Goal: Communication & Community: Answer question/provide support

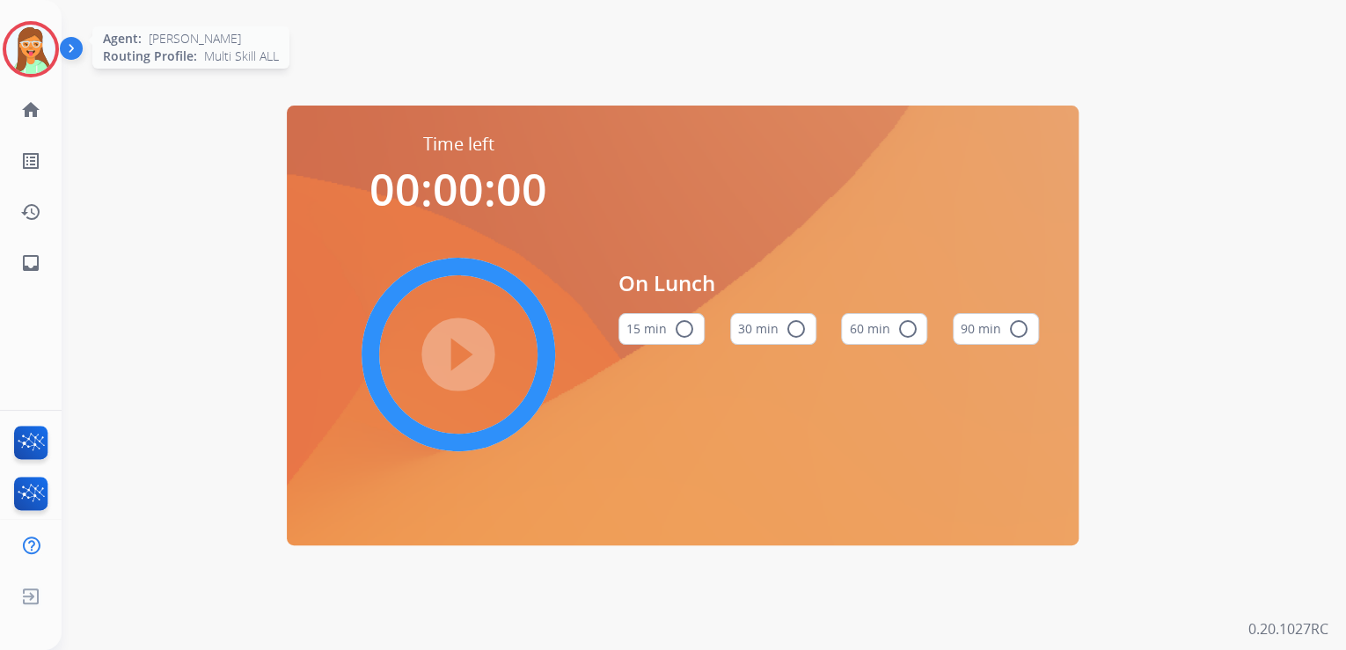
drag, startPoint x: 32, startPoint y: 45, endPoint x: 98, endPoint y: 56, distance: 67.0
click at [32, 45] on img at bounding box center [30, 49] width 49 height 49
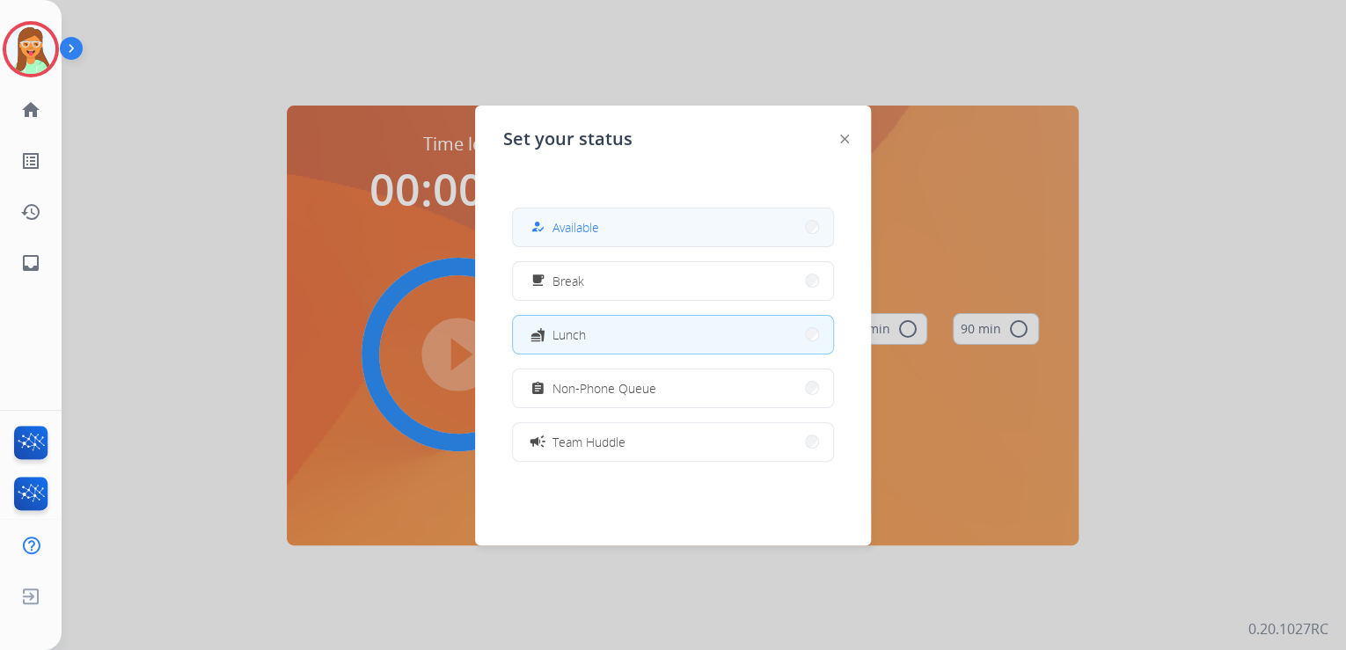
click at [665, 226] on button "how_to_reg Available" at bounding box center [673, 228] width 320 height 38
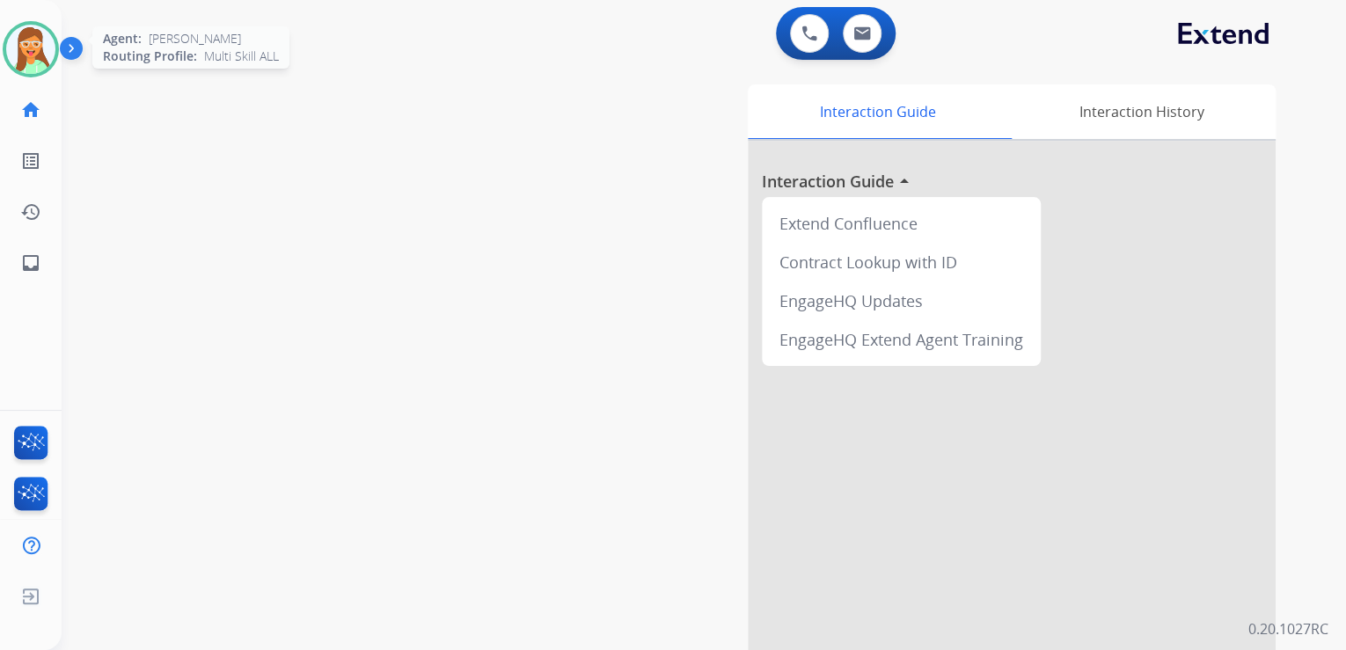
click at [48, 53] on img at bounding box center [30, 49] width 49 height 49
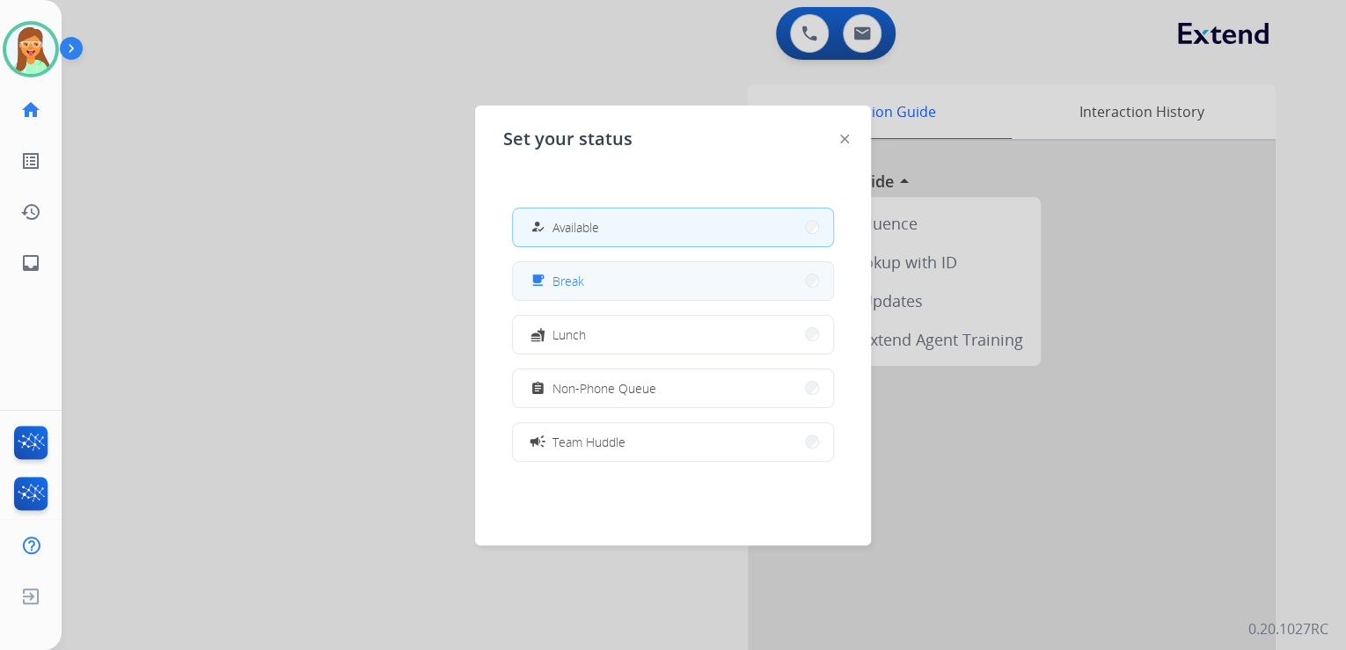
click at [631, 290] on button "free_breakfast Break" at bounding box center [673, 281] width 320 height 38
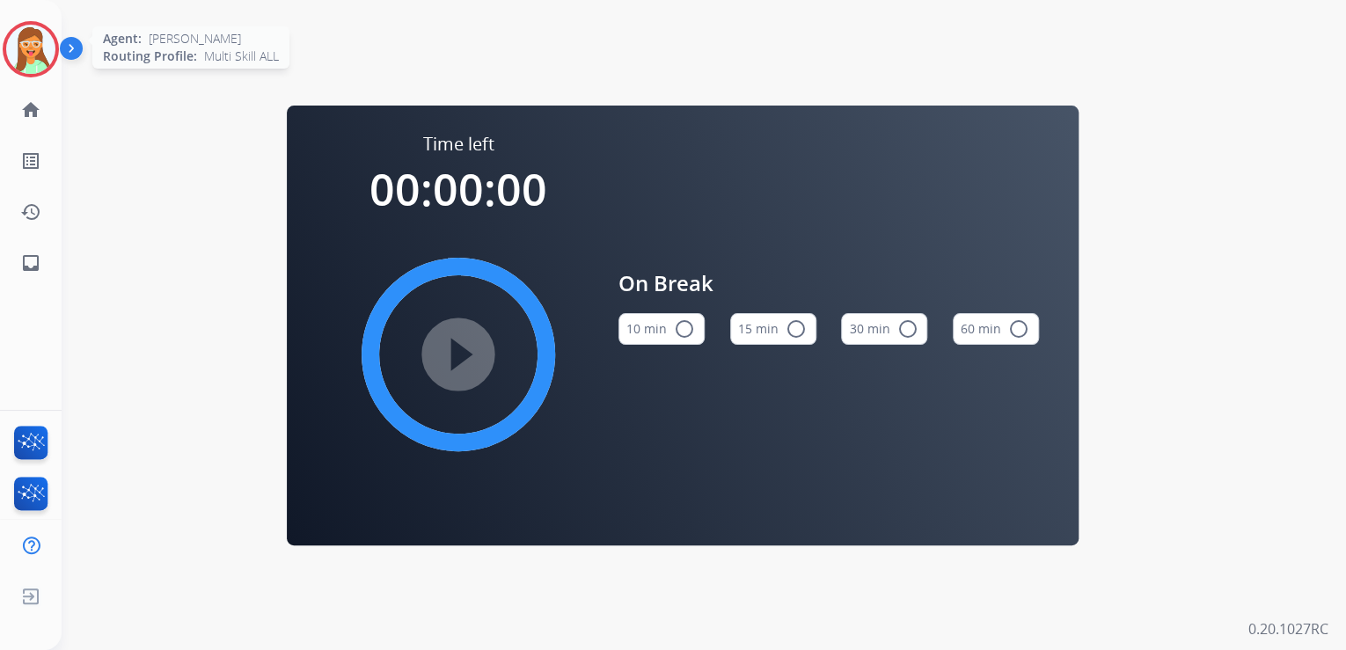
click at [24, 33] on img at bounding box center [30, 49] width 49 height 49
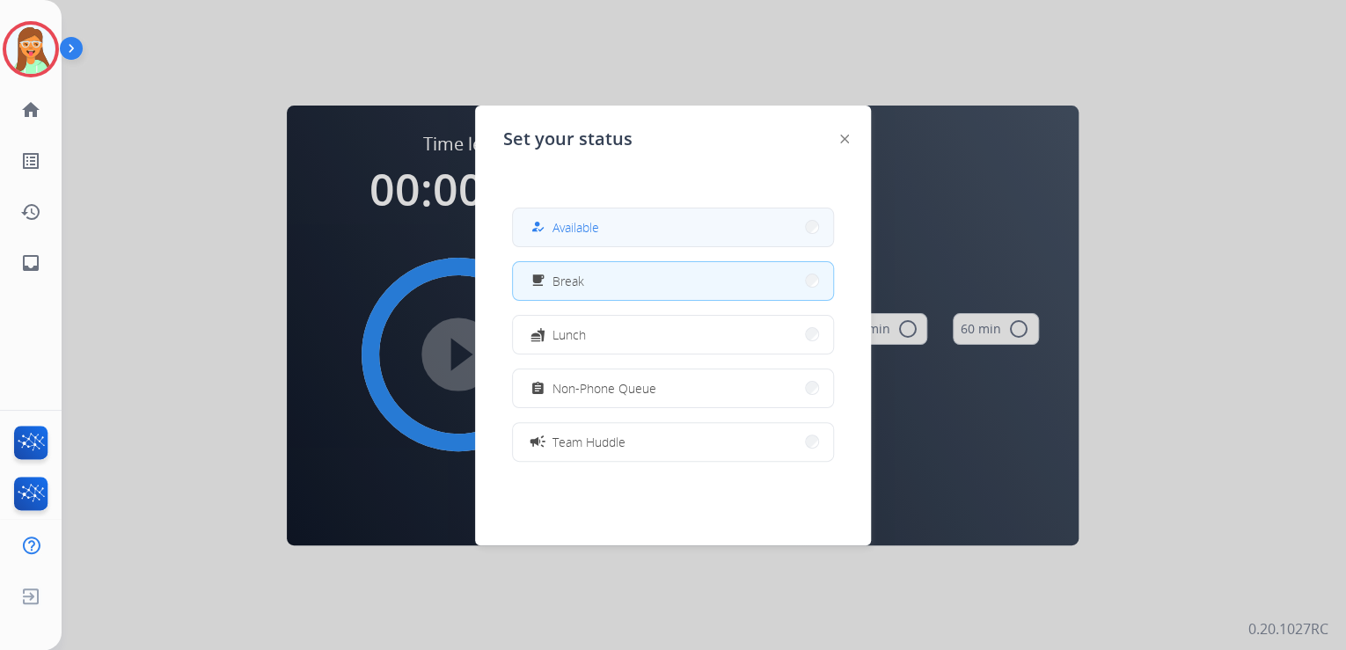
click at [740, 216] on button "how_to_reg Available" at bounding box center [673, 228] width 320 height 38
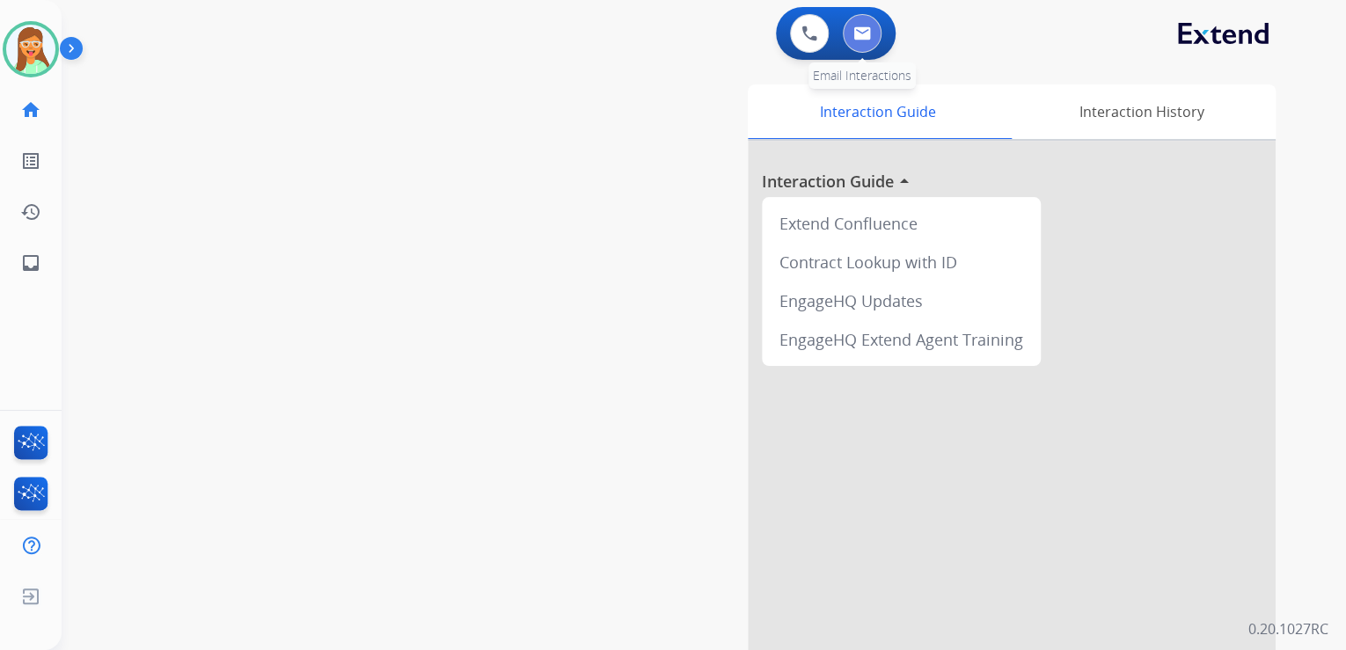
click at [855, 42] on button at bounding box center [862, 33] width 39 height 39
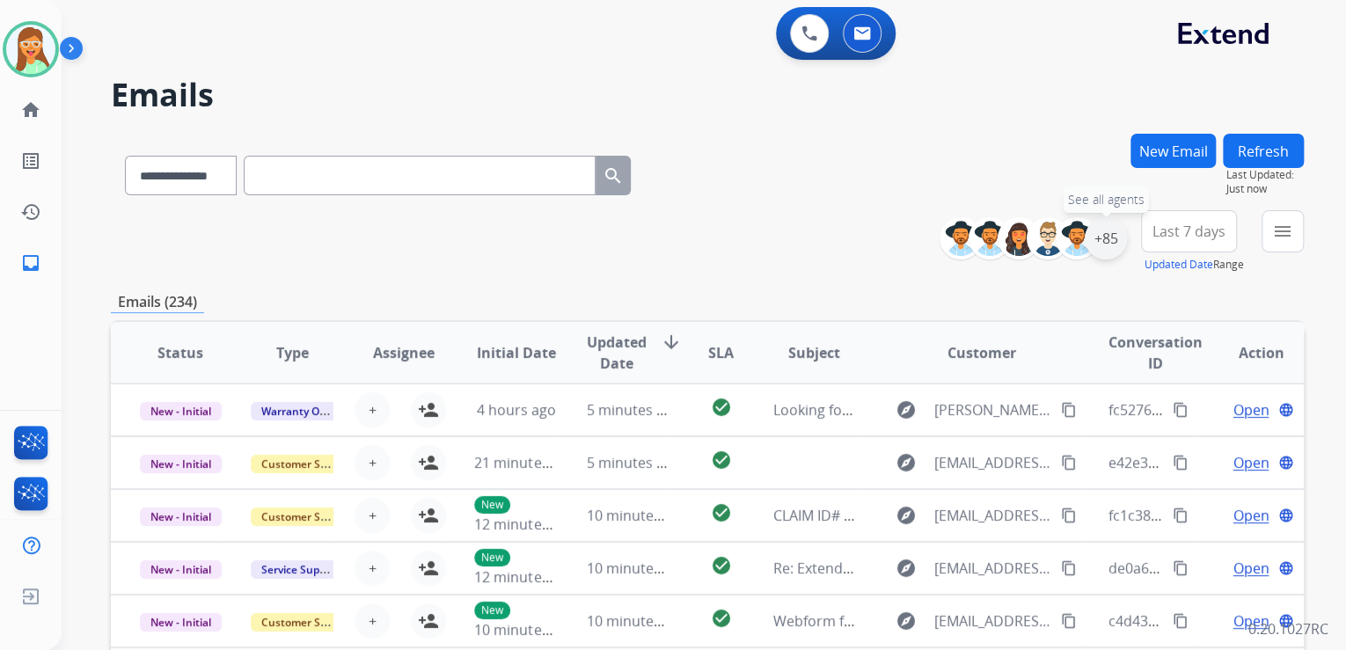
click at [1112, 242] on div "+85" at bounding box center [1106, 238] width 42 height 42
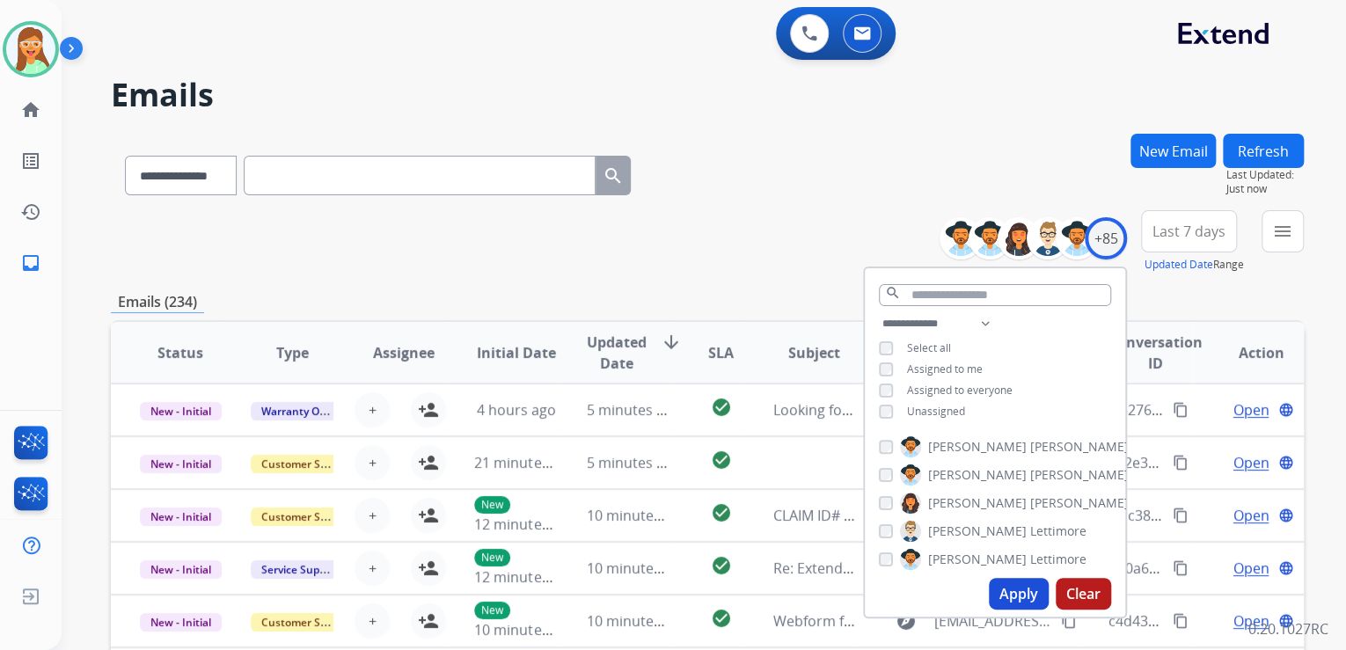
drag, startPoint x: 1017, startPoint y: 591, endPoint x: 1004, endPoint y: 589, distance: 13.5
click at [1016, 591] on button "Apply" at bounding box center [1019, 594] width 60 height 32
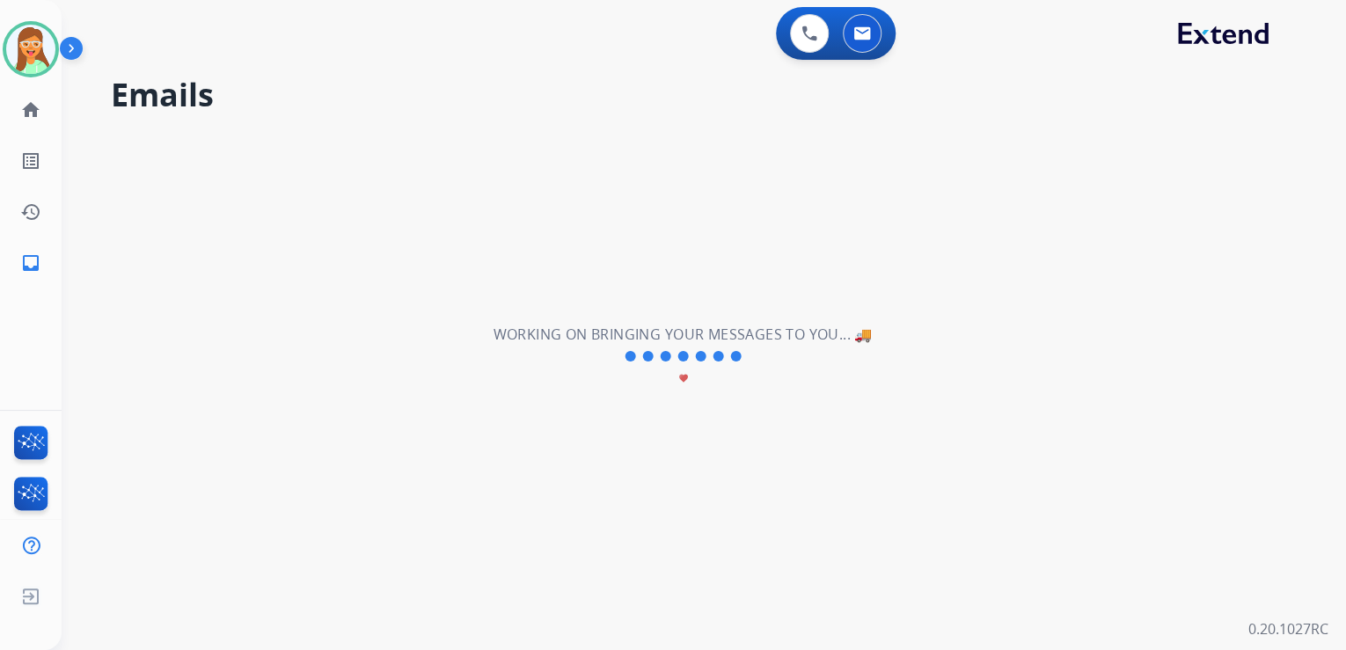
click at [602, 118] on div "**********" at bounding box center [683, 356] width 1242 height 587
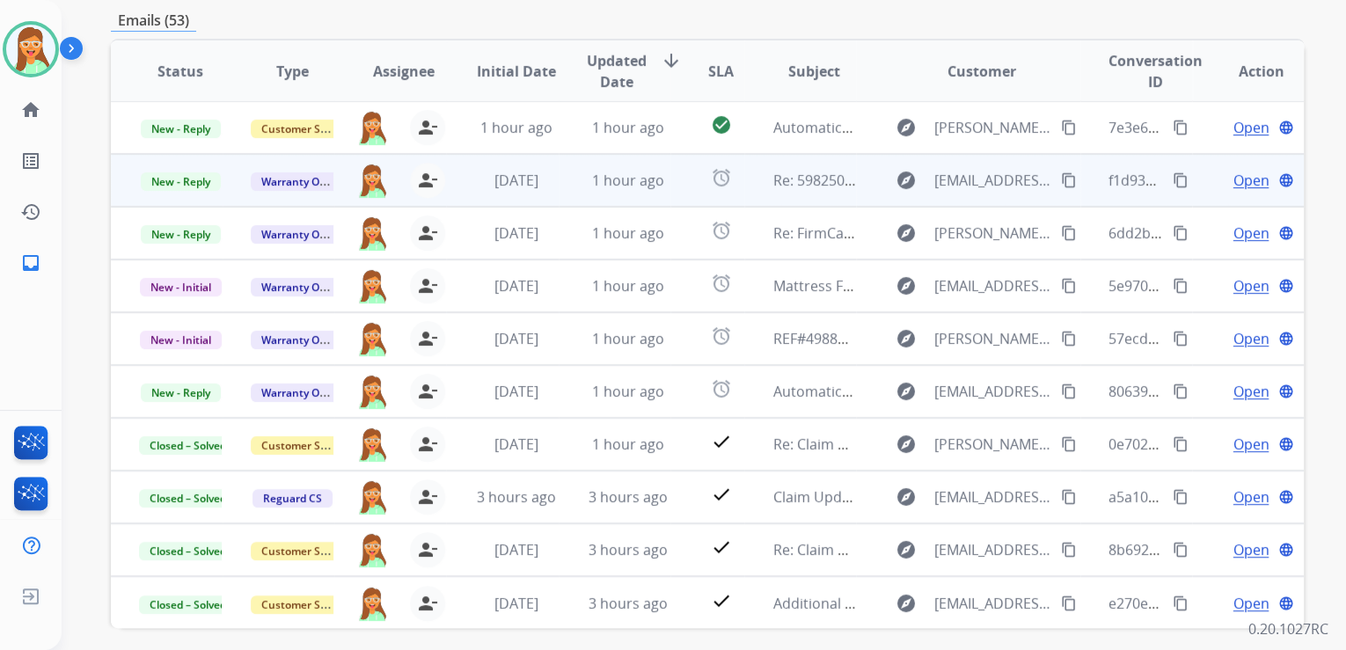
scroll to position [350, 0]
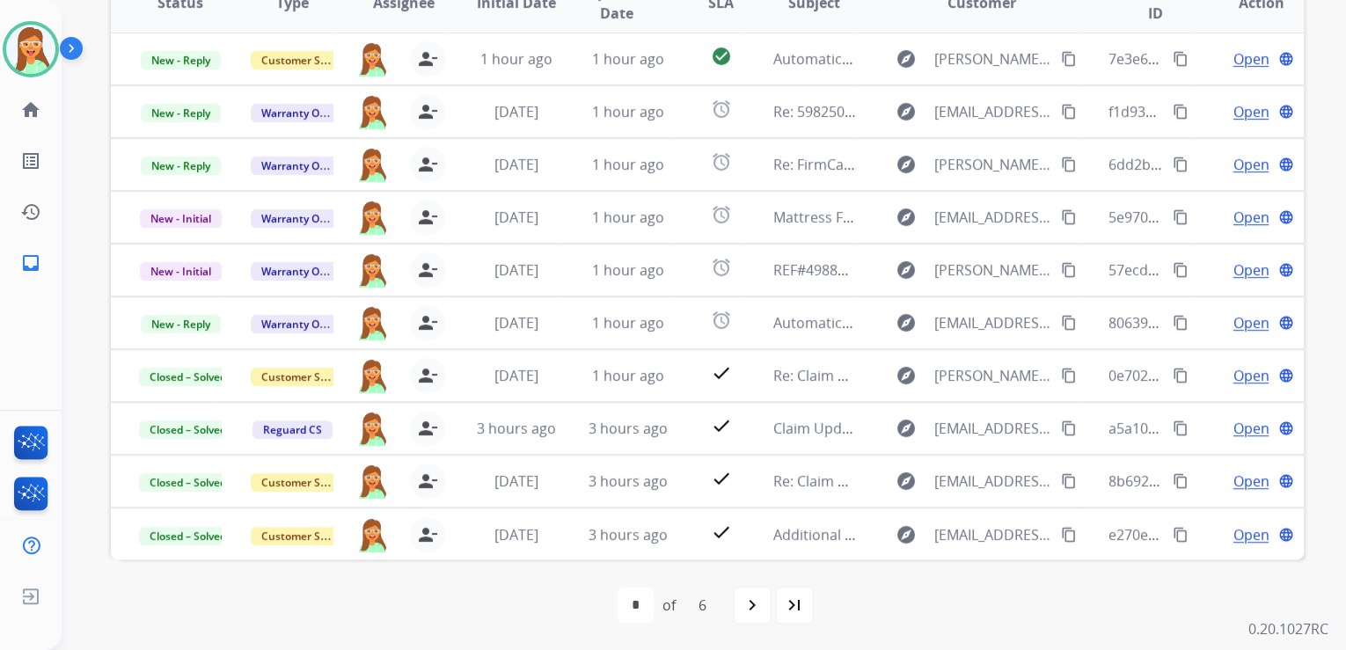
drag, startPoint x: 34, startPoint y: 40, endPoint x: 84, endPoint y: 69, distance: 57.2
click at [34, 40] on img at bounding box center [30, 49] width 49 height 49
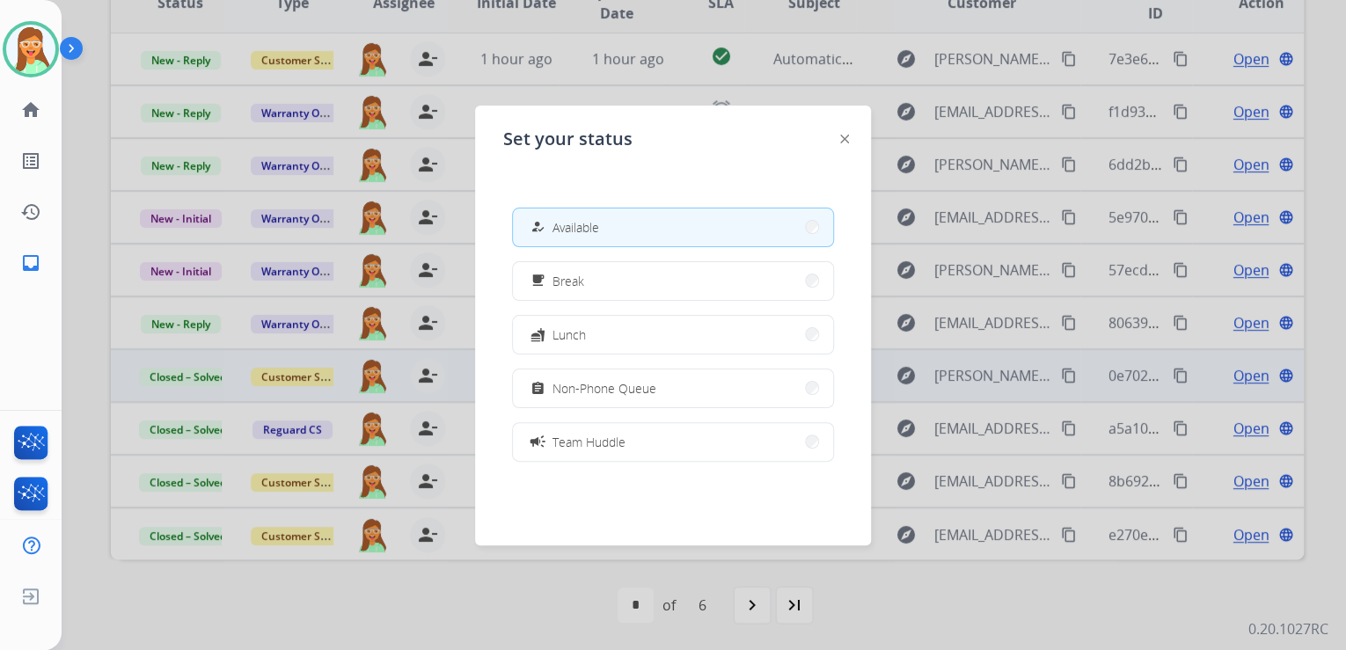
click at [676, 390] on button "assignment Non-Phone Queue" at bounding box center [673, 389] width 320 height 38
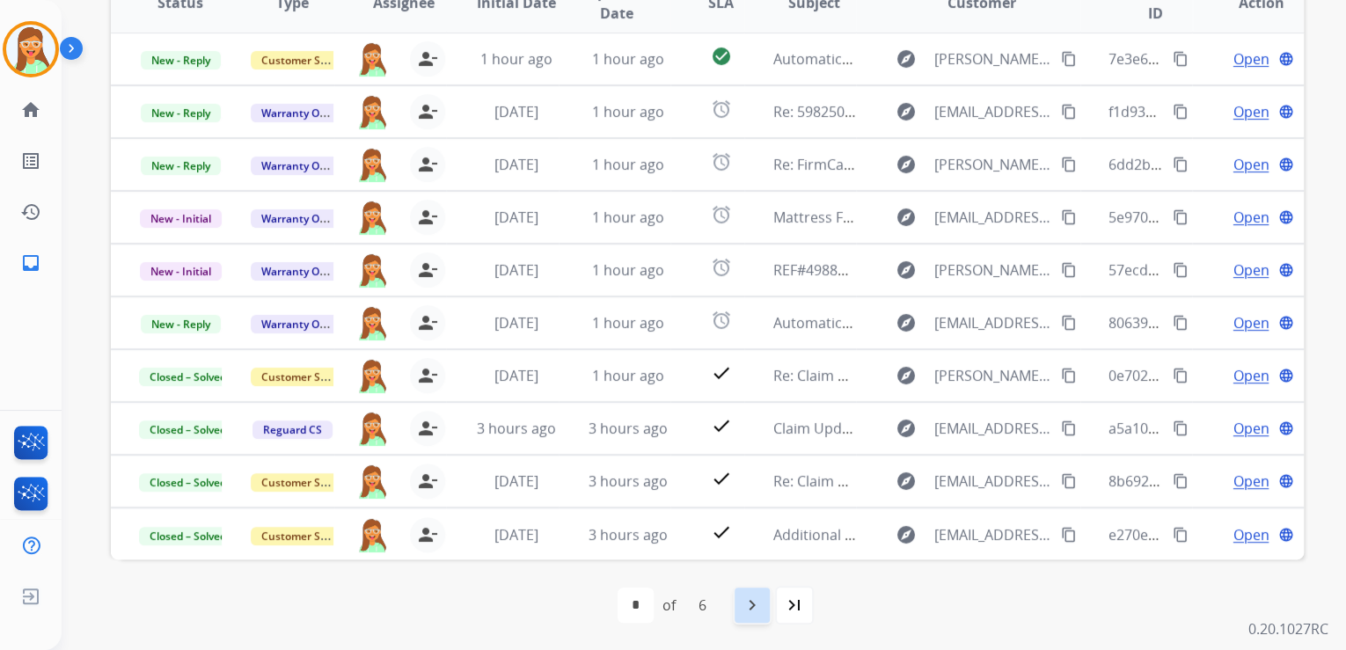
click at [764, 595] on div "navigate_next" at bounding box center [752, 605] width 39 height 39
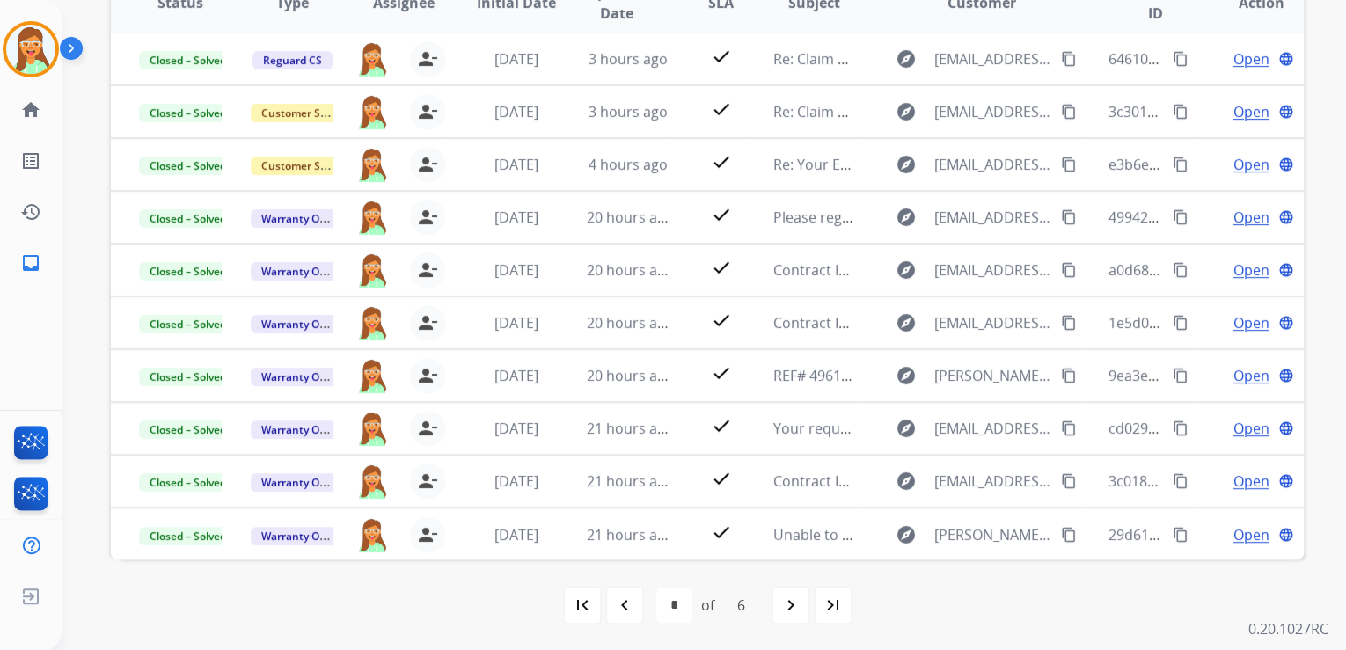
click at [794, 602] on mat-icon "navigate_next" at bounding box center [790, 605] width 21 height 21
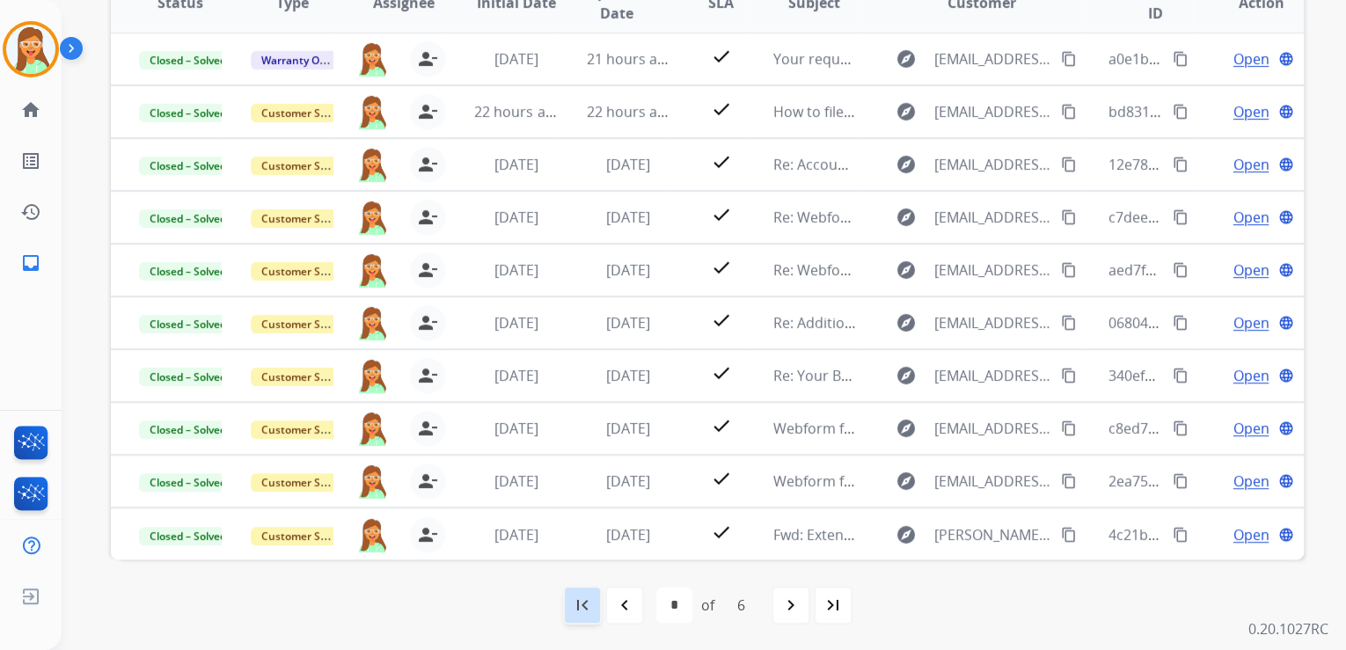
click at [600, 591] on div "first_page" at bounding box center [582, 605] width 39 height 39
select select "*"
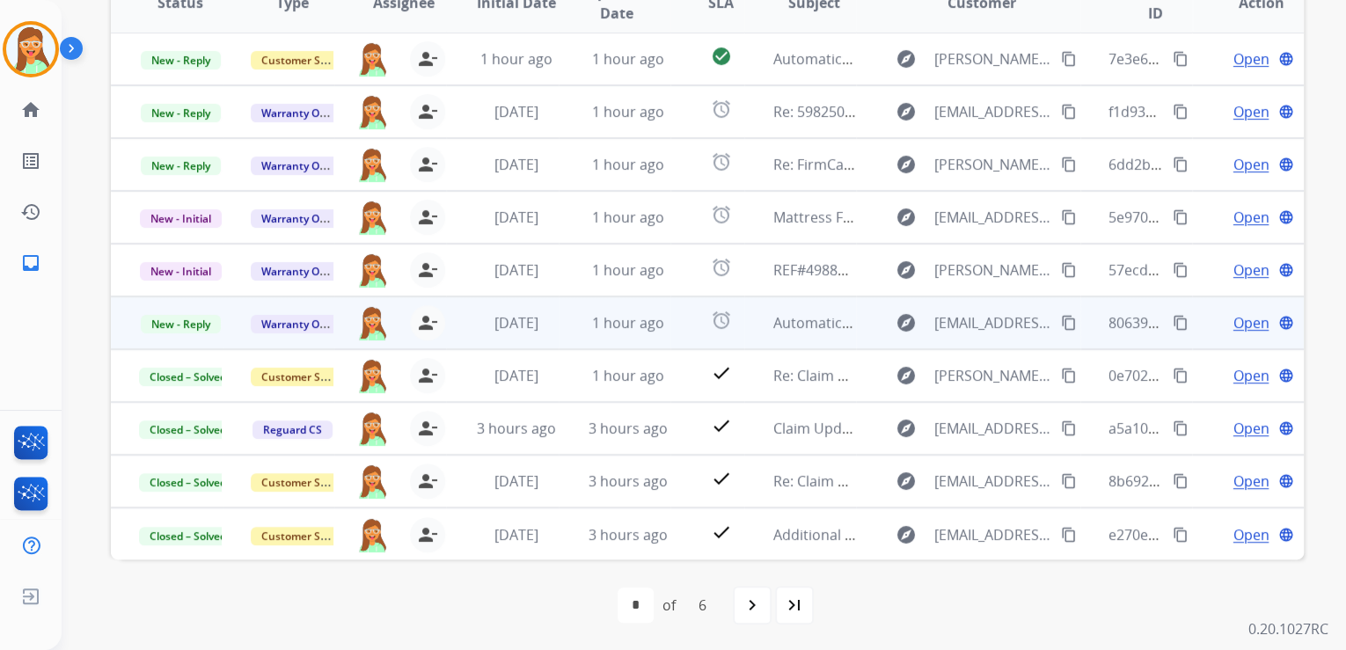
click at [1233, 326] on span "Open" at bounding box center [1251, 322] width 36 height 21
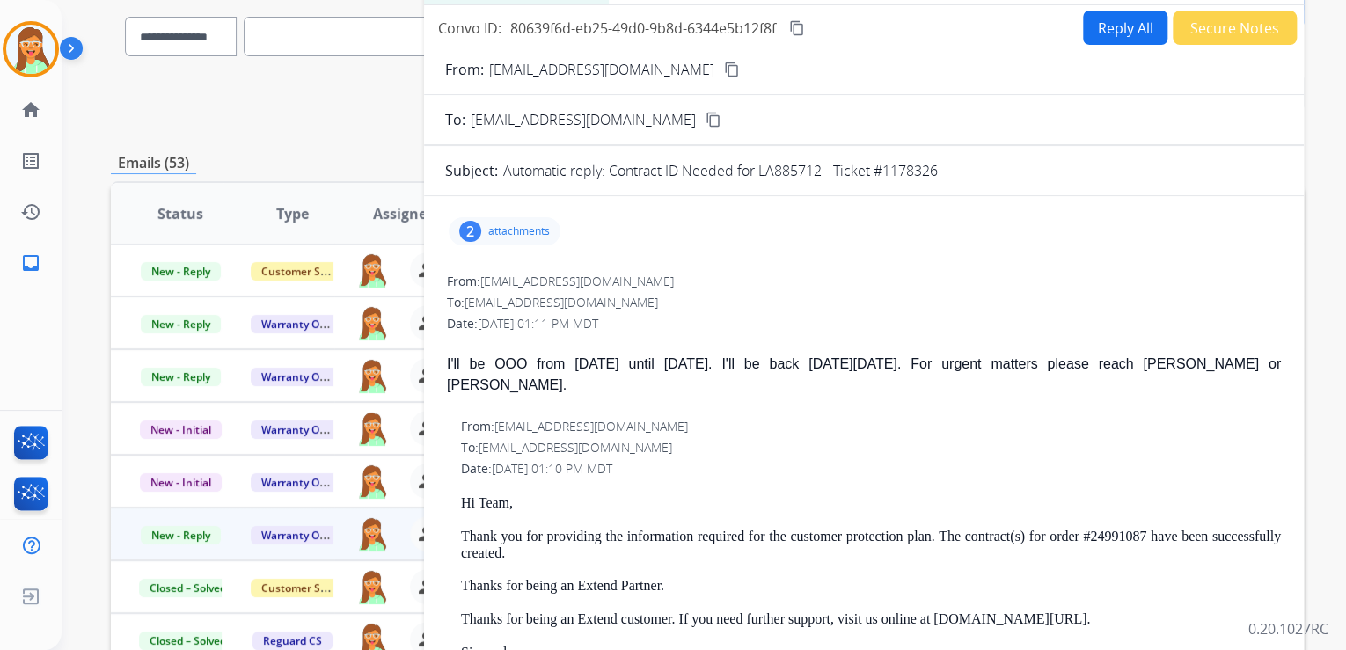
scroll to position [0, 0]
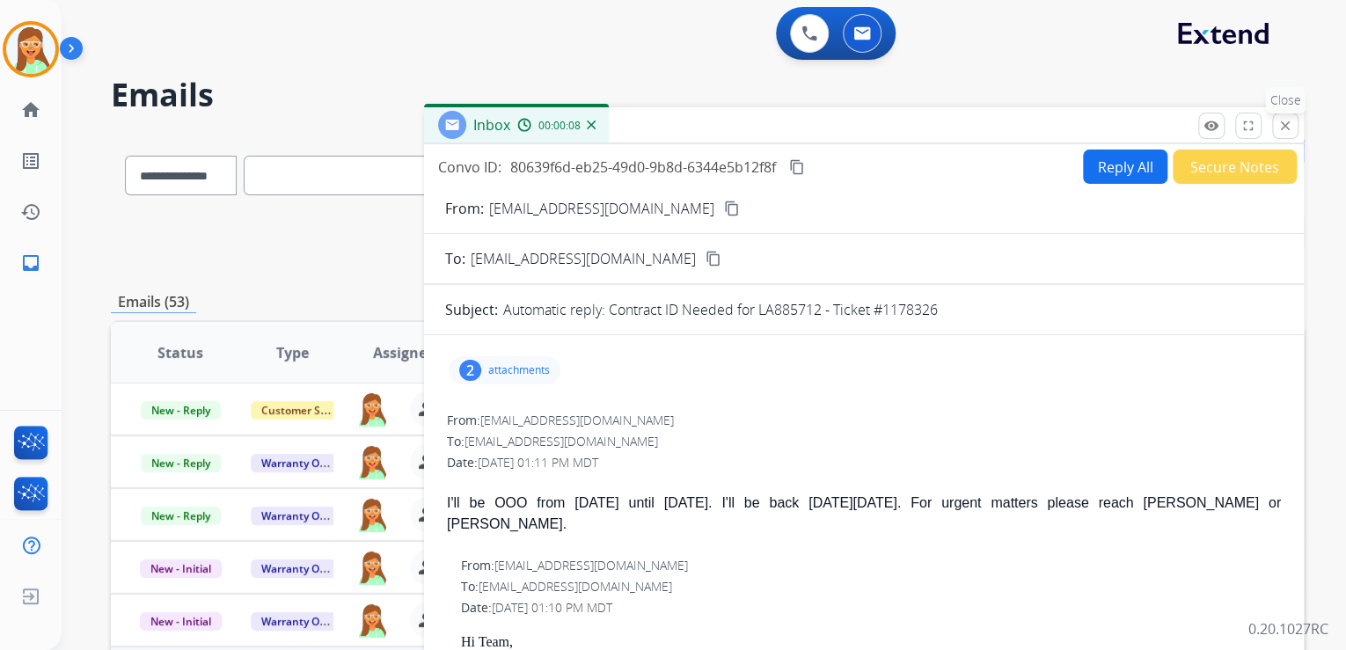
click at [1278, 123] on mat-icon "close" at bounding box center [1286, 126] width 16 height 16
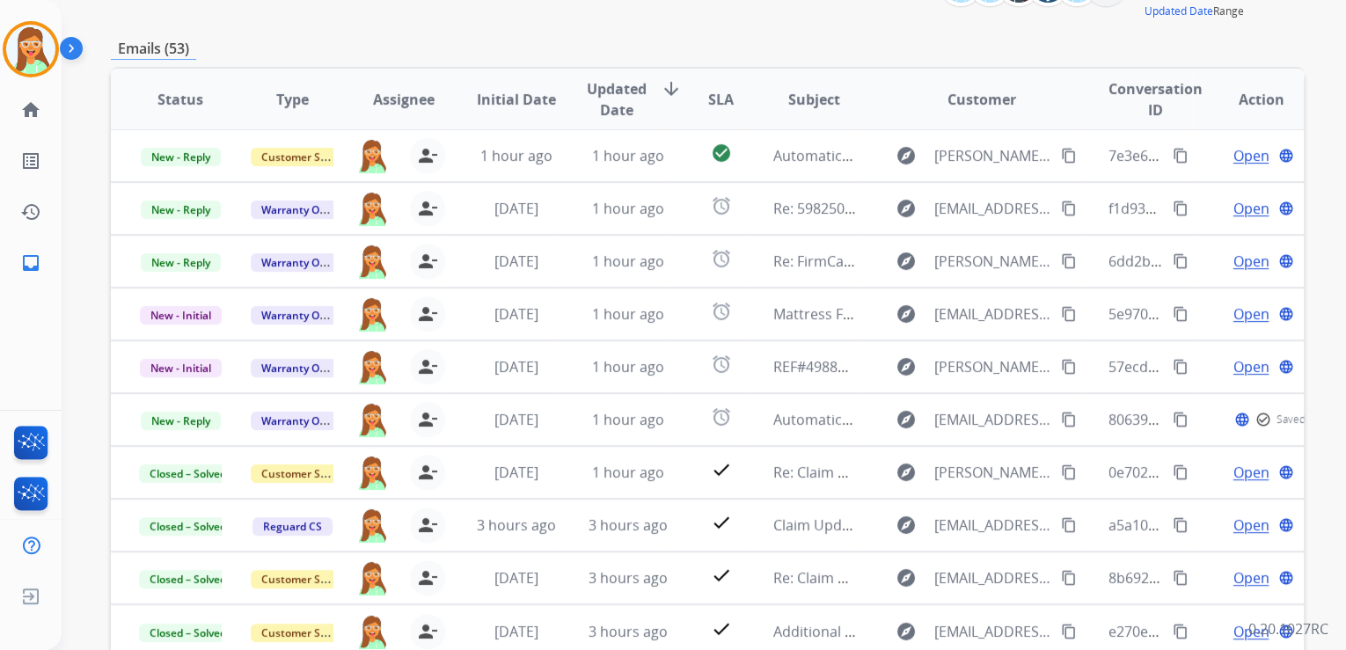
scroll to position [350, 0]
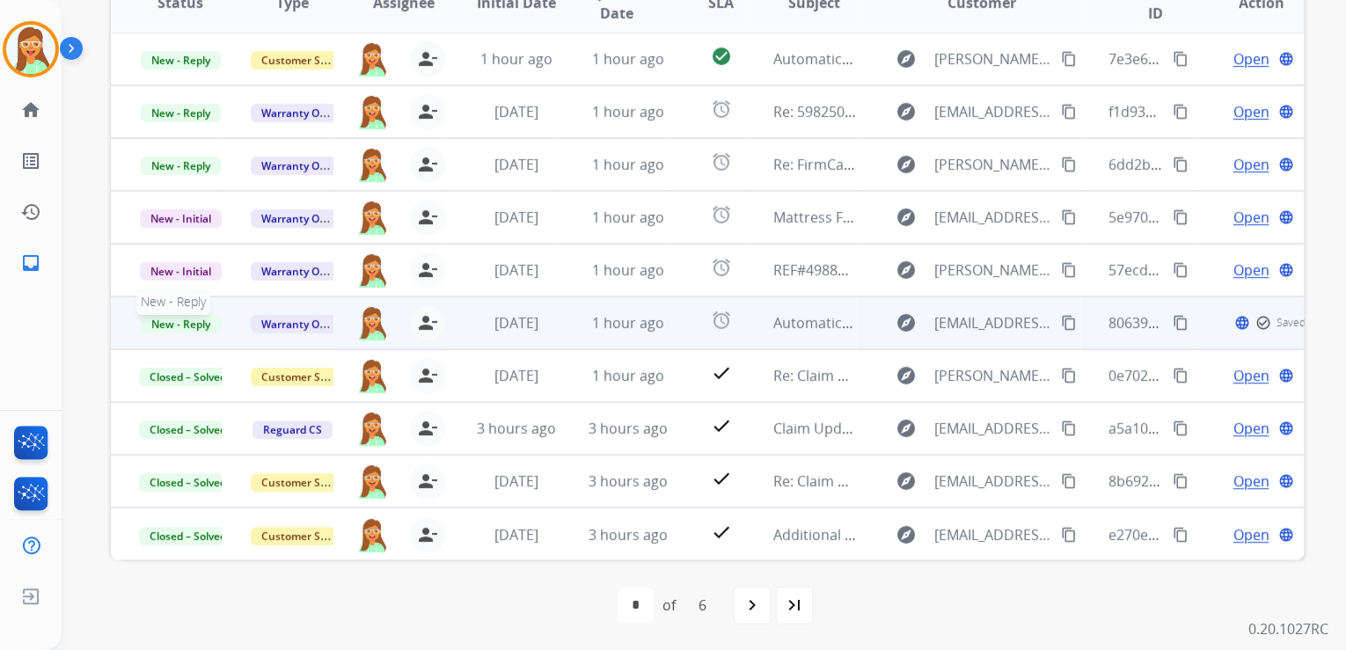
click at [204, 321] on span "New - Reply" at bounding box center [181, 324] width 80 height 18
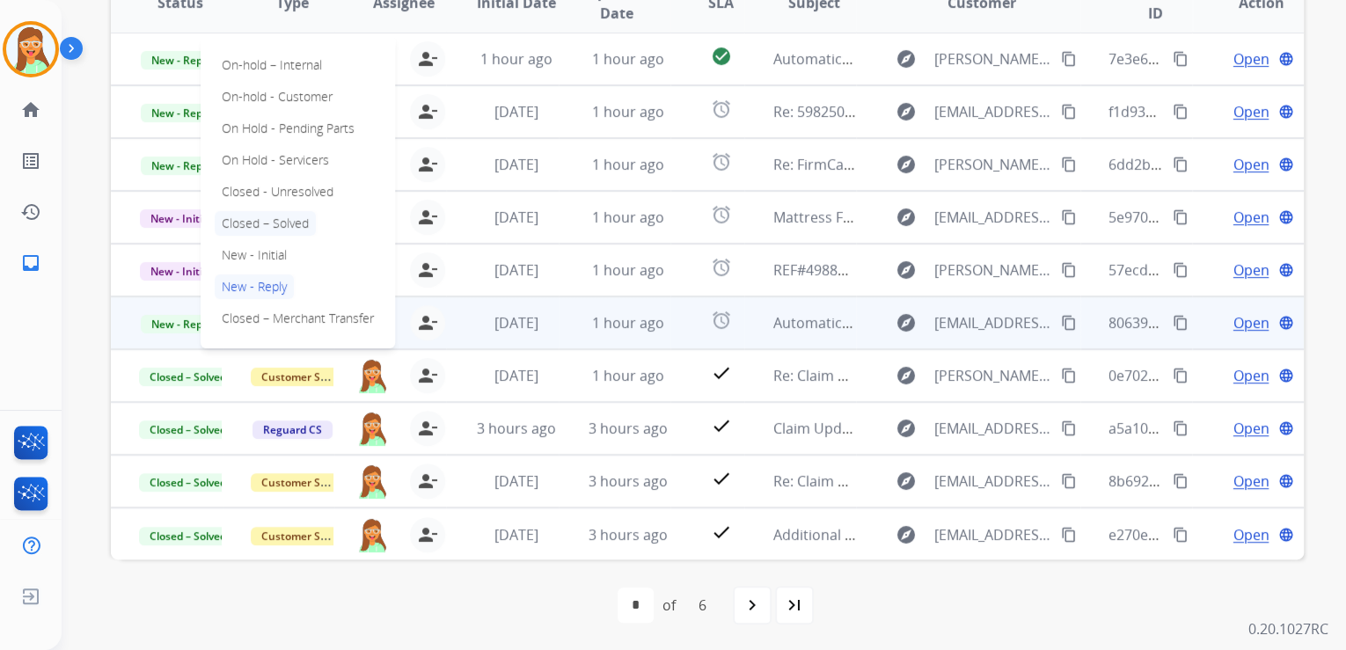
click at [286, 212] on p "Closed – Solved" at bounding box center [265, 223] width 101 height 25
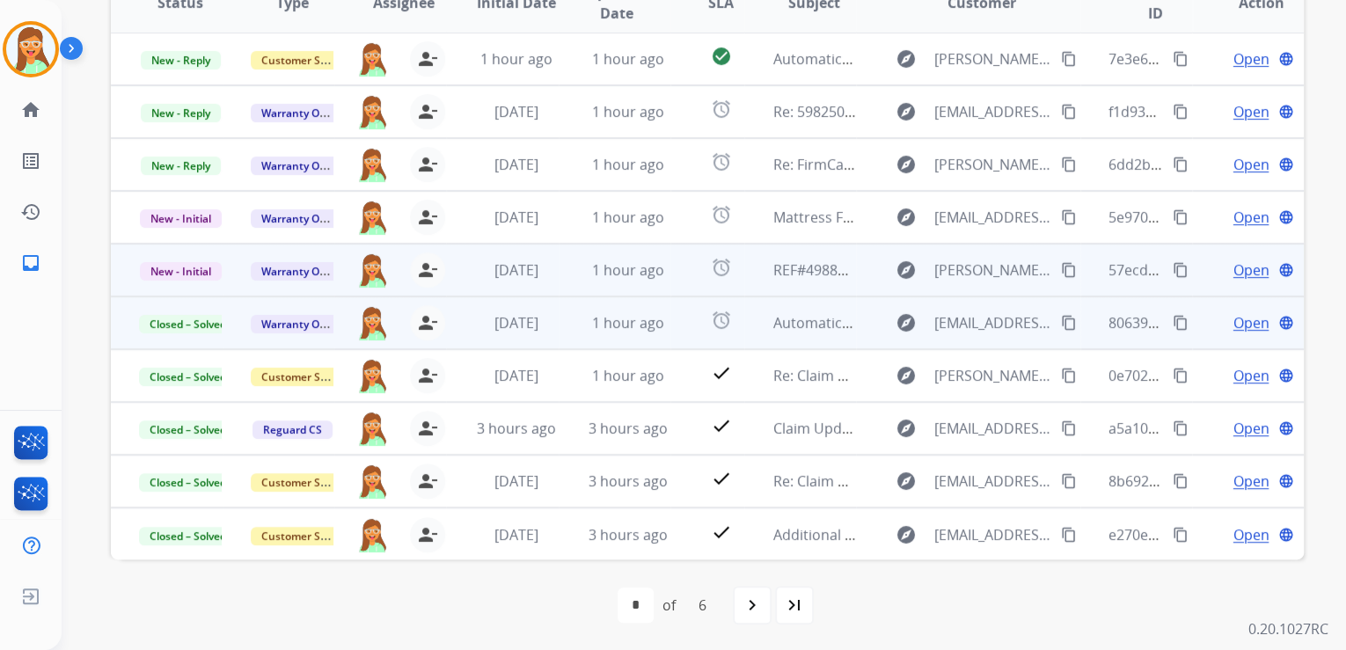
click at [1243, 267] on span "Open" at bounding box center [1251, 270] width 36 height 21
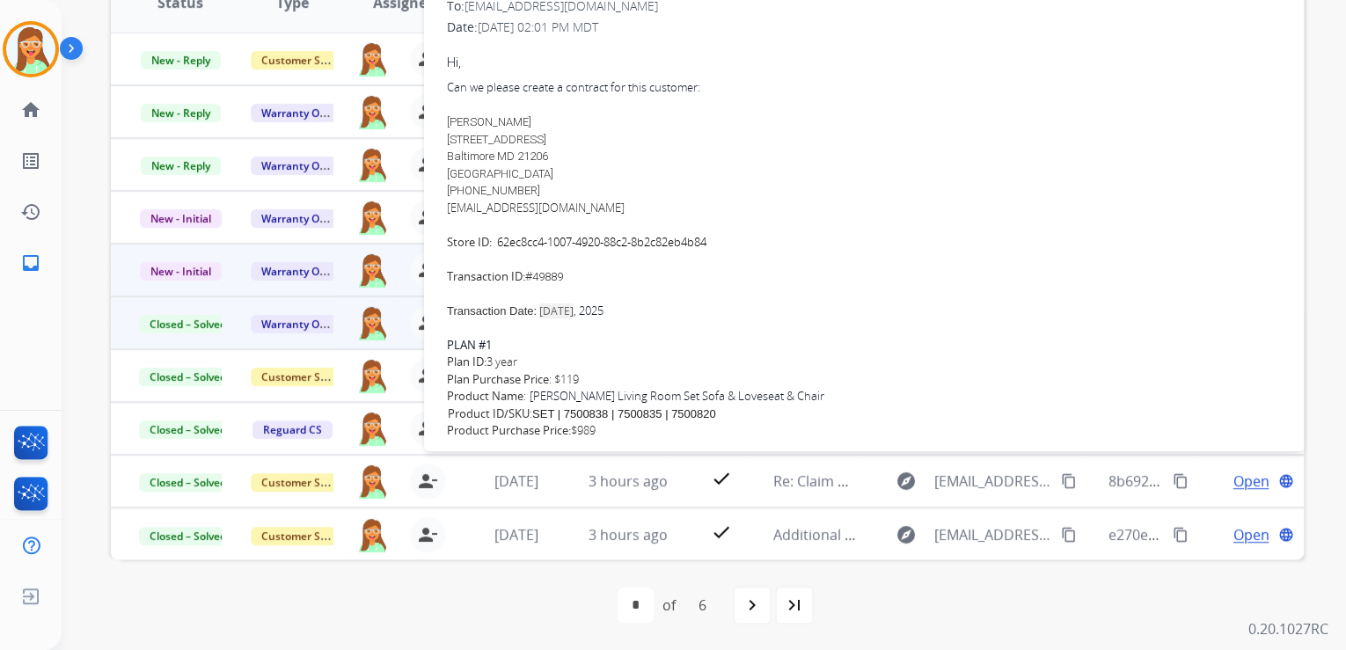
scroll to position [141, 0]
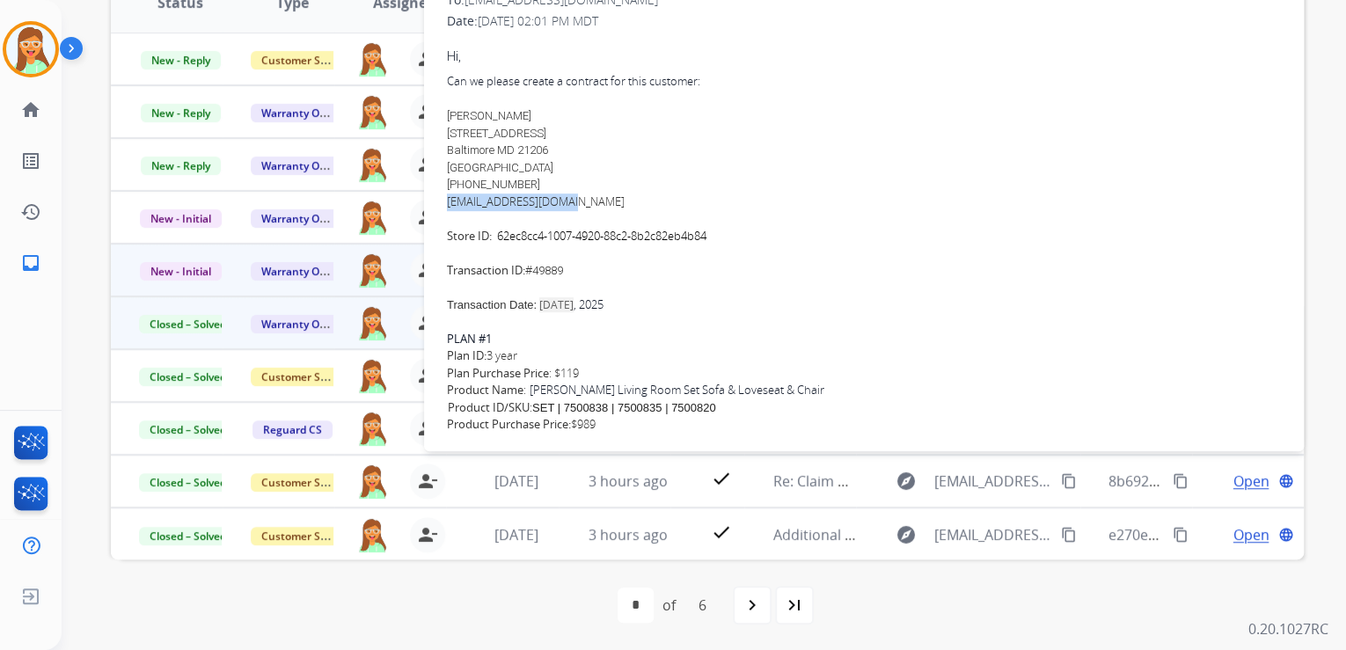
drag, startPoint x: 584, startPoint y: 201, endPoint x: 441, endPoint y: 208, distance: 143.6
click at [441, 208] on div "0 attachments From: [PERSON_NAME][EMAIL_ADDRESS][DOMAIN_NAME] To: [EMAIL_ADDRES…" at bounding box center [864, 285] width 880 height 755
copy link "[EMAIL_ADDRESS][DOMAIN_NAME]"
drag, startPoint x: 546, startPoint y: 179, endPoint x: 463, endPoint y: 185, distance: 83.7
click at [463, 185] on div "[PERSON_NAME] [STREET_ADDRESS][PERSON_NAME] [PHONE_NUMBER]" at bounding box center [864, 150] width 834 height 86
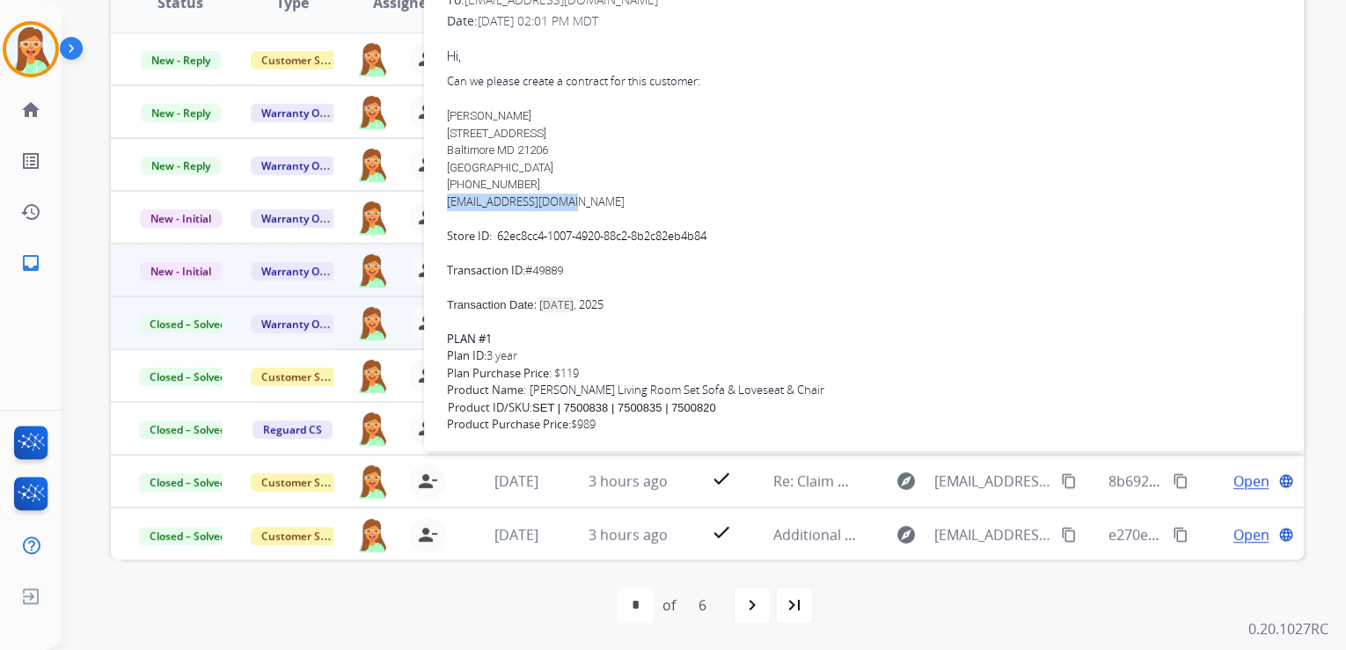
copy span "[PHONE_NUMBER]"
click at [670, 160] on div "[PERSON_NAME] [STREET_ADDRESS][PERSON_NAME] [PHONE_NUMBER]" at bounding box center [864, 150] width 834 height 86
drag, startPoint x: 575, startPoint y: 271, endPoint x: 538, endPoint y: 273, distance: 37.0
click at [538, 273] on div "Can we please create a contract for this customer: [PERSON_NAME] [STREET_ADDRES…" at bounding box center [864, 176] width 834 height 206
copy span "49889"
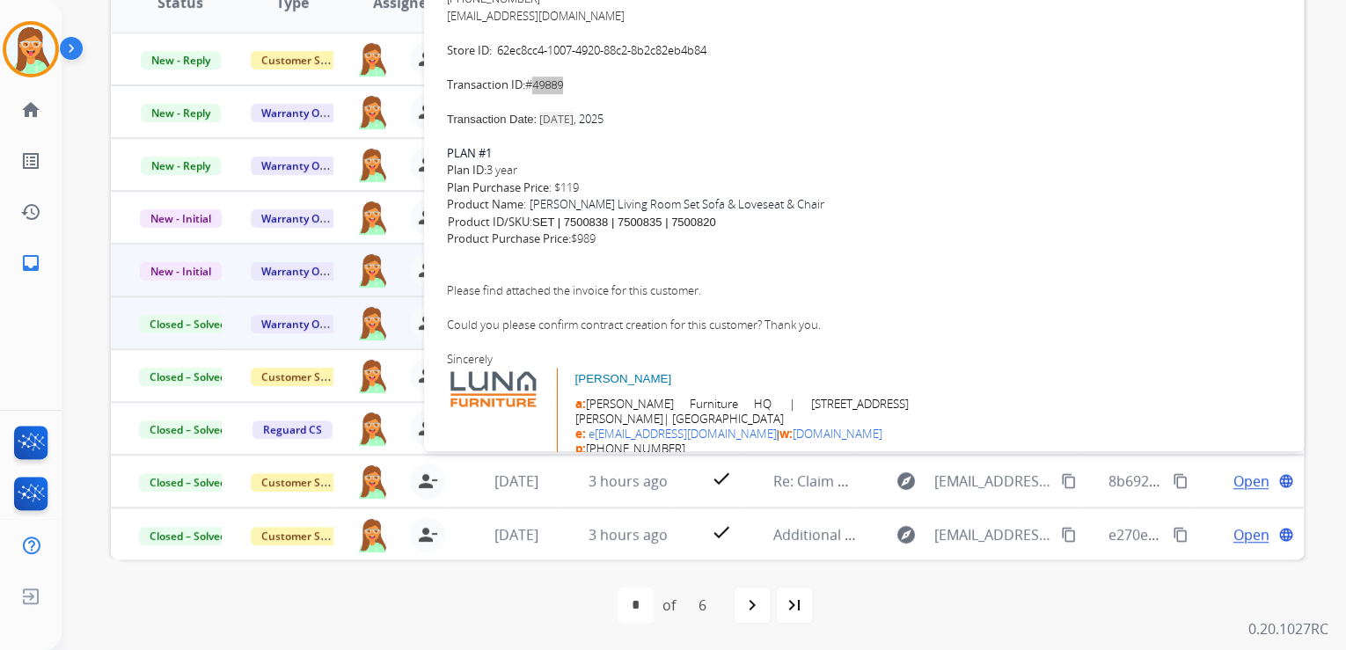
scroll to position [351, 0]
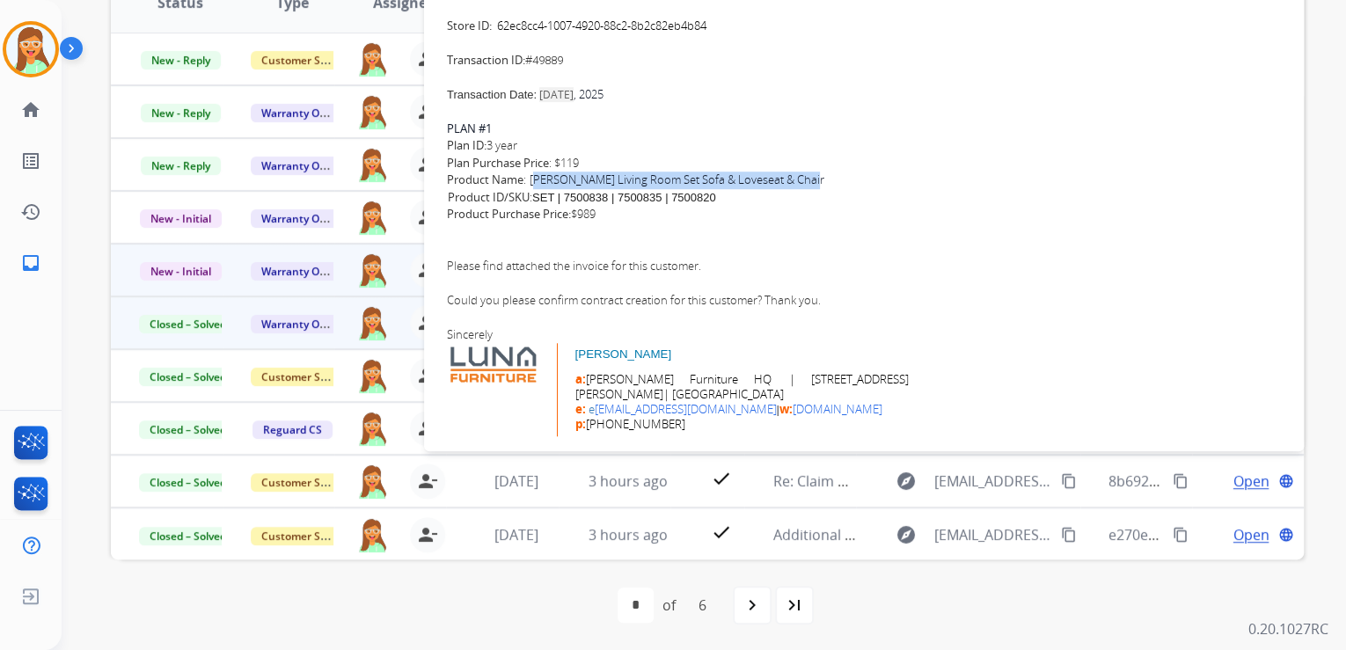
drag, startPoint x: 536, startPoint y: 178, endPoint x: 802, endPoint y: 181, distance: 266.6
click at [802, 181] on div "Product Name : [PERSON_NAME] Living Room Set Sofa & Loveseat & Chair SKU Produc…" at bounding box center [864, 189] width 834 height 34
copy div "[PERSON_NAME] Living Room Set Sofa & Loveseat & Chair"
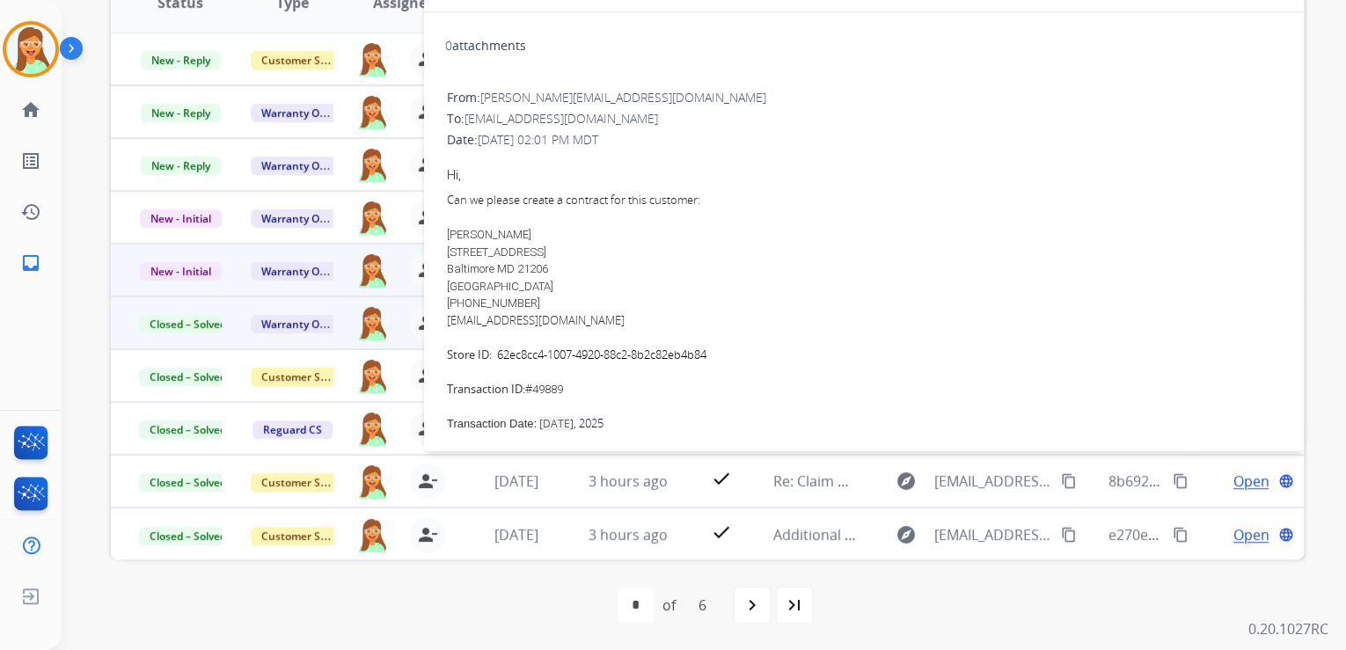
scroll to position [0, 0]
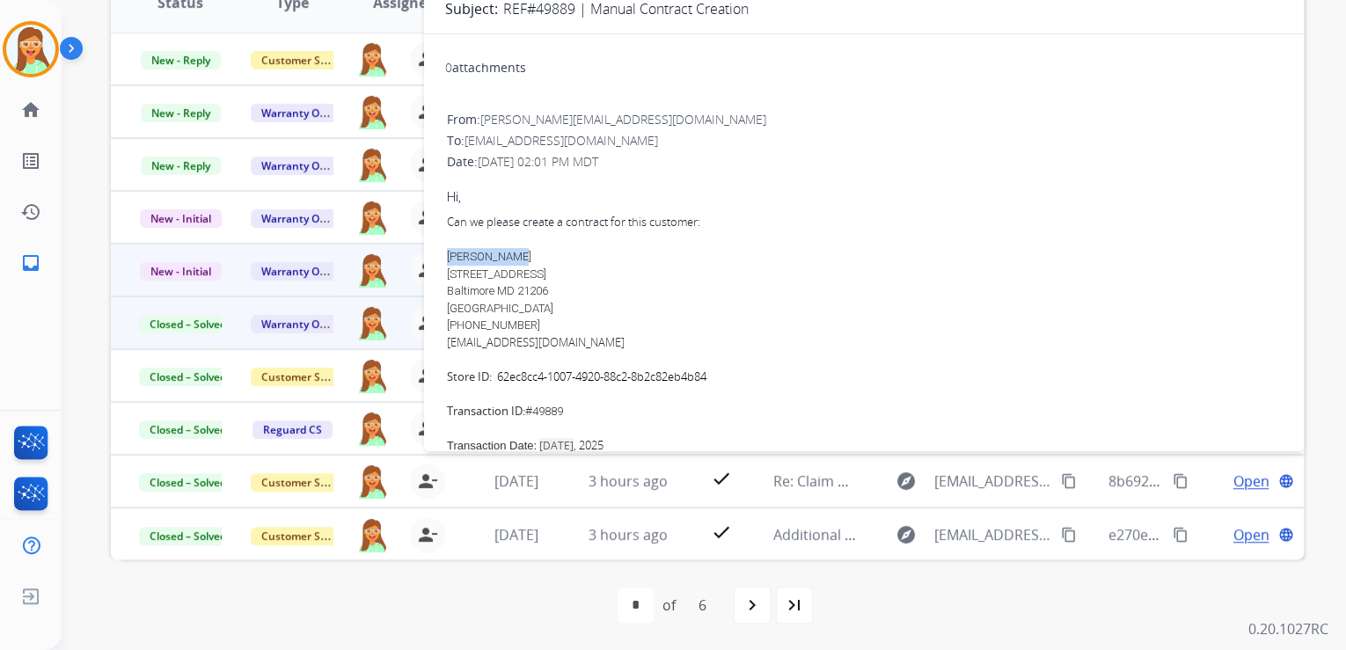
drag, startPoint x: 509, startPoint y: 258, endPoint x: 426, endPoint y: 257, distance: 82.7
click at [426, 257] on div "0 attachments From: [PERSON_NAME][EMAIL_ADDRESS][DOMAIN_NAME] To: [EMAIL_ADDRES…" at bounding box center [864, 425] width 880 height 755
copy span "[PERSON_NAME]"
drag, startPoint x: 542, startPoint y: 324, endPoint x: 465, endPoint y: 326, distance: 77.5
click at [465, 326] on div "[PERSON_NAME] [STREET_ADDRESS][PERSON_NAME] [PHONE_NUMBER]" at bounding box center [864, 291] width 834 height 86
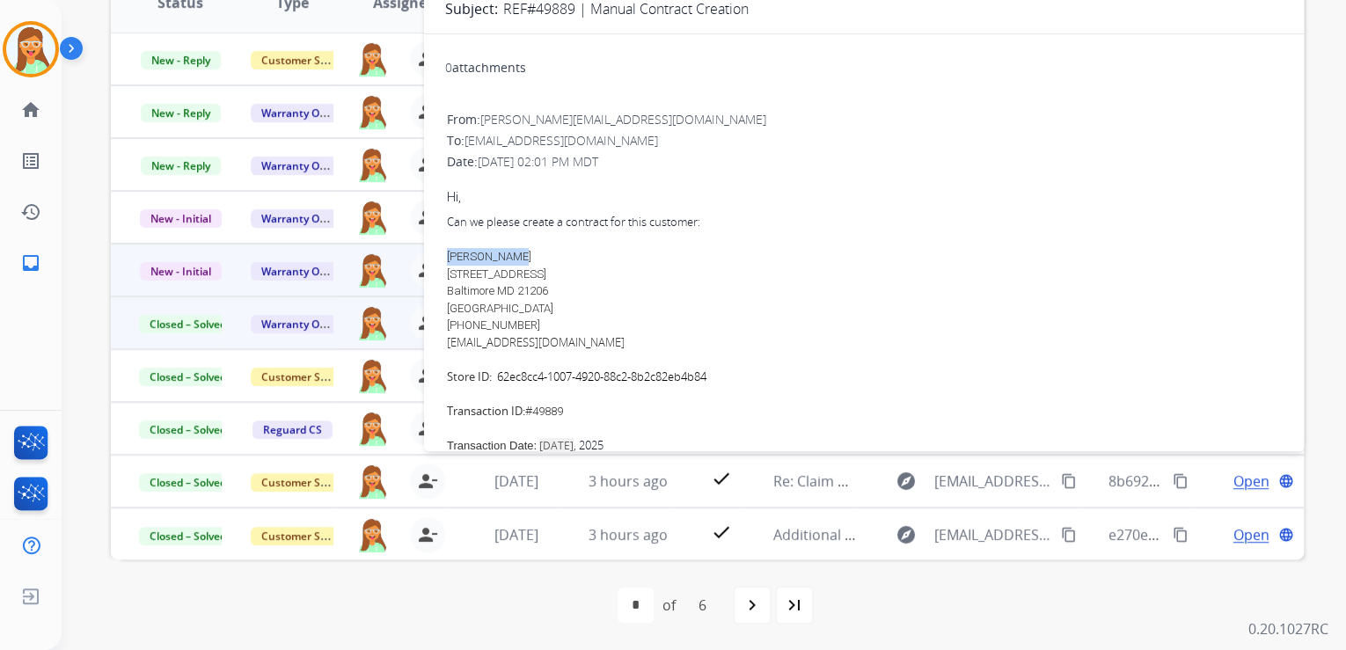
copy span "[PHONE_NUMBER]"
drag, startPoint x: 584, startPoint y: 340, endPoint x: 441, endPoint y: 345, distance: 143.5
click at [441, 345] on div "0 attachments From: [PERSON_NAME][EMAIL_ADDRESS][DOMAIN_NAME] To: [EMAIL_ADDRES…" at bounding box center [864, 425] width 880 height 755
copy link "[EMAIL_ADDRESS][DOMAIN_NAME]"
drag, startPoint x: 446, startPoint y: 273, endPoint x: 534, endPoint y: 275, distance: 88.0
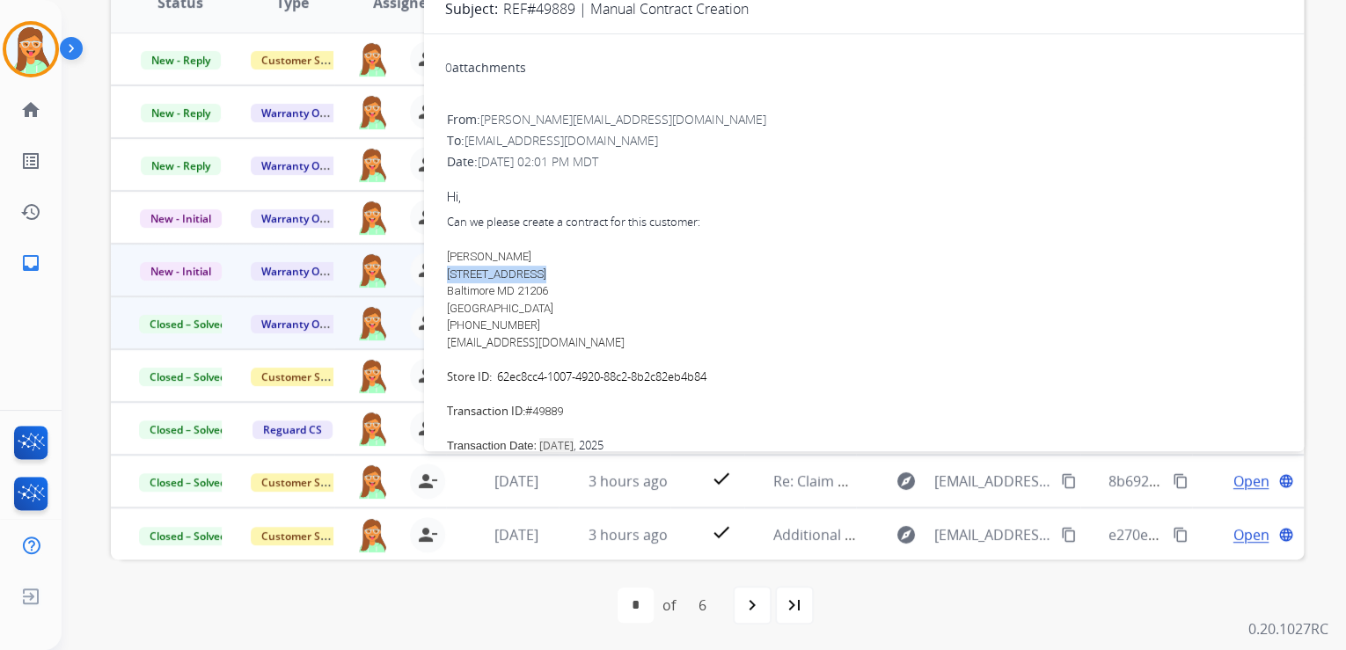
click at [534, 275] on span "[STREET_ADDRESS]" at bounding box center [496, 273] width 99 height 13
copy span "[STREET_ADDRESS]"
drag, startPoint x: 447, startPoint y: 289, endPoint x: 496, endPoint y: 296, distance: 49.7
click at [496, 296] on span "Baltimore MD 21206" at bounding box center [497, 290] width 101 height 13
copy span "[GEOGRAPHIC_DATA]"
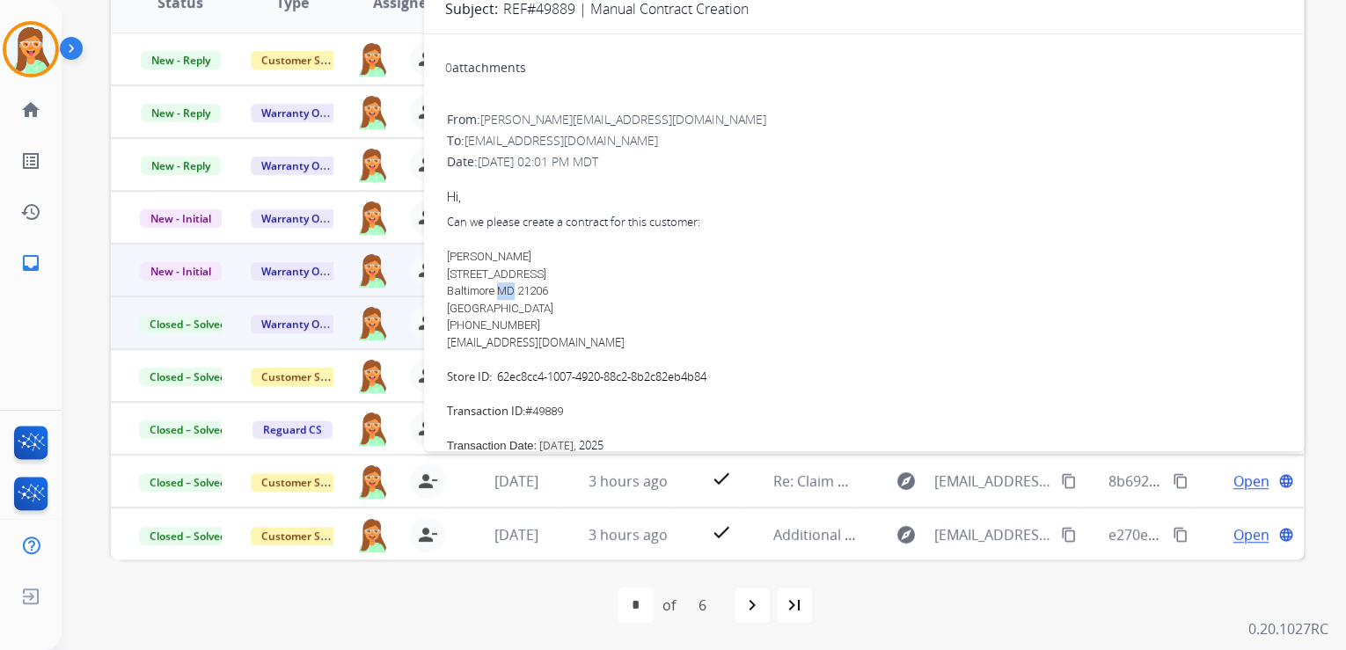
drag, startPoint x: 500, startPoint y: 289, endPoint x: 516, endPoint y: 289, distance: 15.9
click at [516, 289] on span "Baltimore MD 21206" at bounding box center [497, 290] width 101 height 13
copy span "MD"
drag, startPoint x: 524, startPoint y: 292, endPoint x: 553, endPoint y: 292, distance: 29.0
click at [548, 292] on span "Baltimore MD 21206" at bounding box center [497, 290] width 101 height 13
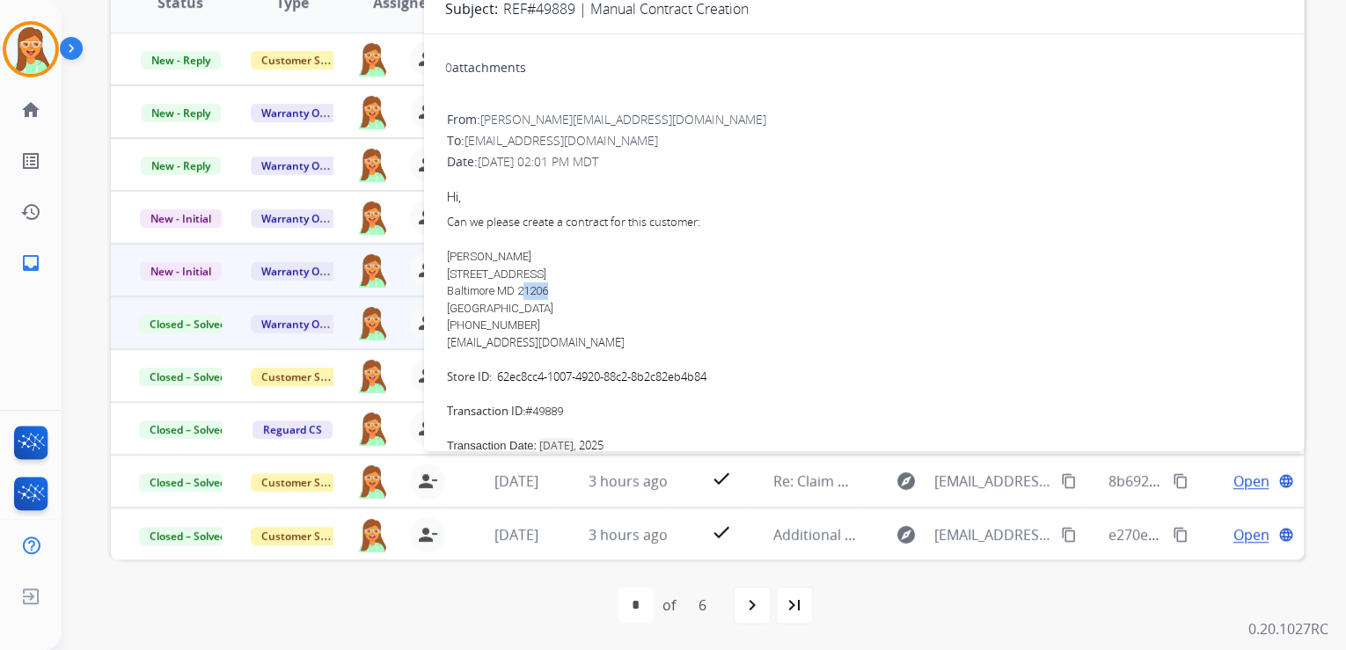
drag, startPoint x: 553, startPoint y: 292, endPoint x: 603, endPoint y: 297, distance: 49.6
click at [603, 297] on div "[PERSON_NAME] [STREET_ADDRESS][PERSON_NAME] [PHONE_NUMBER]" at bounding box center [864, 291] width 834 height 86
drag, startPoint x: 521, startPoint y: 288, endPoint x: 563, endPoint y: 293, distance: 42.6
click at [563, 293] on div "[PERSON_NAME] [STREET_ADDRESS][PERSON_NAME] [PHONE_NUMBER]" at bounding box center [864, 291] width 834 height 86
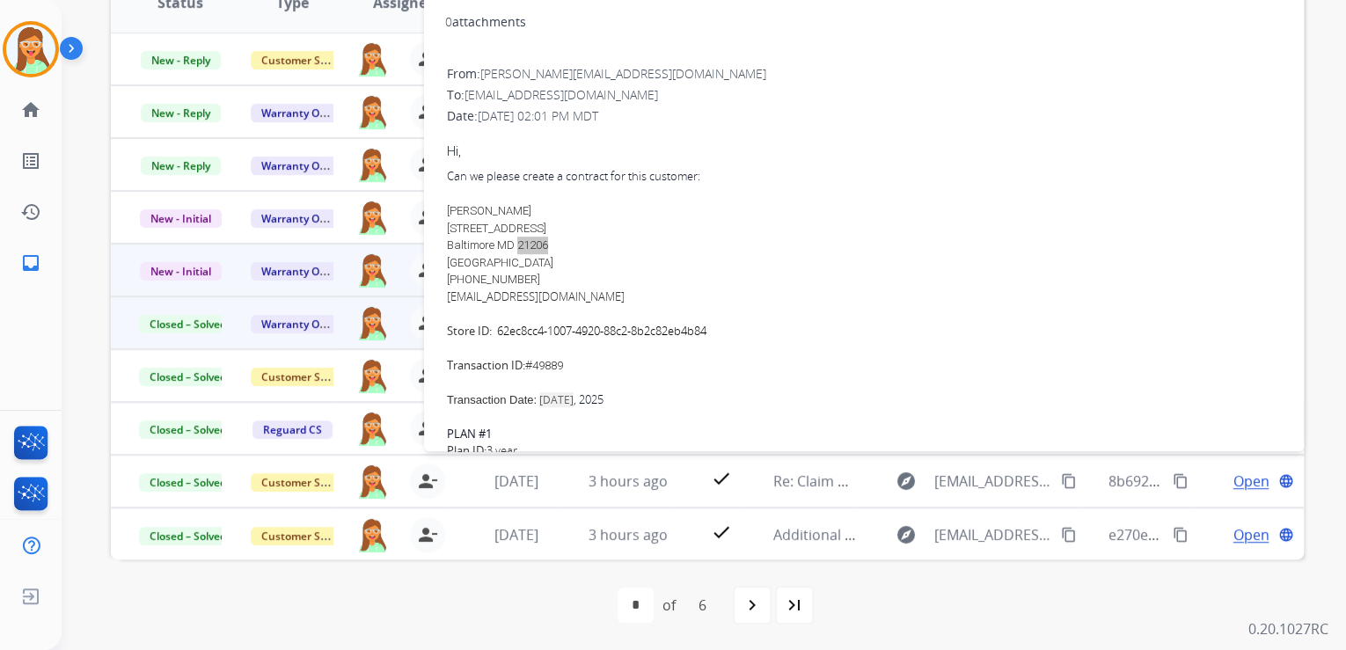
scroll to position [141, 0]
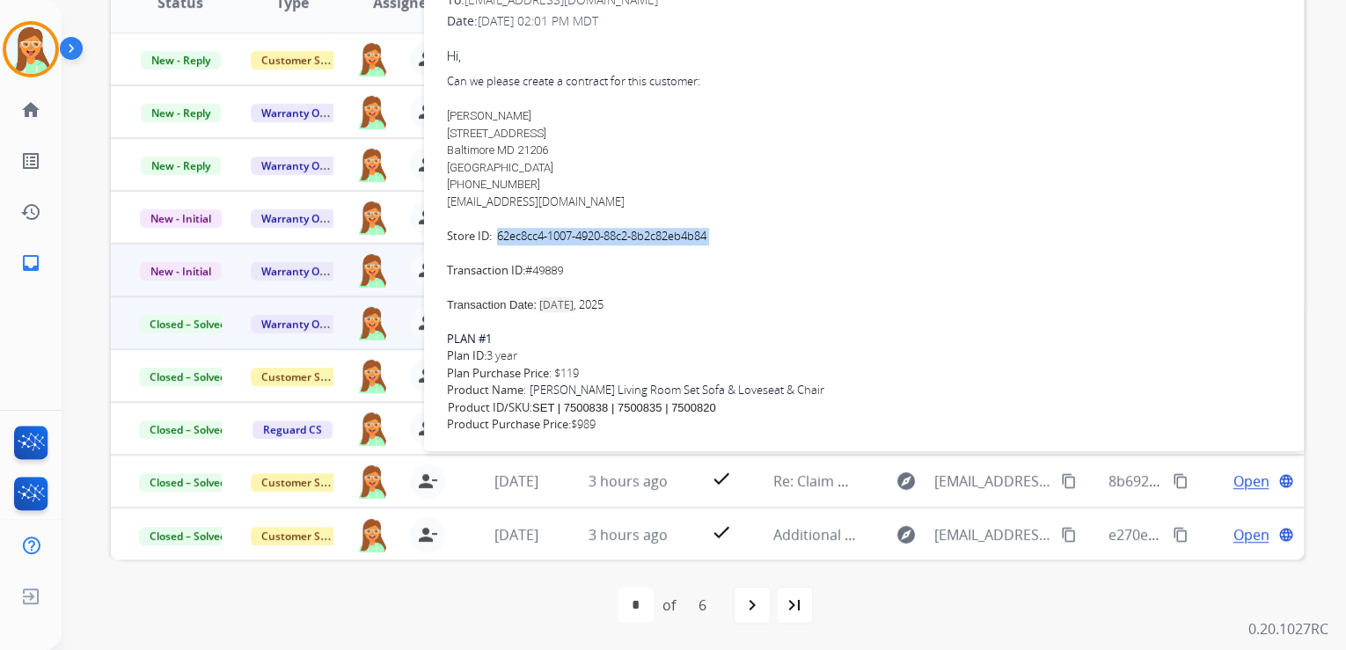
drag, startPoint x: 499, startPoint y: 238, endPoint x: 724, endPoint y: 248, distance: 225.5
click at [724, 248] on div "Can we please create a contract for this customer: [PERSON_NAME] [STREET_ADDRES…" at bounding box center [864, 176] width 834 height 206
click at [538, 267] on div "Can we please create a contract for this customer: [PERSON_NAME] [STREET_ADDRES…" at bounding box center [864, 176] width 834 height 206
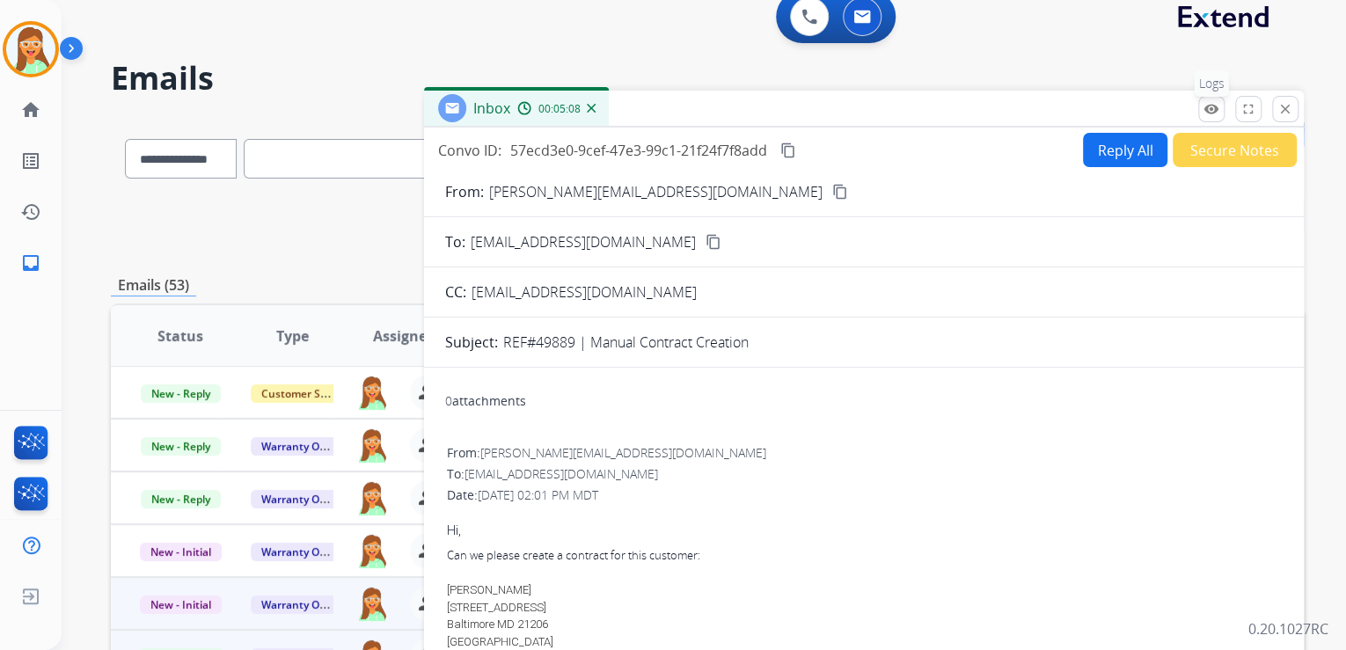
scroll to position [0, 0]
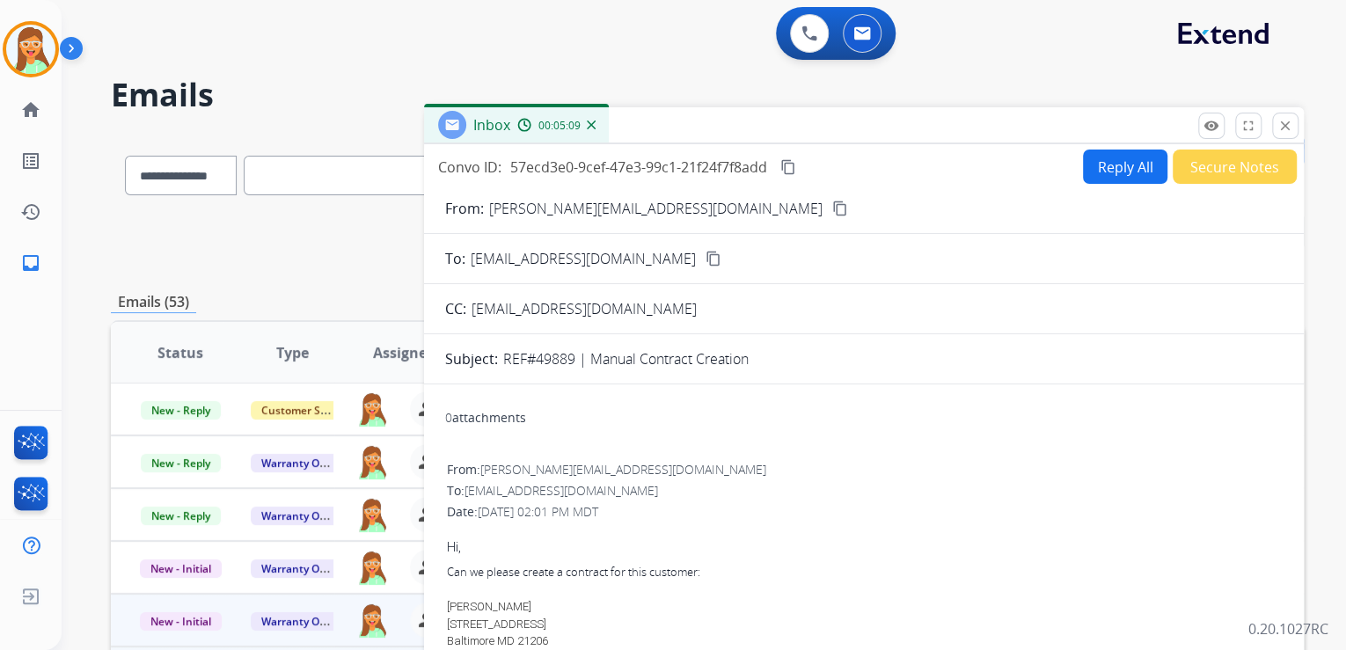
click at [1132, 165] on button "Reply All" at bounding box center [1125, 167] width 84 height 34
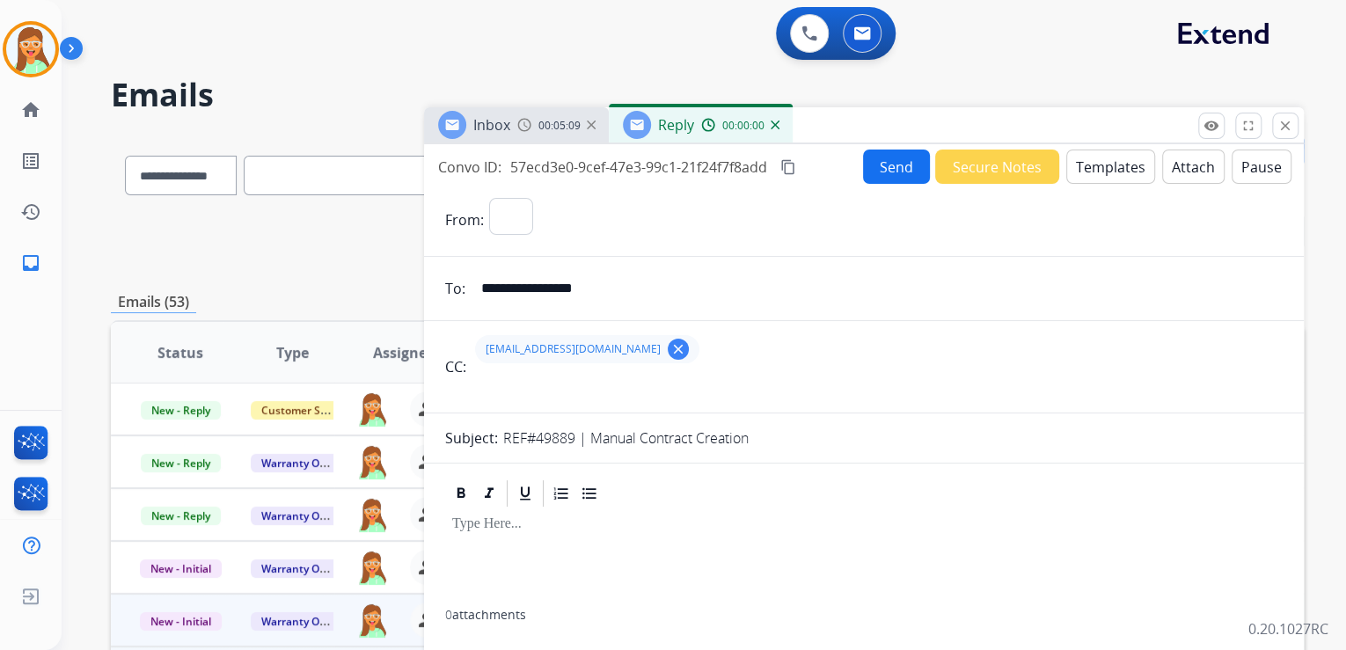
click at [1129, 164] on button "Templates" at bounding box center [1110, 167] width 89 height 34
select select "**********"
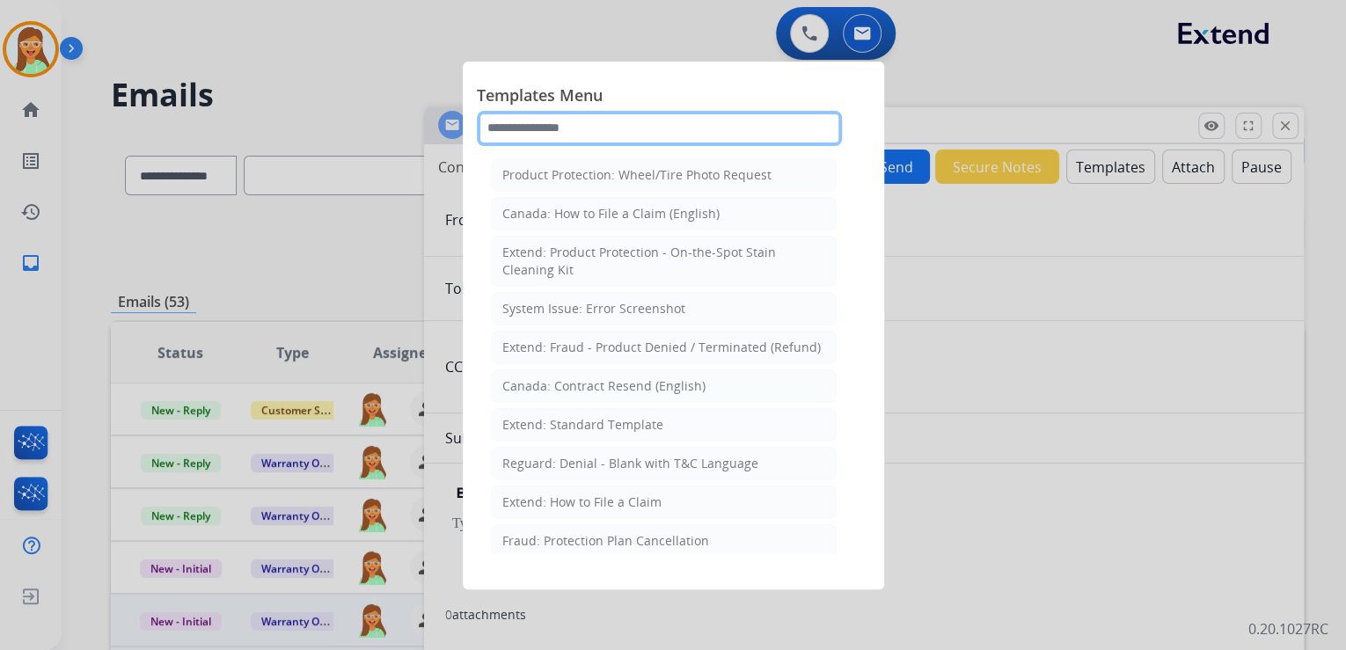
click at [619, 127] on input "text" at bounding box center [659, 128] width 365 height 35
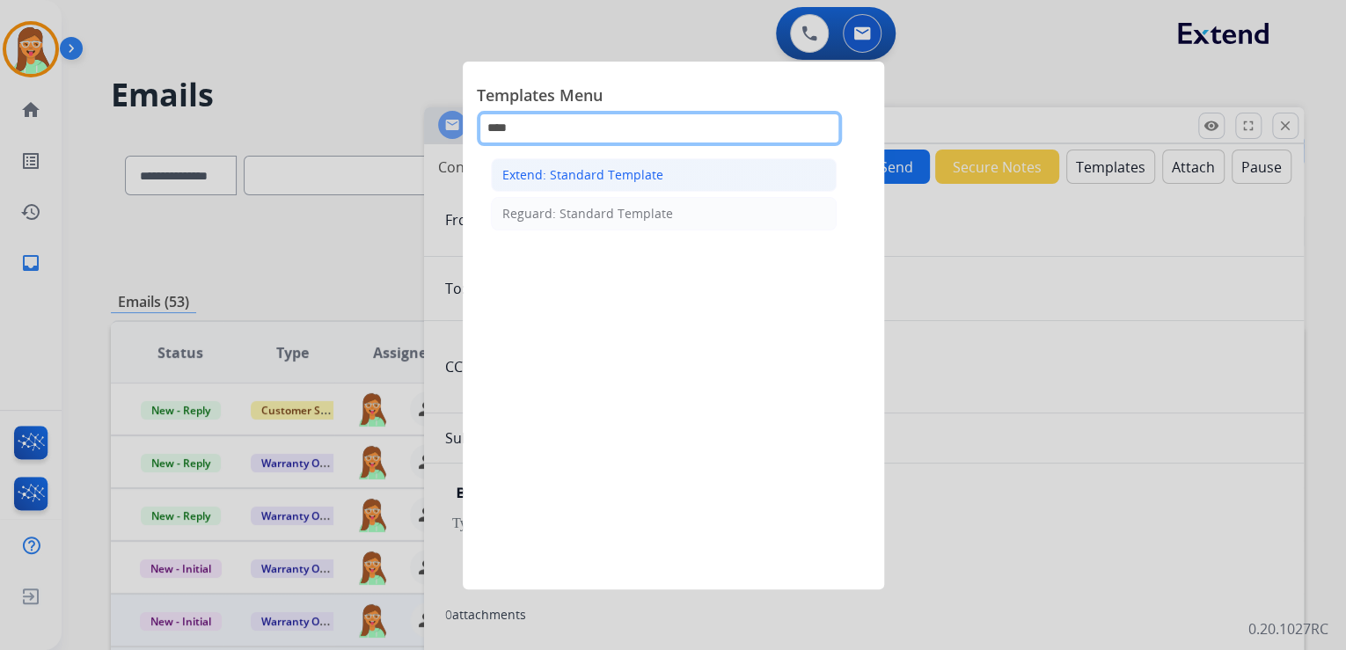
type input "****"
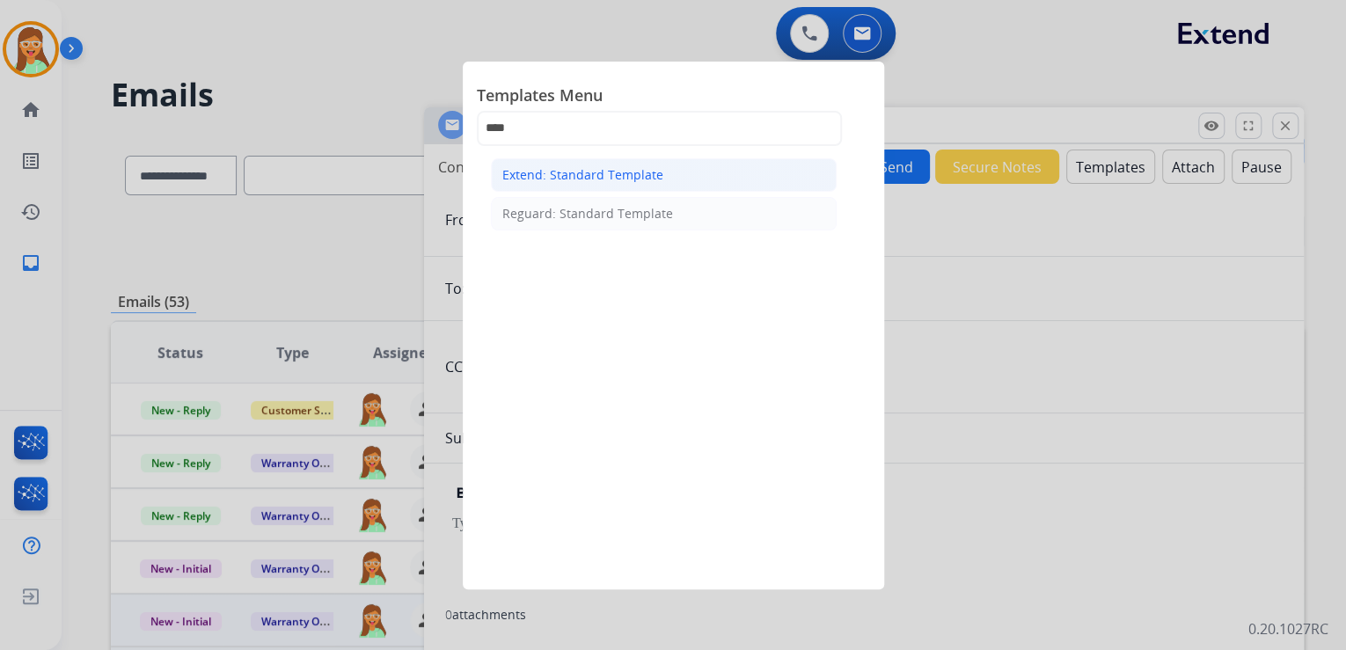
click at [640, 174] on div "Extend: Standard Template" at bounding box center [582, 175] width 161 height 18
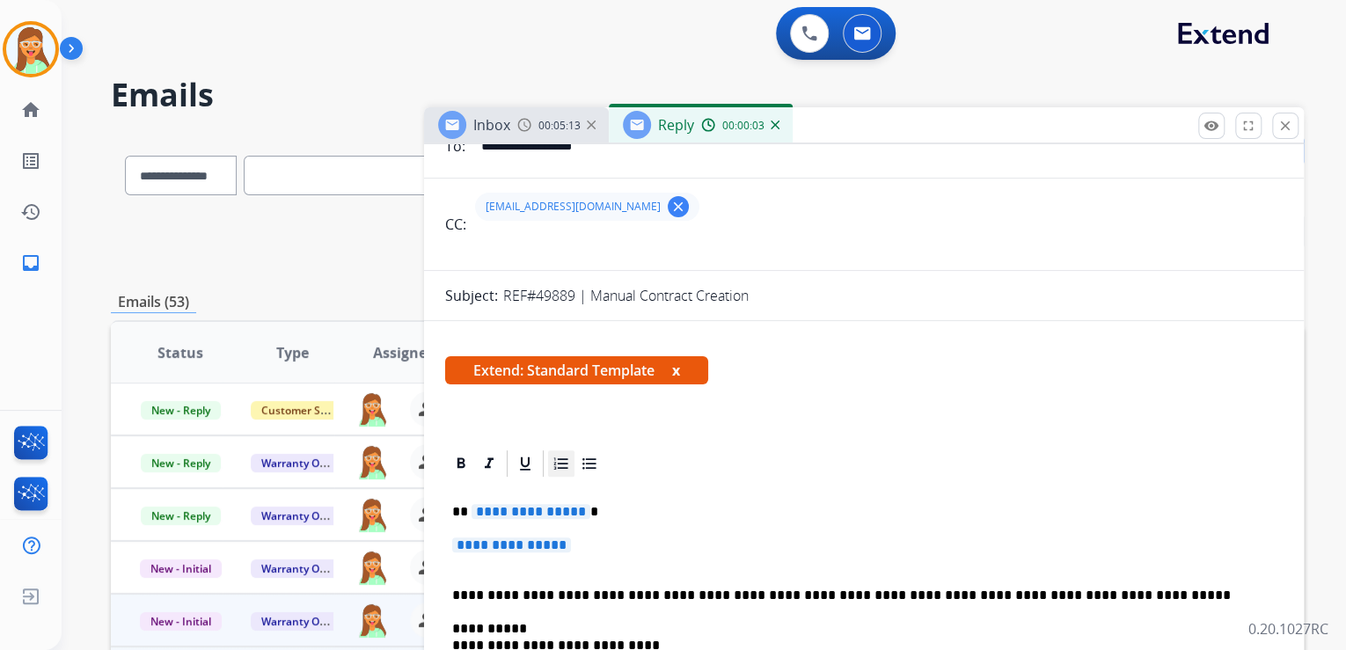
scroll to position [282, 0]
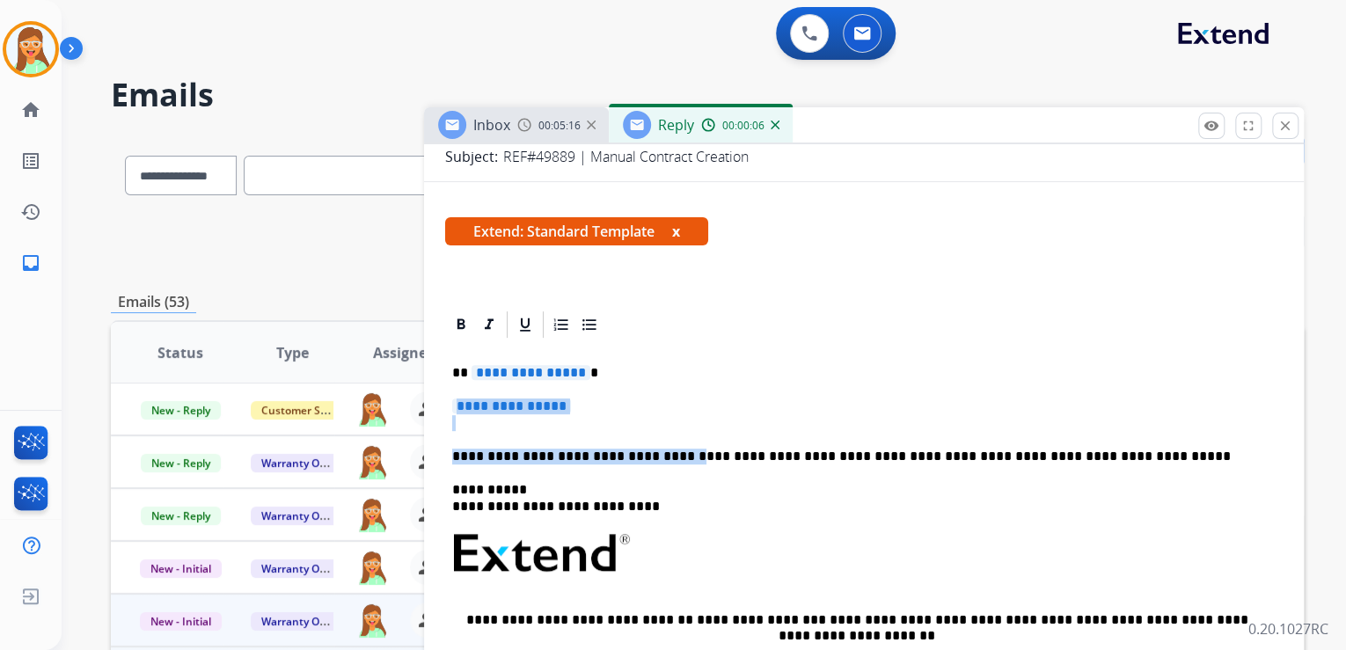
drag, startPoint x: 635, startPoint y: 450, endPoint x: 447, endPoint y: 396, distance: 195.8
click at [447, 396] on div "**********" at bounding box center [864, 605] width 838 height 530
paste div "To enrich screen reader interactions, please activate Accessibility in Grammarl…"
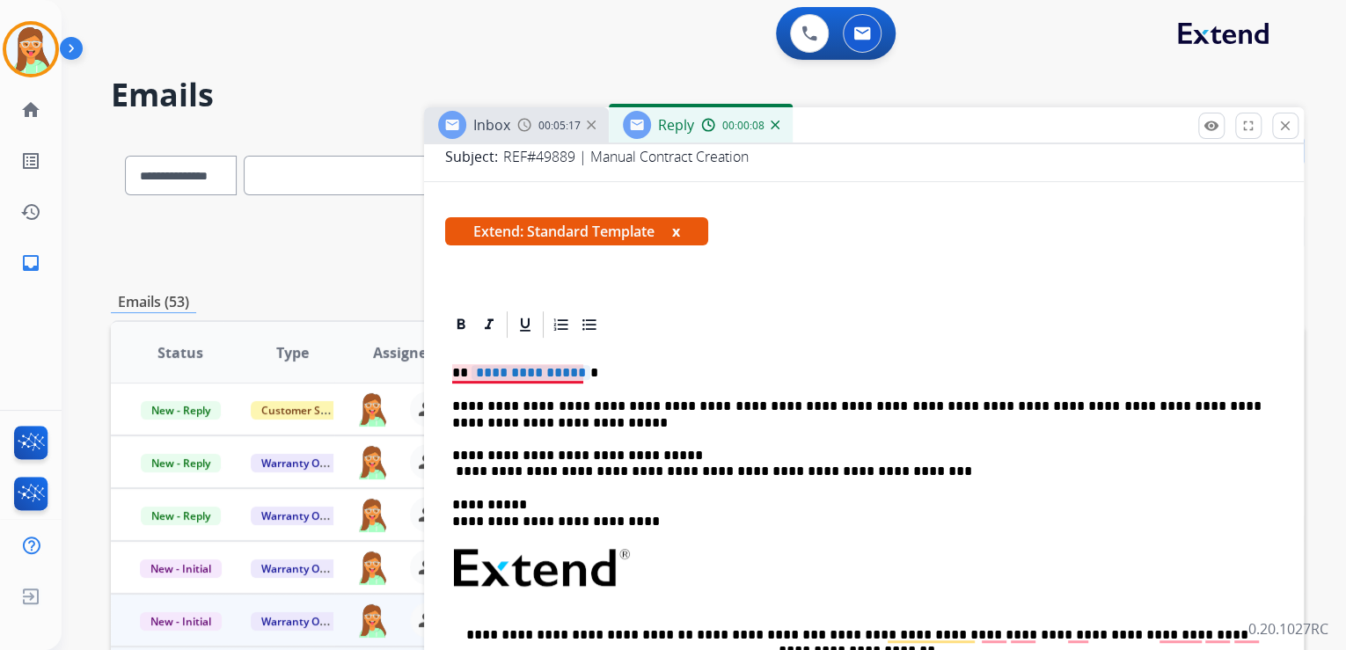
click at [501, 370] on span "**********" at bounding box center [531, 372] width 119 height 15
click at [452, 480] on div "**********" at bounding box center [864, 612] width 838 height 545
click at [456, 472] on p "**********" at bounding box center [856, 439] width 809 height 81
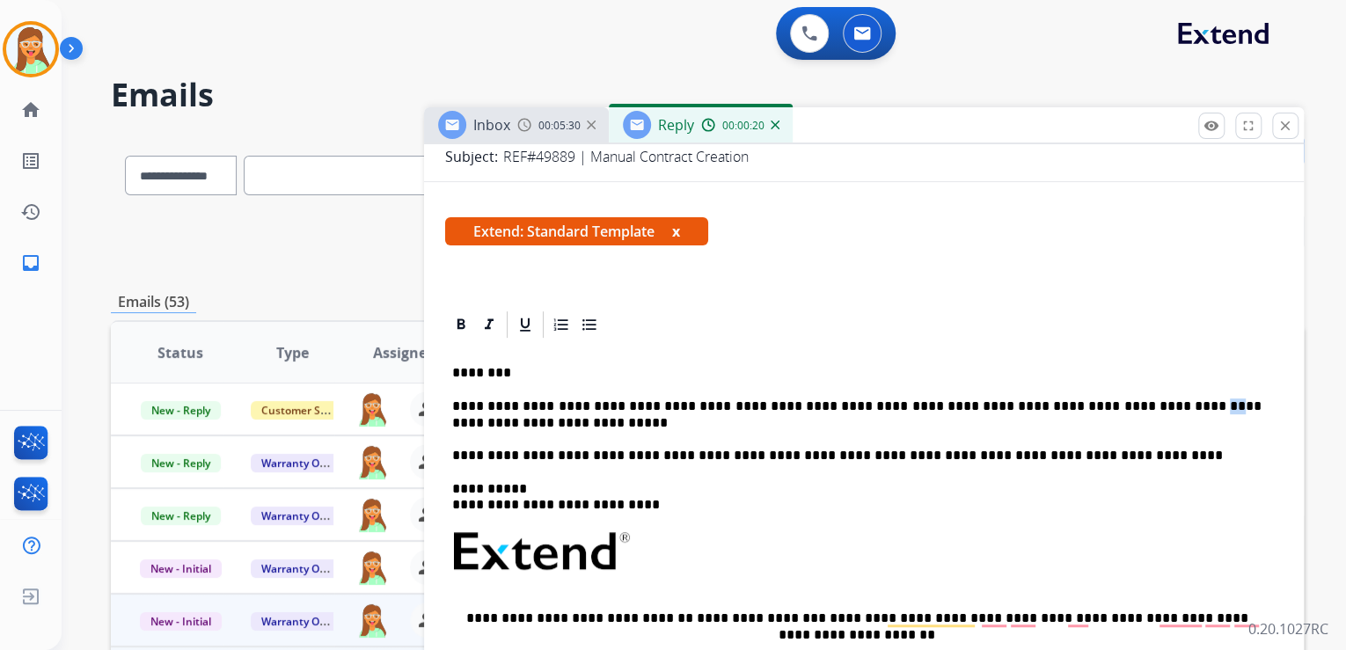
drag, startPoint x: 1118, startPoint y: 405, endPoint x: 1103, endPoint y: 405, distance: 15.0
click at [1103, 405] on p "**********" at bounding box center [856, 431] width 809 height 65
drag, startPoint x: 1123, startPoint y: 404, endPoint x: 1102, endPoint y: 402, distance: 20.3
click at [1102, 402] on p "**********" at bounding box center [856, 431] width 809 height 65
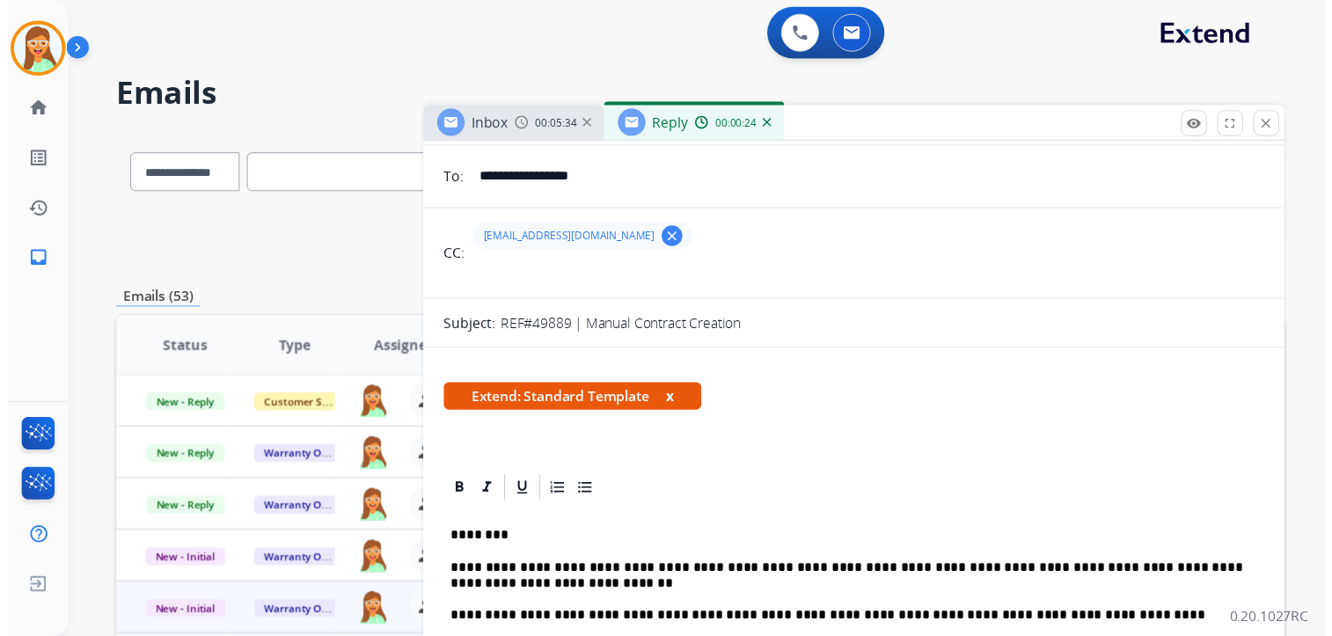
scroll to position [0, 0]
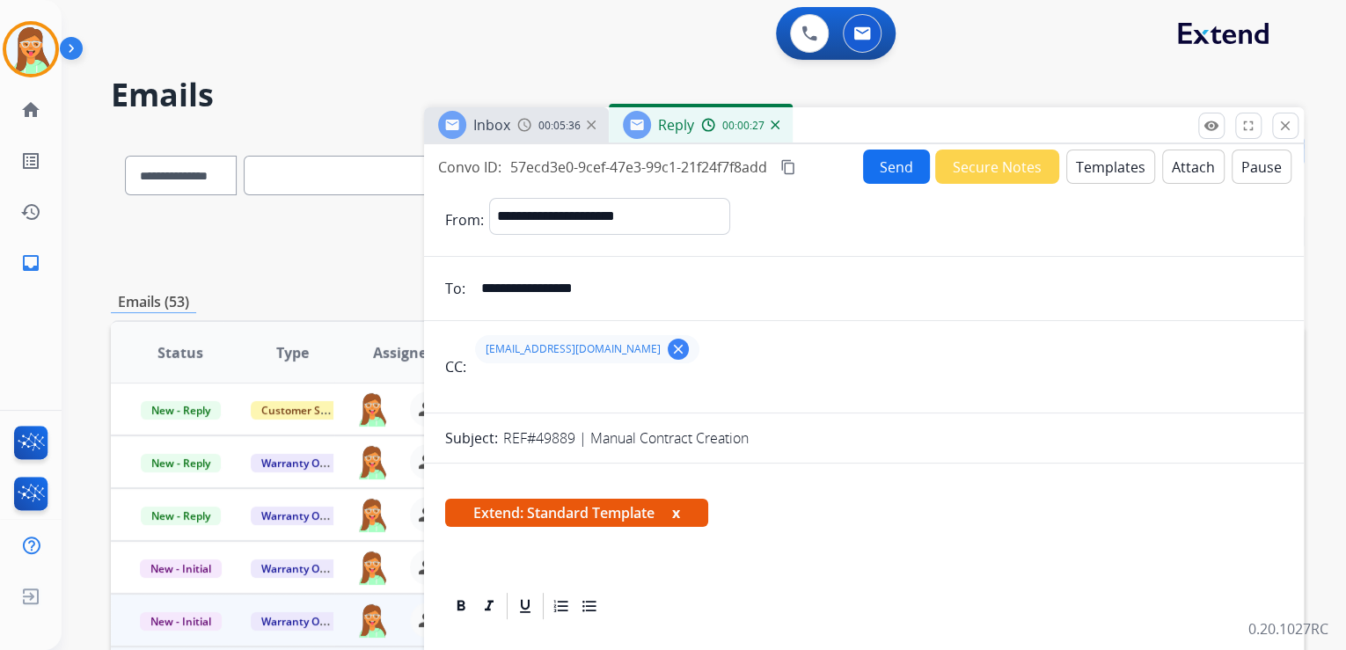
click at [892, 162] on button "Send" at bounding box center [896, 167] width 67 height 34
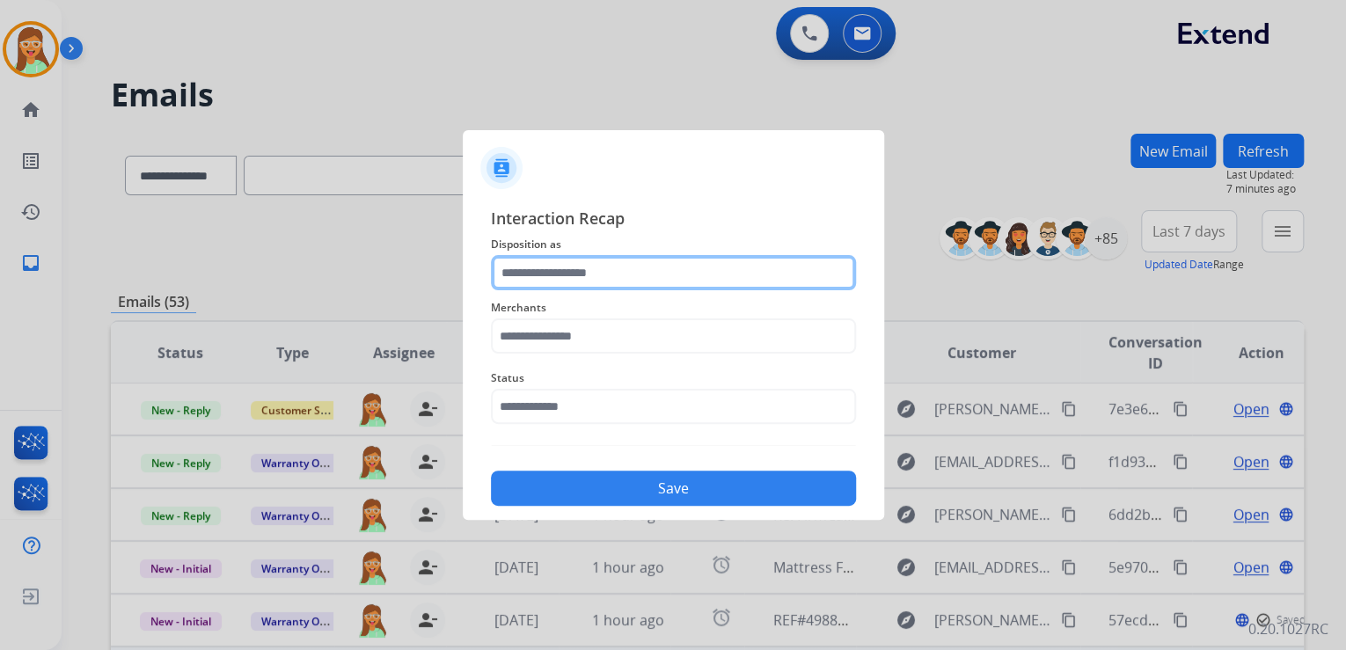
click at [648, 264] on input "text" at bounding box center [673, 272] width 365 height 35
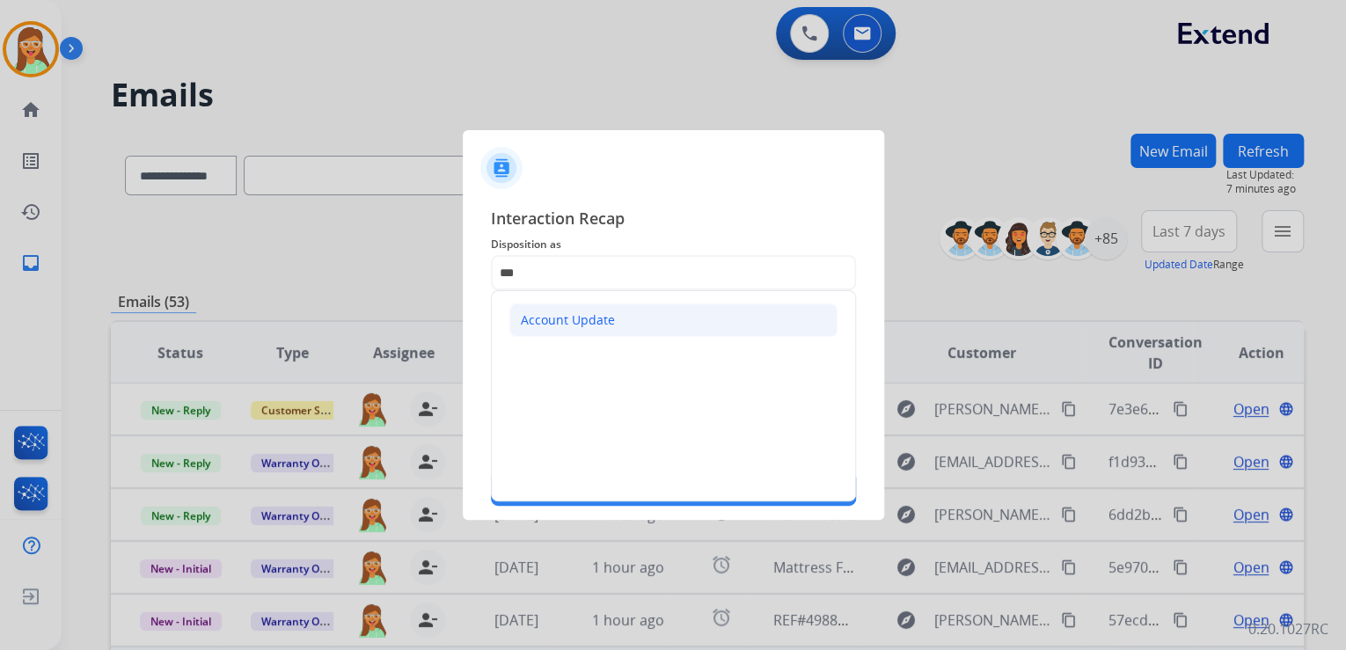
click at [734, 312] on li "Account Update" at bounding box center [673, 320] width 328 height 33
type input "**********"
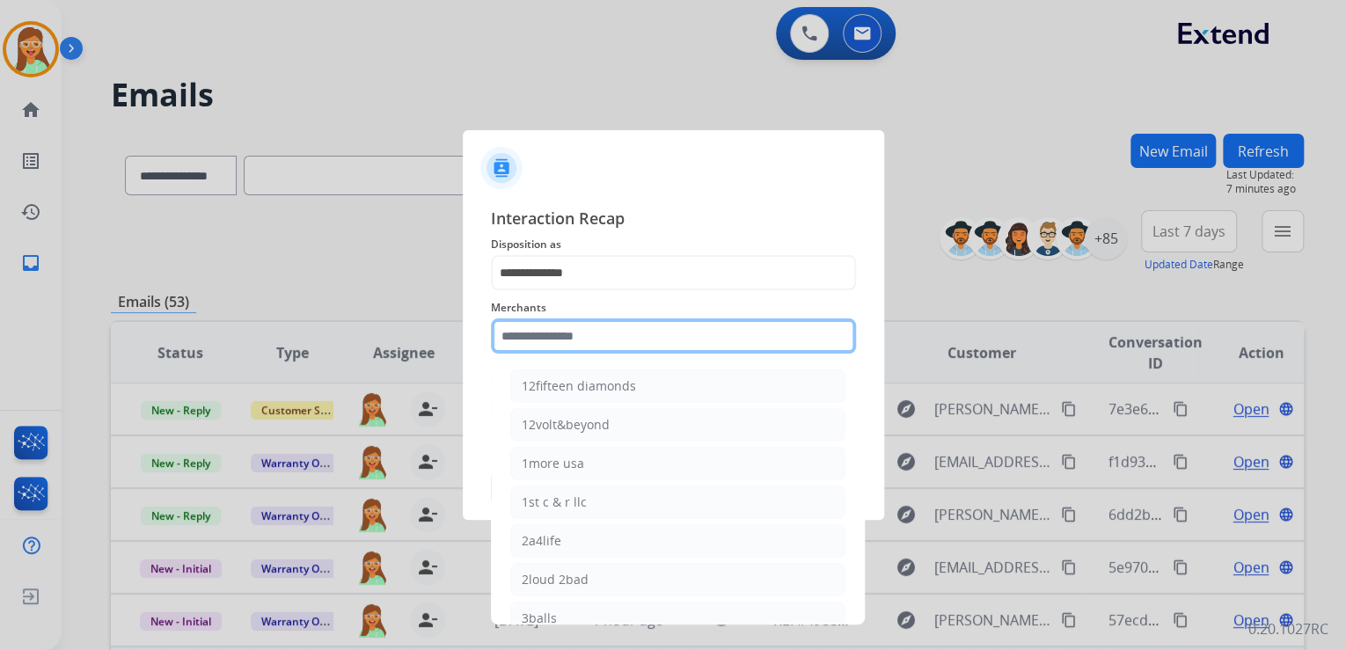
click at [728, 332] on input "text" at bounding box center [673, 335] width 365 height 35
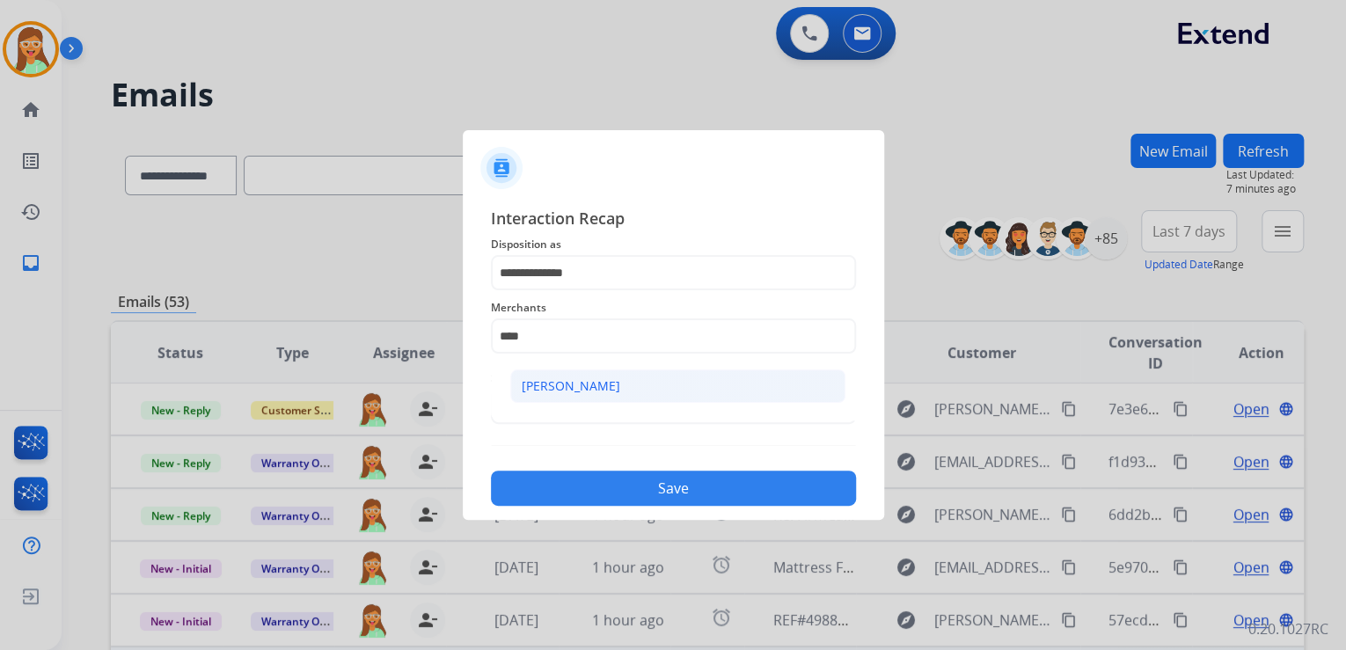
drag, startPoint x: 736, startPoint y: 400, endPoint x: 725, endPoint y: 390, distance: 14.9
click at [733, 400] on li "[PERSON_NAME]" at bounding box center [677, 386] width 335 height 33
type input "****"
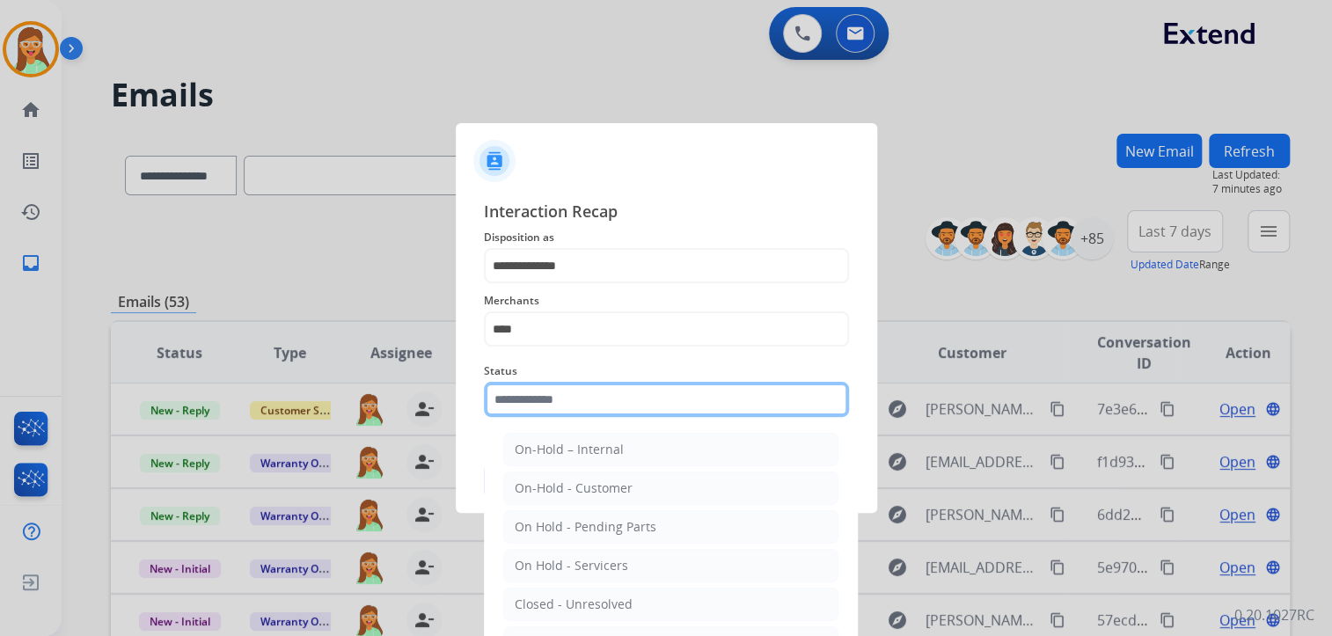
drag, startPoint x: 656, startPoint y: 423, endPoint x: 655, endPoint y: 414, distance: 8.8
click at [656, 422] on div "Status On-Hold – Internal On-Hold - Customer On Hold - Pending Parts On Hold - …" at bounding box center [666, 389] width 365 height 70
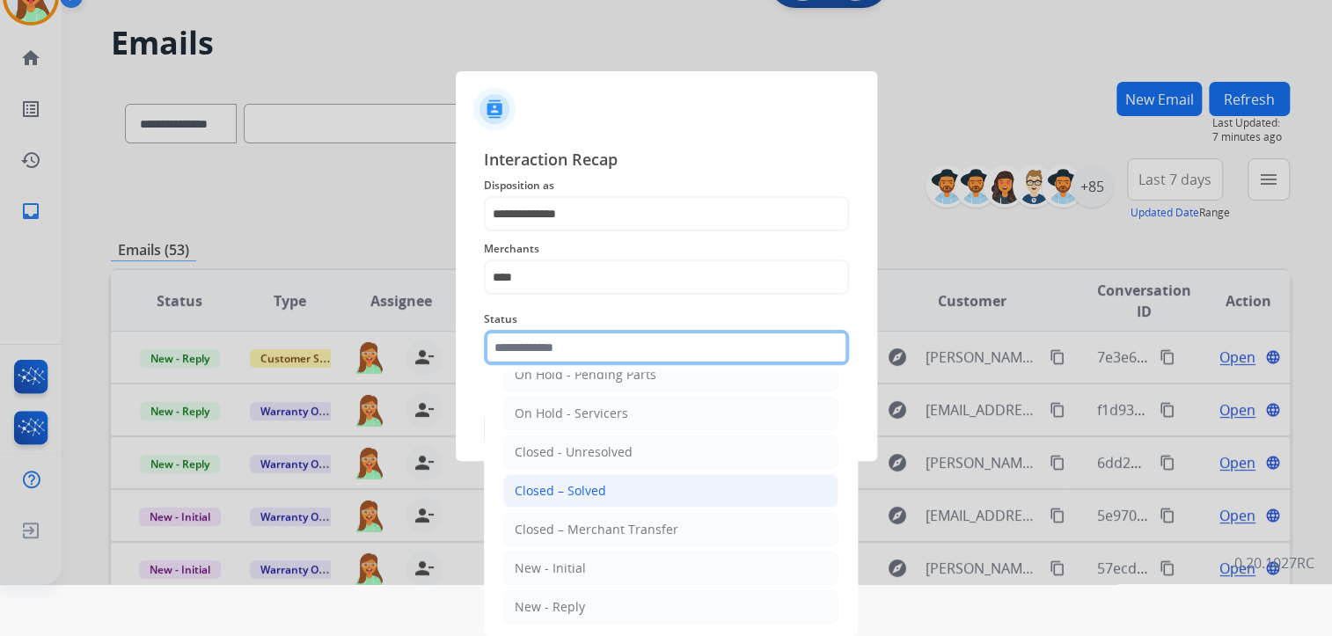
scroll to position [102, 0]
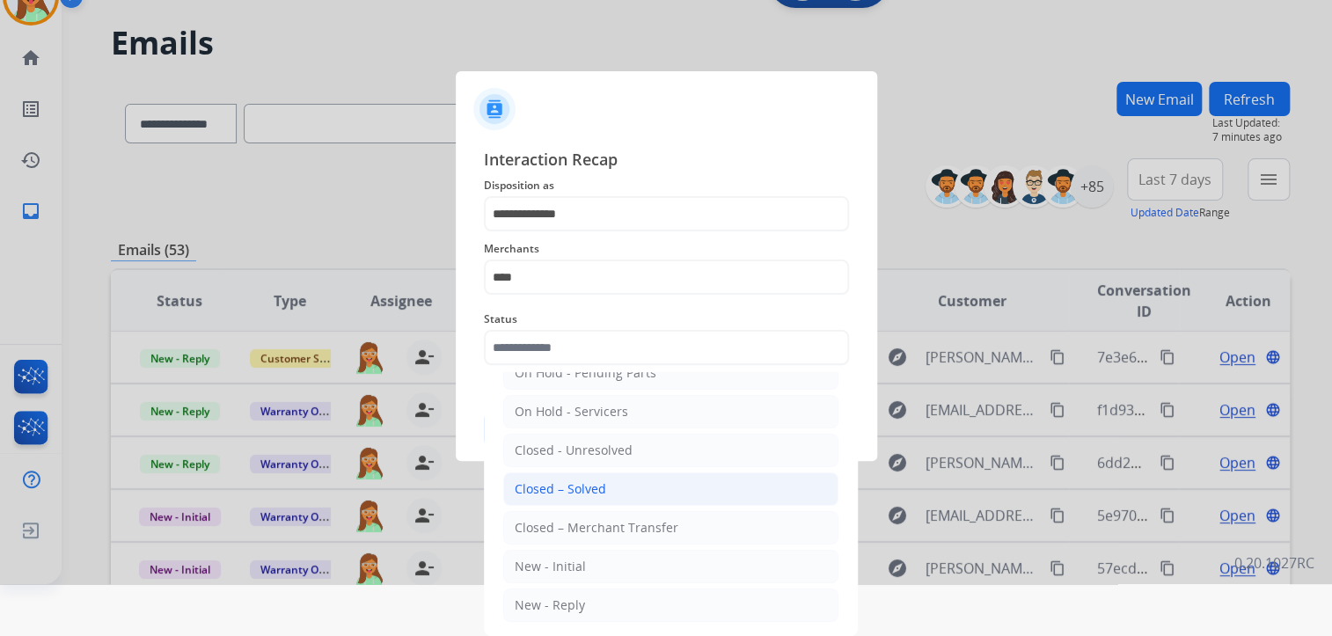
click at [641, 491] on li "Closed – Solved" at bounding box center [670, 488] width 335 height 33
type input "**********"
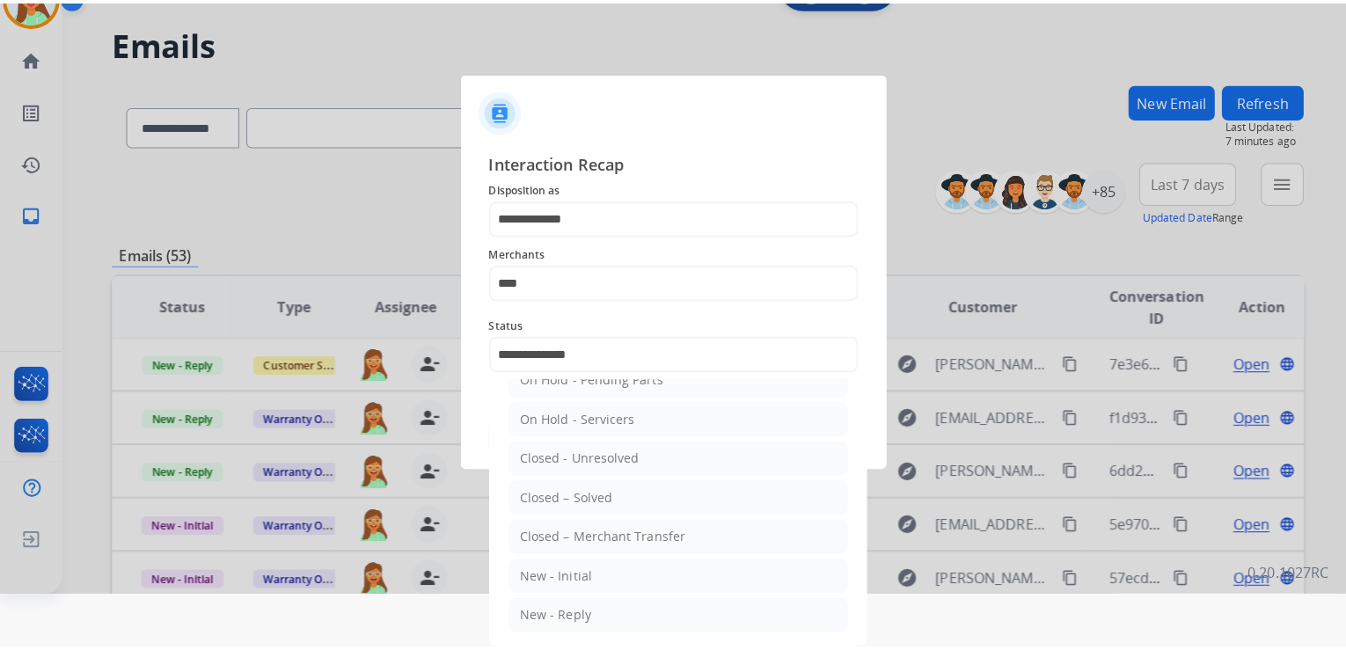
scroll to position [0, 0]
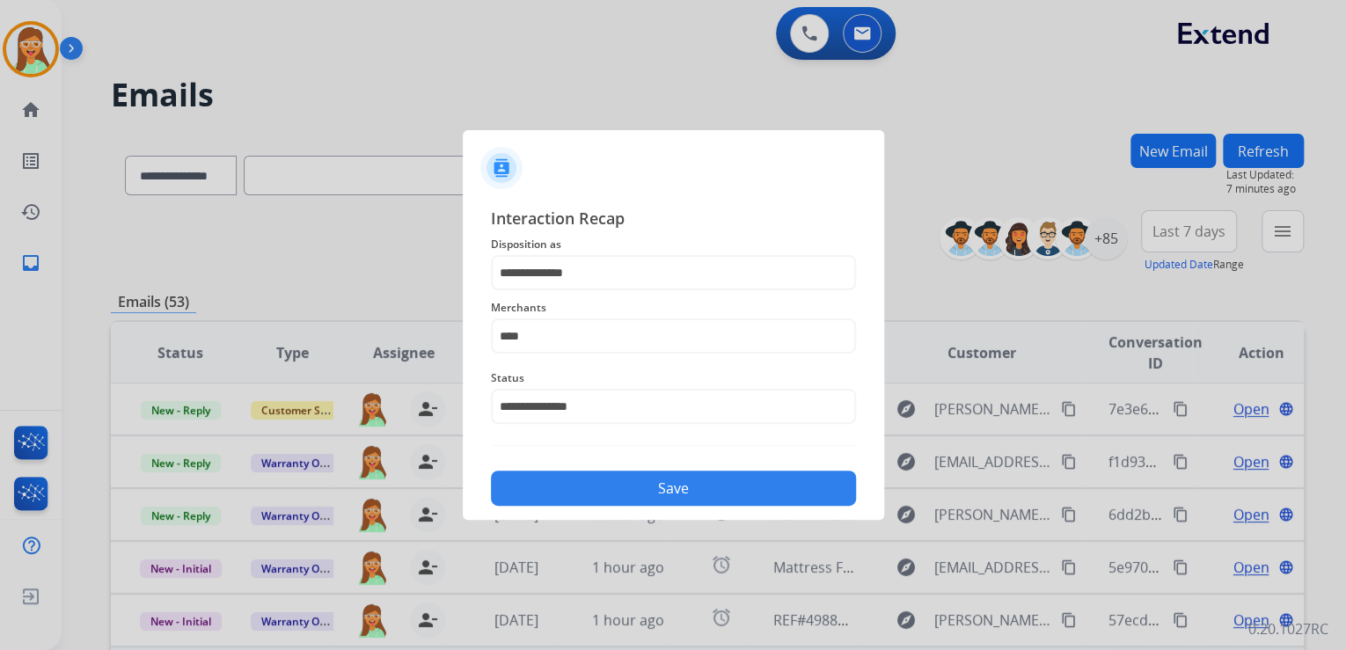
click at [683, 482] on button "Save" at bounding box center [673, 488] width 365 height 35
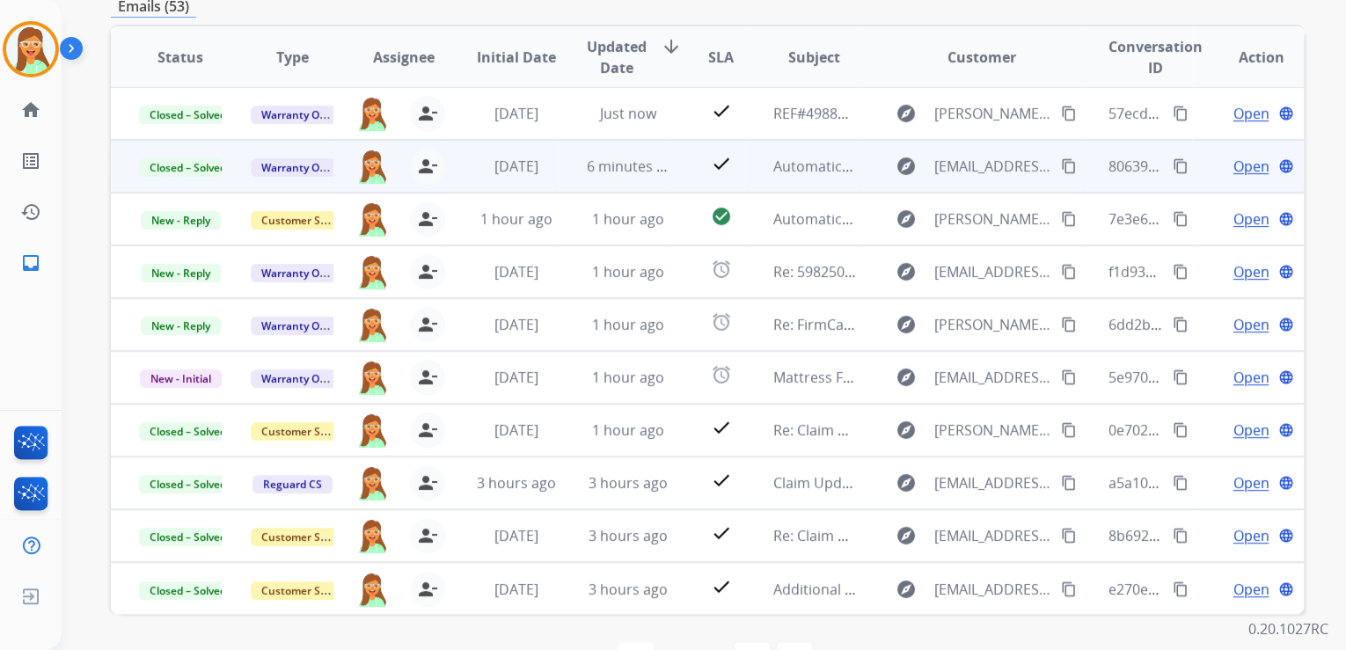
scroll to position [350, 0]
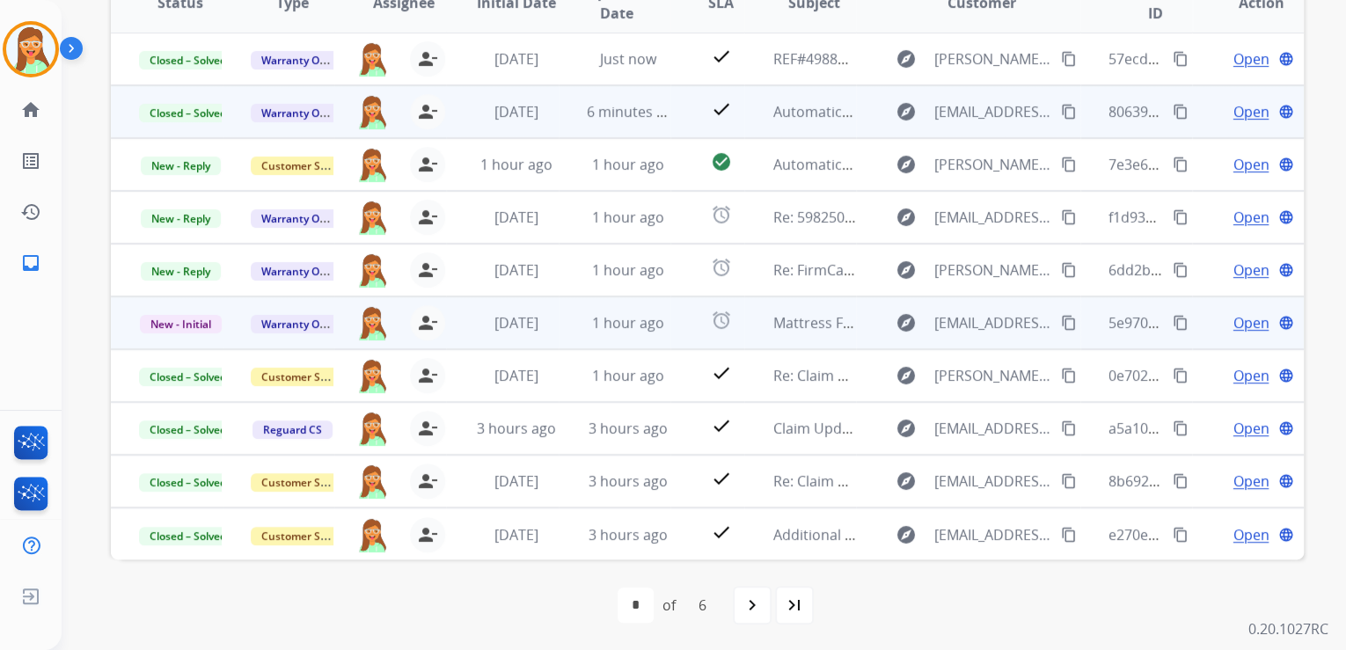
click at [1241, 317] on span "Open" at bounding box center [1251, 322] width 36 height 21
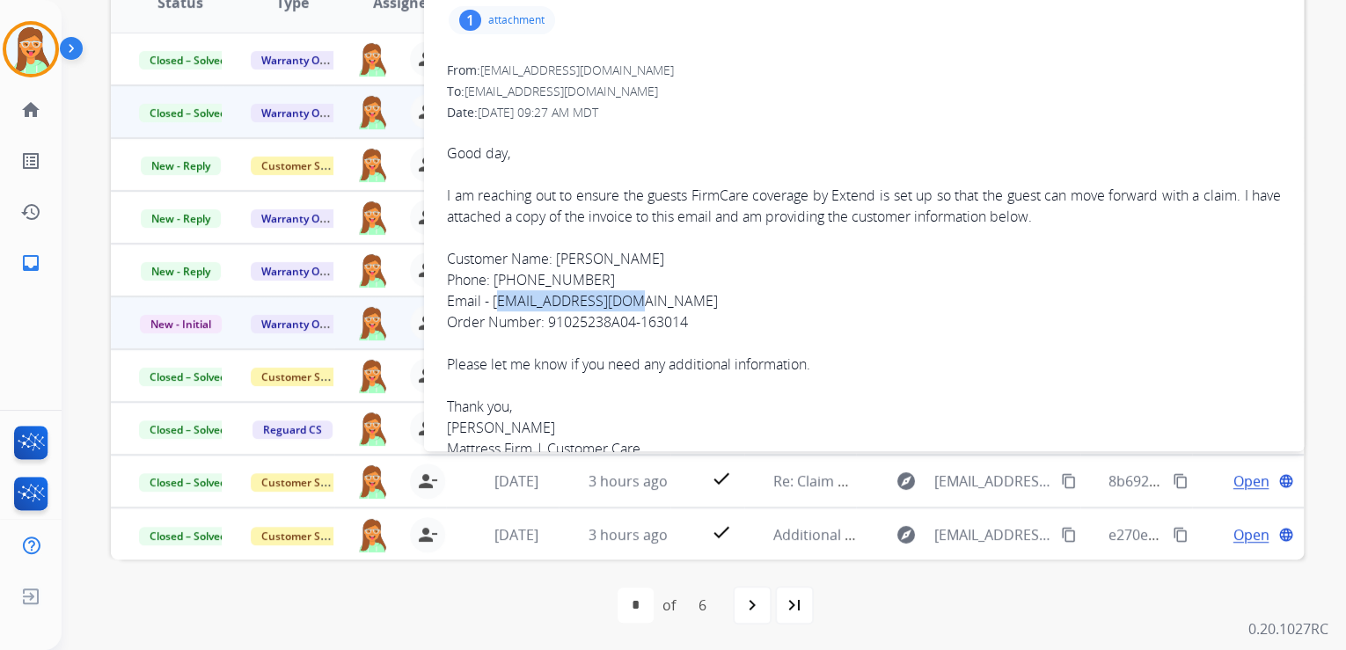
drag, startPoint x: 638, startPoint y: 296, endPoint x: 493, endPoint y: 302, distance: 145.3
click at [493, 302] on span "Good day, I am reaching out to ensure the guests FirmCare coverage by Extend is…" at bounding box center [864, 417] width 834 height 592
drag, startPoint x: 549, startPoint y: 322, endPoint x: 700, endPoint y: 319, distance: 151.4
click at [700, 319] on span "Good day, I am reaching out to ensure the guests FirmCare coverage by Extend is…" at bounding box center [864, 417] width 834 height 592
drag, startPoint x: 491, startPoint y: 277, endPoint x: 592, endPoint y: 277, distance: 101.2
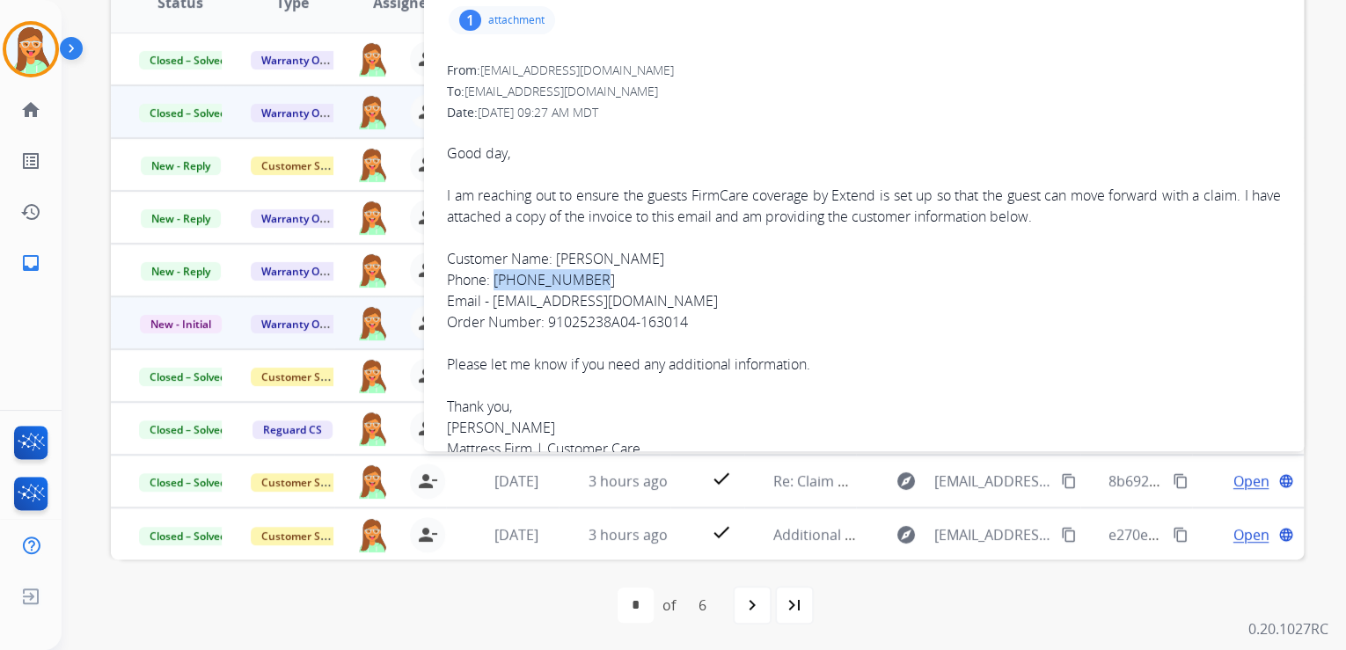
click at [592, 277] on span "Good day, I am reaching out to ensure the guests FirmCare coverage by Extend is…" at bounding box center [864, 417] width 834 height 592
click at [595, 278] on span "Good day, I am reaching out to ensure the guests FirmCare coverage by Extend is…" at bounding box center [864, 417] width 834 height 592
drag, startPoint x: 582, startPoint y: 280, endPoint x: 493, endPoint y: 273, distance: 90.0
click at [493, 273] on span "Good day, I am reaching out to ensure the guests FirmCare coverage by Extend is…" at bounding box center [864, 417] width 834 height 592
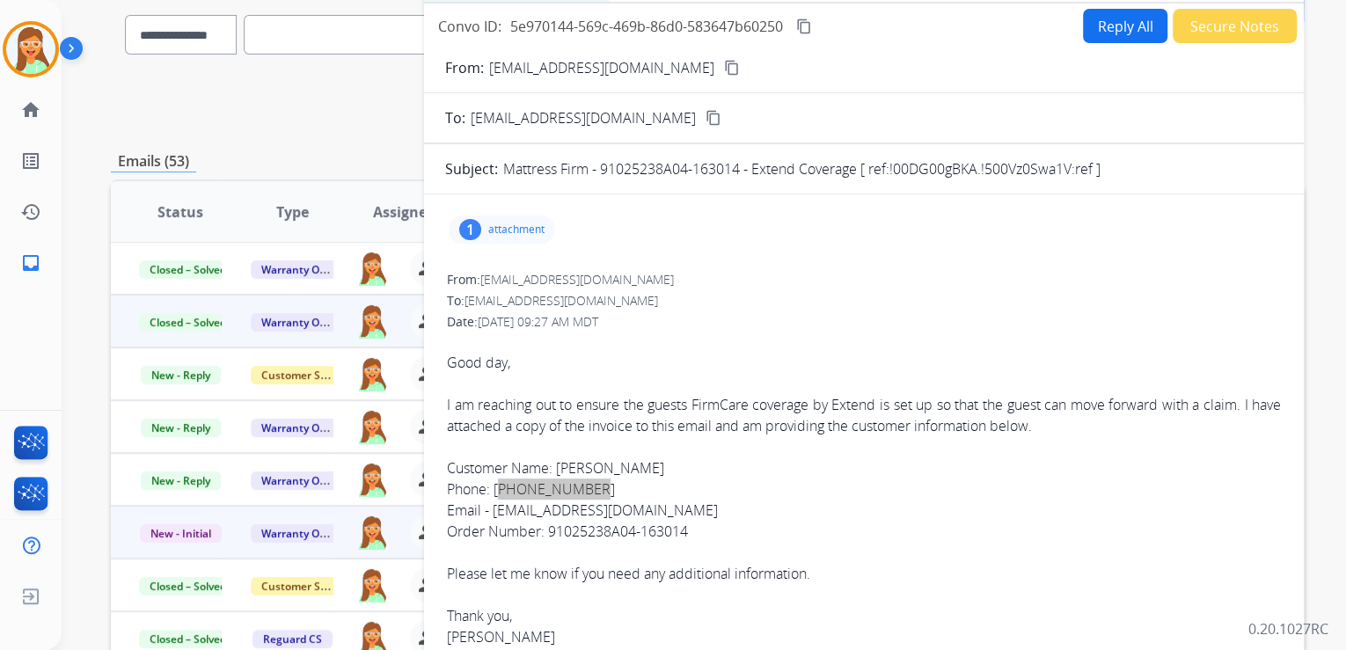
scroll to position [0, 0]
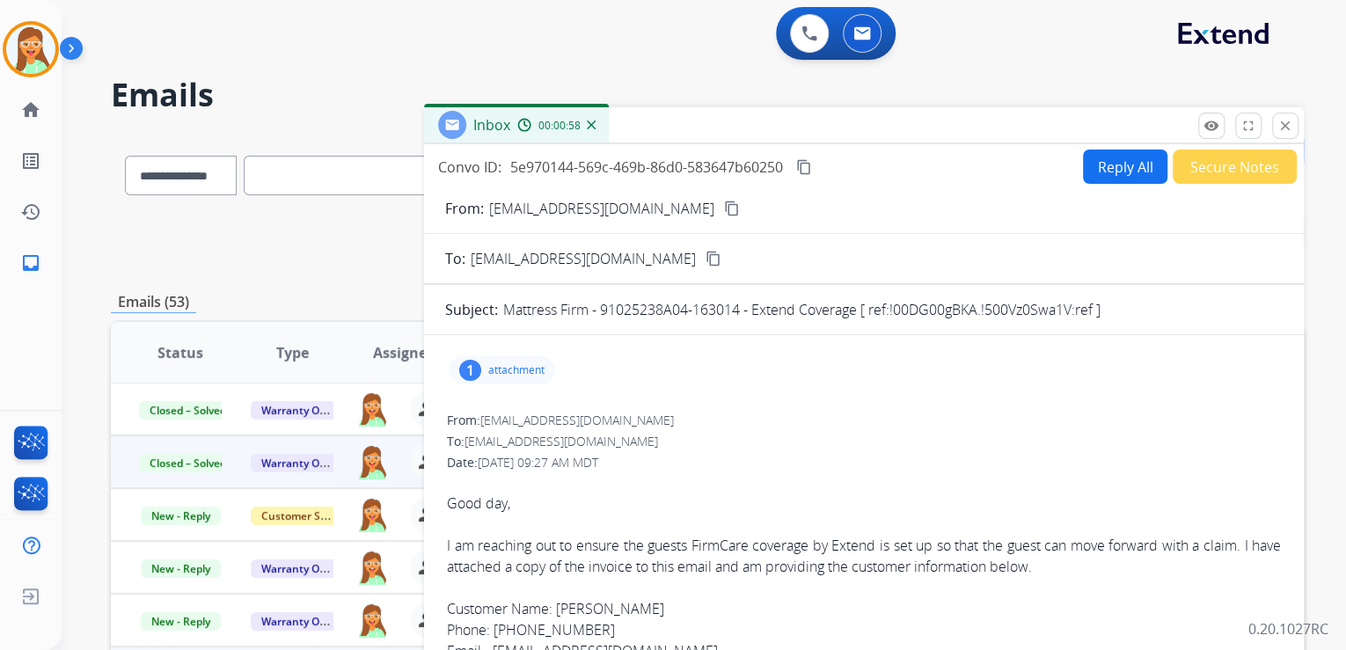
drag, startPoint x: 524, startPoint y: 369, endPoint x: 535, endPoint y: 377, distance: 13.2
click at [524, 369] on p "attachment" at bounding box center [516, 370] width 56 height 14
click at [748, 411] on mat-icon "download" at bounding box center [749, 412] width 16 height 16
click at [509, 359] on div "1 attachment picture_as_pdf 91025238A04-163014.pdf download [DATE] 10:27 AM" at bounding box center [502, 370] width 106 height 28
click at [1207, 175] on button "Secure Notes" at bounding box center [1235, 167] width 124 height 34
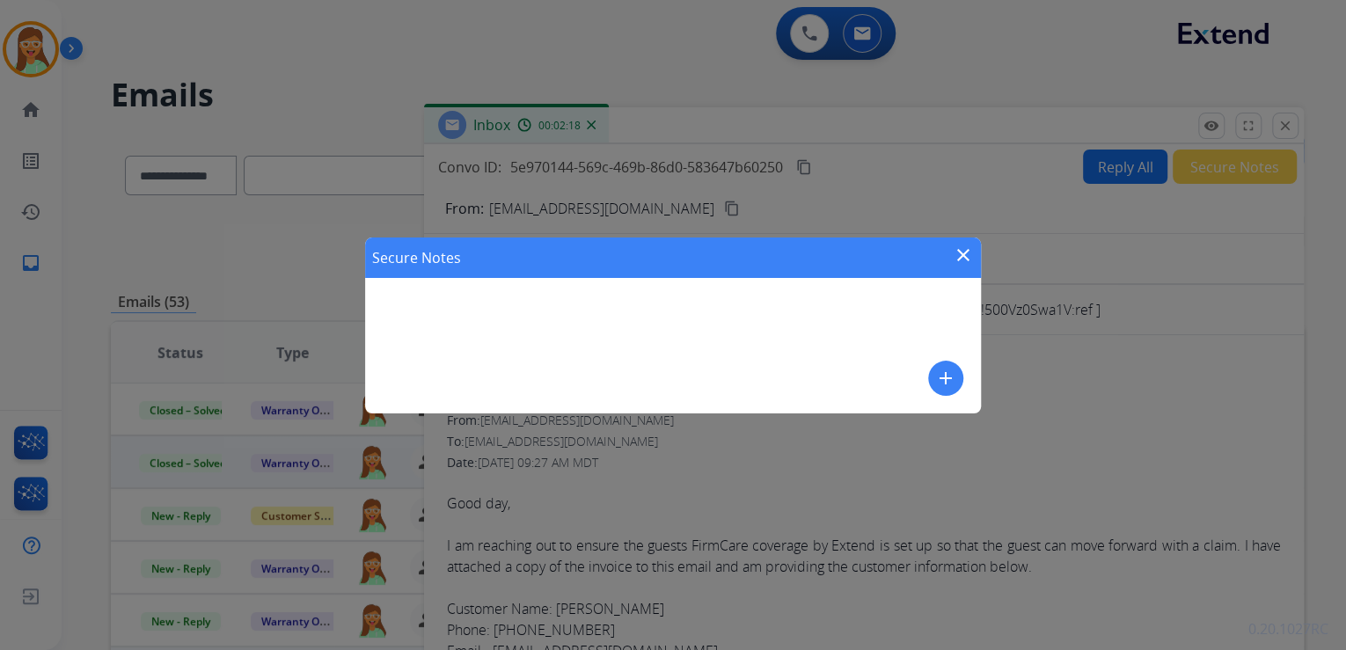
click at [941, 380] on mat-icon "add" at bounding box center [945, 378] width 21 height 21
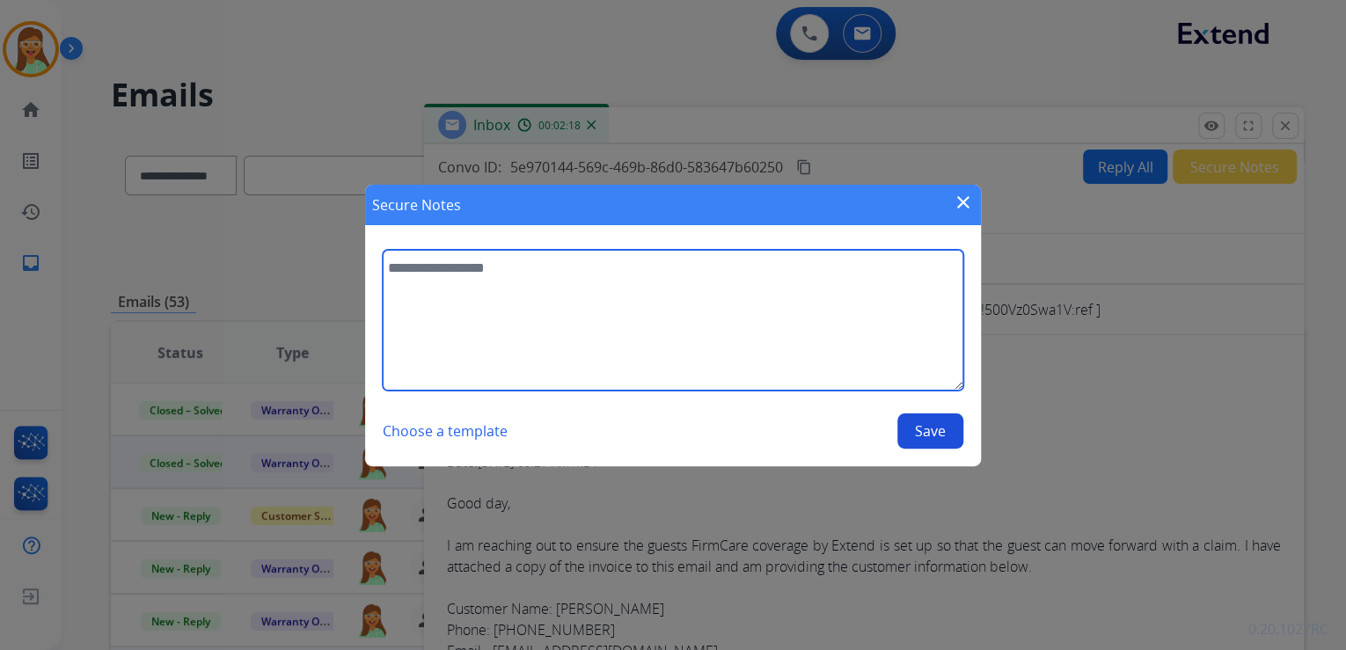
click at [845, 321] on textarea at bounding box center [673, 320] width 581 height 141
type textarea "**********"
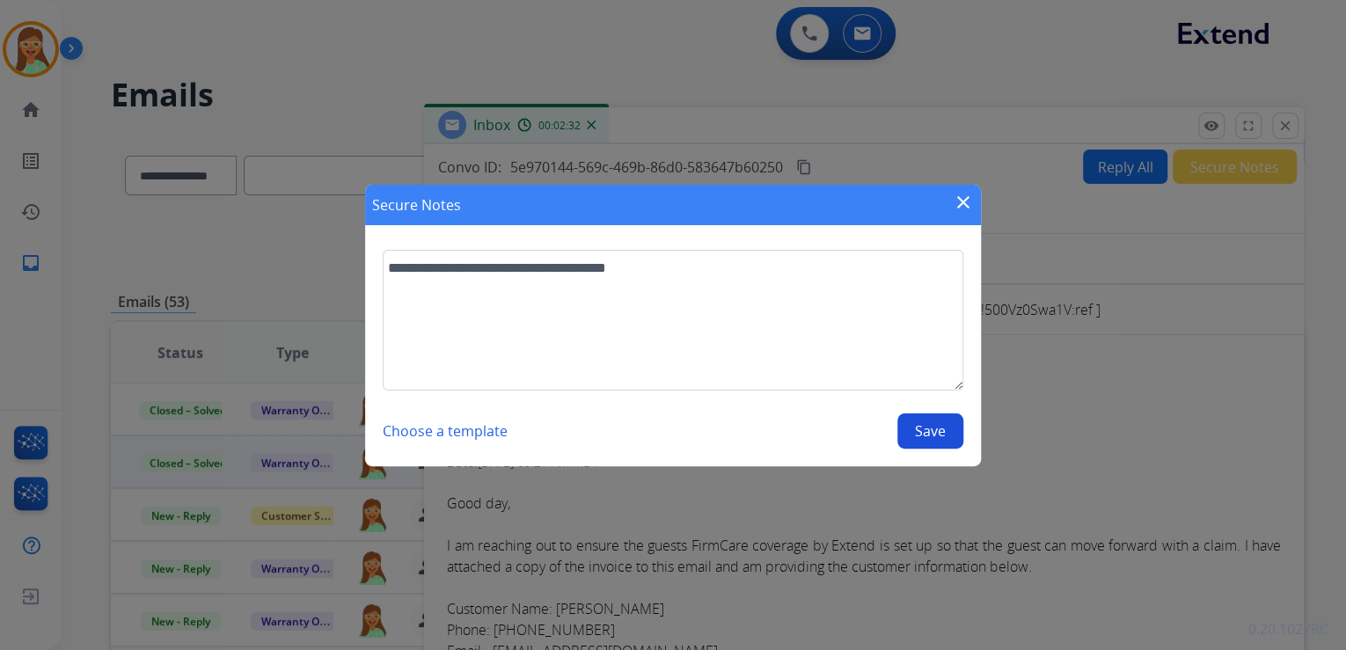
click at [947, 434] on button "Save" at bounding box center [930, 431] width 66 height 35
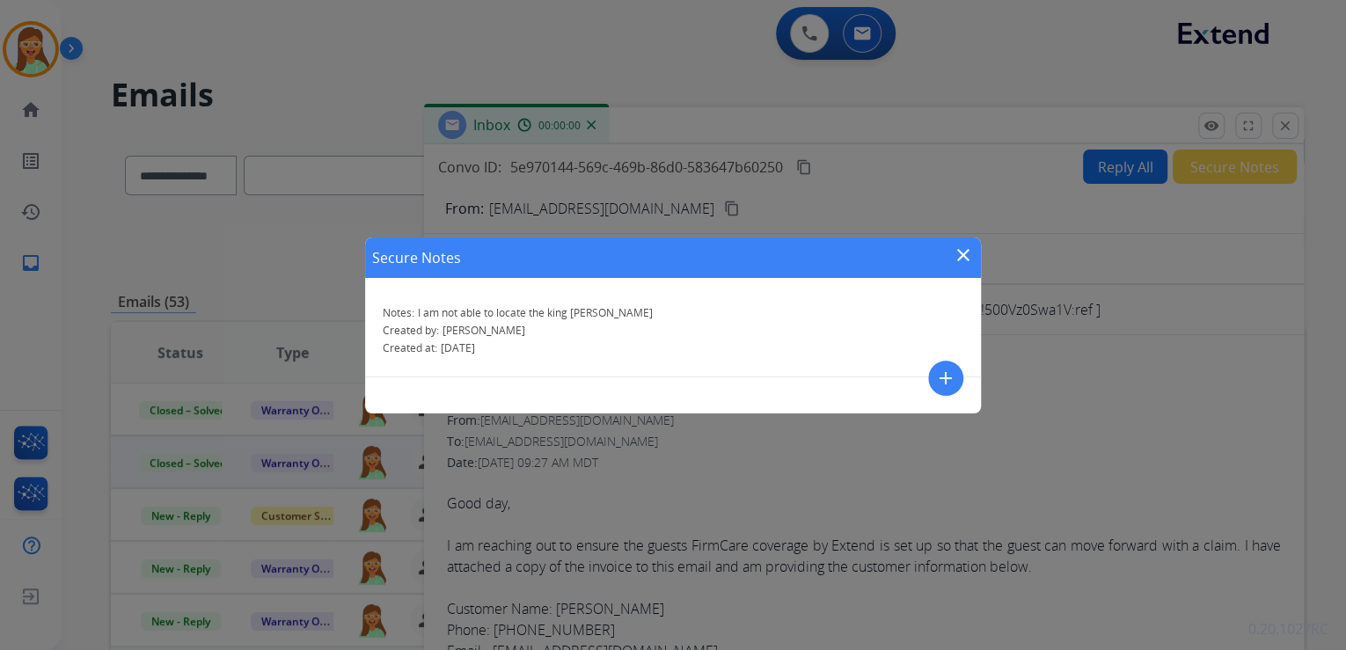
click at [963, 246] on mat-icon "close" at bounding box center [963, 255] width 21 height 21
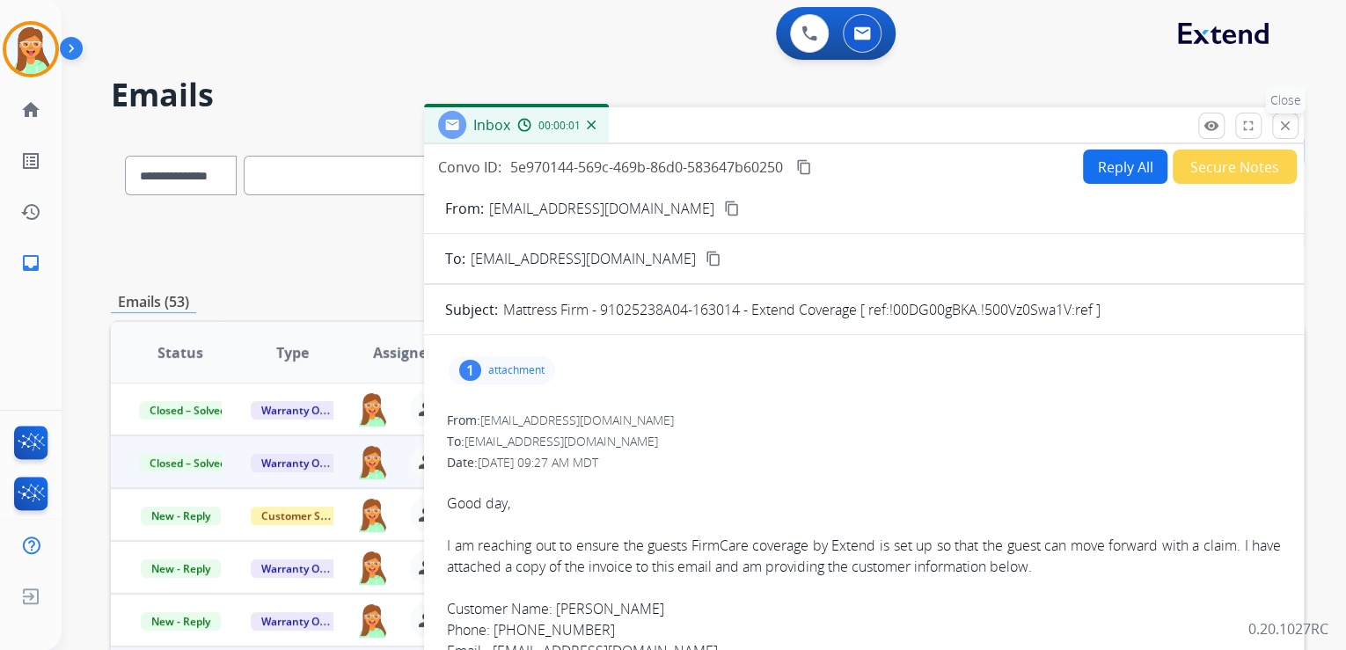
click at [1281, 129] on mat-icon "close" at bounding box center [1286, 126] width 16 height 16
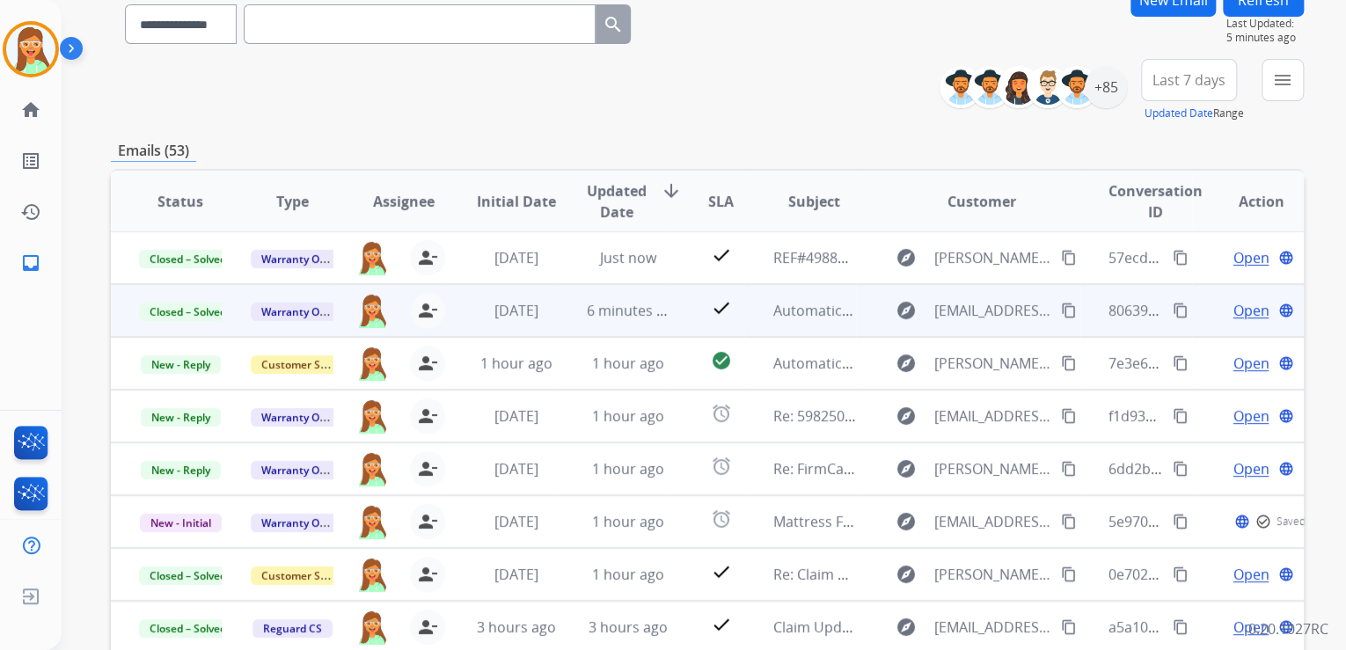
scroll to position [282, 0]
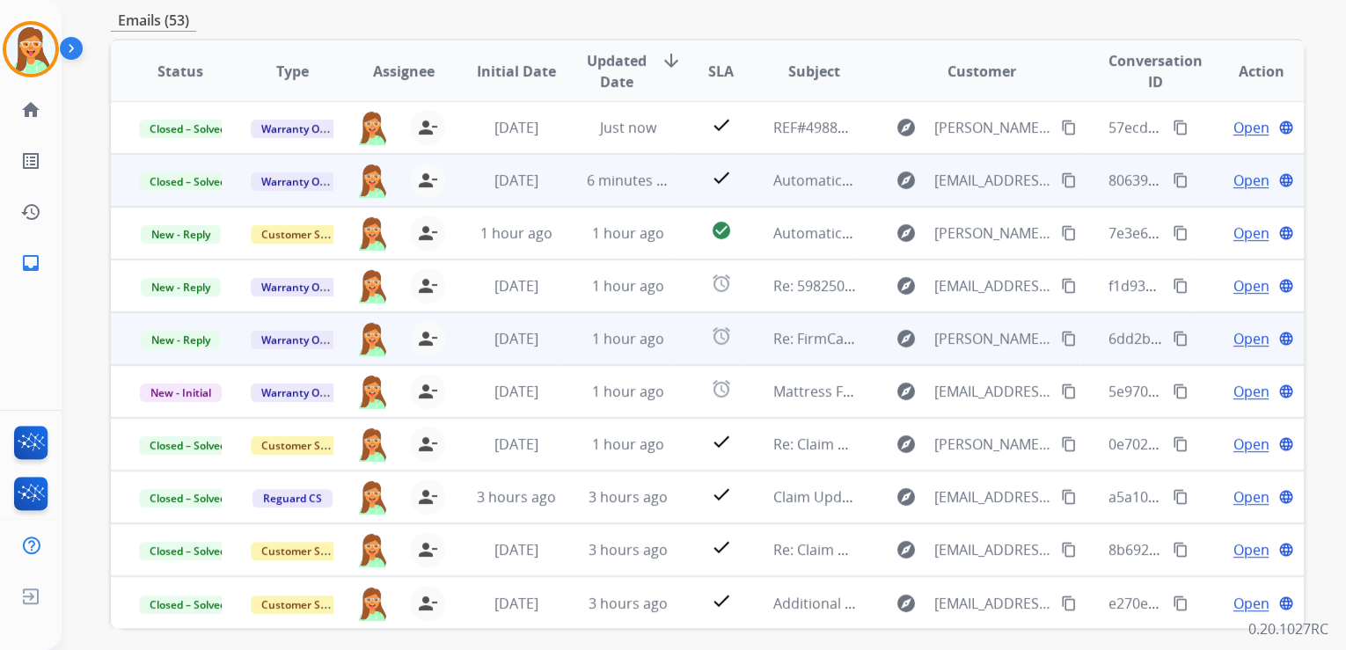
click at [1247, 337] on span "Open" at bounding box center [1251, 338] width 36 height 21
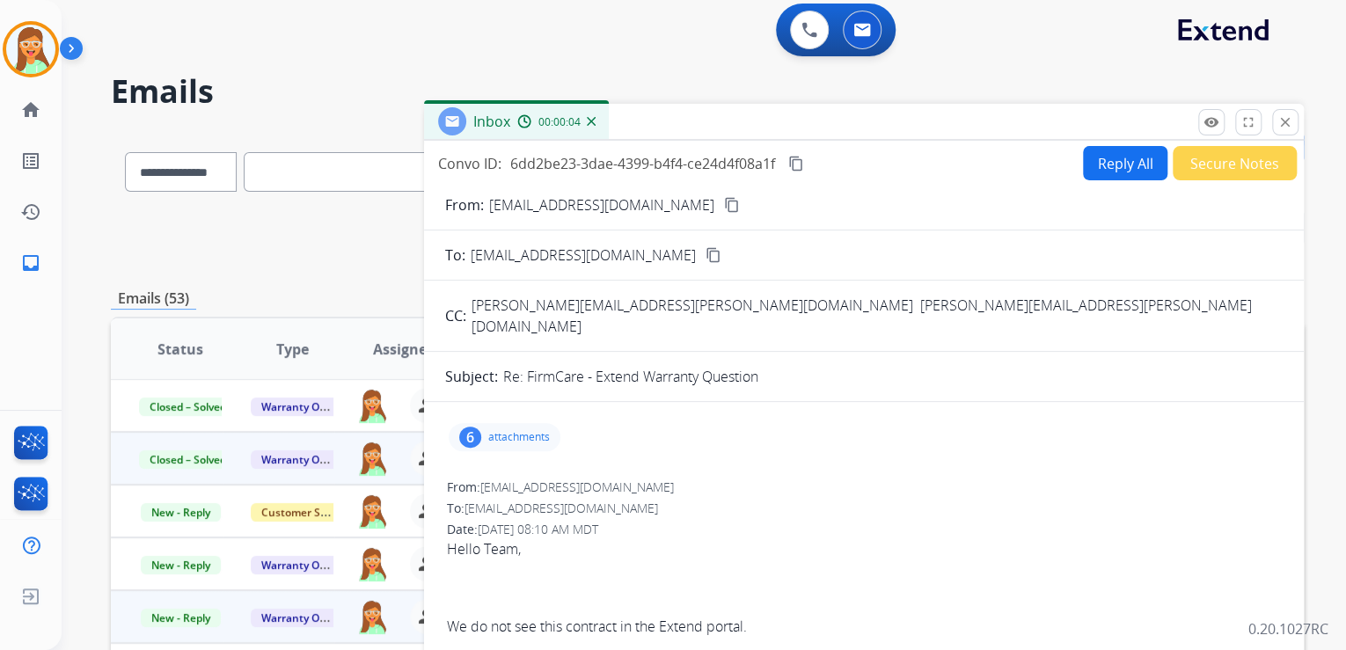
scroll to position [0, 0]
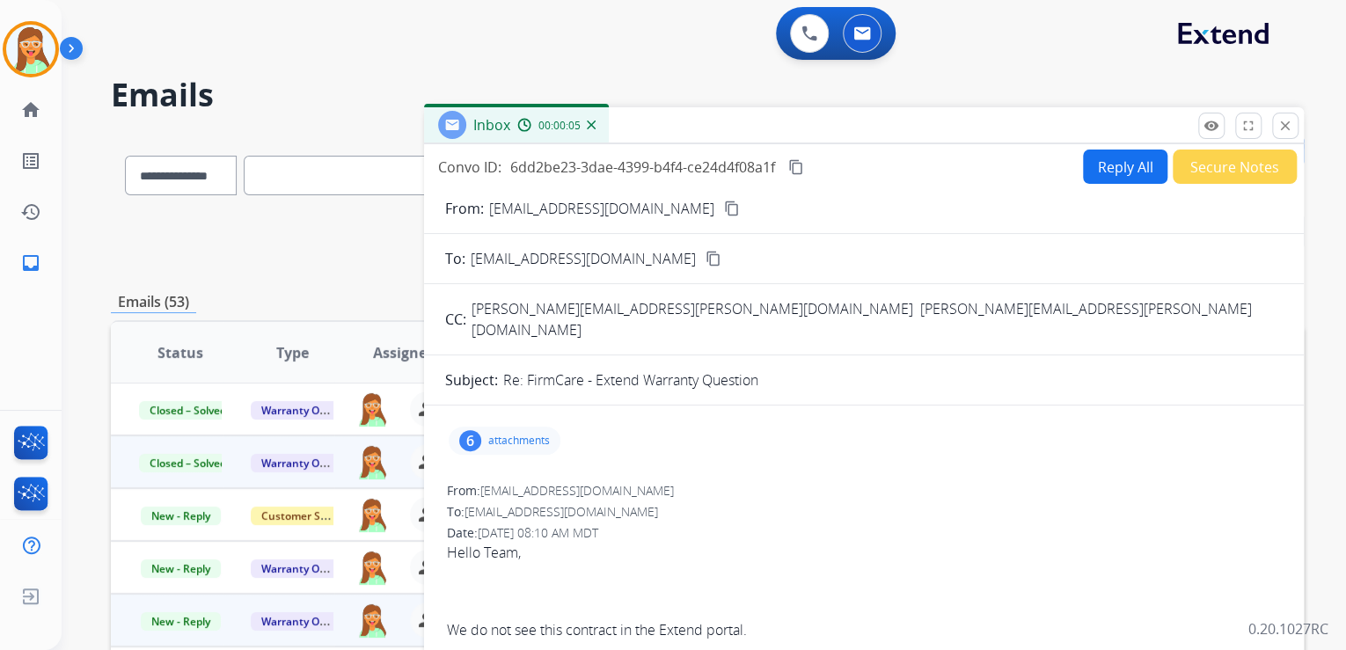
click at [1228, 170] on button "Secure Notes" at bounding box center [1235, 167] width 124 height 34
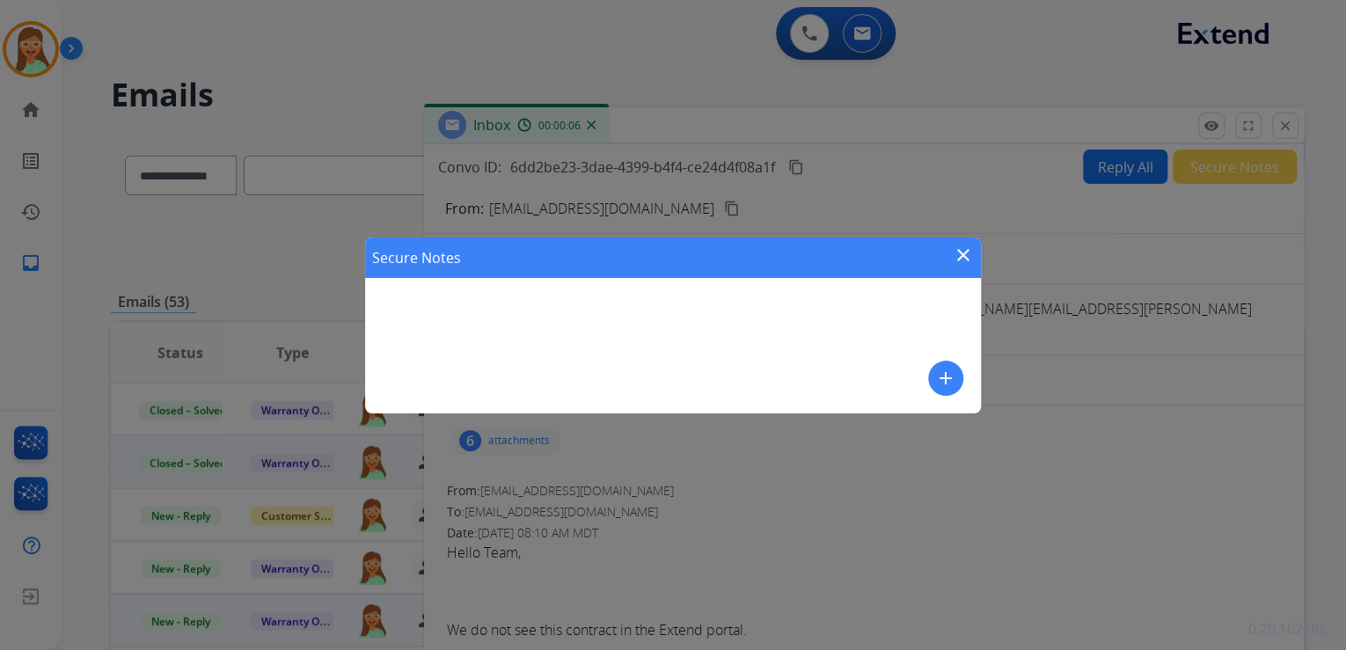
click at [956, 253] on mat-icon "close" at bounding box center [963, 255] width 21 height 21
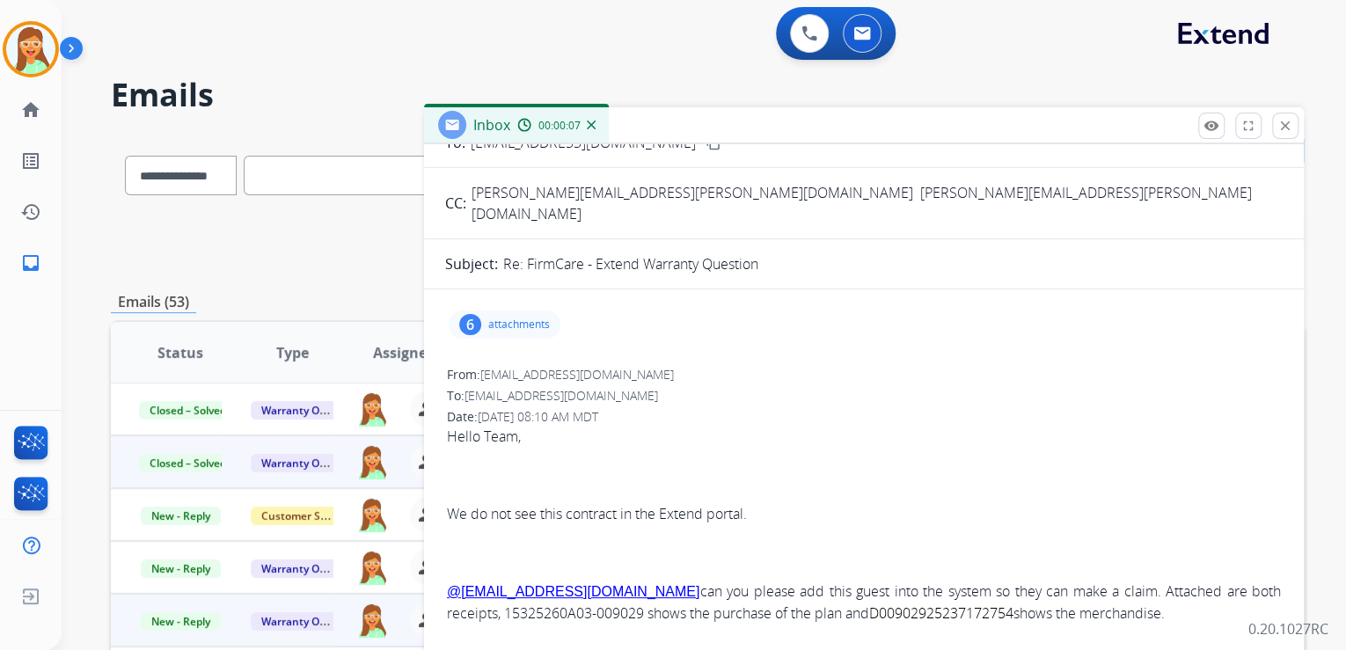
scroll to position [141, 0]
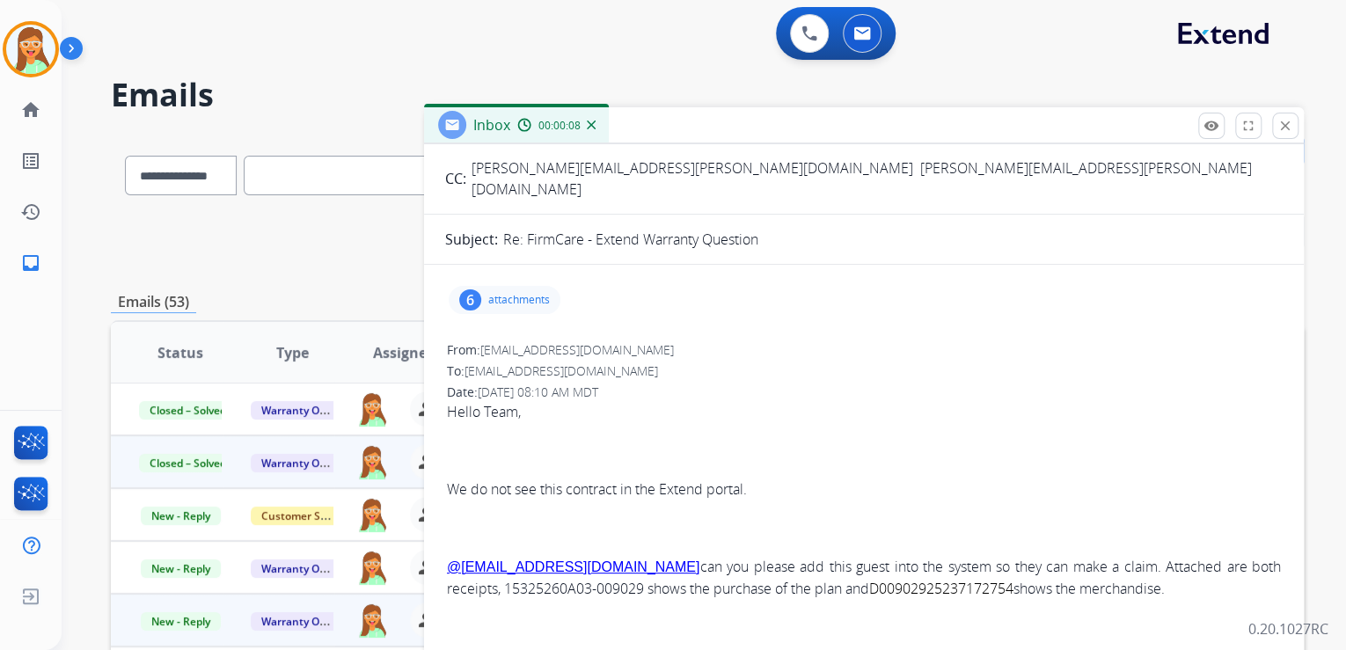
click at [531, 293] on p "attachments" at bounding box center [519, 300] width 62 height 14
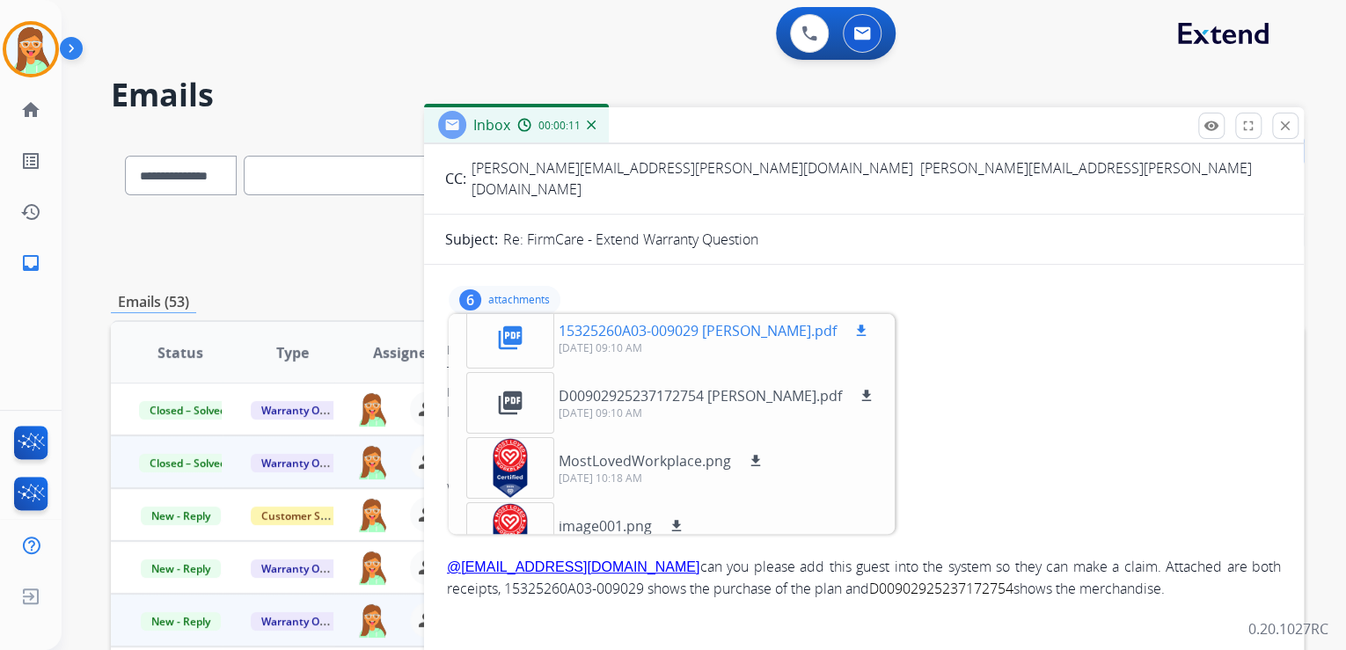
click at [853, 323] on mat-icon "download" at bounding box center [861, 331] width 16 height 16
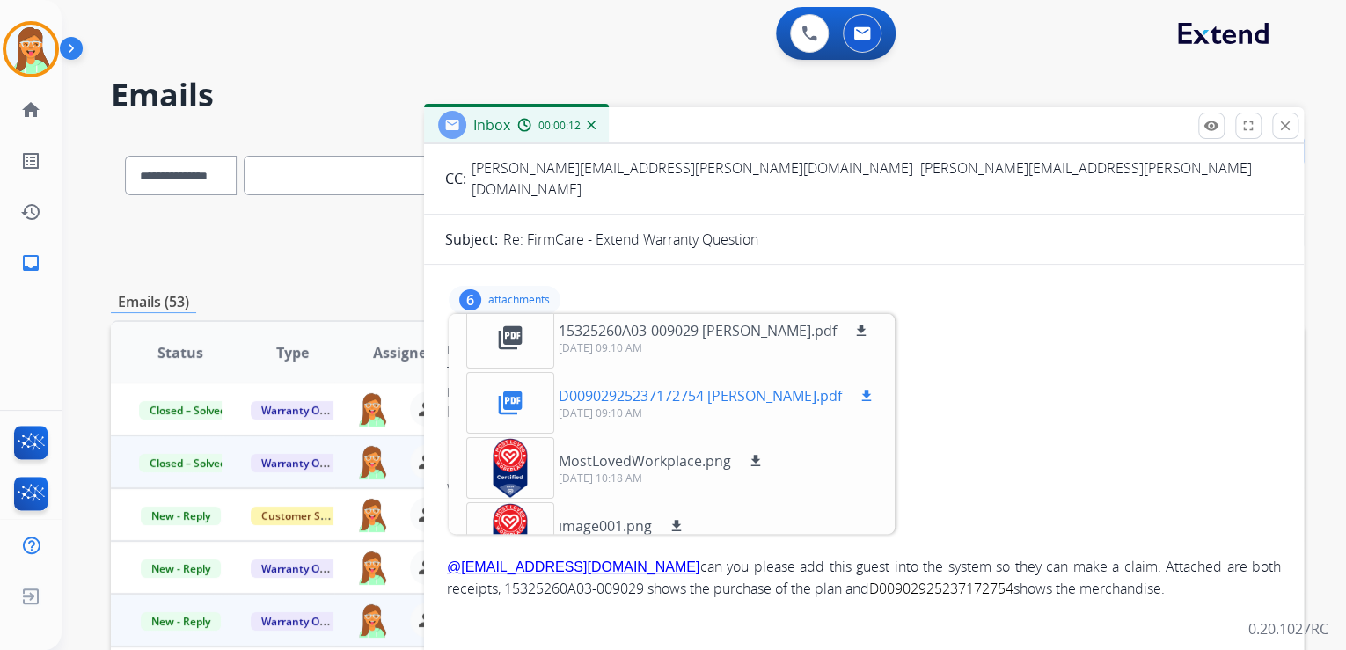
click at [859, 388] on mat-icon "download" at bounding box center [867, 396] width 16 height 16
click at [856, 385] on button "download" at bounding box center [866, 395] width 21 height 21
click at [500, 279] on div "6 attachments MostLovedWorkplace.png download [DATE] 09:10 AM image001.png down…" at bounding box center [864, 300] width 838 height 42
click at [532, 293] on p "attachments" at bounding box center [519, 300] width 62 height 14
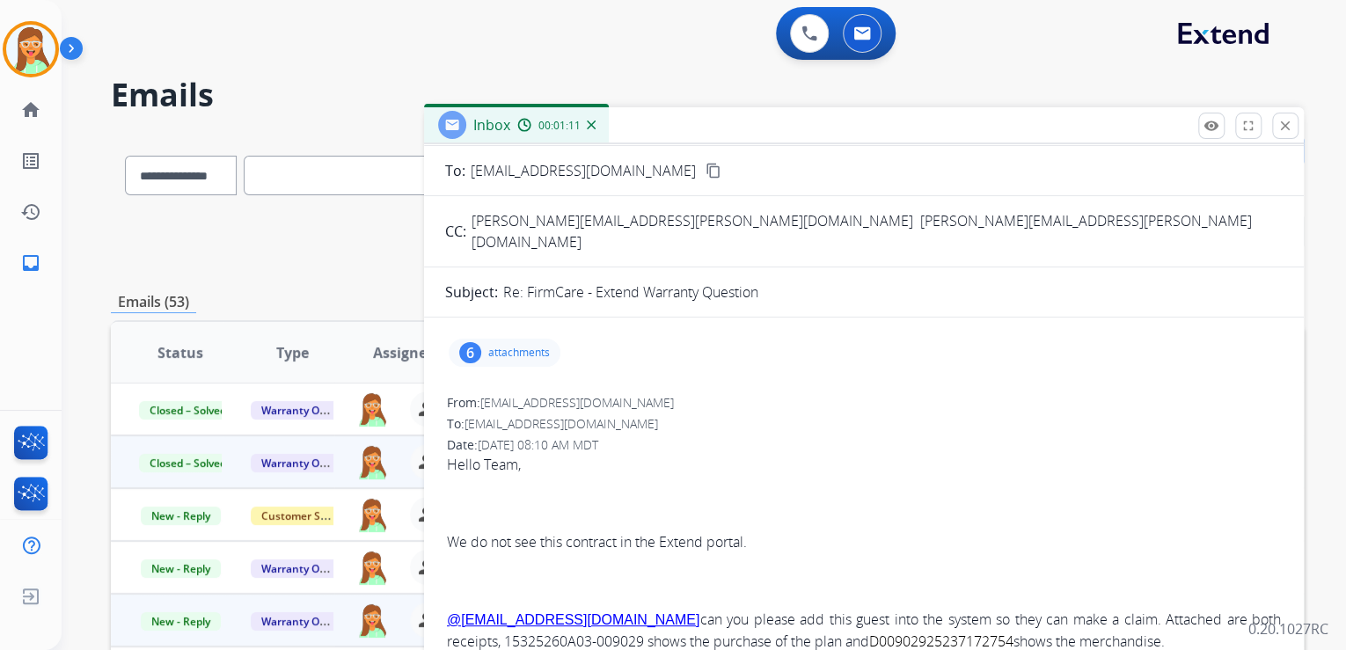
scroll to position [0, 0]
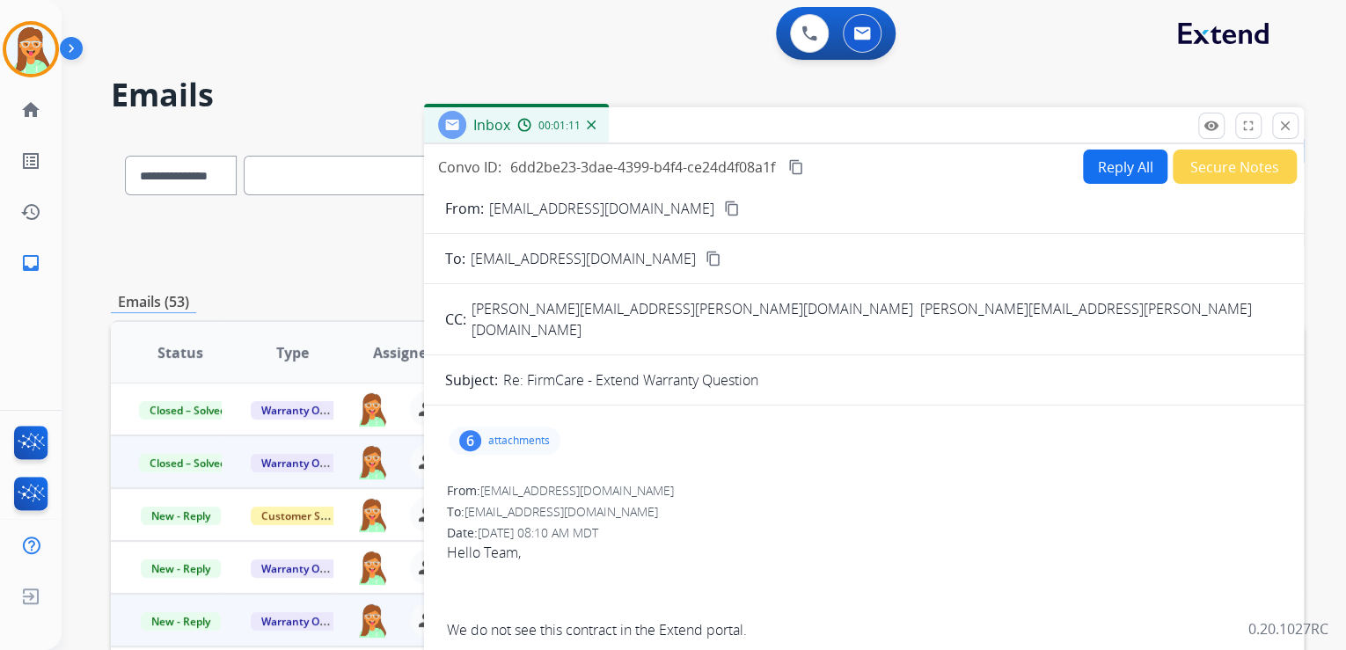
click at [1130, 157] on button "Reply All" at bounding box center [1125, 167] width 84 height 34
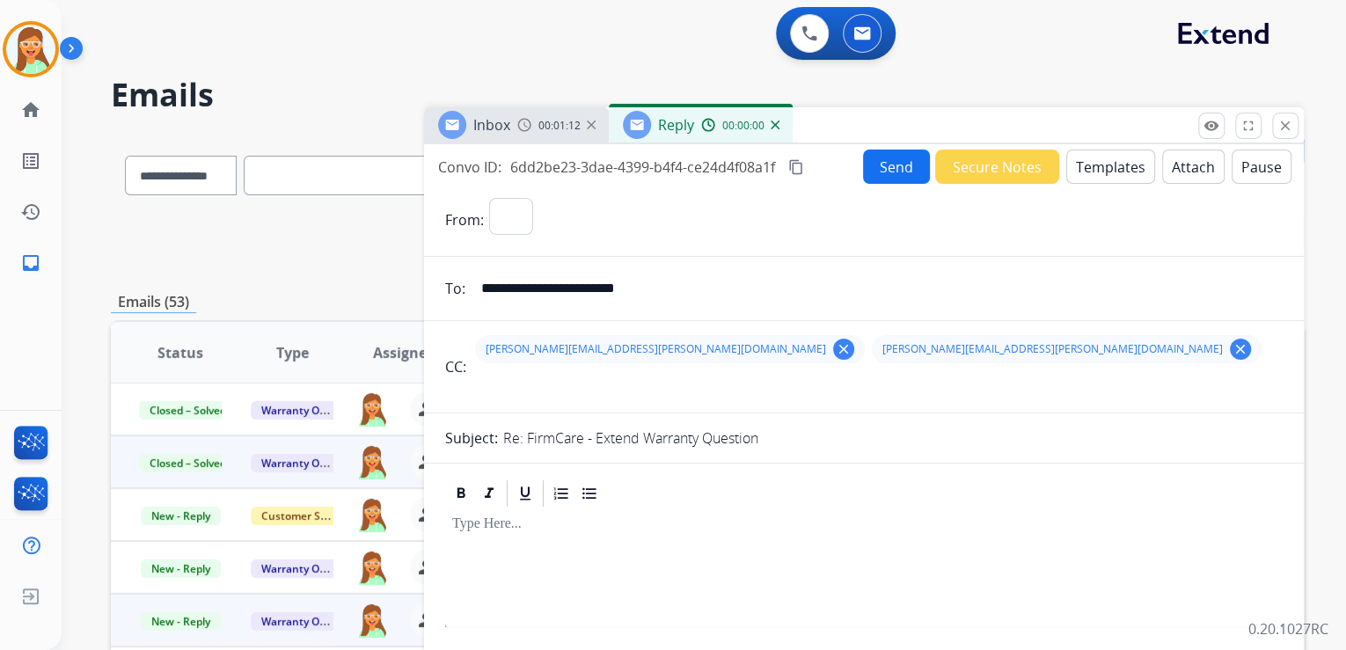
click at [1071, 168] on button "Templates" at bounding box center [1110, 167] width 89 height 34
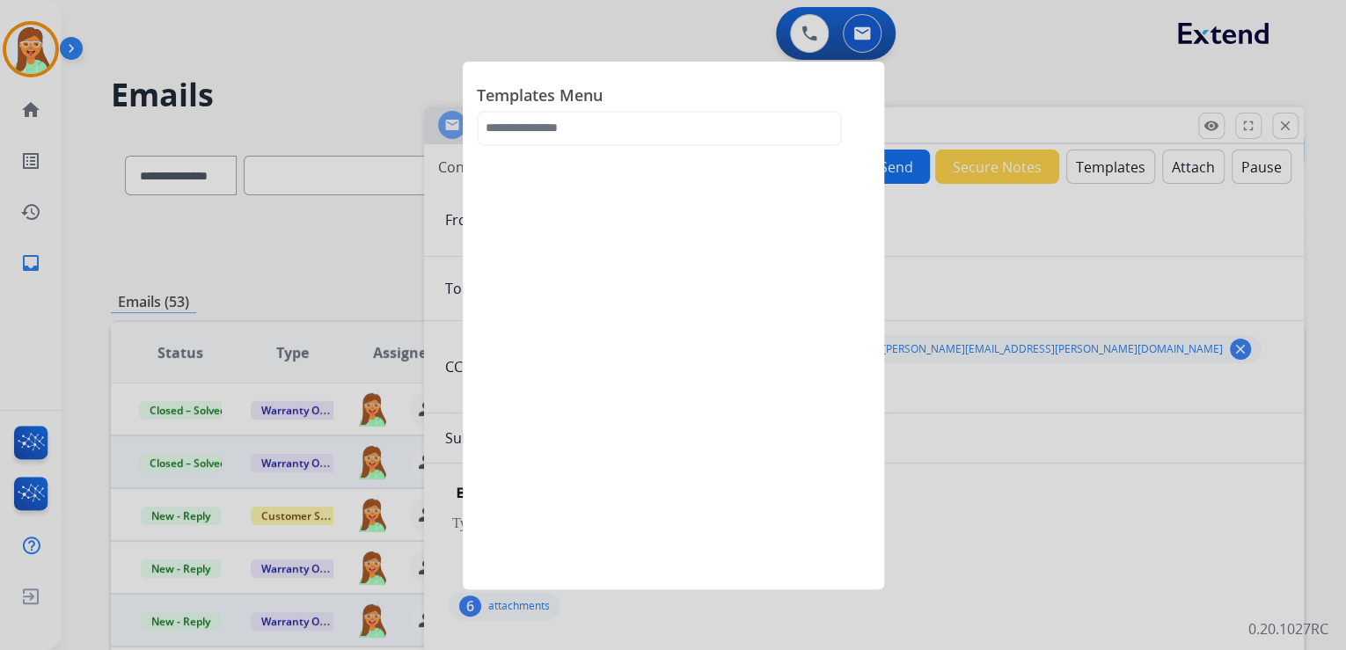
select select "**********"
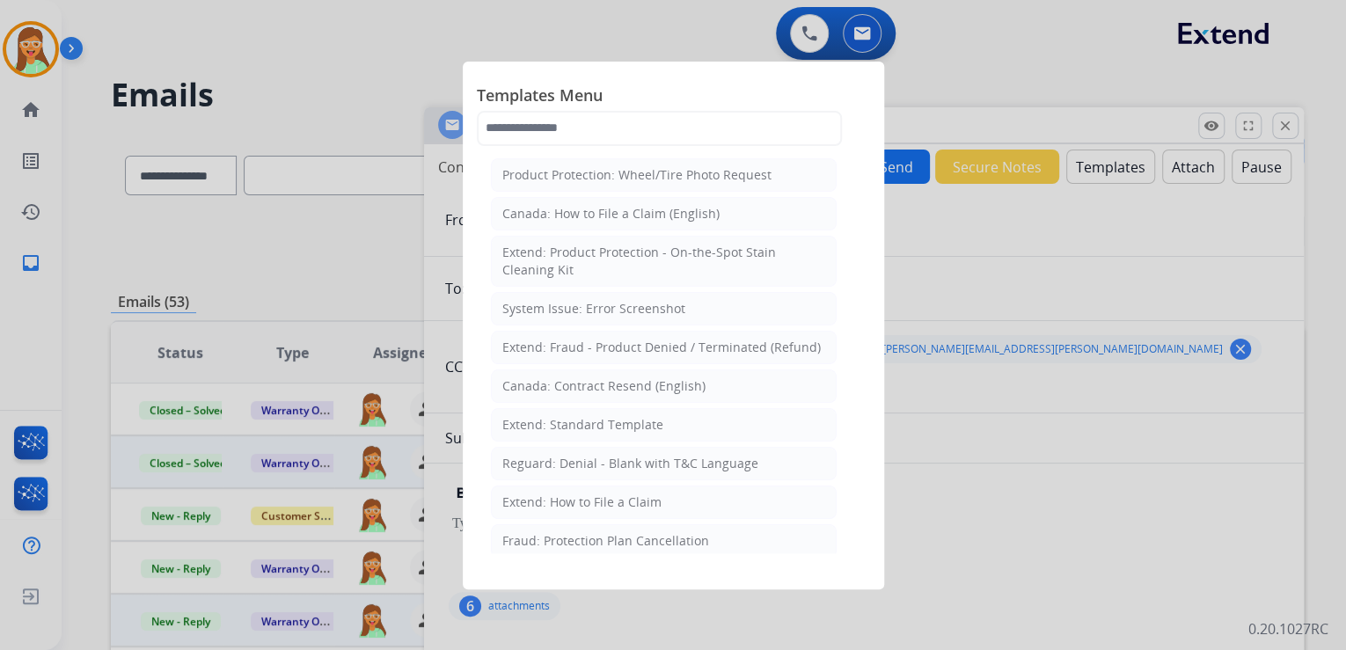
drag, startPoint x: 1124, startPoint y: 326, endPoint x: 1084, endPoint y: 213, distance: 120.2
click at [1124, 326] on div at bounding box center [673, 325] width 1346 height 650
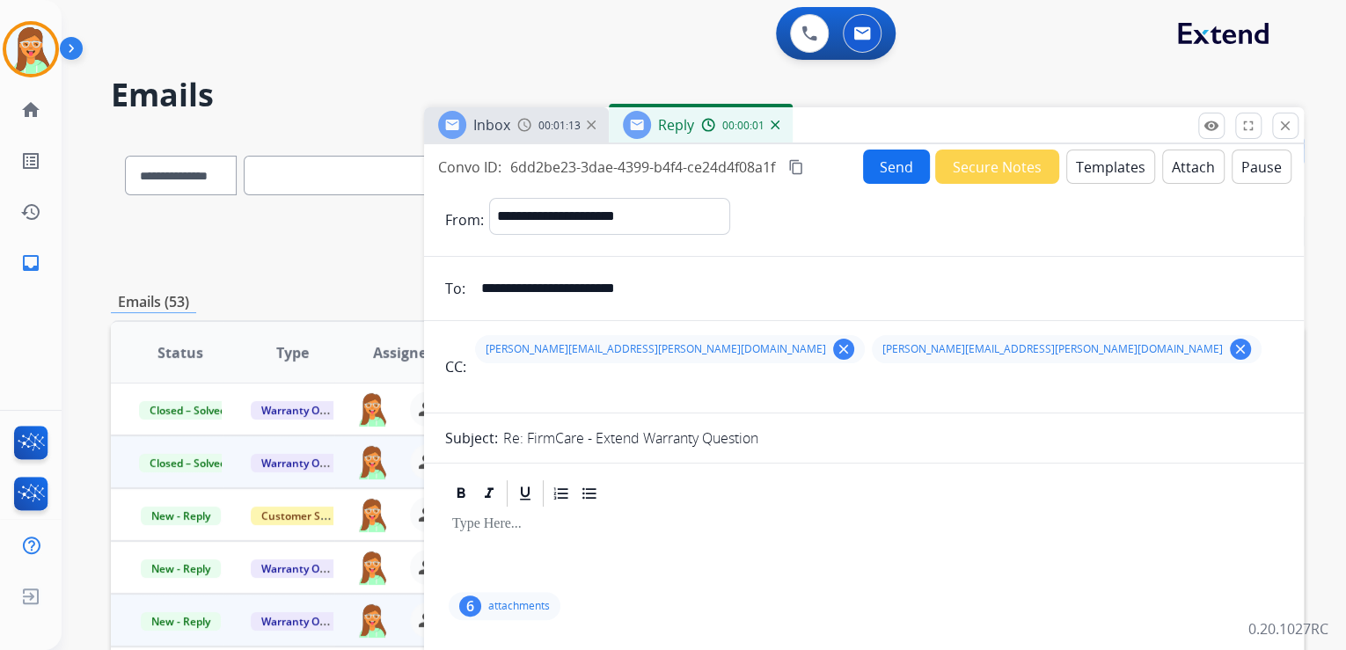
click at [978, 174] on button "Secure Notes" at bounding box center [997, 167] width 124 height 34
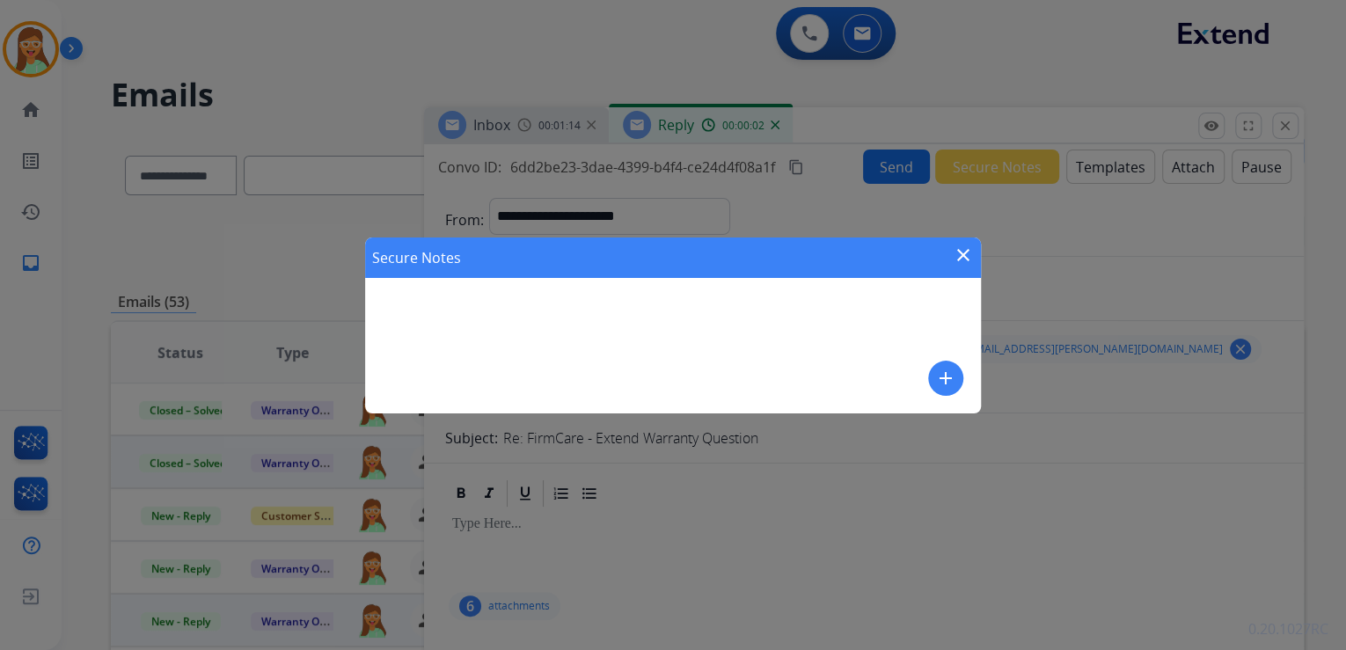
click at [957, 373] on button "add" at bounding box center [945, 378] width 35 height 35
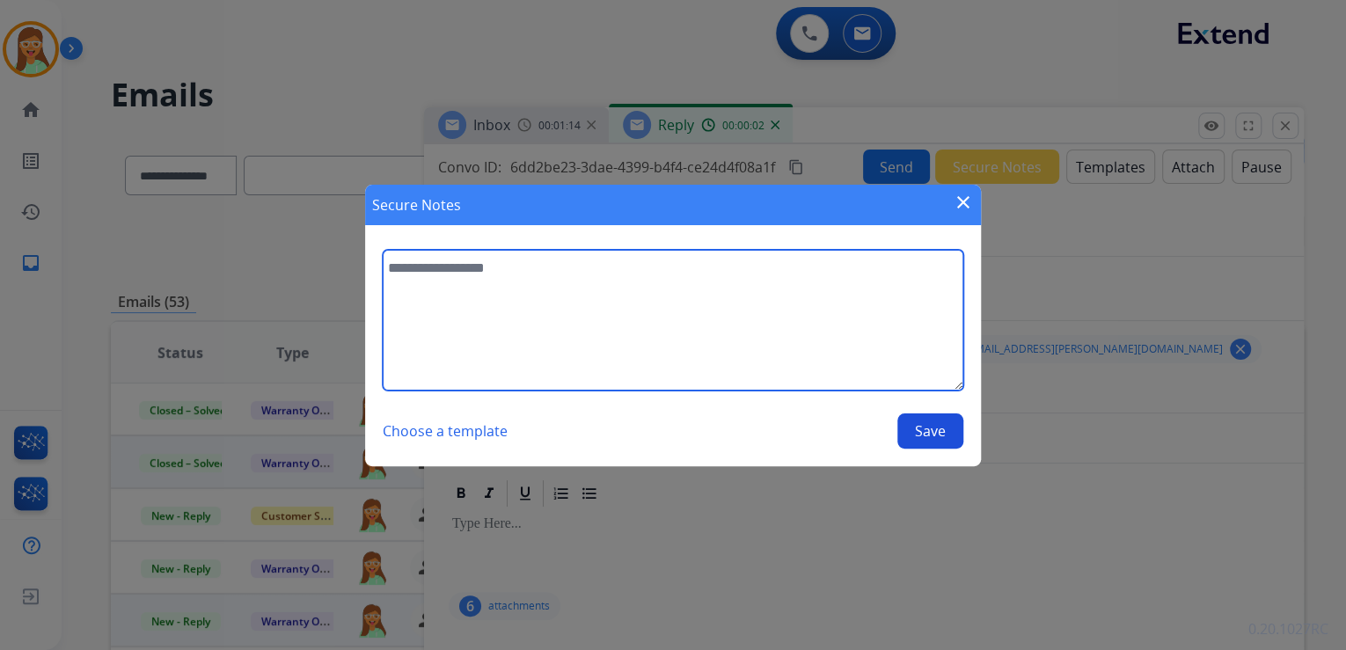
click at [734, 275] on textarea at bounding box center [673, 320] width 581 height 141
type textarea "*"
type textarea "**********"
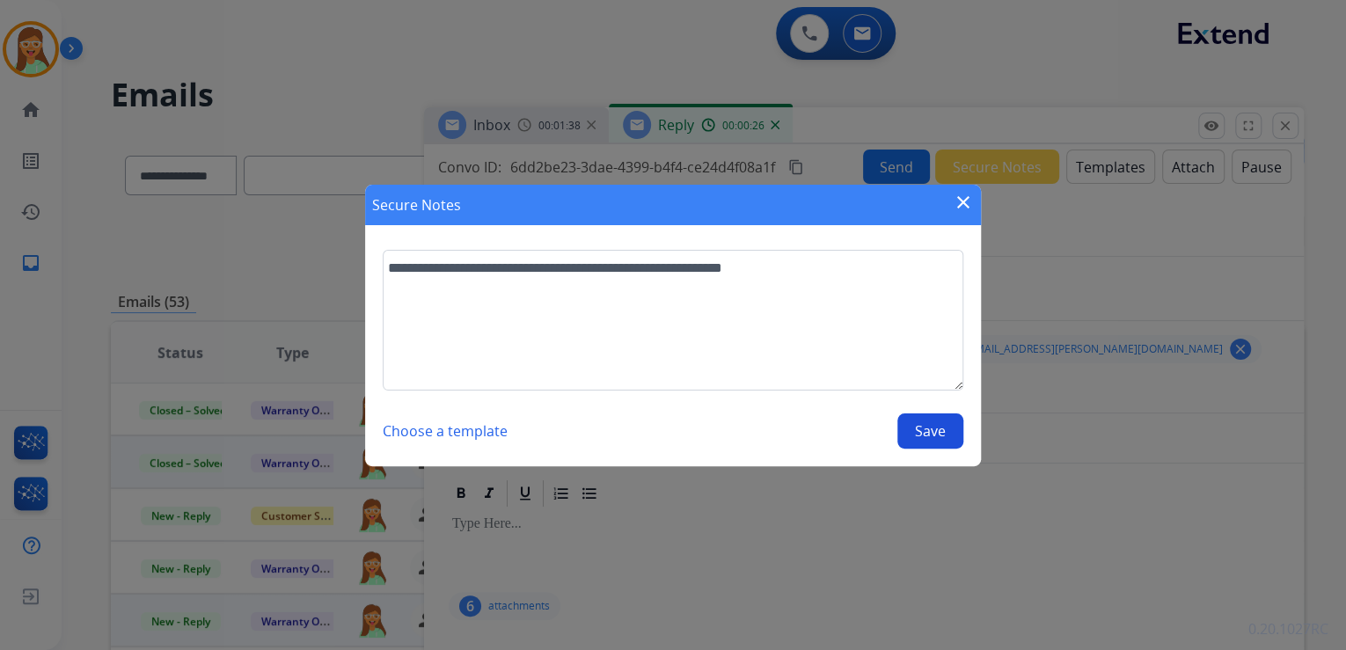
click at [954, 436] on button "Save" at bounding box center [930, 431] width 66 height 35
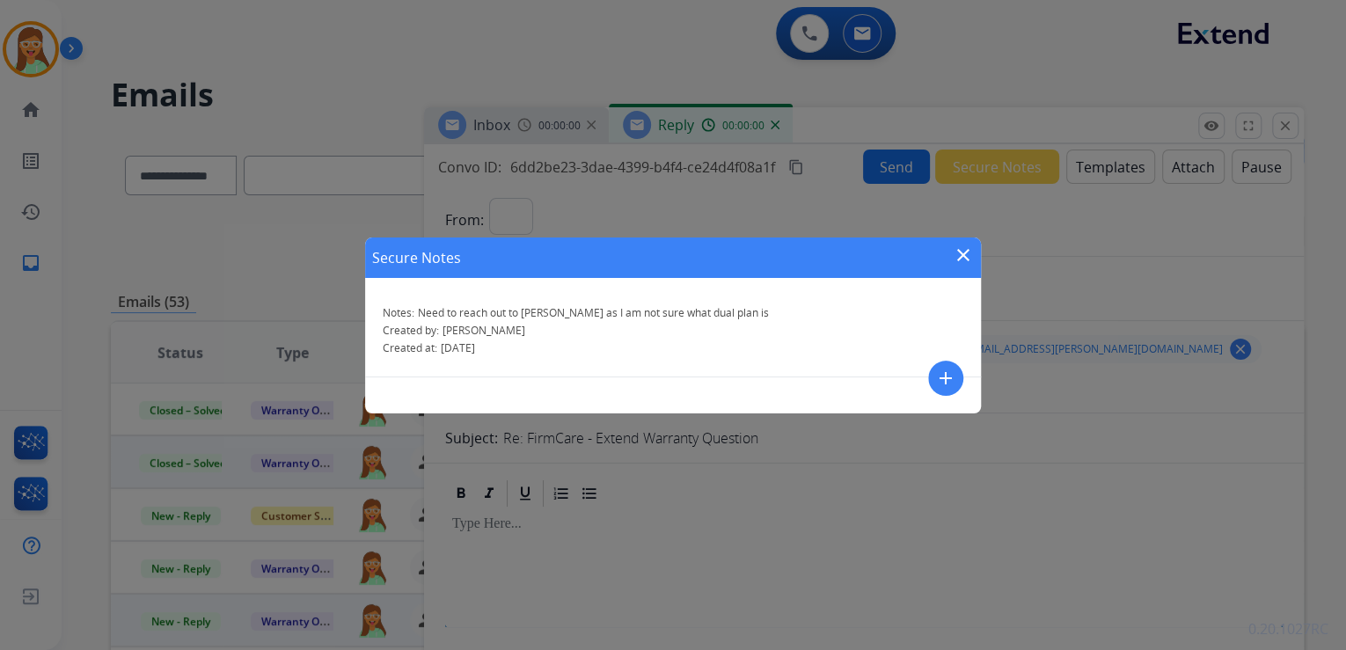
click at [957, 249] on mat-icon "close" at bounding box center [963, 255] width 21 height 21
select select "**********"
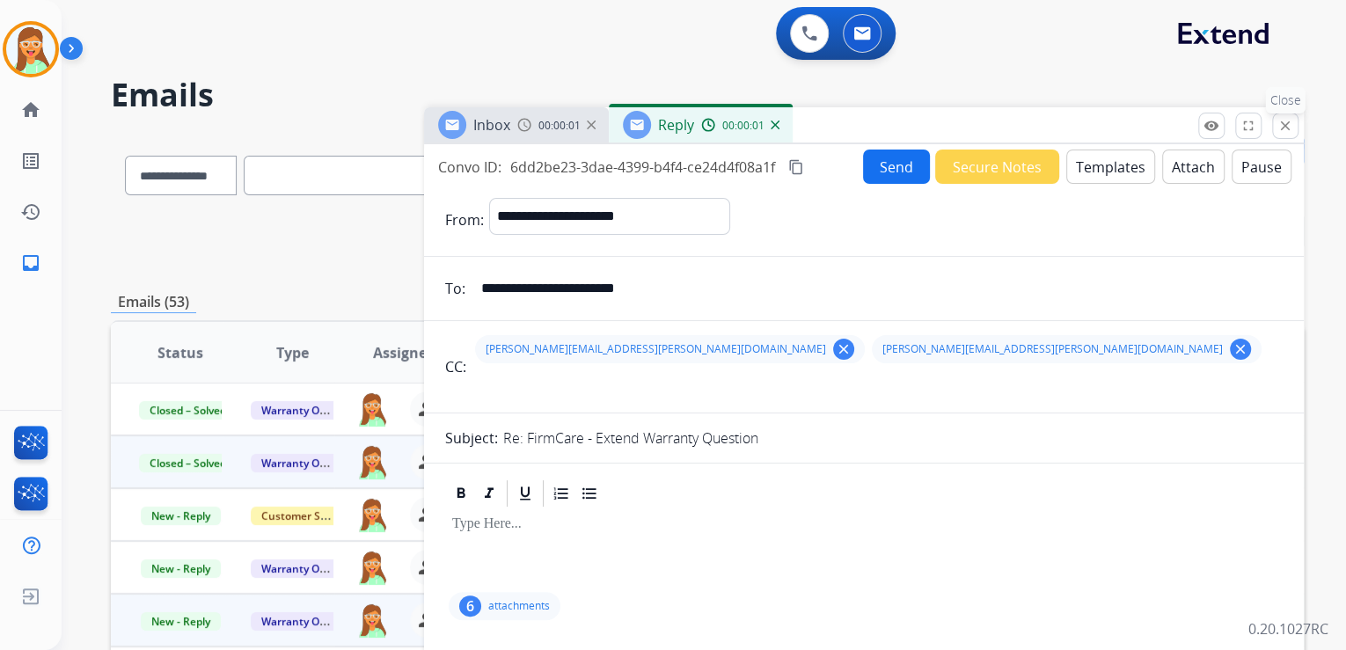
click at [1280, 121] on mat-icon "close" at bounding box center [1286, 126] width 16 height 16
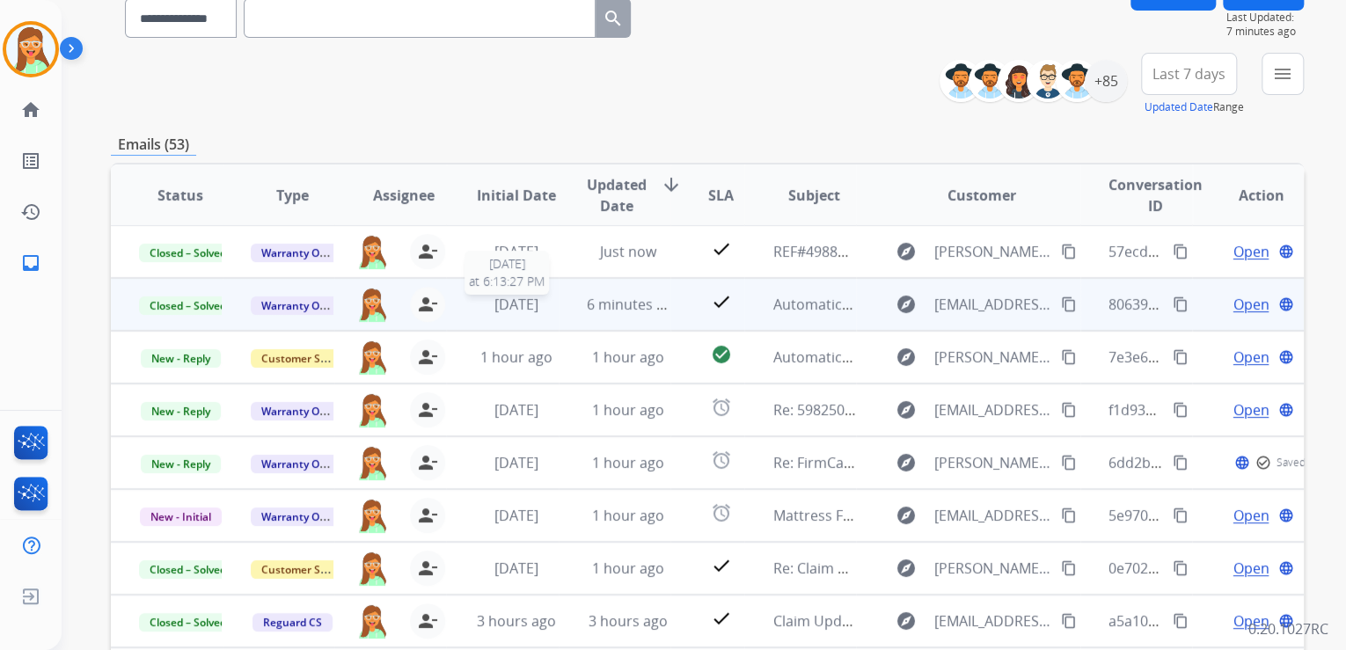
scroll to position [211, 0]
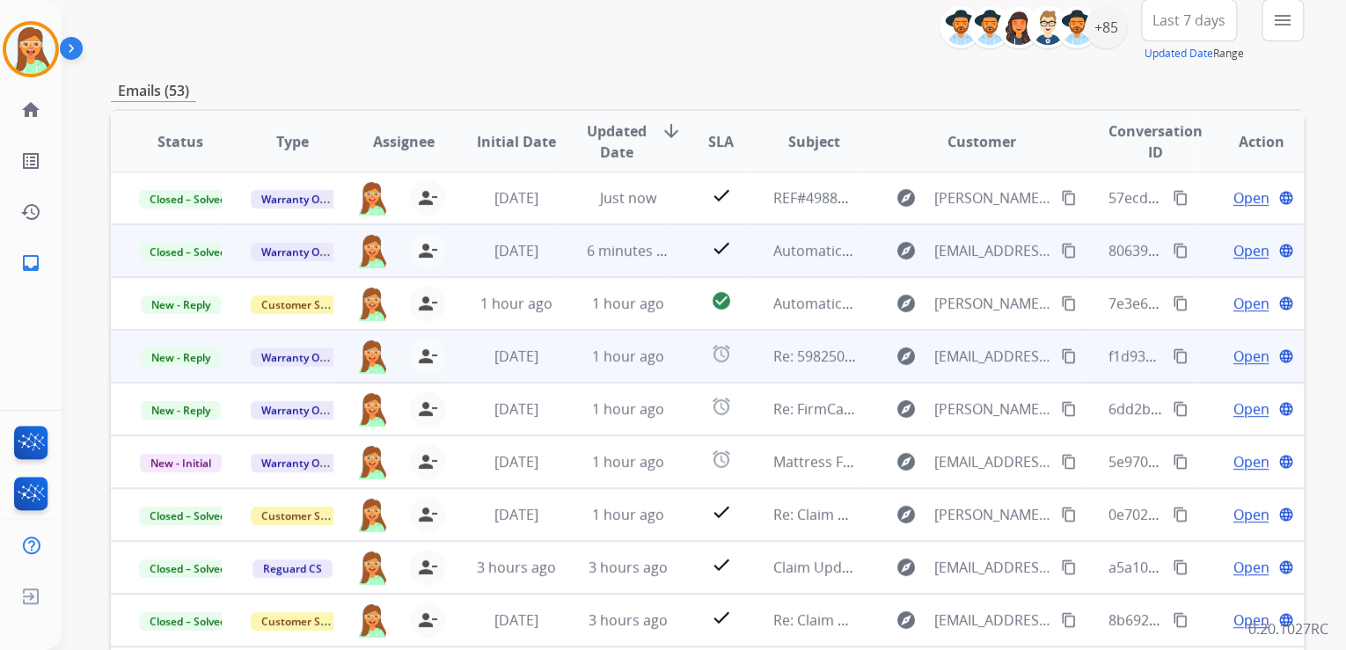
click at [1235, 348] on span "Open" at bounding box center [1251, 356] width 36 height 21
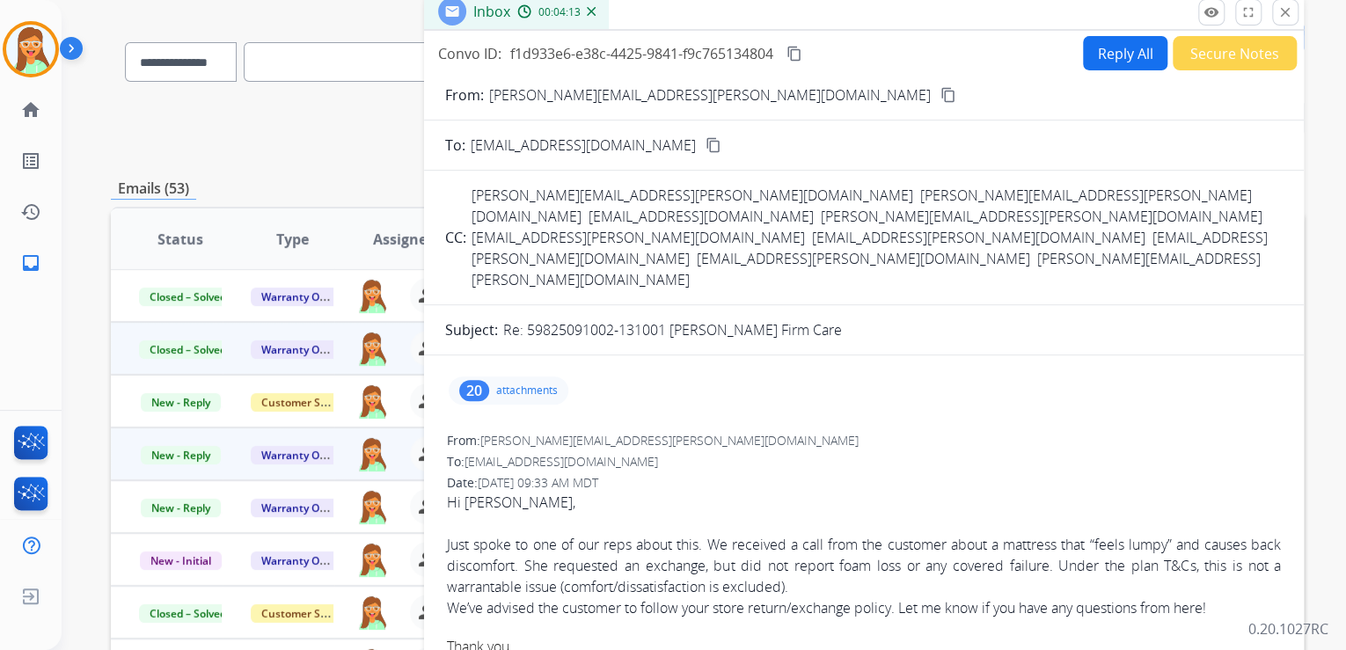
scroll to position [0, 0]
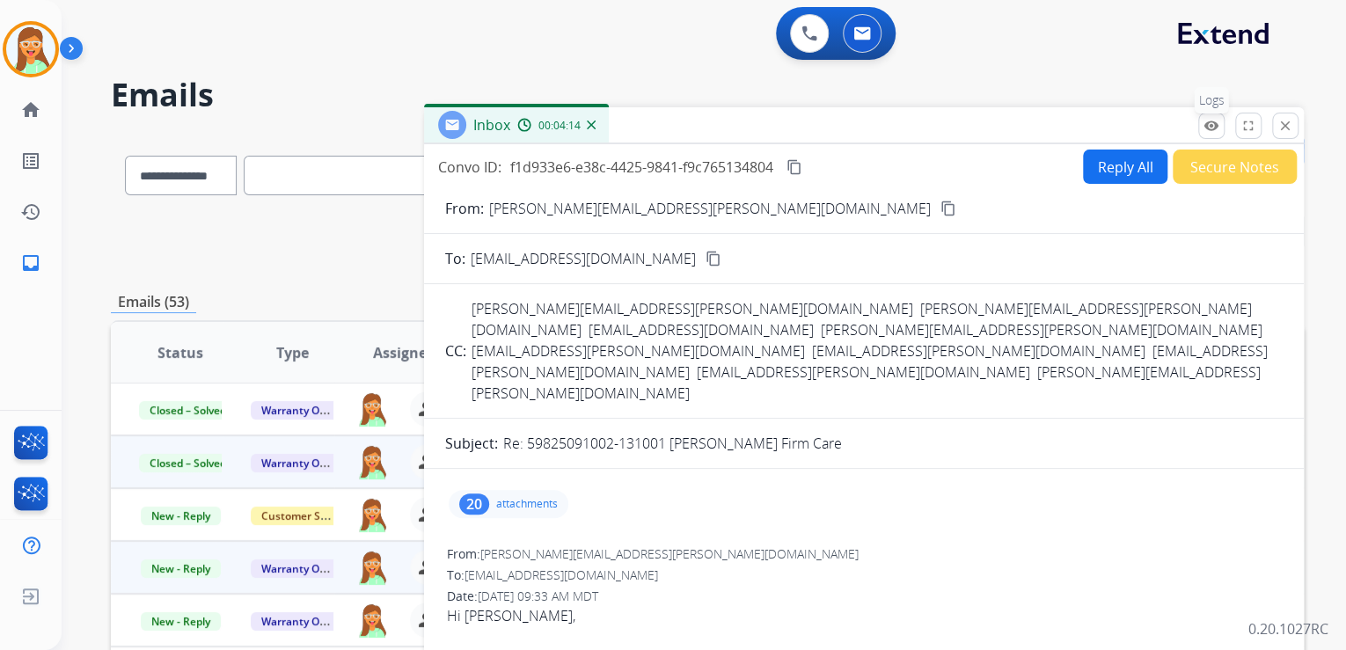
click at [1211, 133] on mat-icon "remove_red_eye" at bounding box center [1212, 126] width 16 height 16
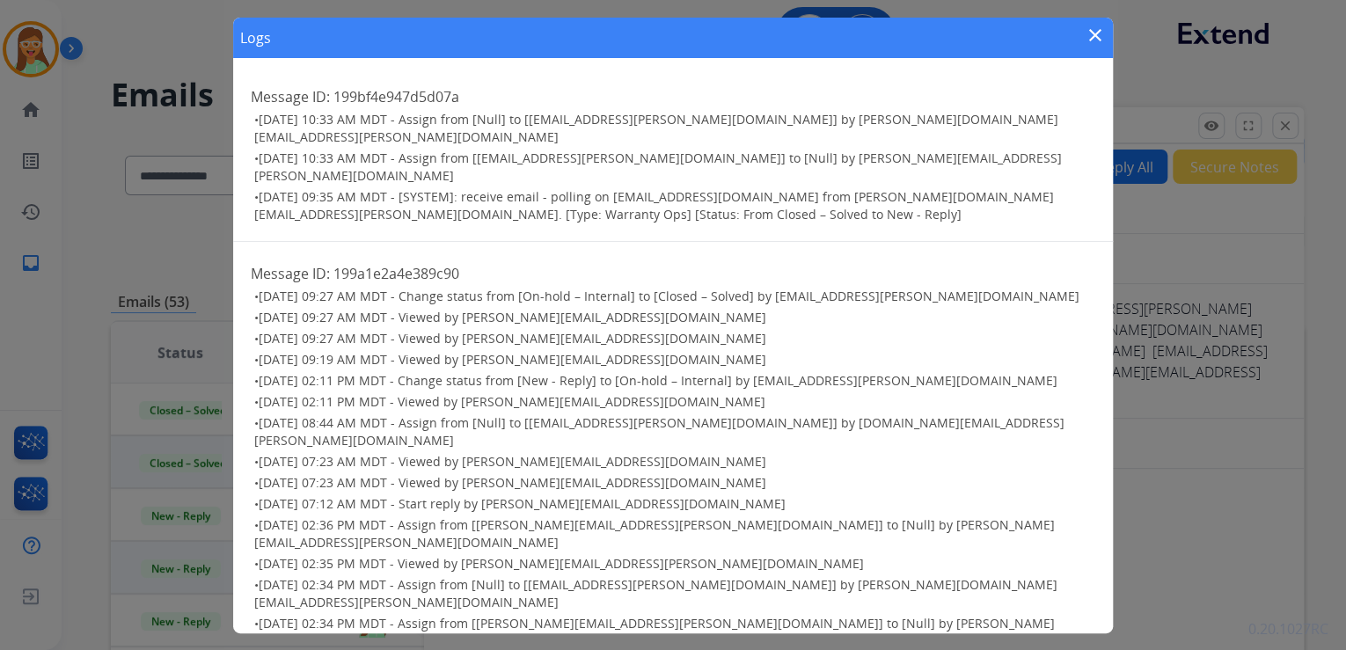
click at [1085, 32] on mat-icon "close" at bounding box center [1095, 35] width 21 height 21
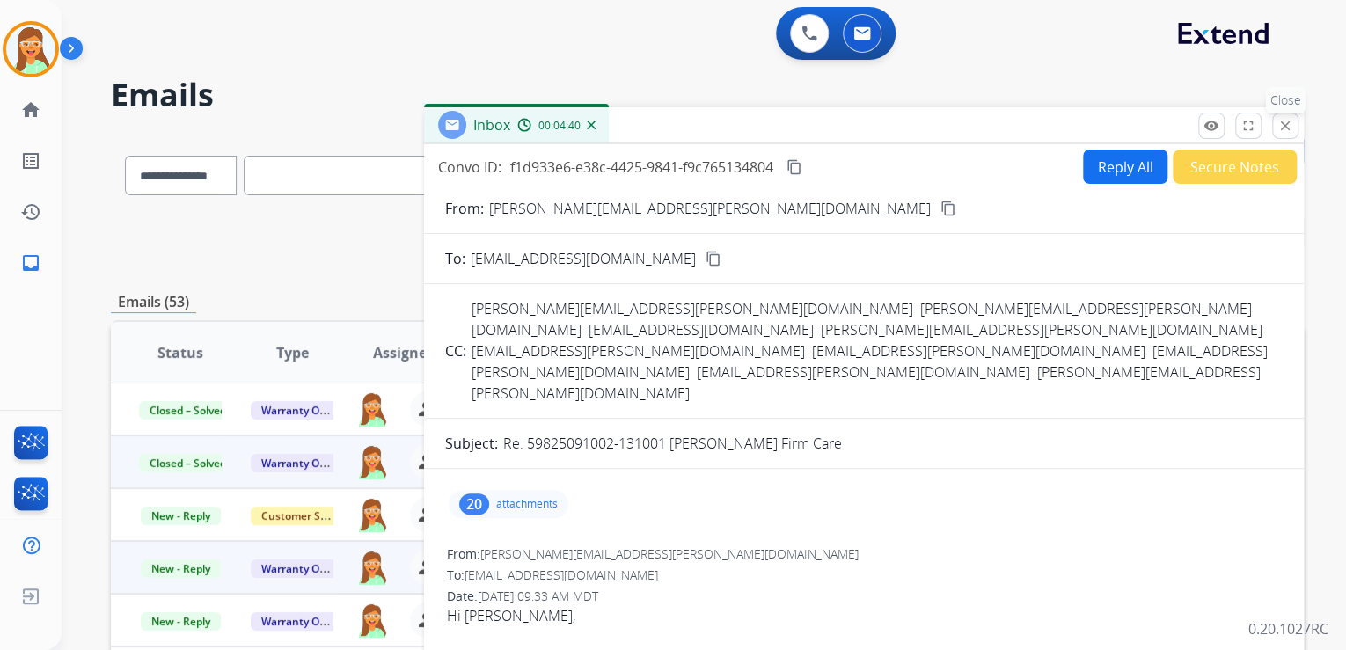
click at [1291, 119] on mat-icon "close" at bounding box center [1286, 126] width 16 height 16
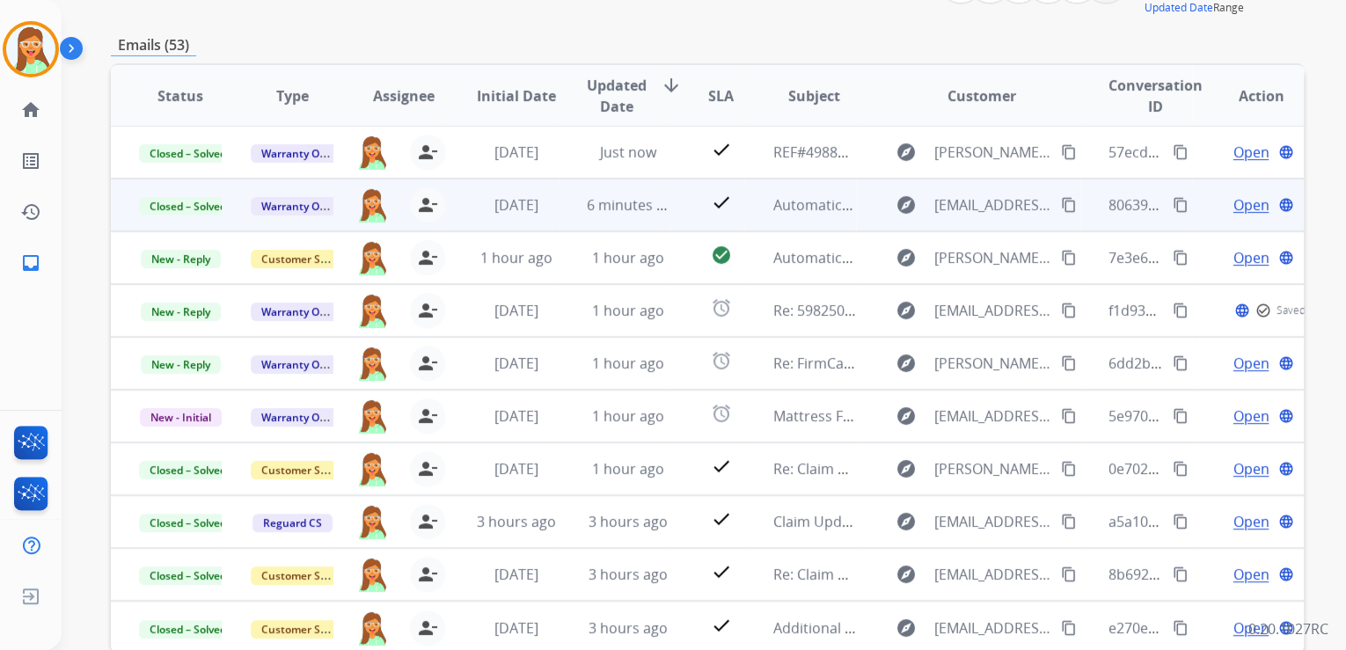
scroll to position [282, 0]
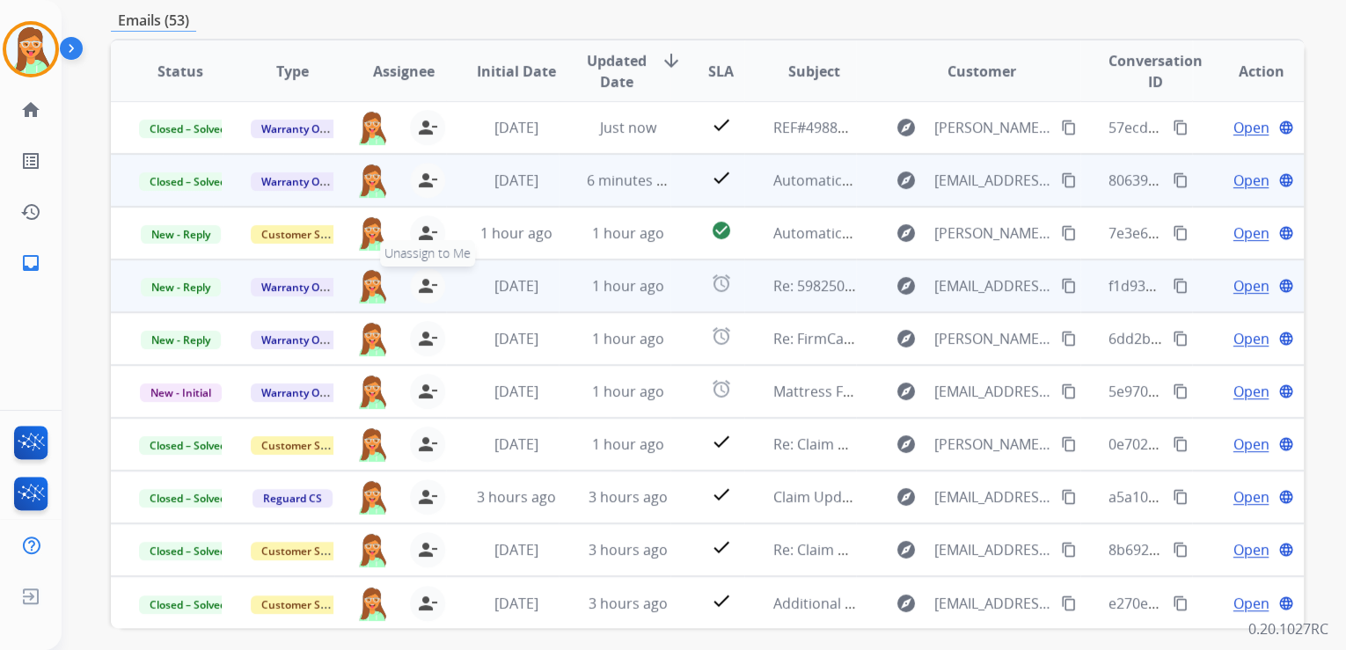
click at [427, 285] on mat-icon "person_remove" at bounding box center [427, 285] width 21 height 21
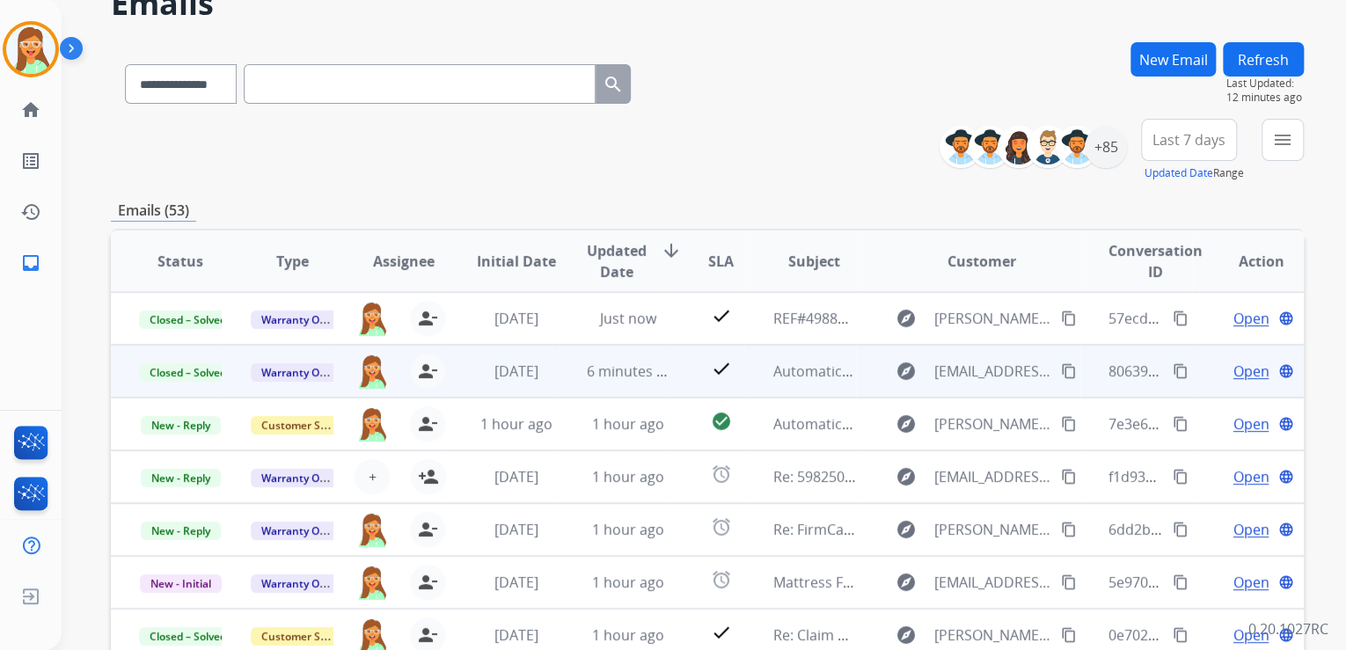
scroll to position [69, 0]
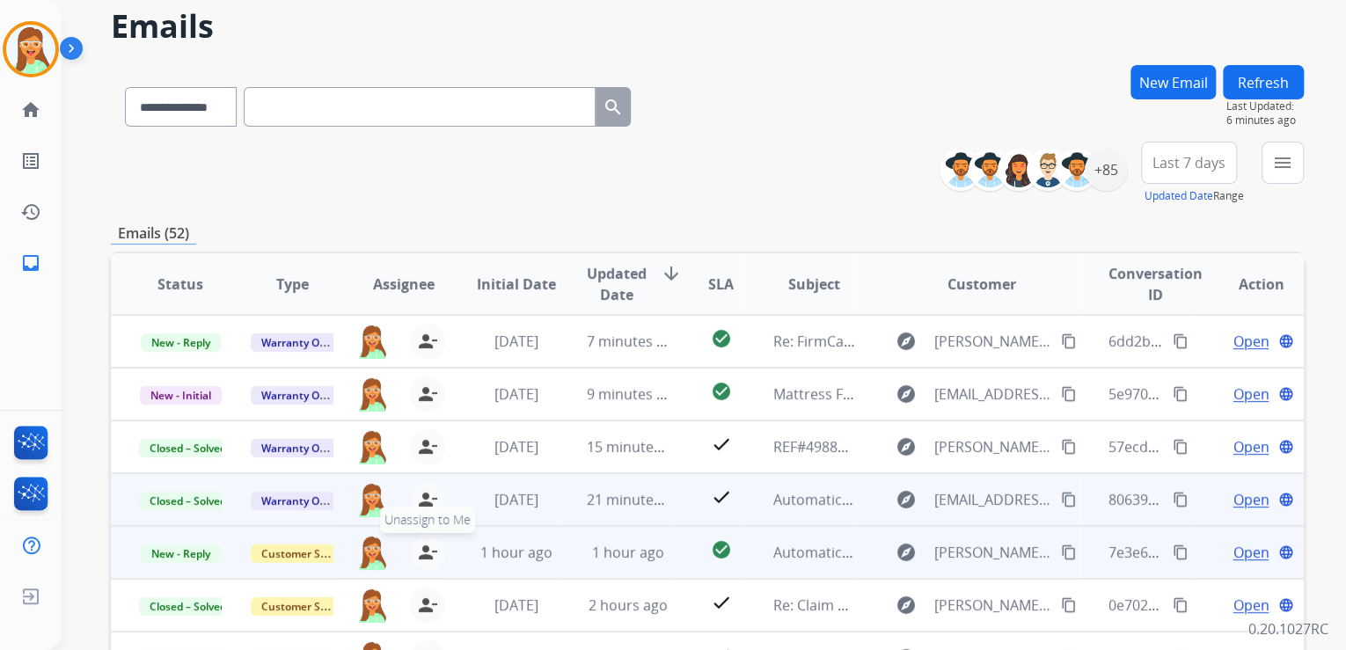
click at [421, 545] on mat-icon "person_remove" at bounding box center [427, 552] width 21 height 21
click at [420, 545] on mat-icon "person_remove" at bounding box center [427, 552] width 21 height 21
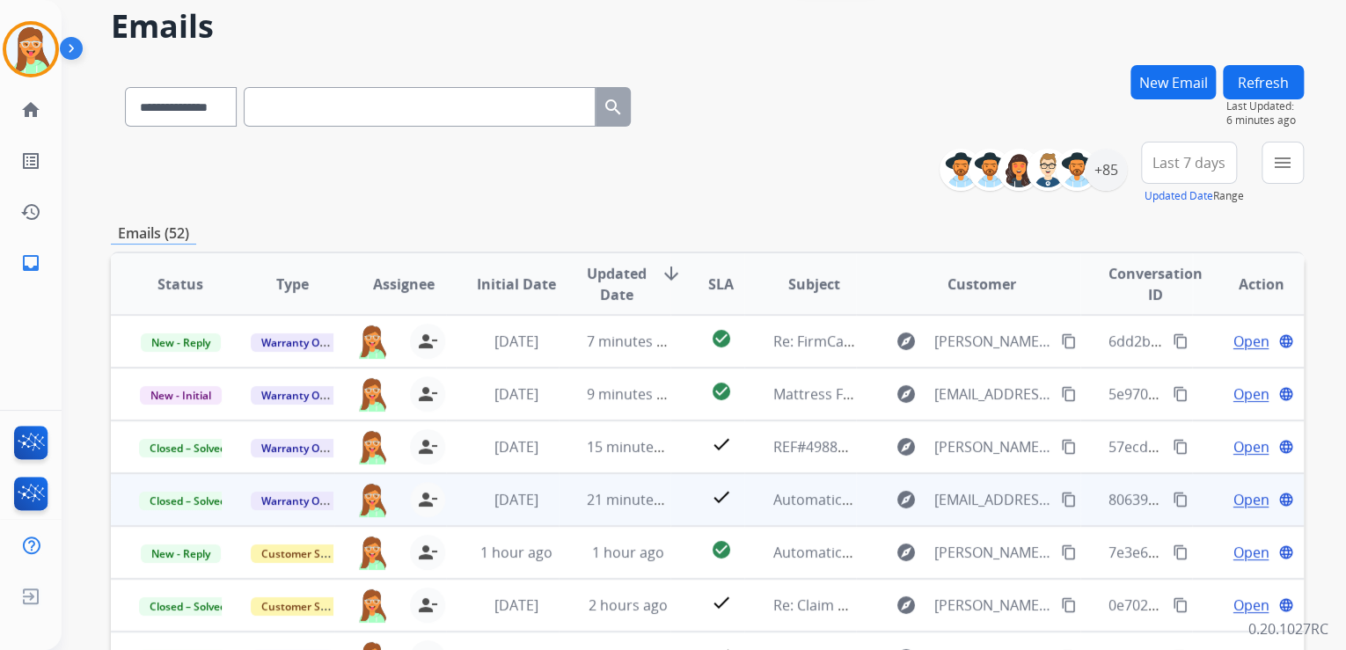
click at [741, 128] on div "**********" at bounding box center [707, 103] width 1193 height 77
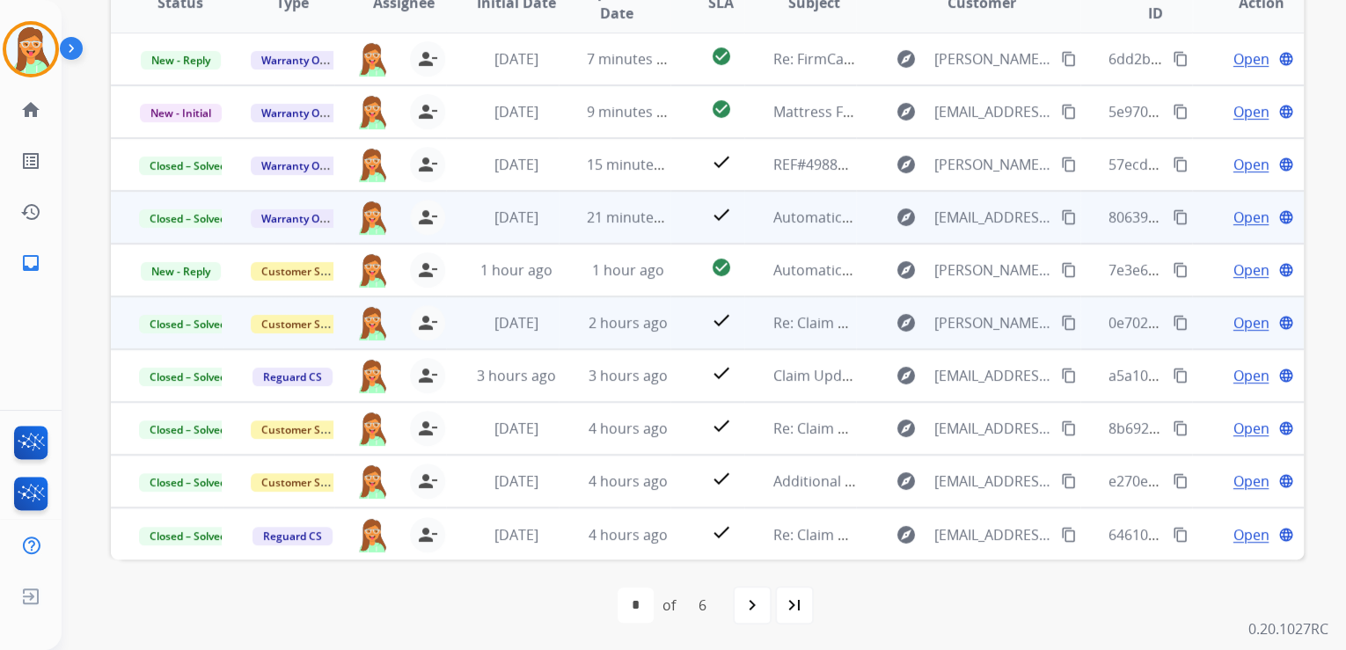
scroll to position [0, 0]
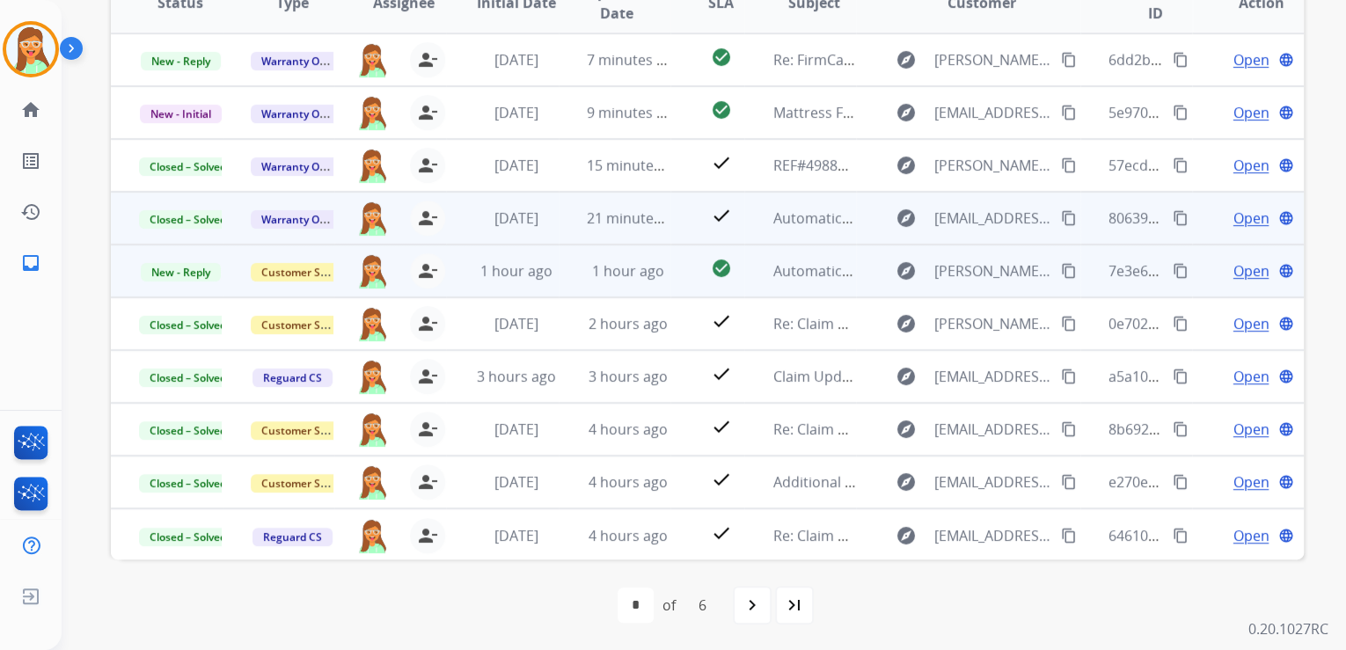
click at [1240, 262] on span "Open" at bounding box center [1251, 270] width 36 height 21
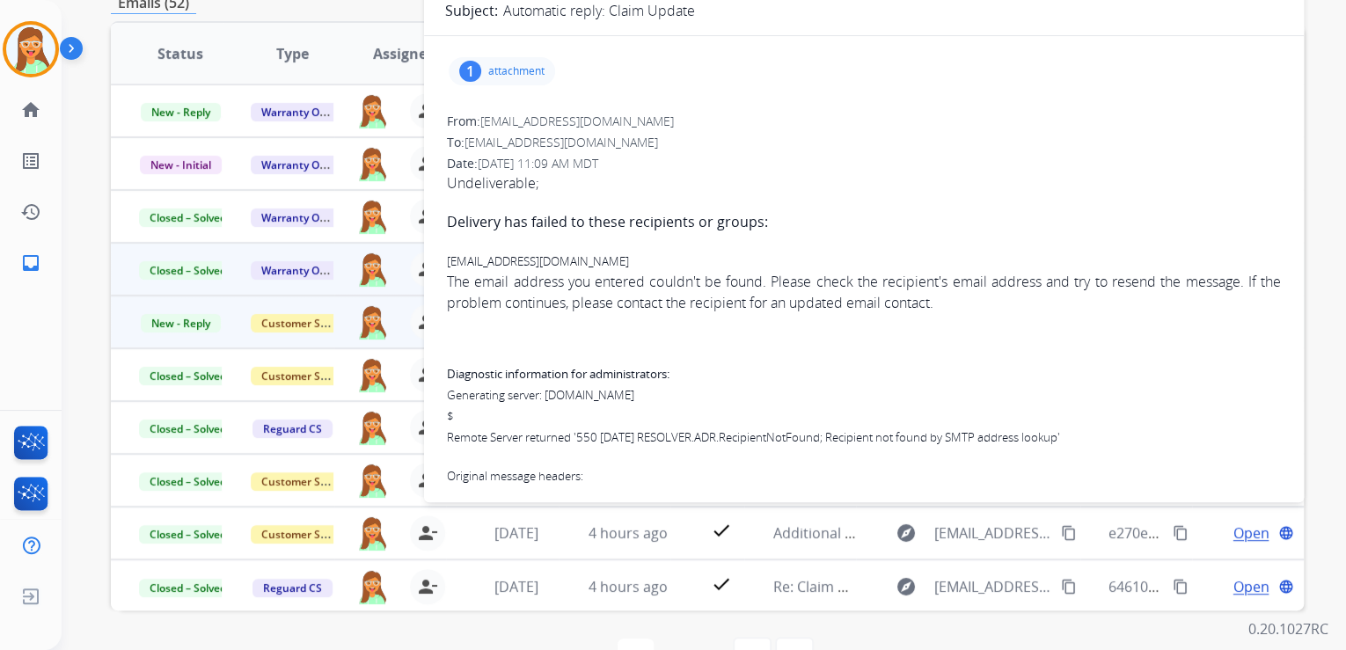
scroll to position [139, 0]
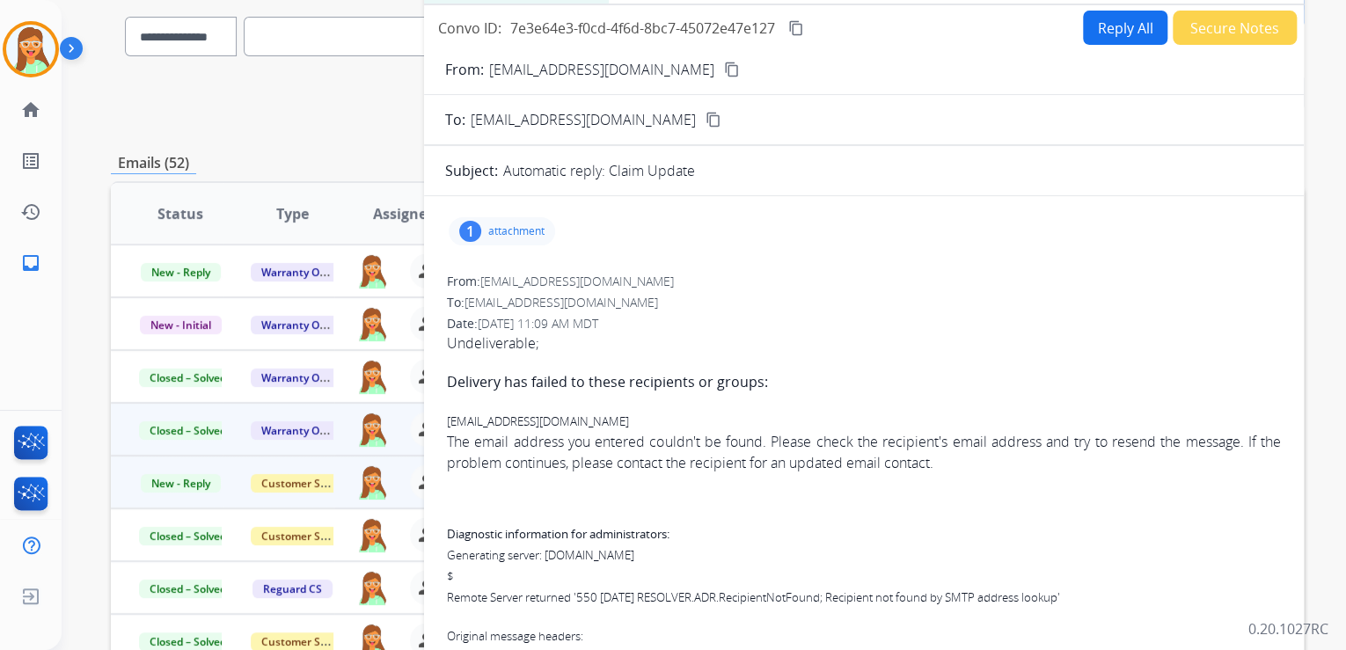
click at [510, 217] on div "1 attachment" at bounding box center [502, 231] width 106 height 28
drag, startPoint x: 510, startPoint y: 217, endPoint x: 496, endPoint y: 276, distance: 60.6
click at [496, 276] on div at bounding box center [510, 280] width 88 height 62
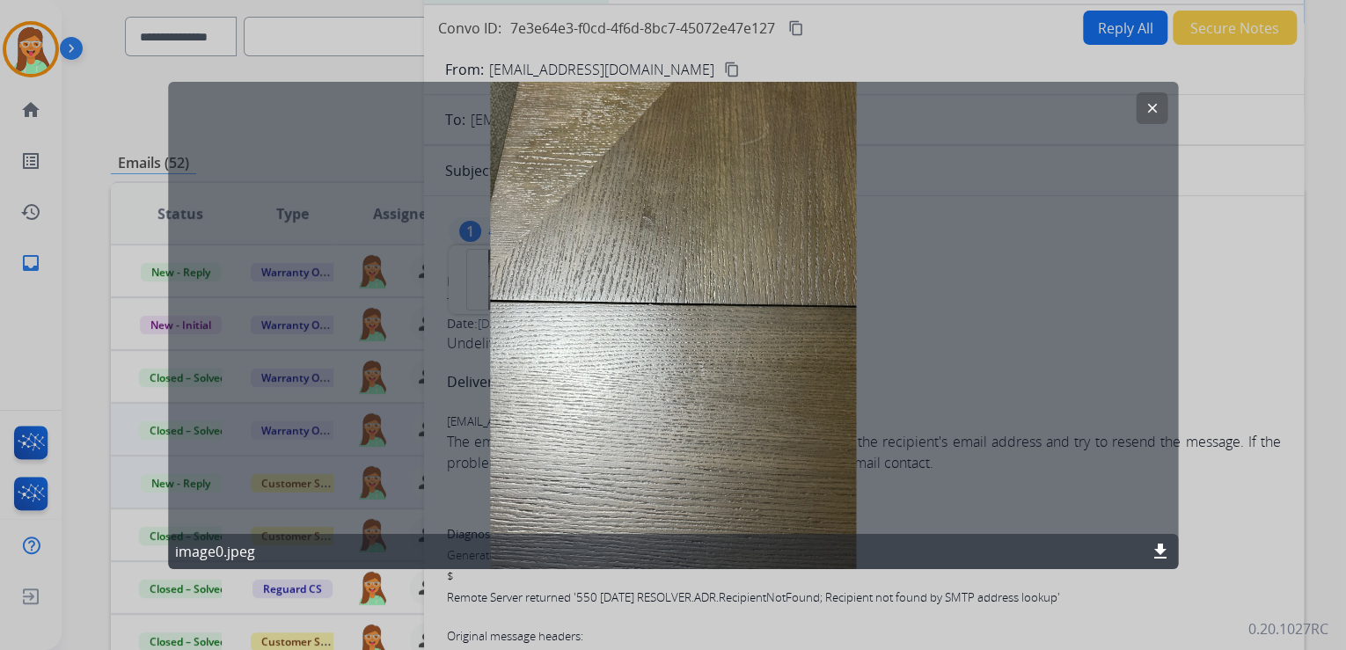
click at [1142, 99] on button "clear" at bounding box center [1152, 108] width 32 height 32
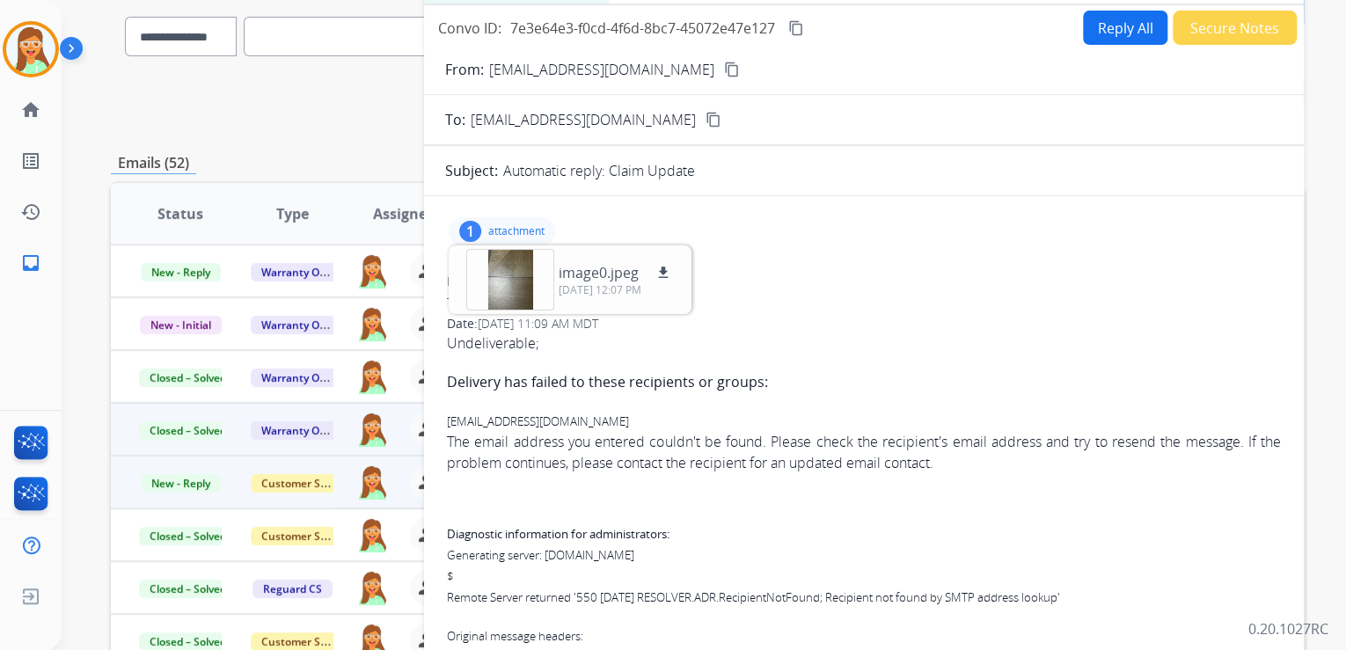
click at [500, 225] on p "attachment" at bounding box center [516, 231] width 56 height 14
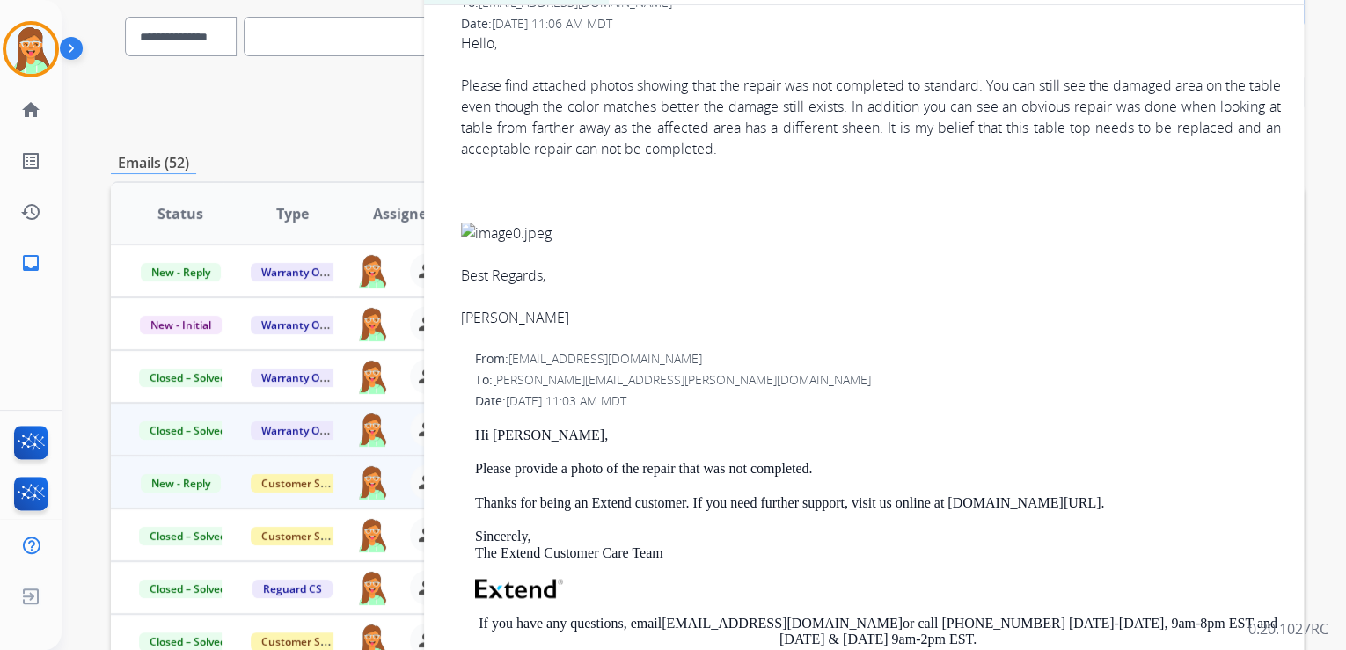
scroll to position [1197, 0]
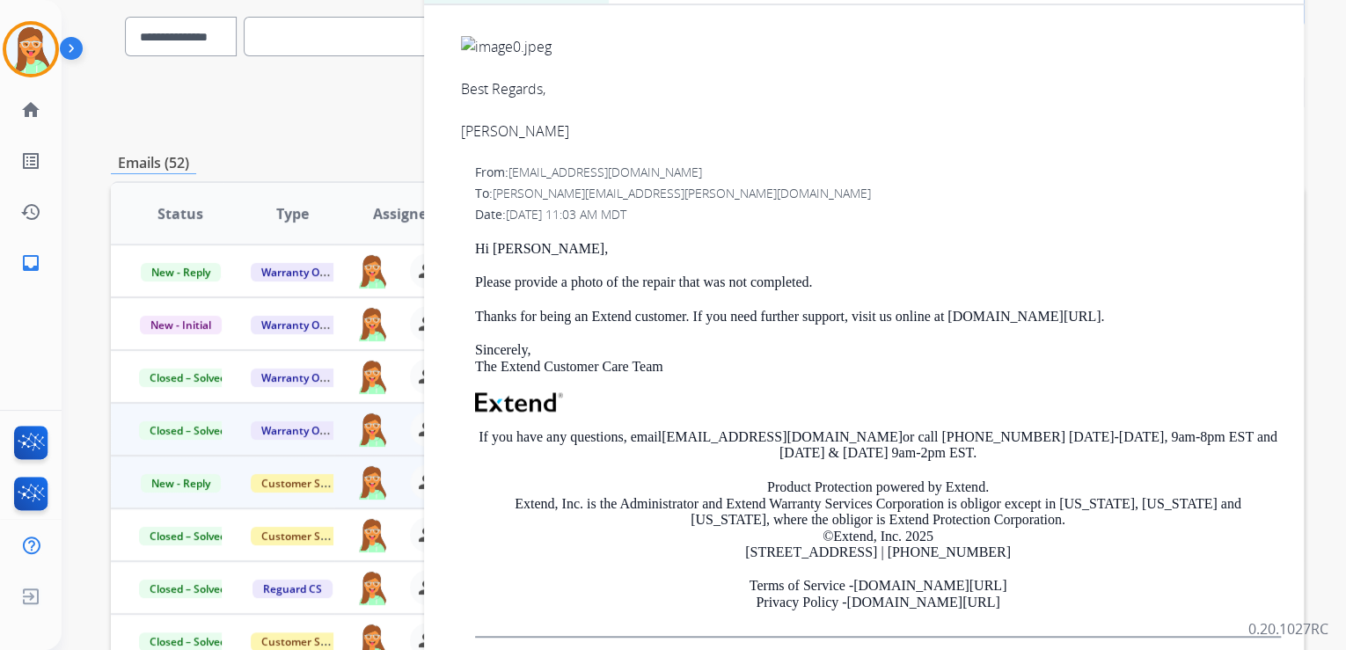
drag, startPoint x: 675, startPoint y: 61, endPoint x: 498, endPoint y: 53, distance: 177.0
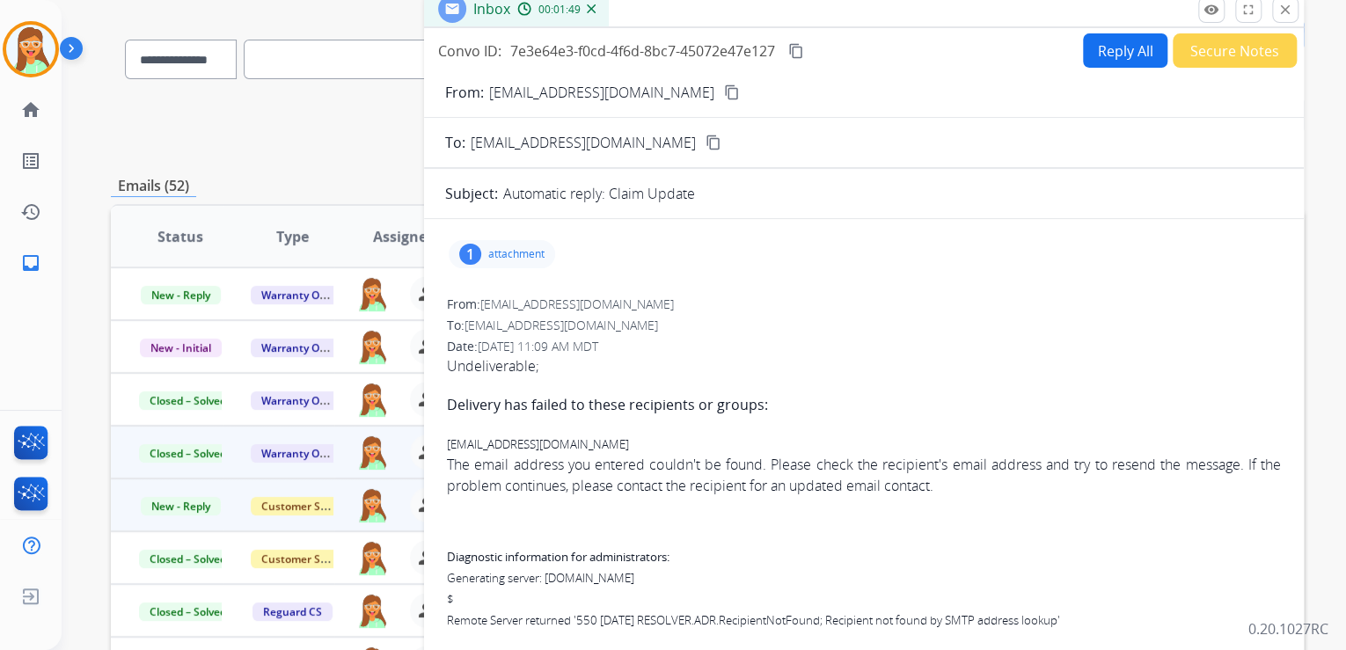
scroll to position [0, 0]
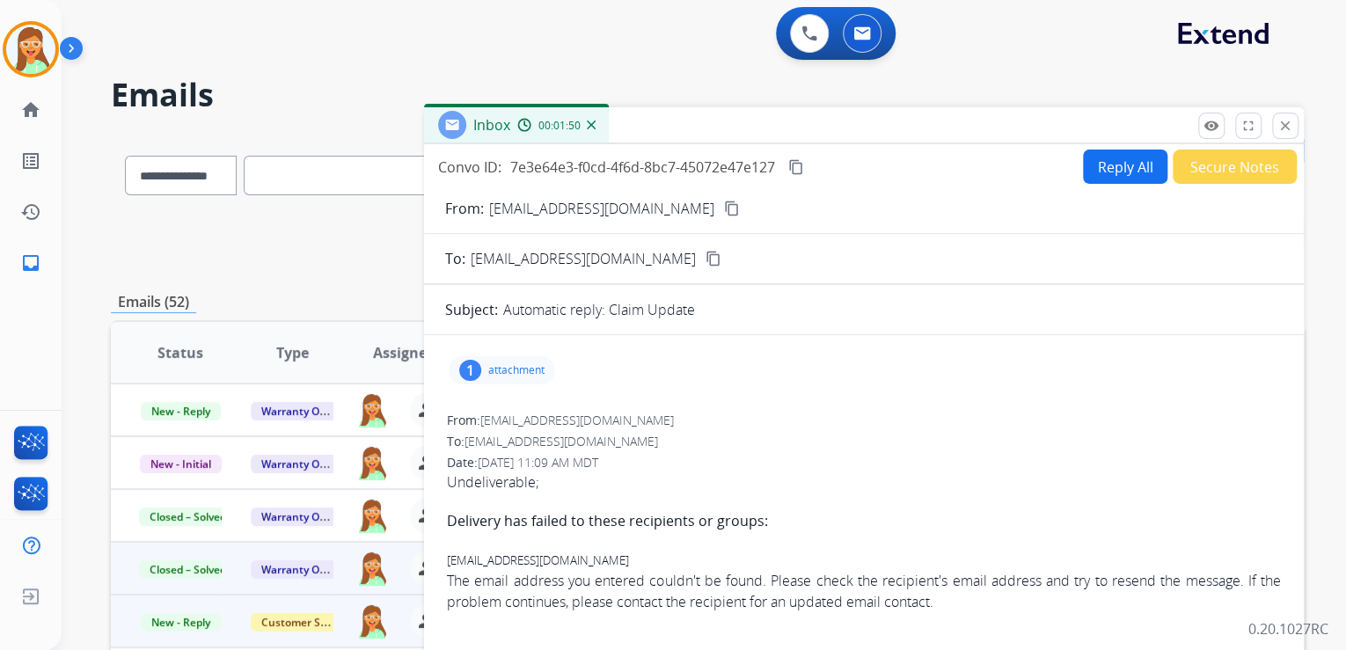
click at [1113, 155] on button "Reply All" at bounding box center [1125, 167] width 84 height 34
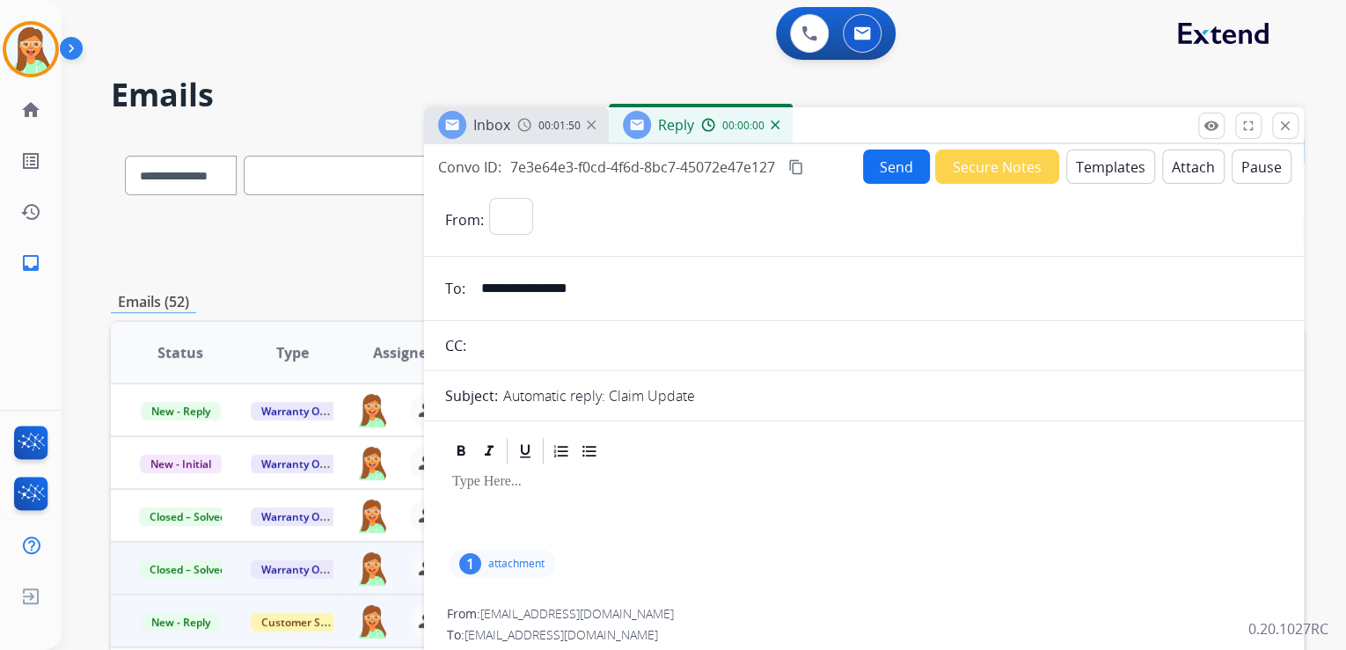
click at [1125, 182] on button "Templates" at bounding box center [1110, 167] width 89 height 34
select select "**********"
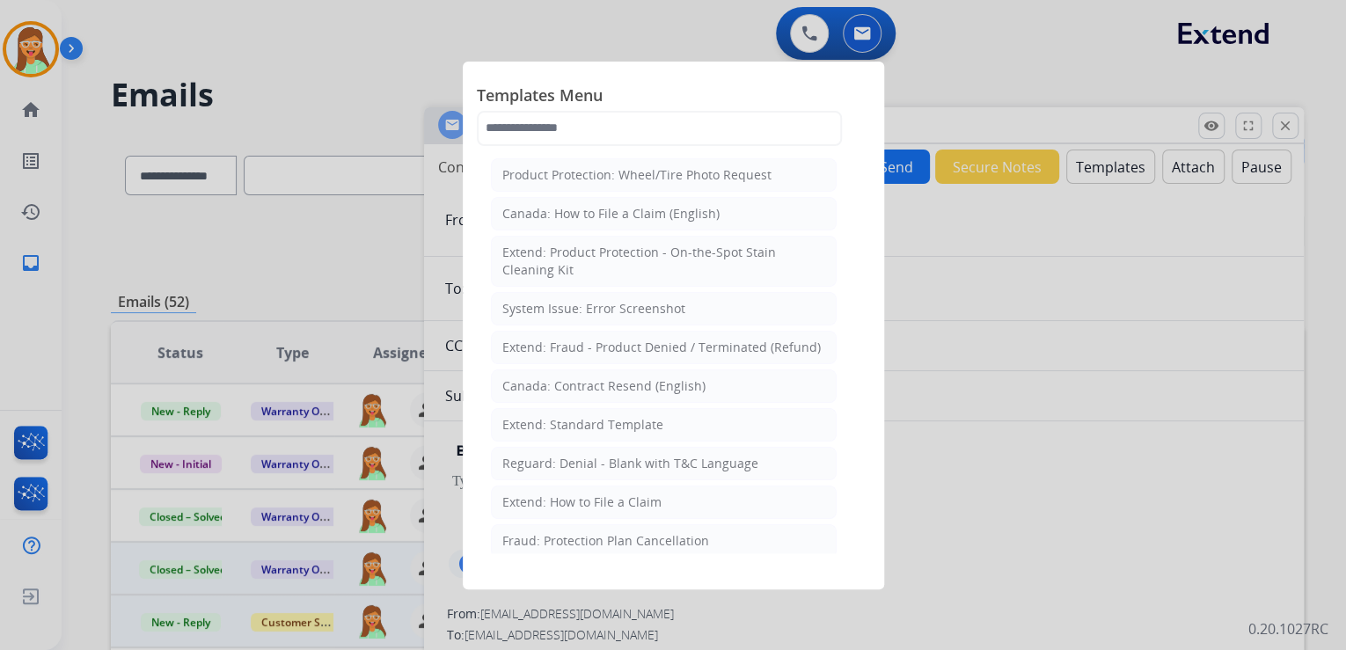
click at [557, 103] on span "Templates Menu" at bounding box center [673, 97] width 393 height 28
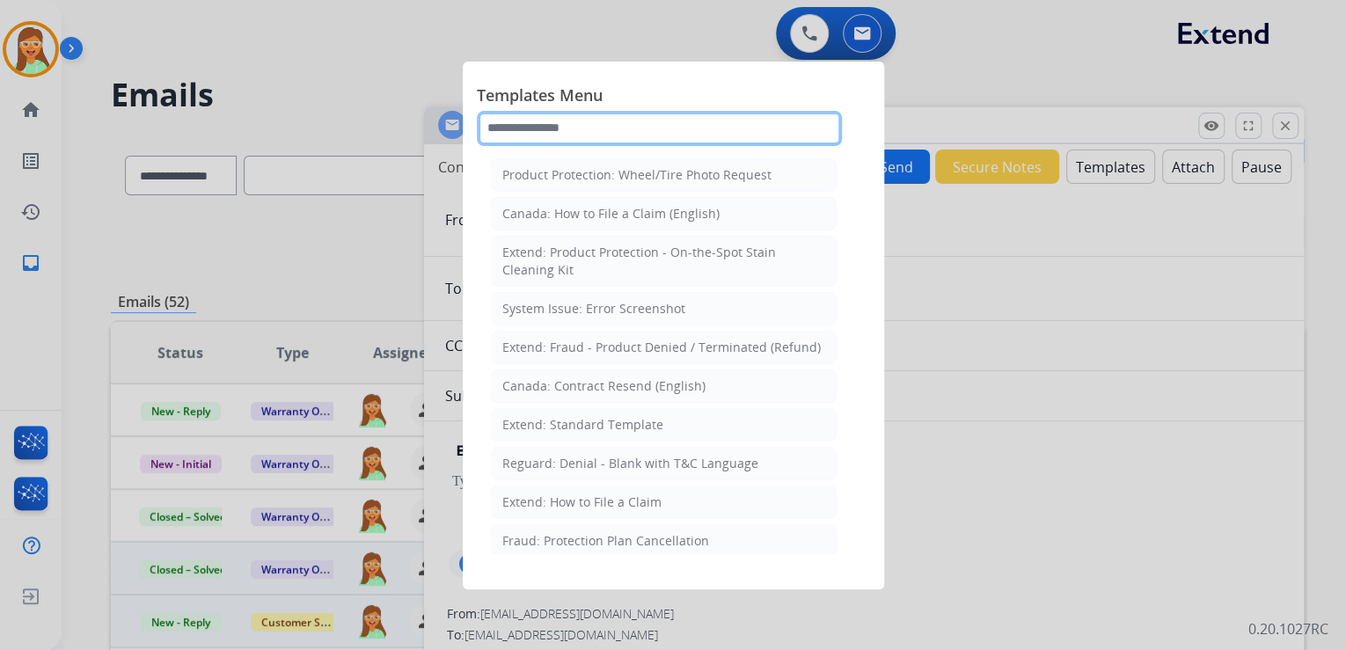
click at [566, 124] on input "text" at bounding box center [659, 128] width 365 height 35
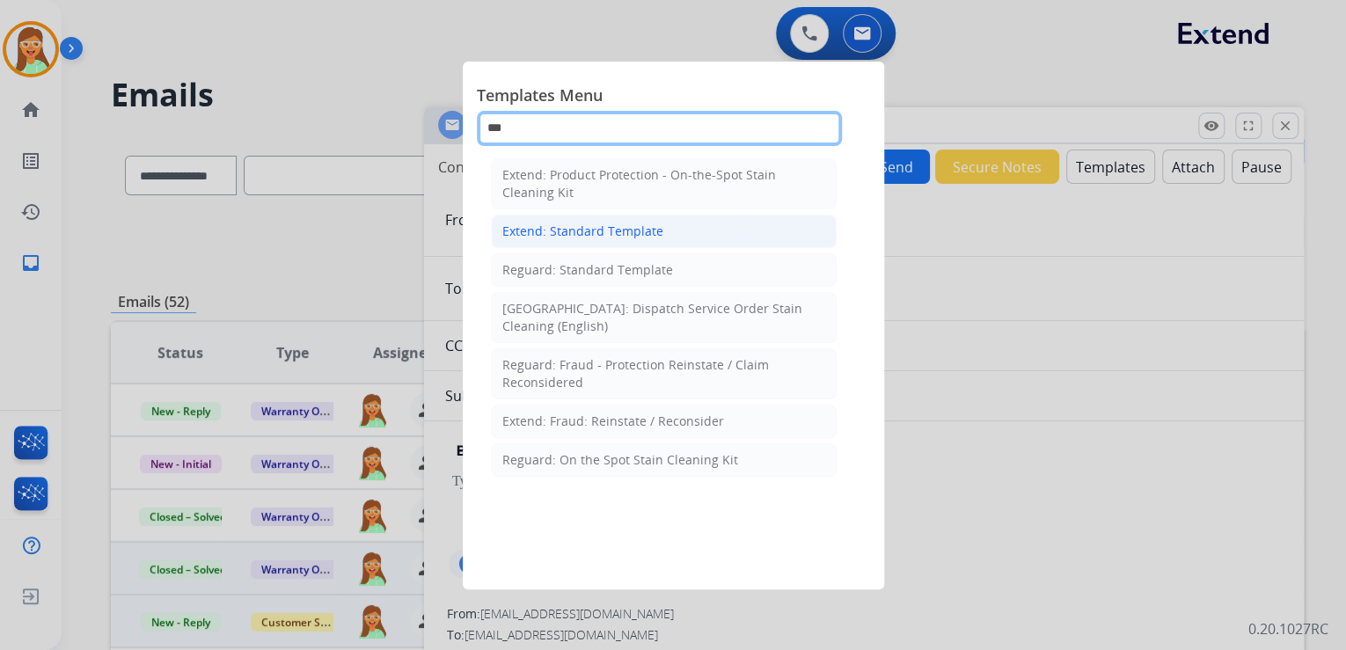
type input "***"
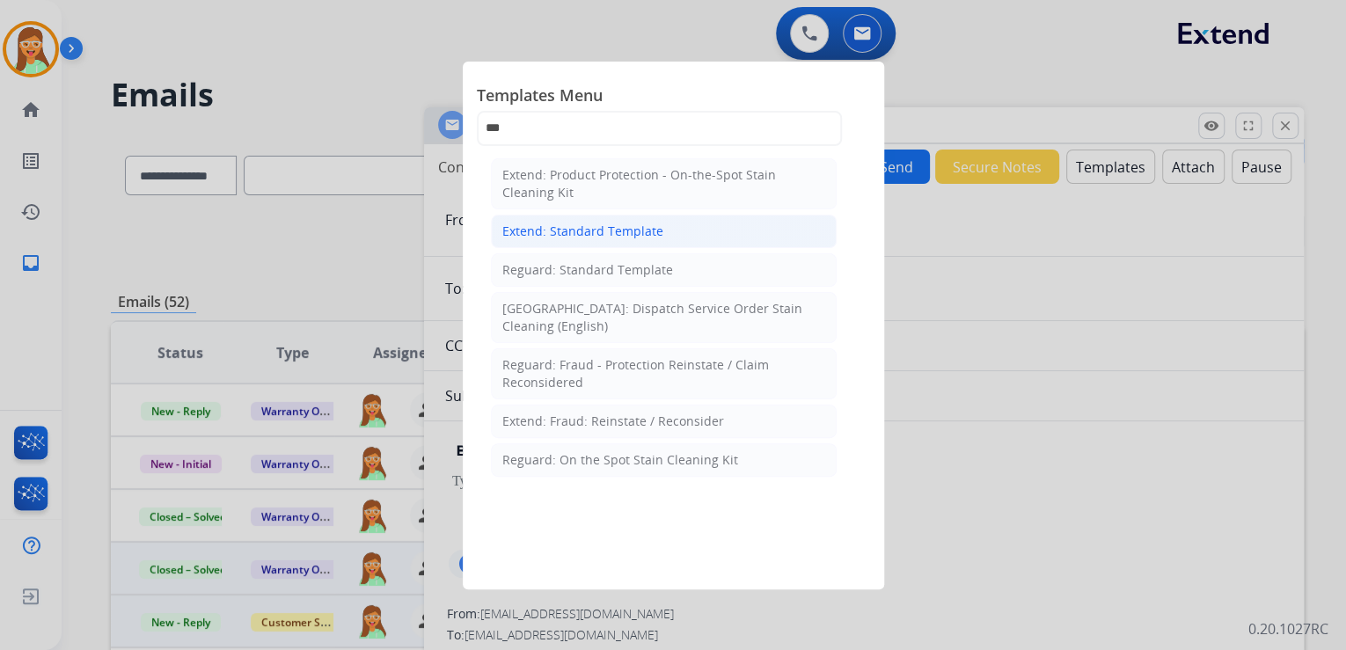
click at [549, 217] on li "Extend: Standard Template" at bounding box center [664, 231] width 346 height 33
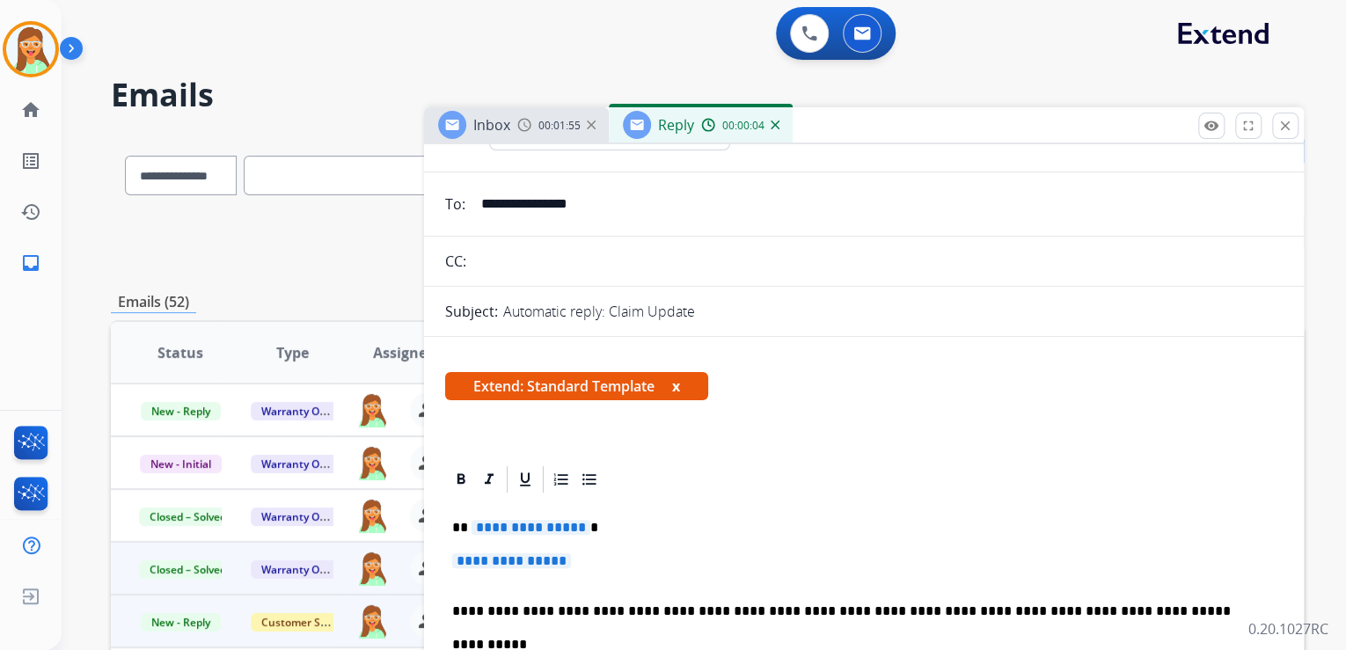
scroll to position [352, 0]
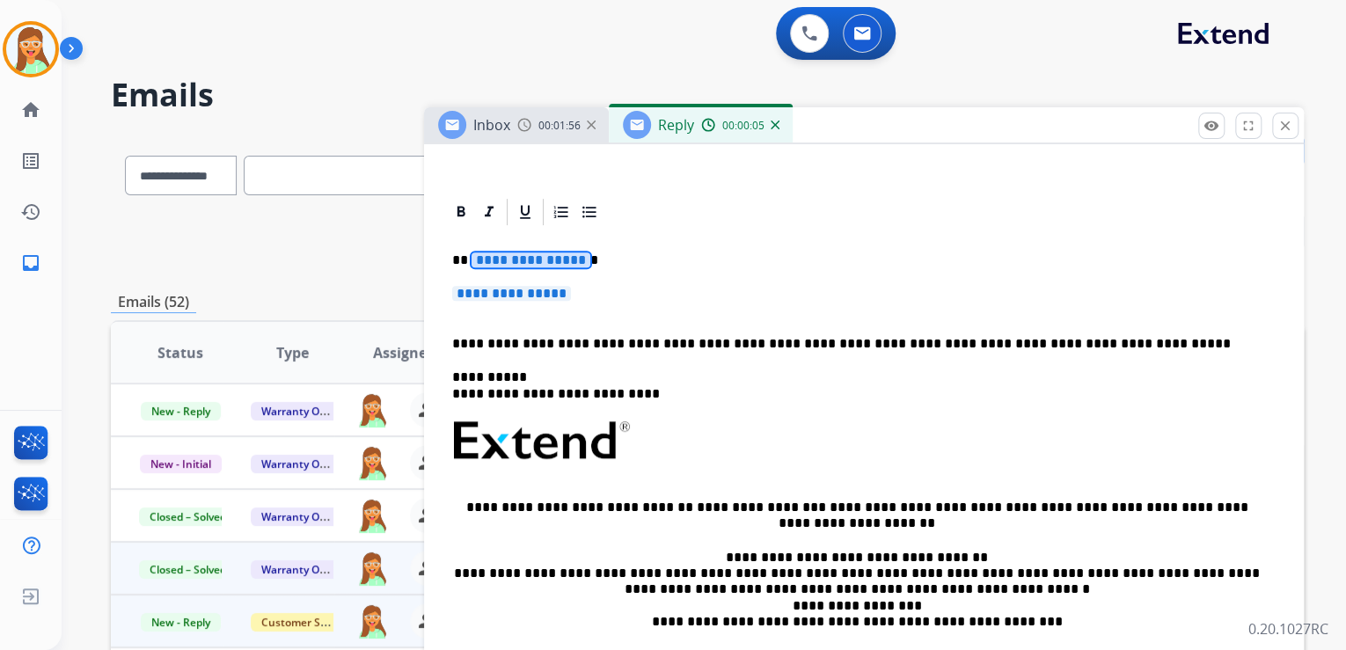
click at [536, 253] on span "**********" at bounding box center [531, 260] width 119 height 15
click at [496, 287] on span "**********" at bounding box center [511, 293] width 119 height 15
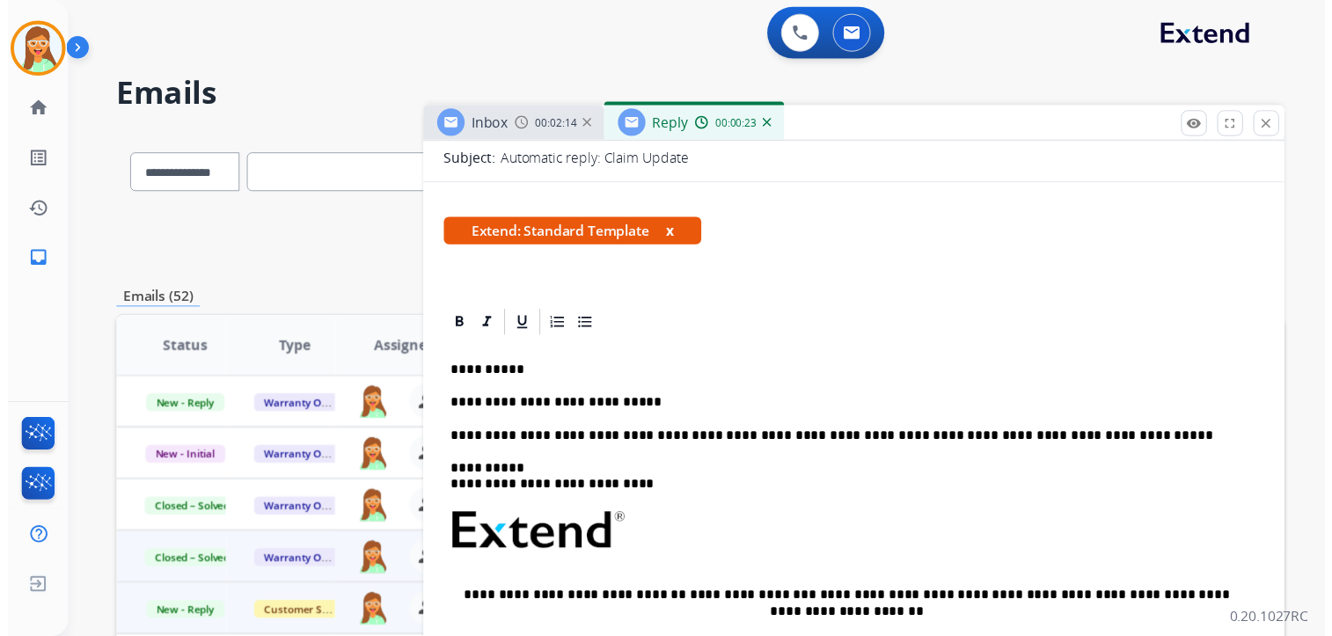
scroll to position [0, 0]
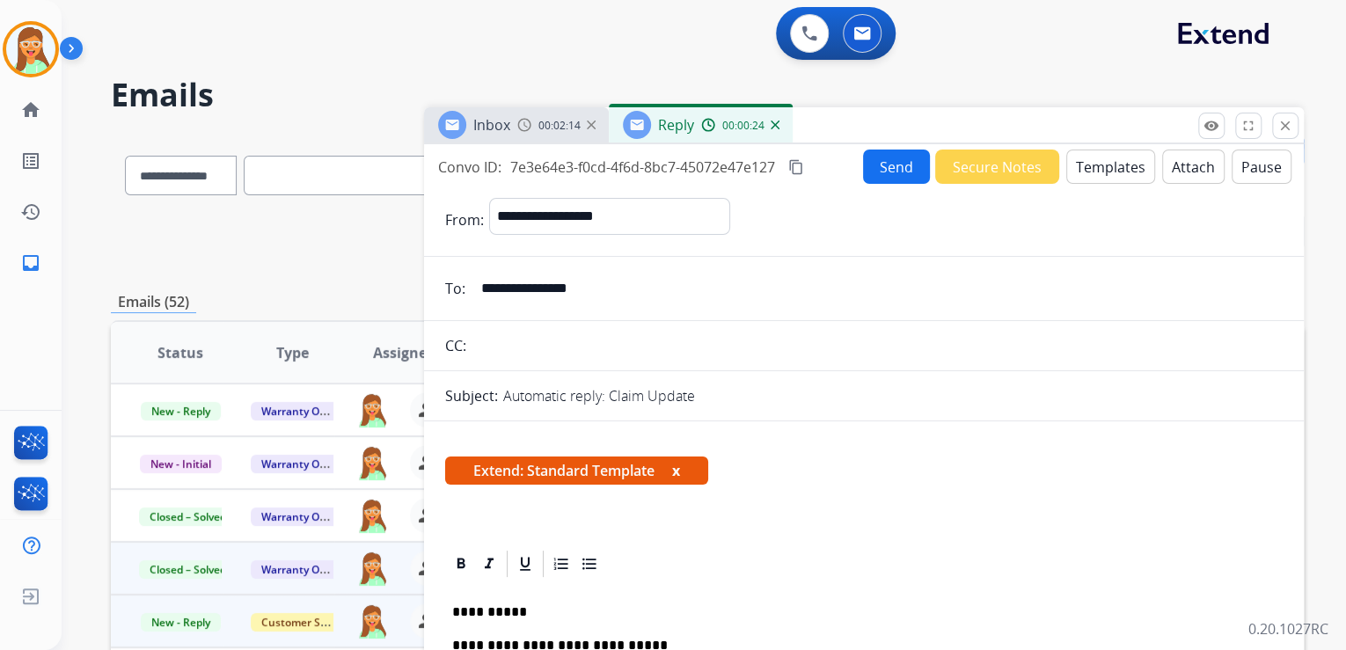
click at [875, 169] on button "Send" at bounding box center [896, 167] width 67 height 34
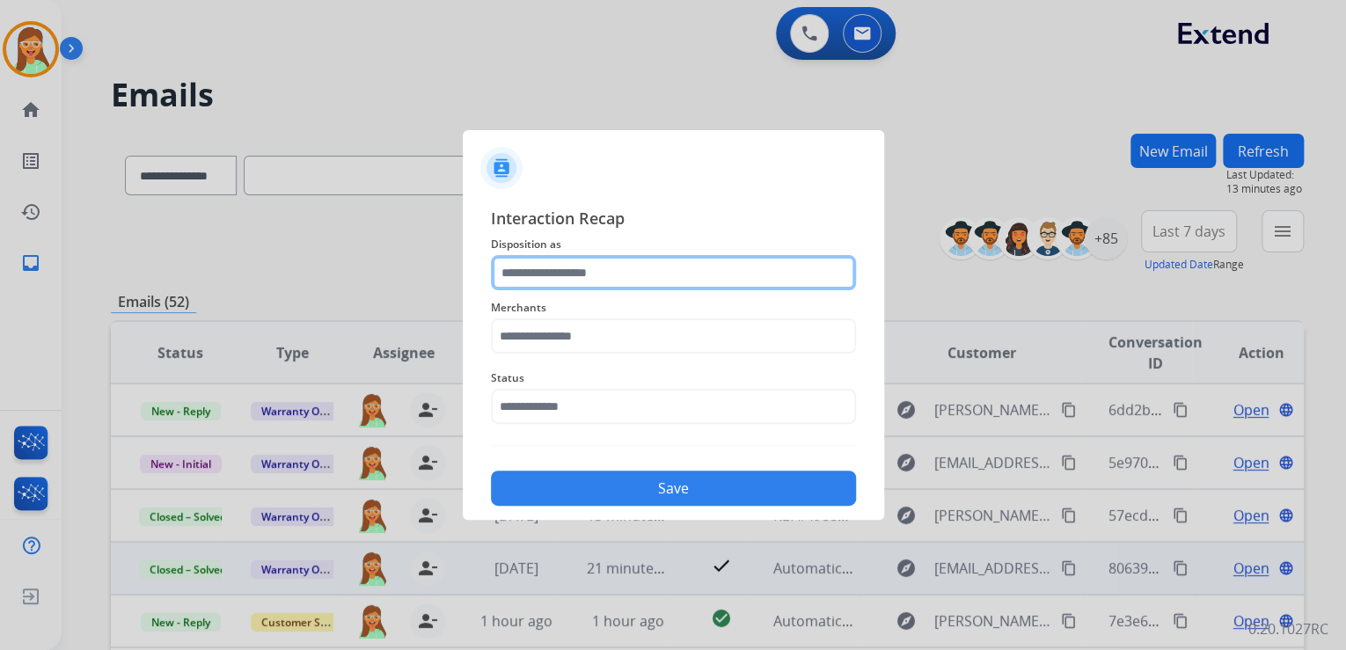
click at [746, 270] on input "text" at bounding box center [673, 272] width 365 height 35
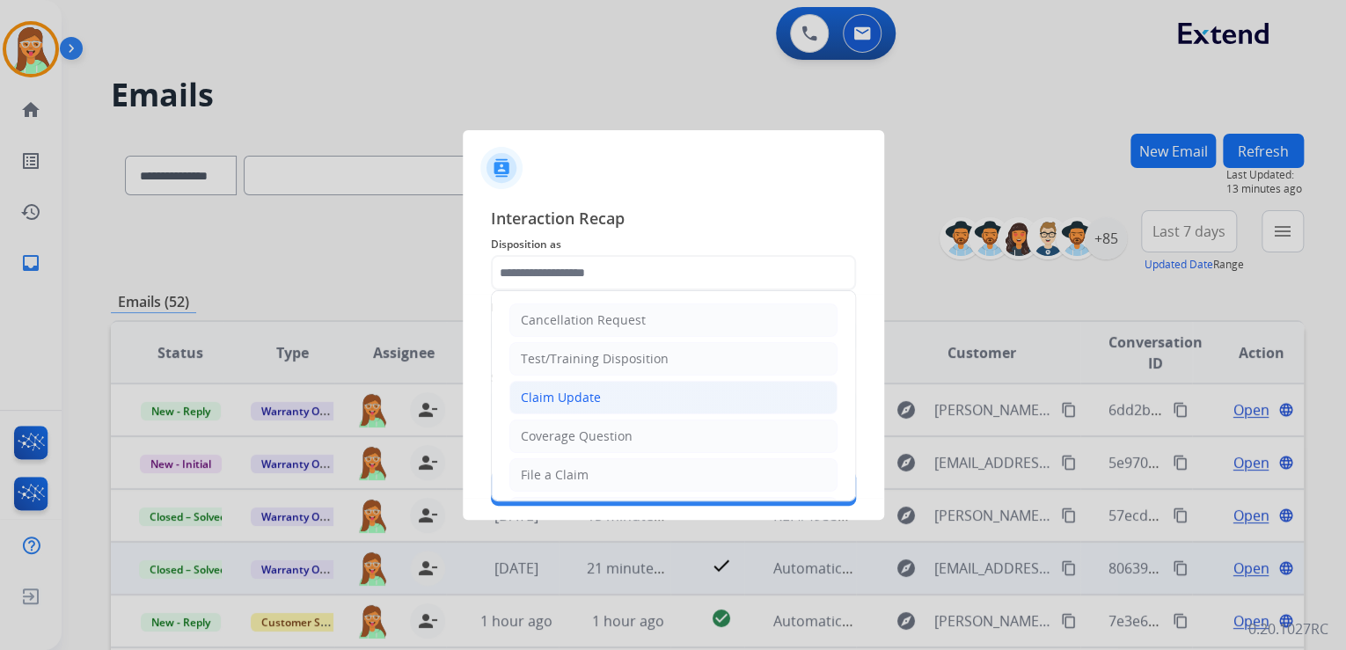
drag, startPoint x: 560, startPoint y: 412, endPoint x: 562, endPoint y: 403, distance: 9.2
click at [560, 411] on li "Claim Update" at bounding box center [673, 397] width 328 height 33
type input "**********"
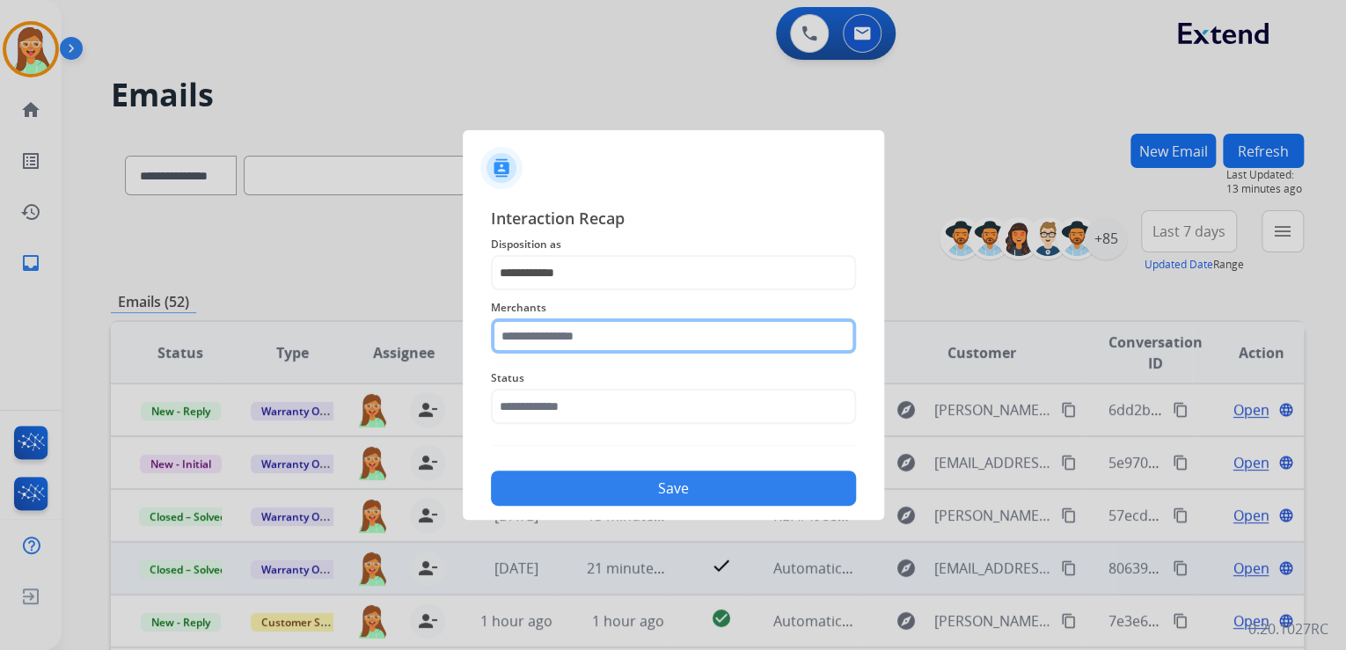
click at [555, 331] on input "text" at bounding box center [673, 335] width 365 height 35
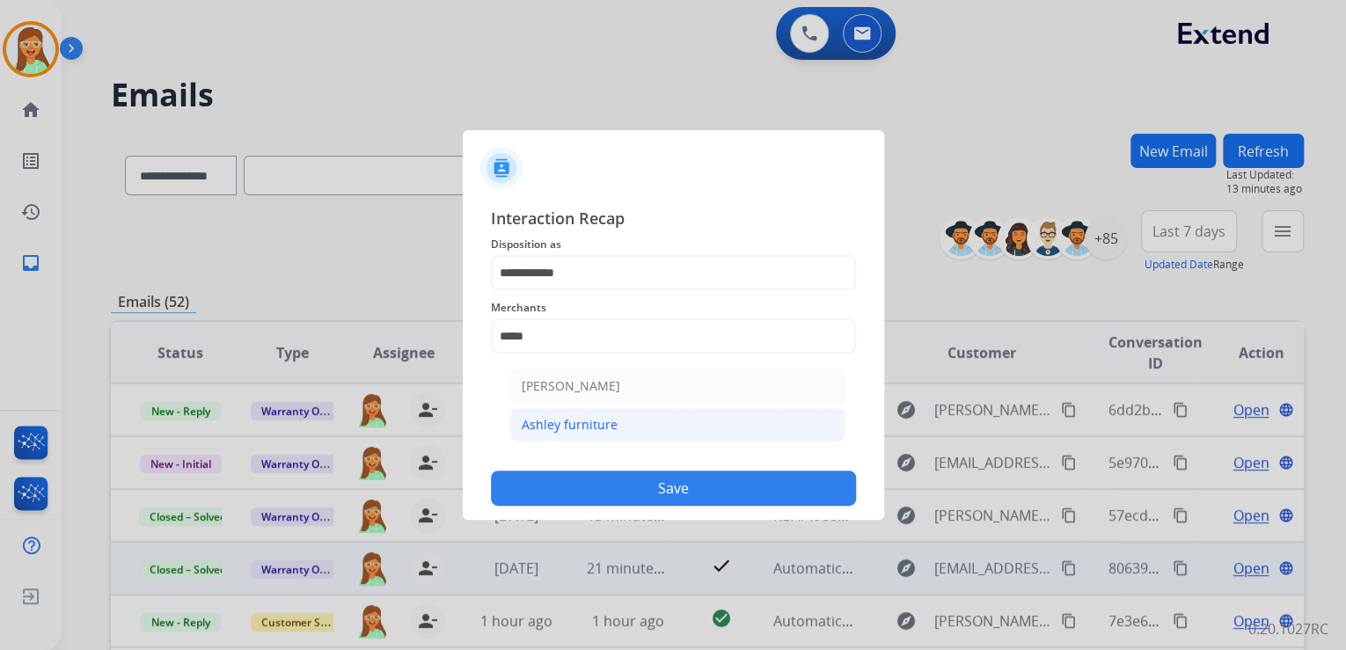
click at [641, 426] on li "Ashley furniture" at bounding box center [677, 424] width 335 height 33
type input "**********"
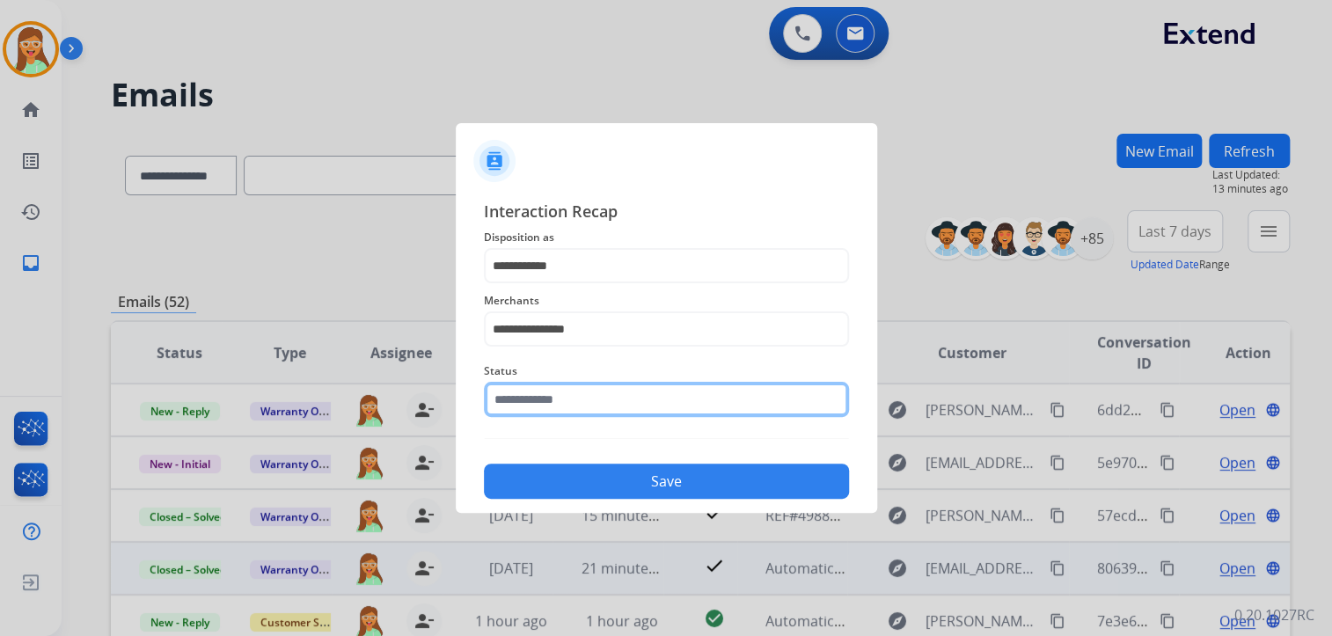
click at [636, 421] on div "Status" at bounding box center [666, 389] width 365 height 70
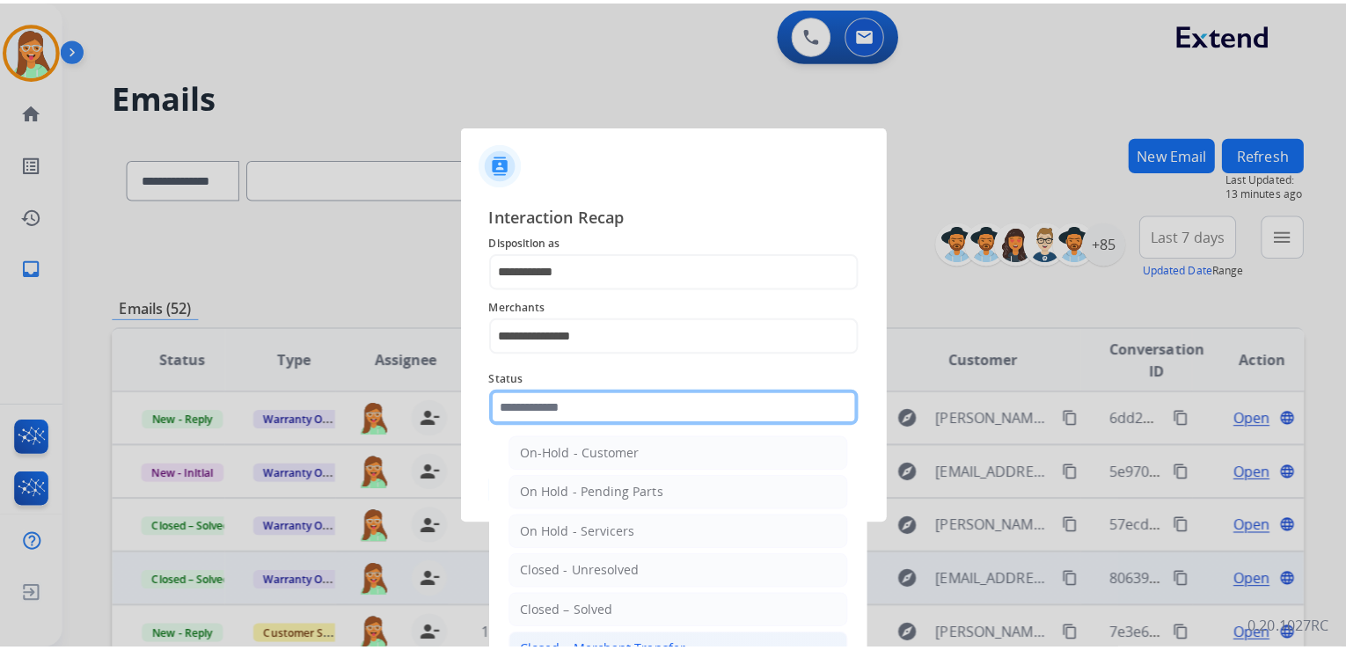
scroll to position [102, 0]
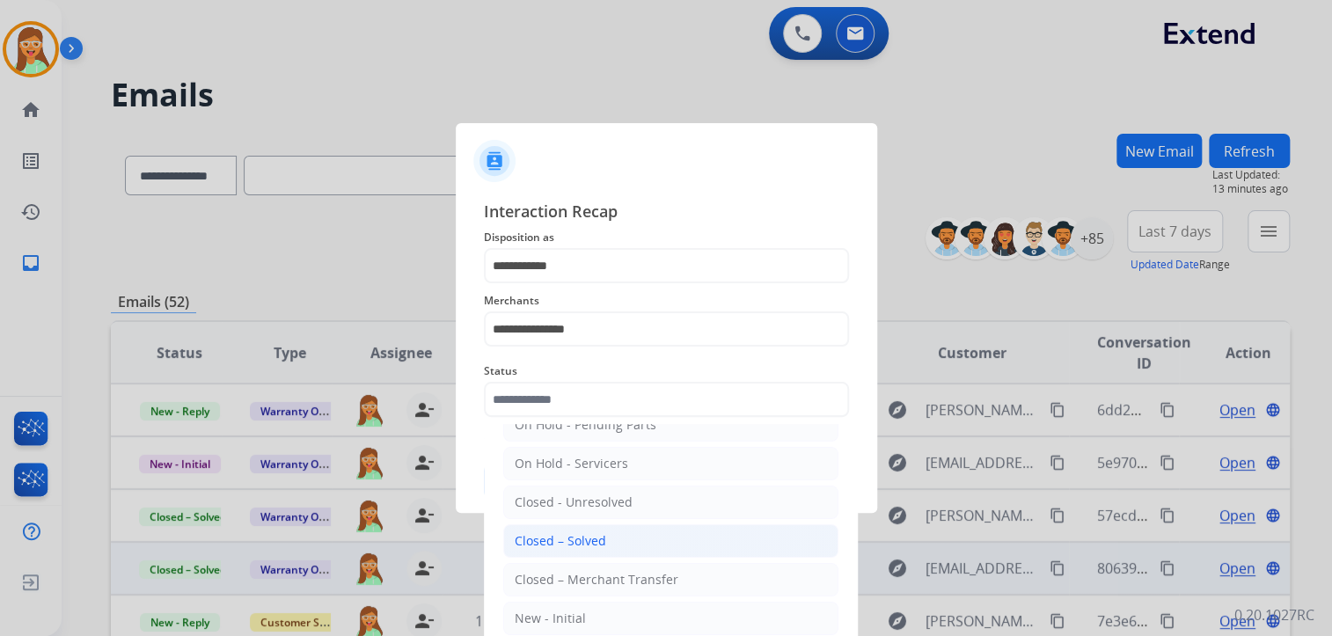
click at [608, 544] on li "Closed – Solved" at bounding box center [670, 540] width 335 height 33
type input "**********"
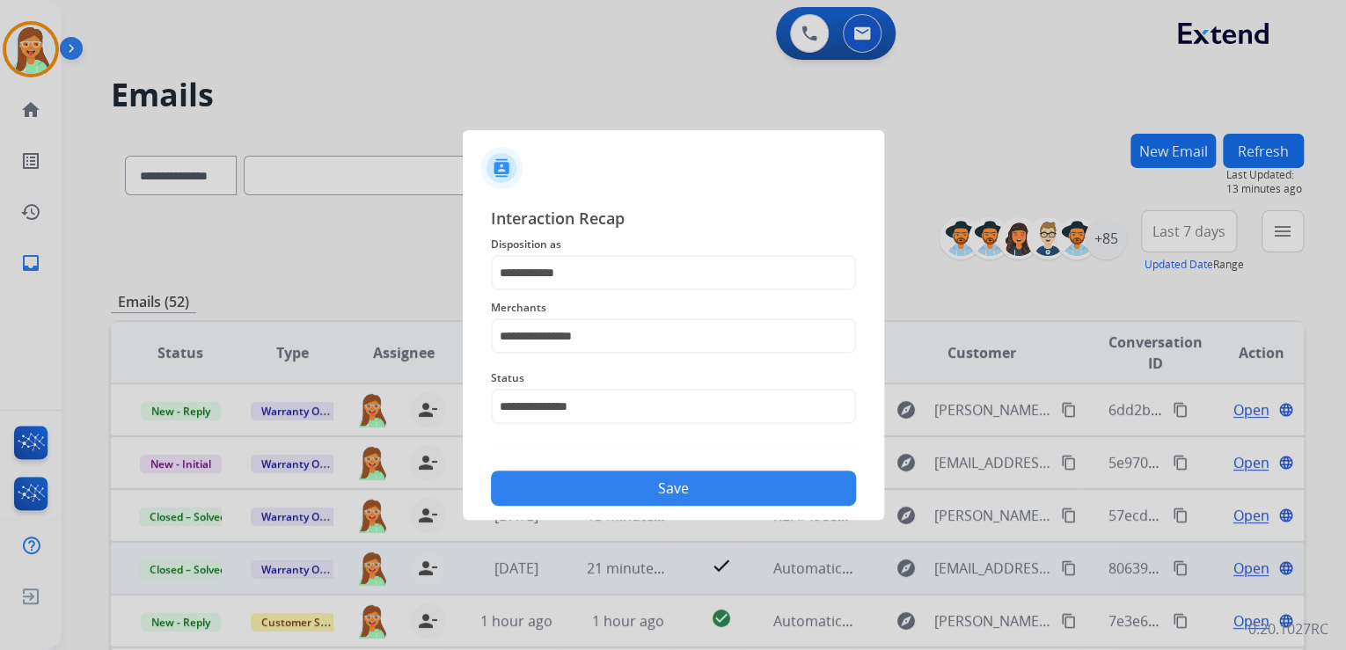
click at [652, 473] on button "Save" at bounding box center [673, 488] width 365 height 35
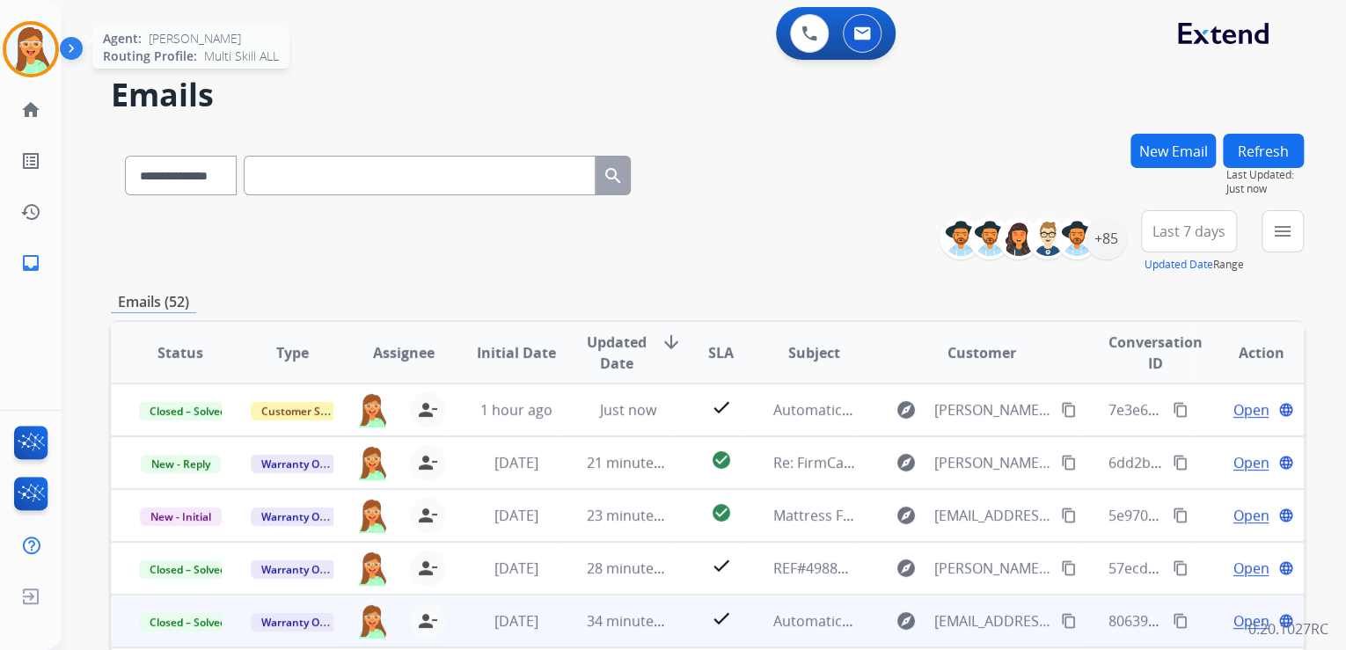
click at [39, 49] on img at bounding box center [30, 49] width 49 height 49
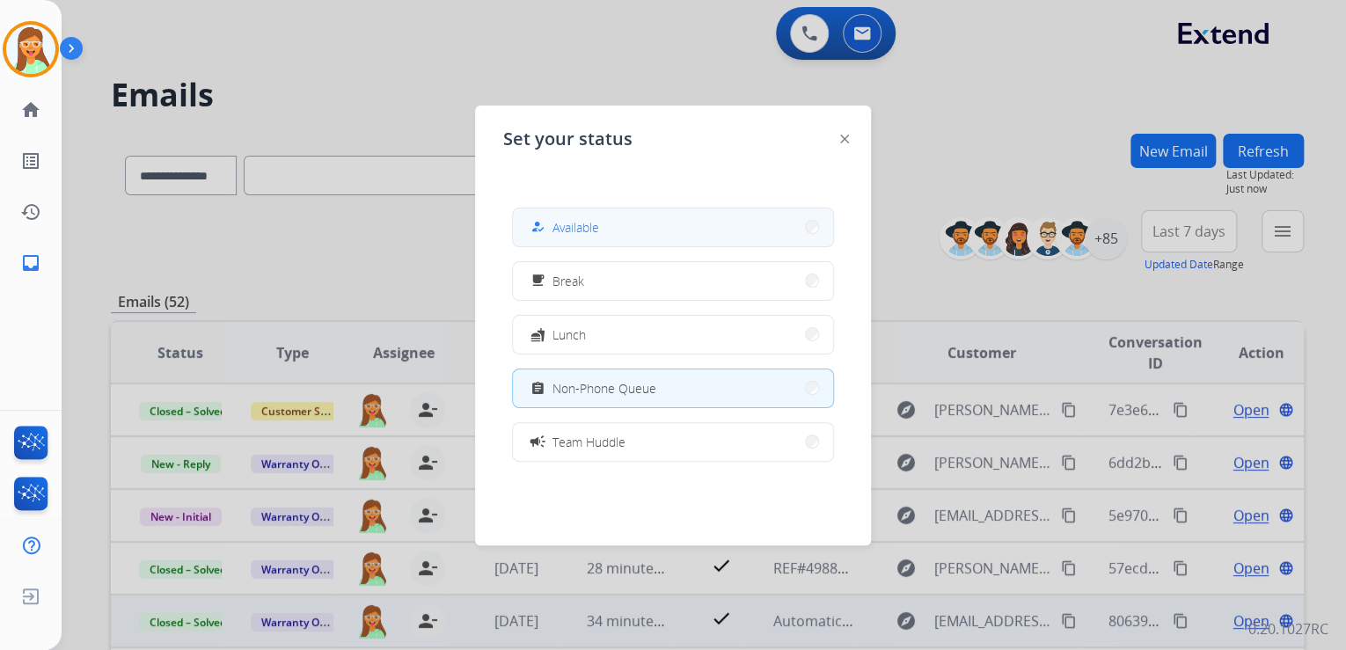
click at [578, 231] on span "Available" at bounding box center [576, 227] width 47 height 18
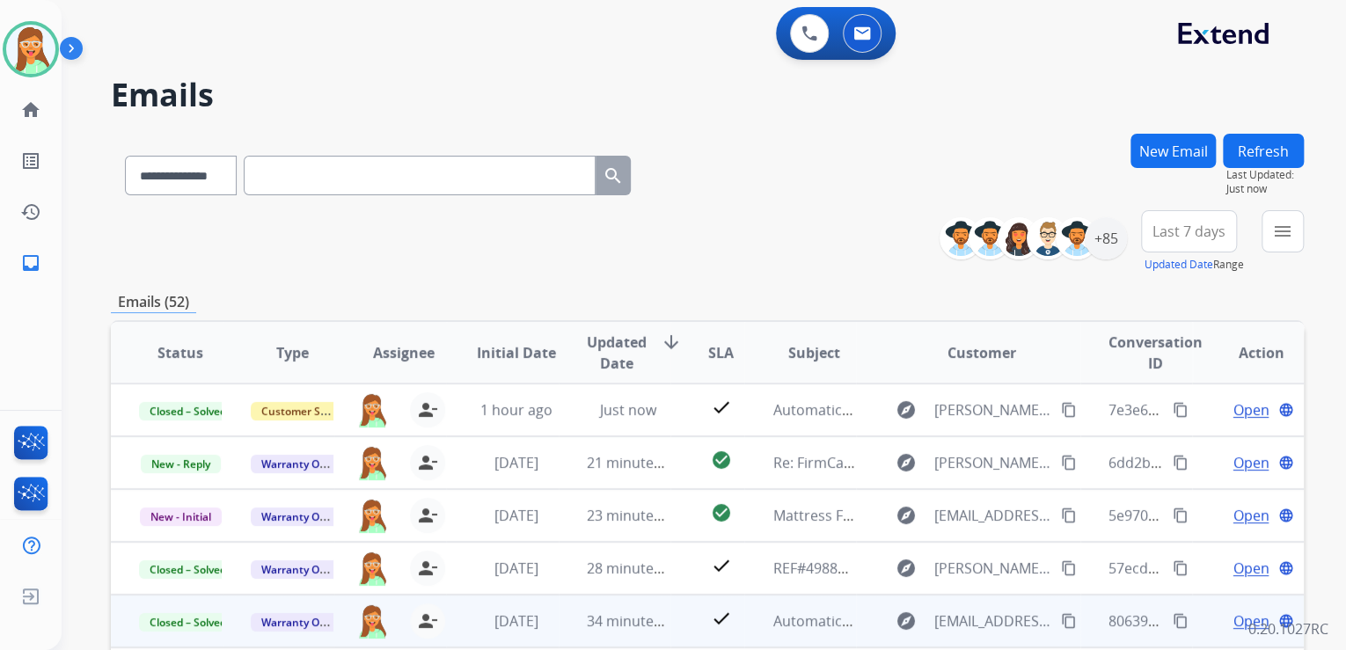
click at [919, 141] on div "**********" at bounding box center [707, 172] width 1193 height 77
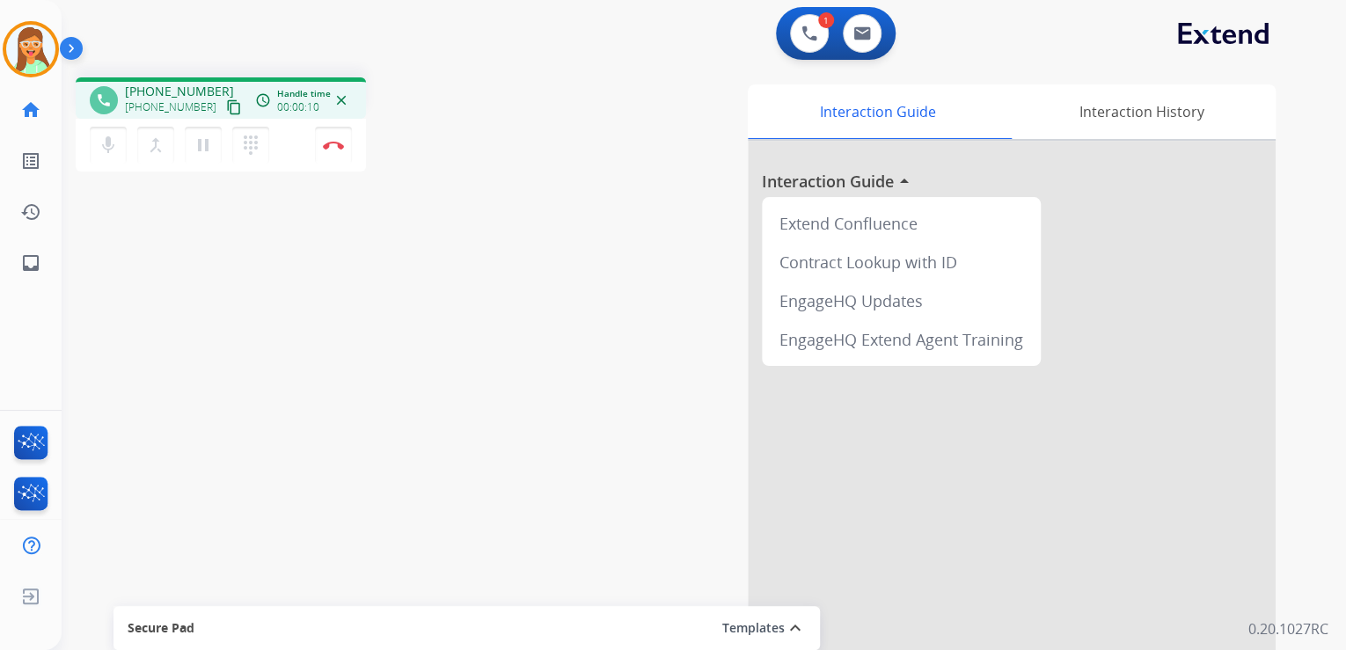
click at [226, 103] on mat-icon "content_copy" at bounding box center [234, 107] width 16 height 16
click at [329, 152] on button "Disconnect" at bounding box center [333, 145] width 37 height 37
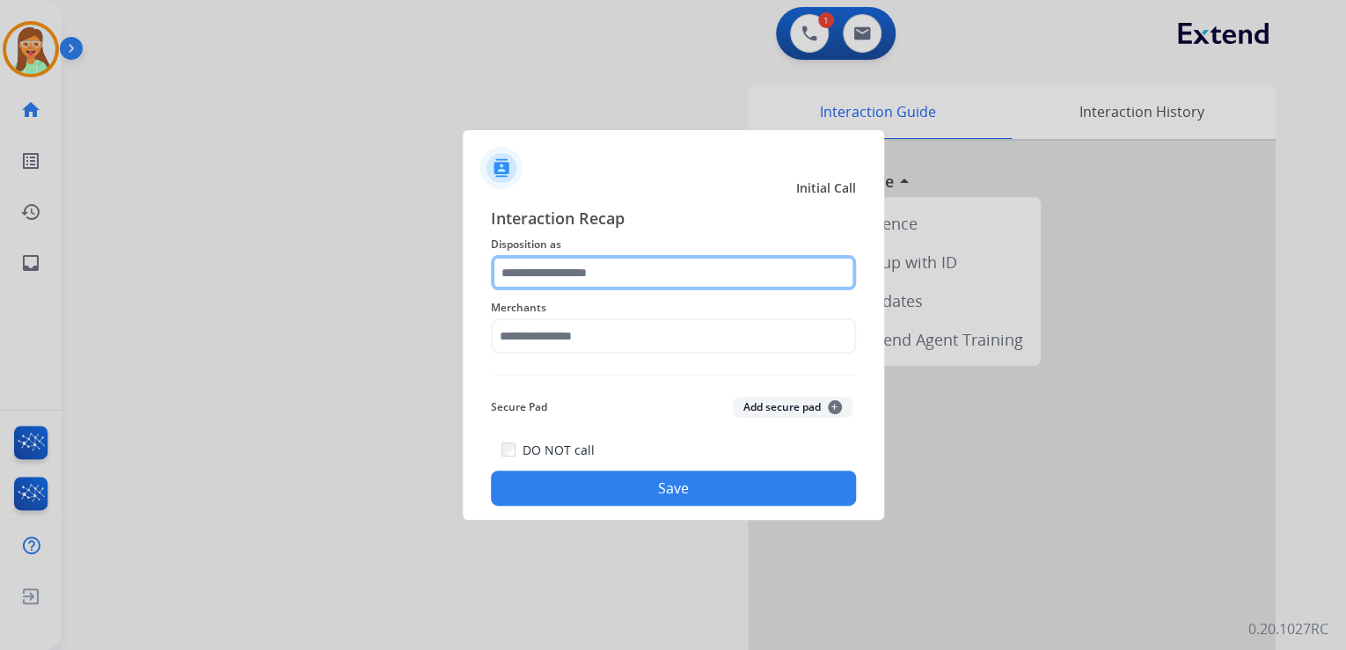
click at [702, 272] on input "text" at bounding box center [673, 272] width 365 height 35
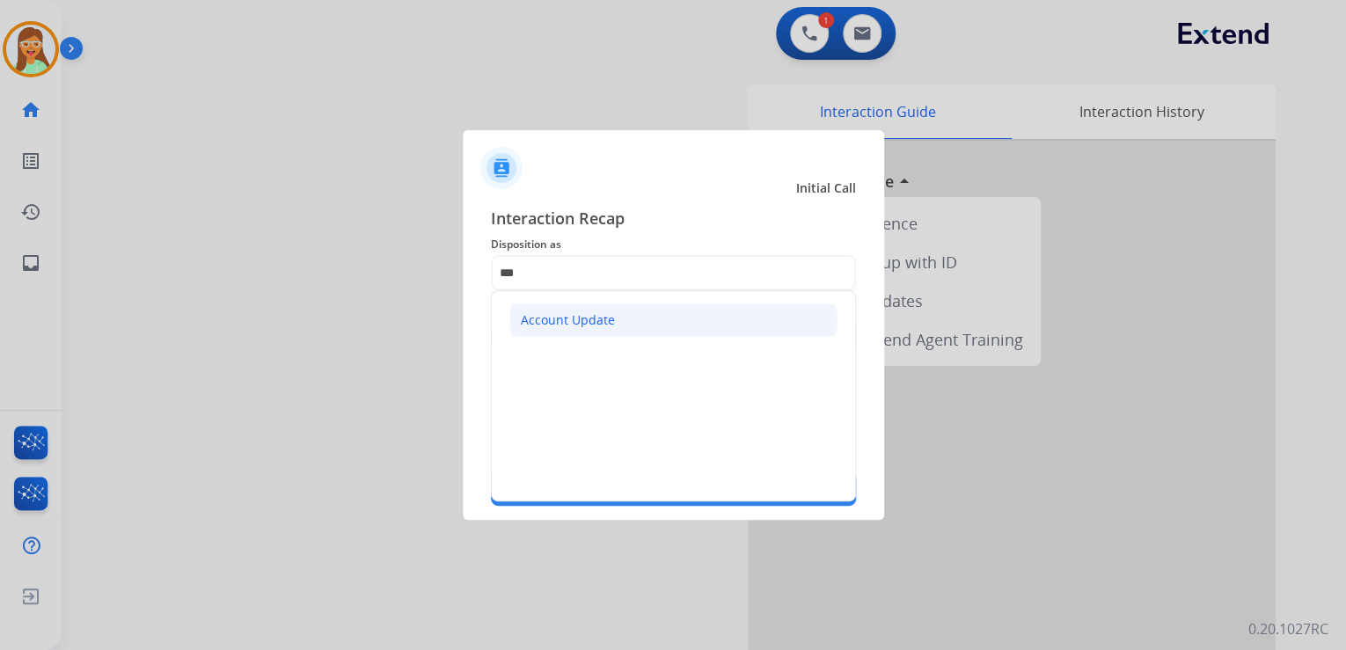
click at [647, 327] on li "Account Update" at bounding box center [673, 320] width 328 height 33
type input "**********"
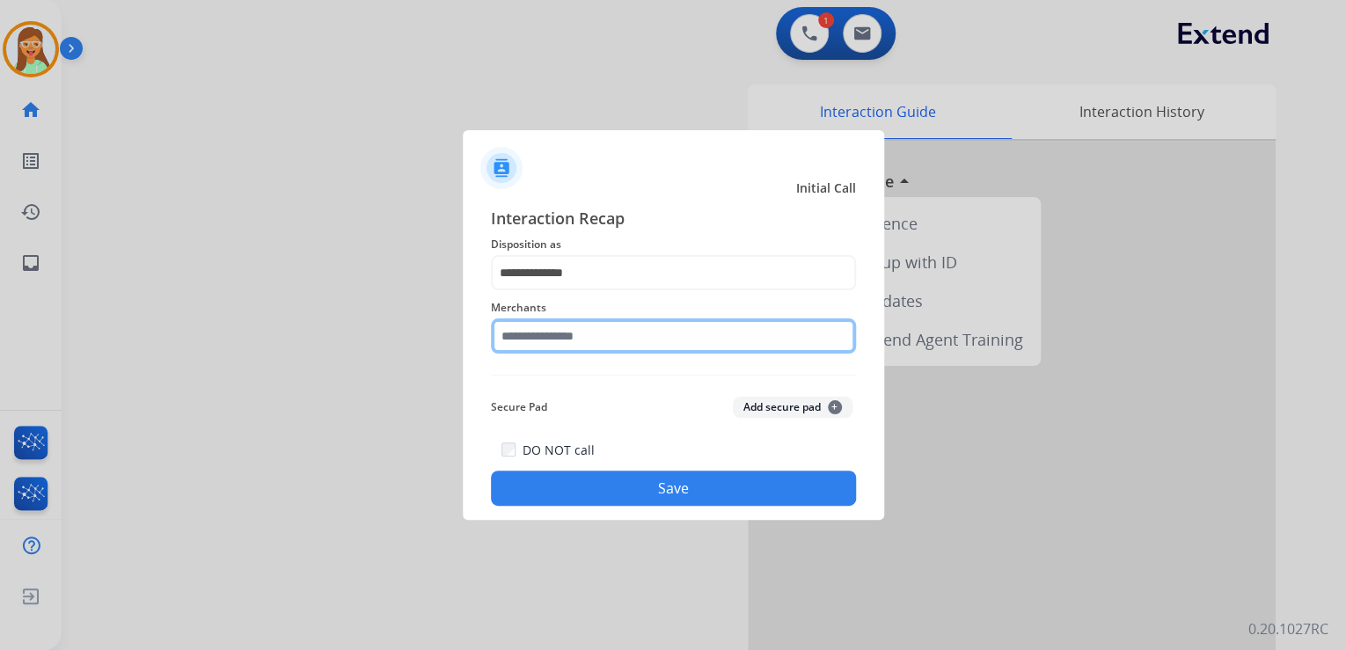
click at [639, 334] on input "text" at bounding box center [673, 335] width 365 height 35
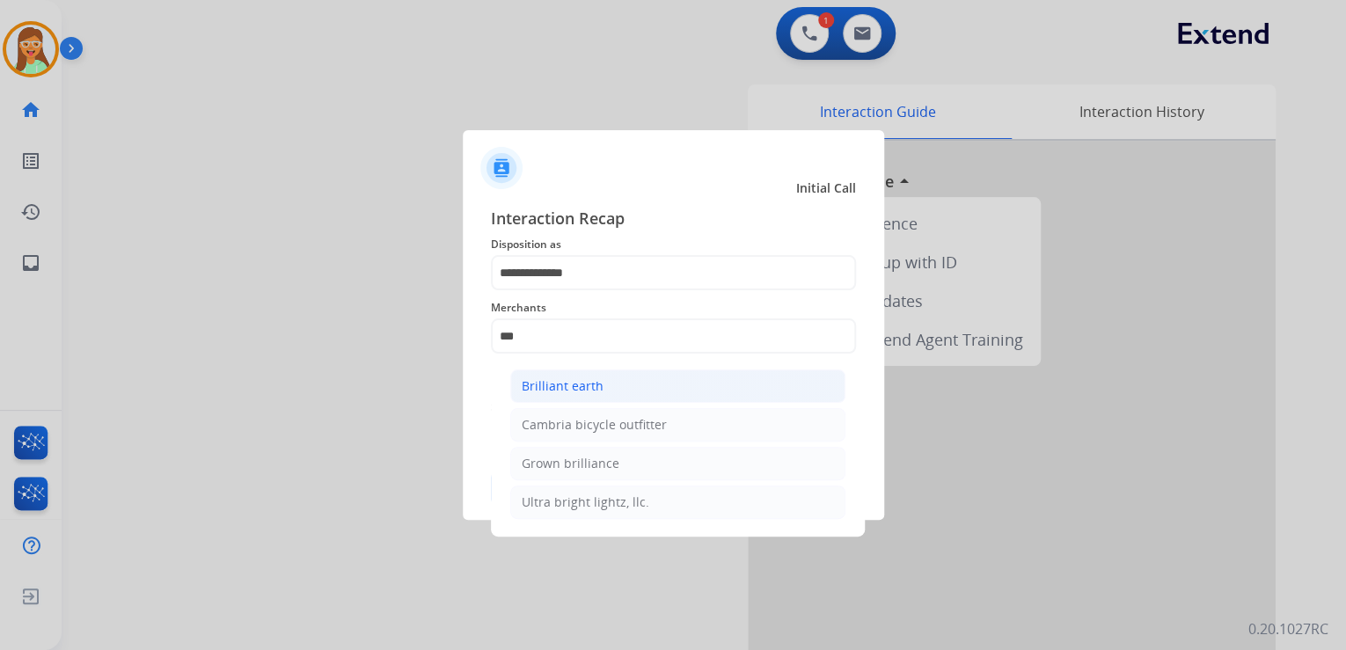
click at [648, 383] on li "Brilliant earth" at bounding box center [677, 386] width 335 height 33
type input "**********"
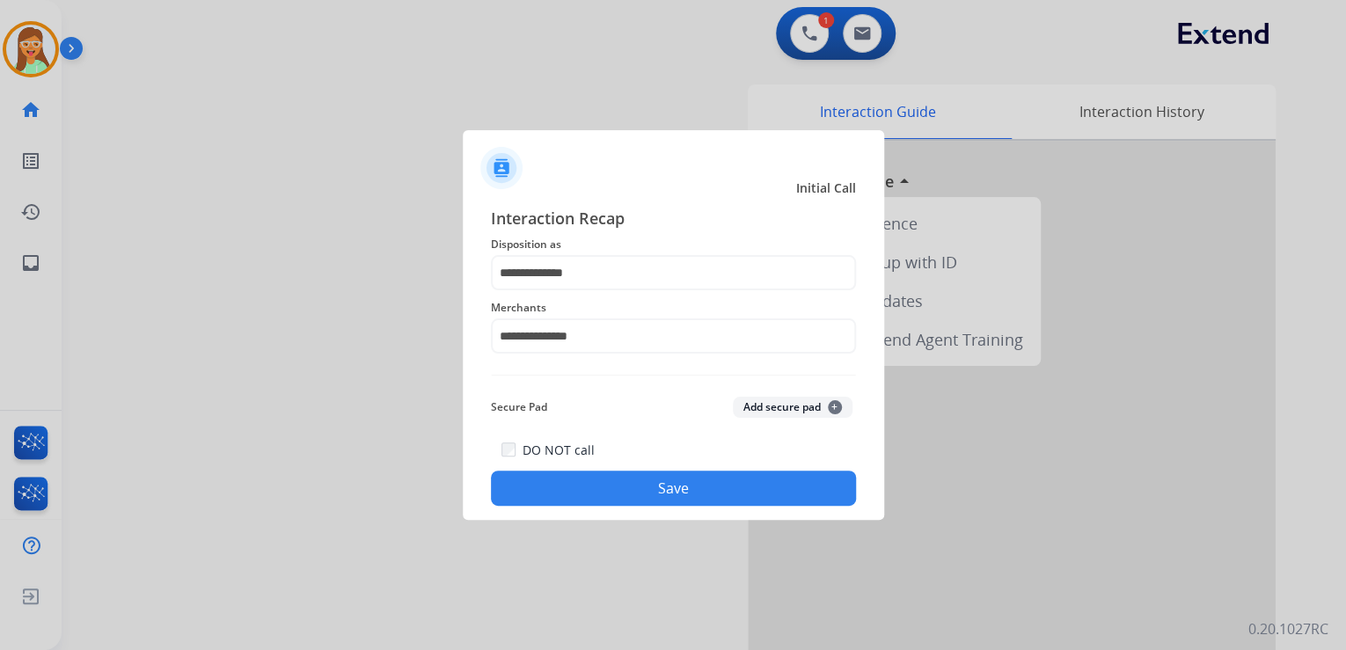
click at [730, 492] on button "Save" at bounding box center [673, 488] width 365 height 35
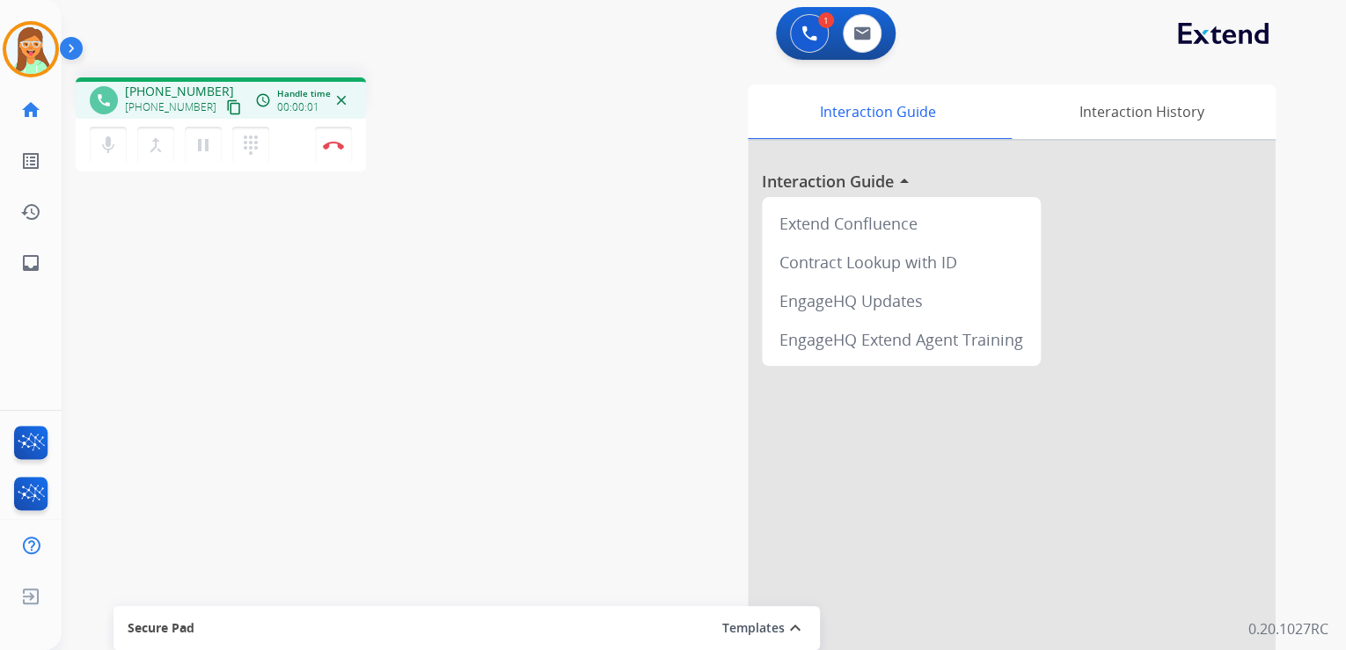
click at [226, 106] on mat-icon "content_copy" at bounding box center [234, 107] width 16 height 16
click at [866, 42] on button at bounding box center [862, 33] width 39 height 39
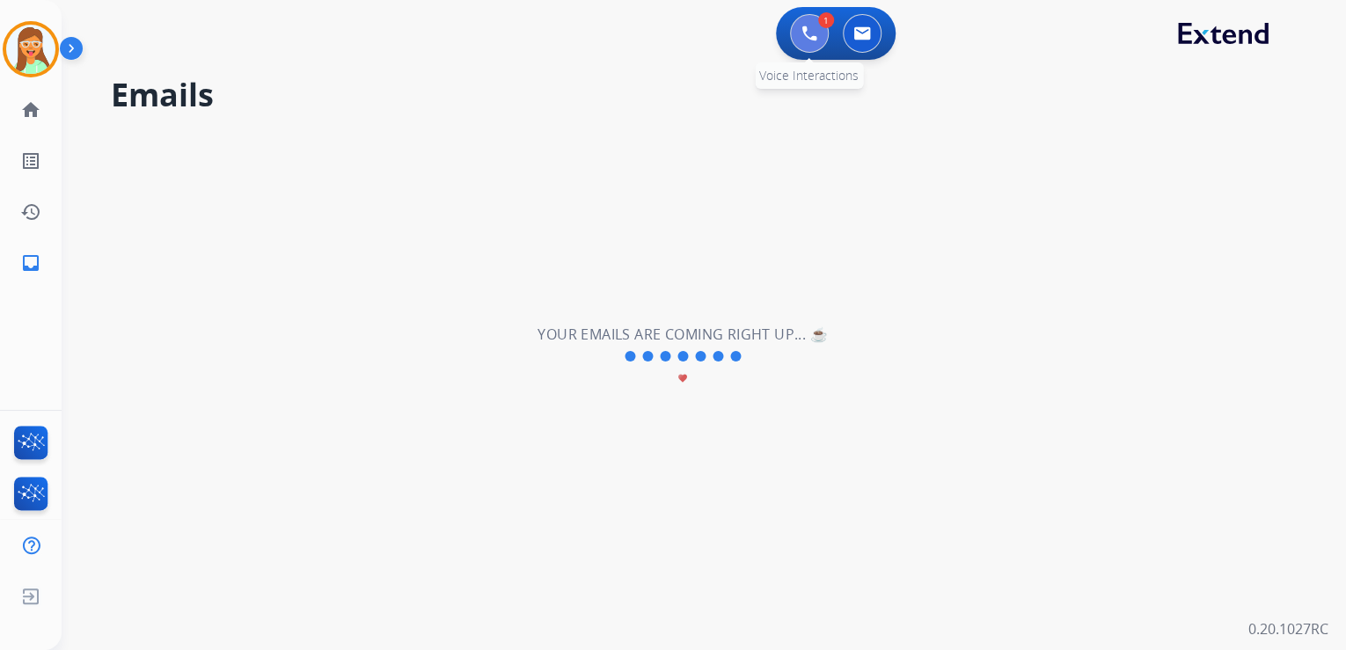
click at [804, 48] on button at bounding box center [809, 33] width 39 height 39
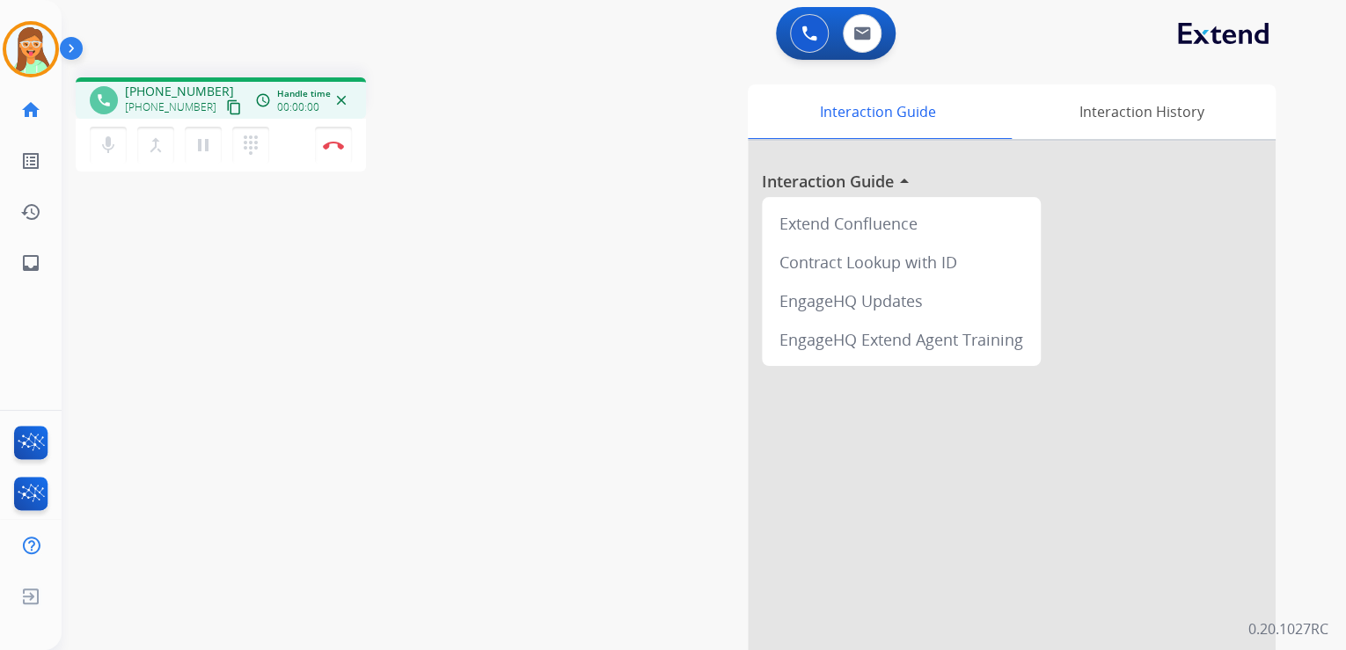
click at [226, 112] on mat-icon "content_copy" at bounding box center [234, 107] width 16 height 16
click at [341, 141] on img at bounding box center [333, 145] width 21 height 9
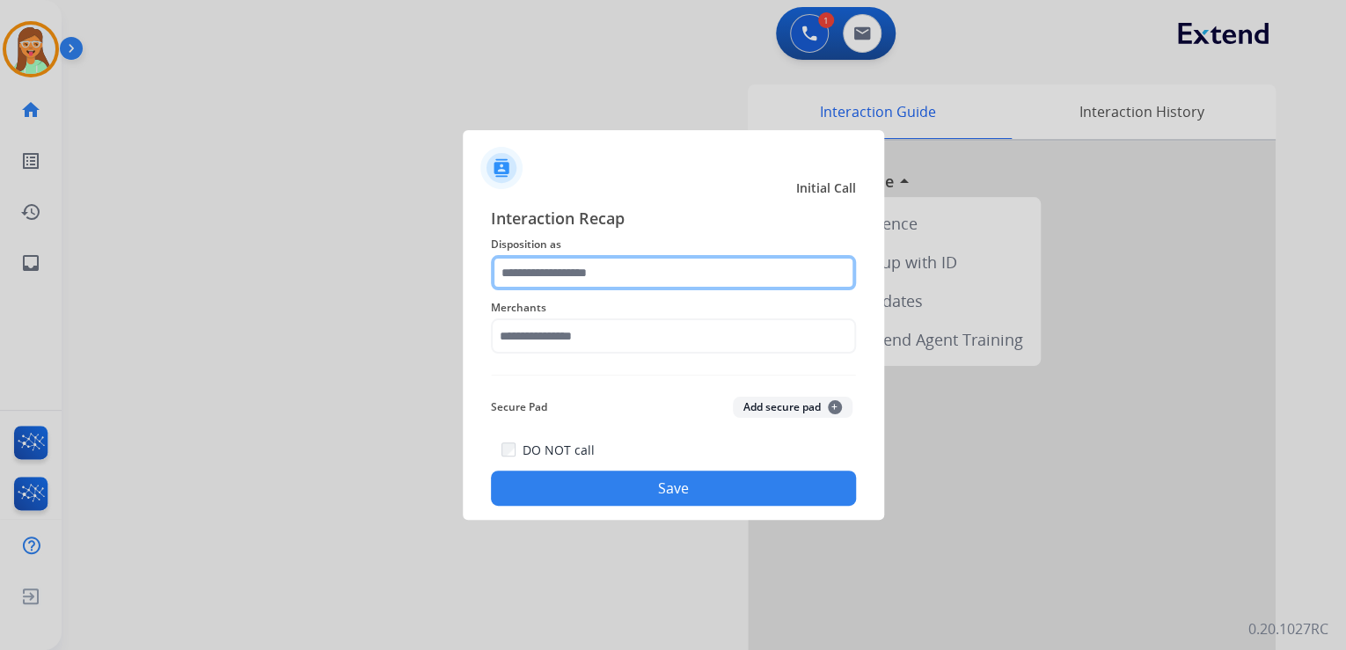
click at [692, 271] on input "text" at bounding box center [673, 272] width 365 height 35
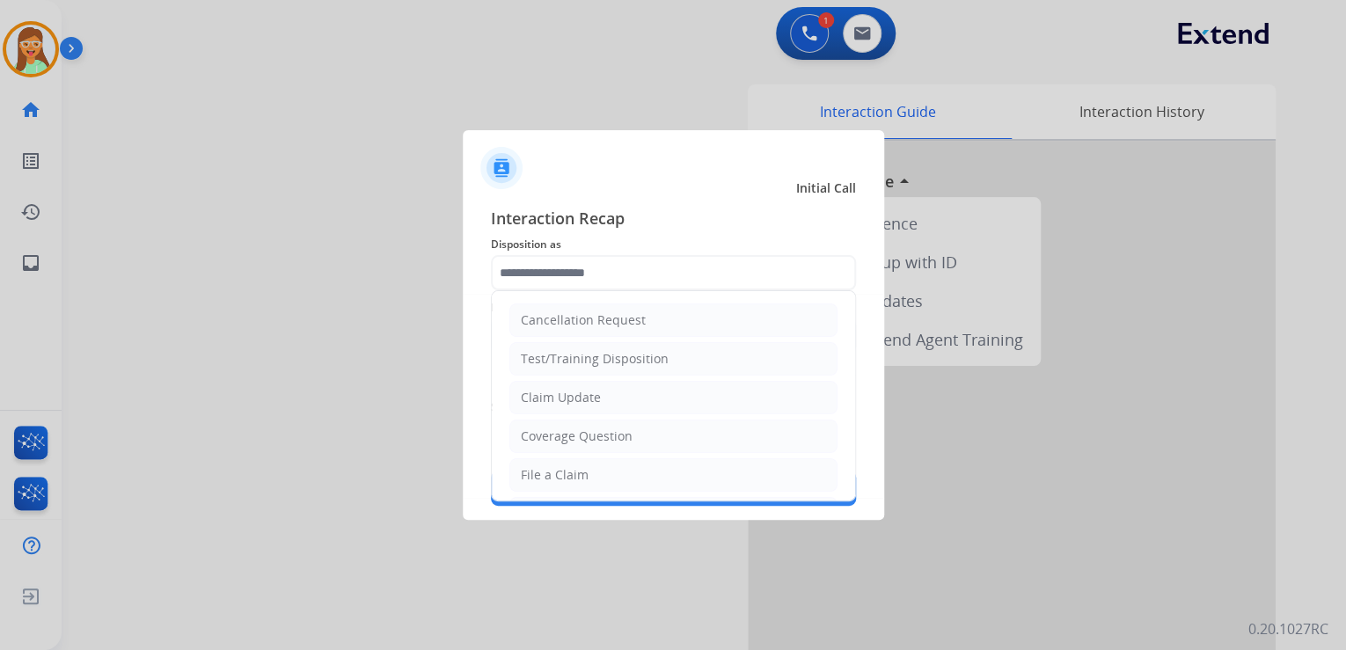
click at [589, 465] on li "File a Claim" at bounding box center [673, 474] width 328 height 33
type input "**********"
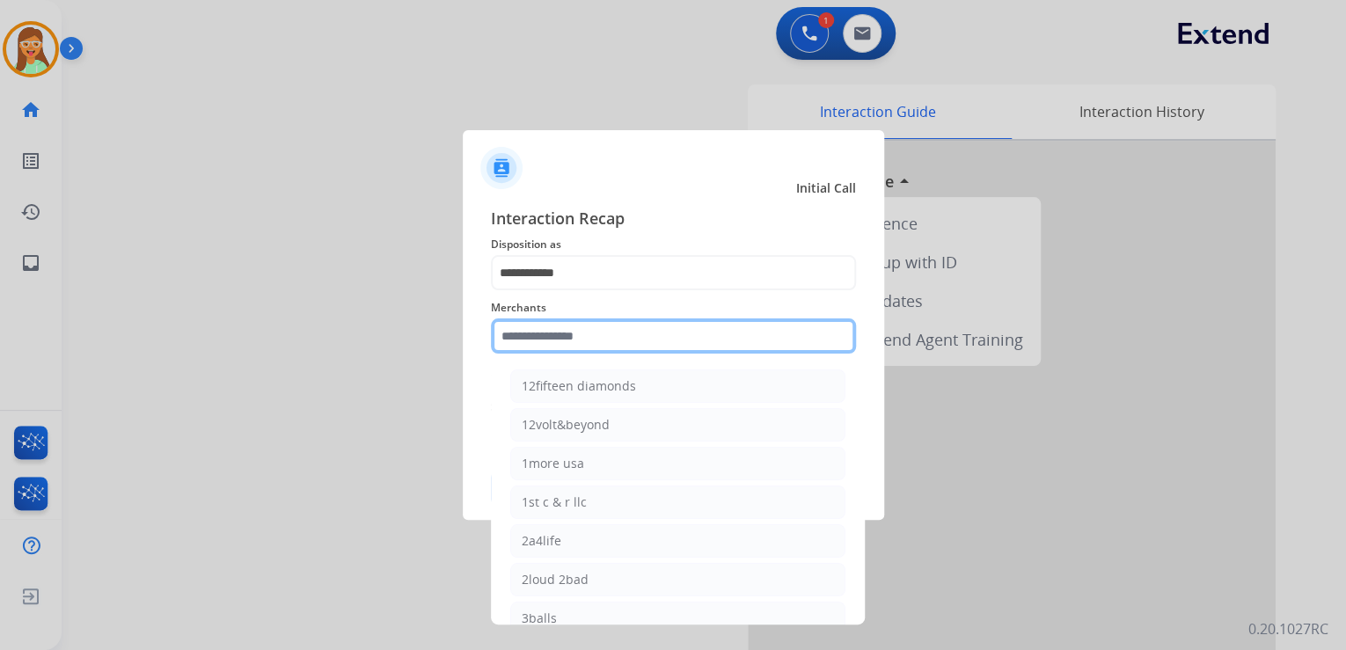
click at [597, 324] on input "text" at bounding box center [673, 335] width 365 height 35
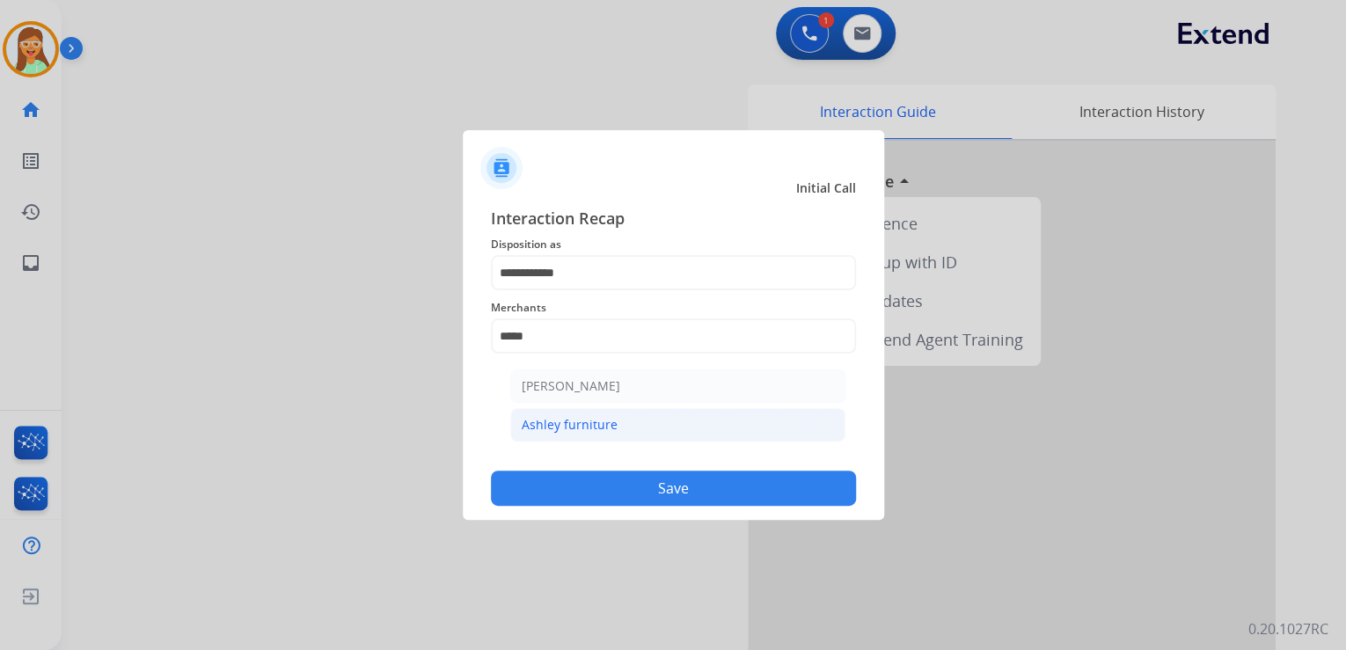
click at [563, 433] on div "Ashley furniture" at bounding box center [570, 425] width 96 height 18
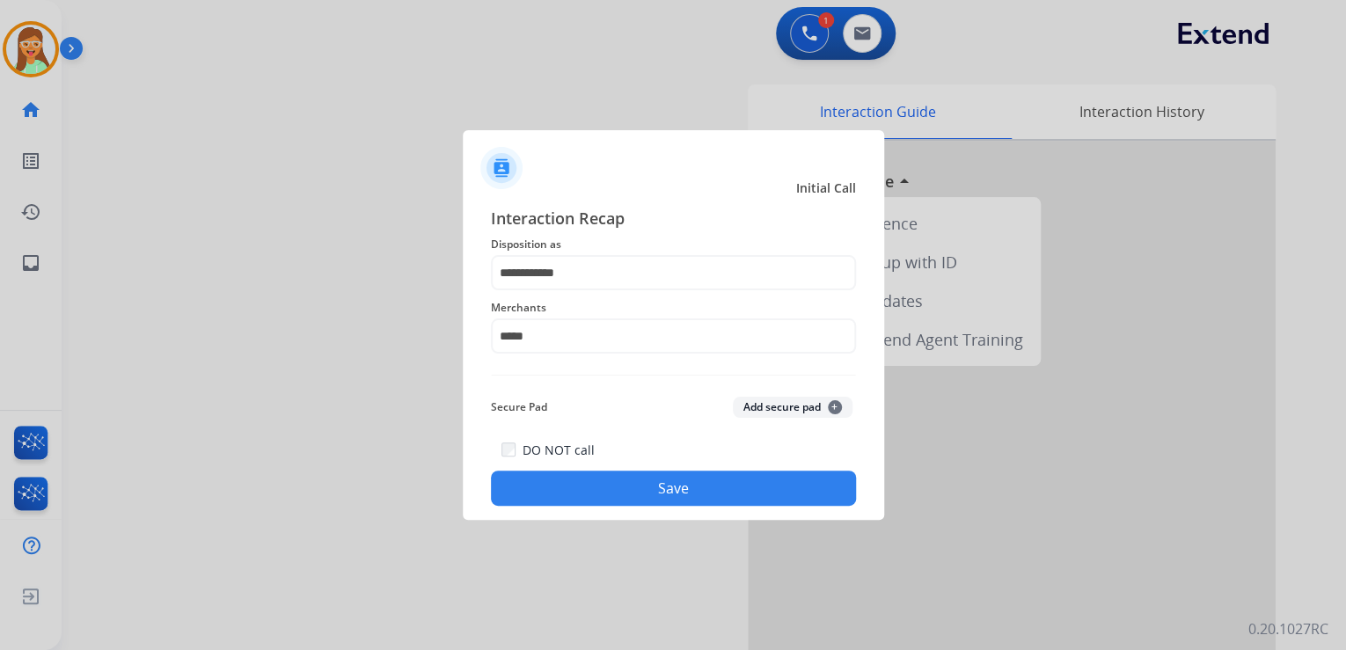
type input "**********"
click at [639, 484] on button "Save" at bounding box center [673, 488] width 365 height 35
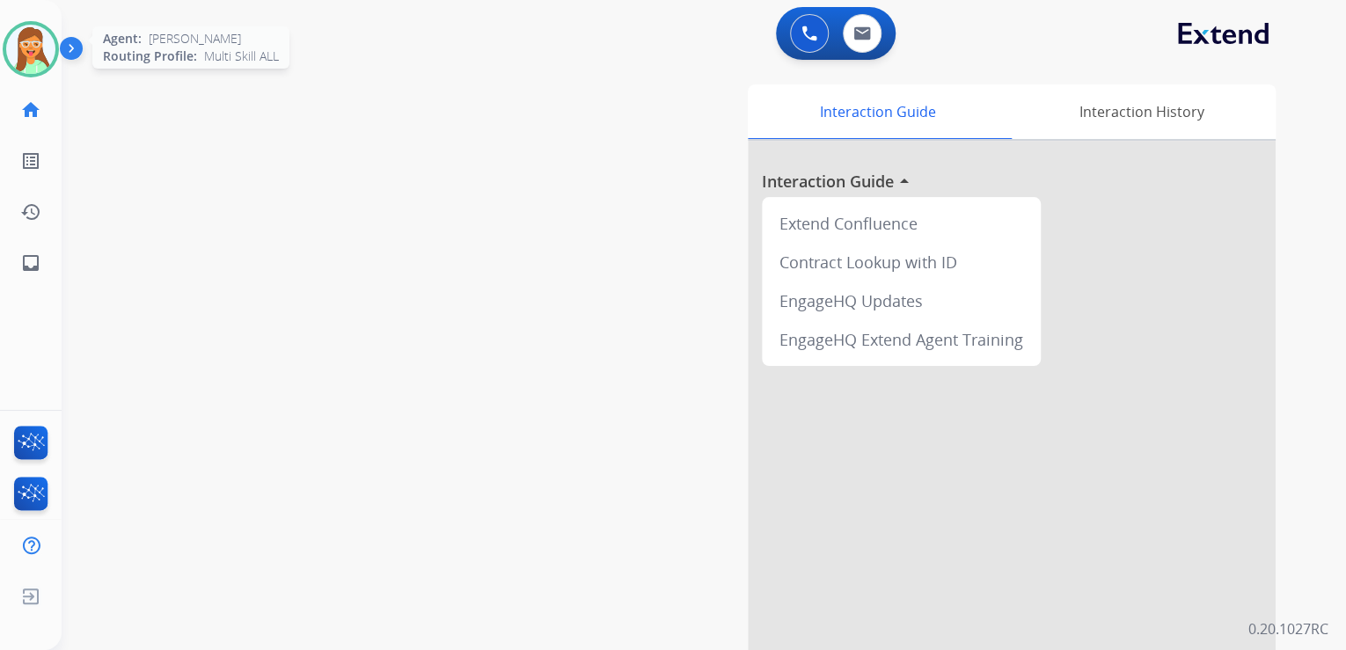
click at [42, 63] on img at bounding box center [30, 49] width 49 height 49
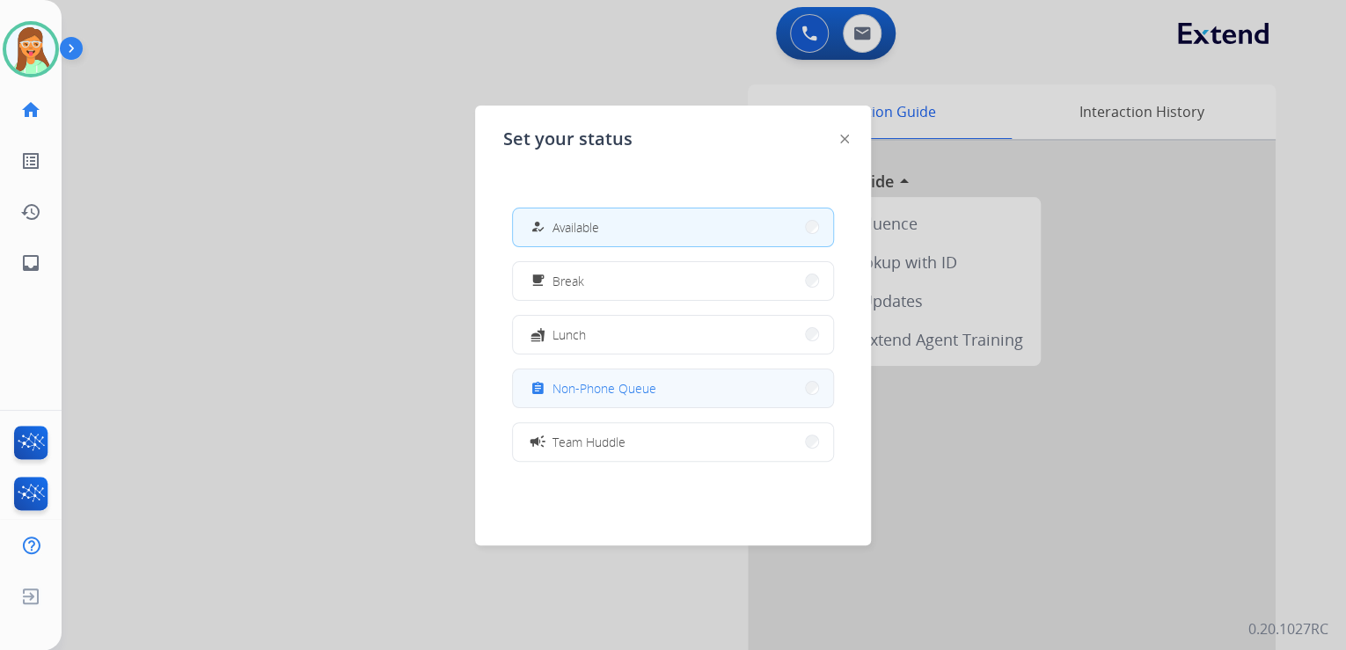
click at [593, 383] on span "Non-Phone Queue" at bounding box center [605, 388] width 104 height 18
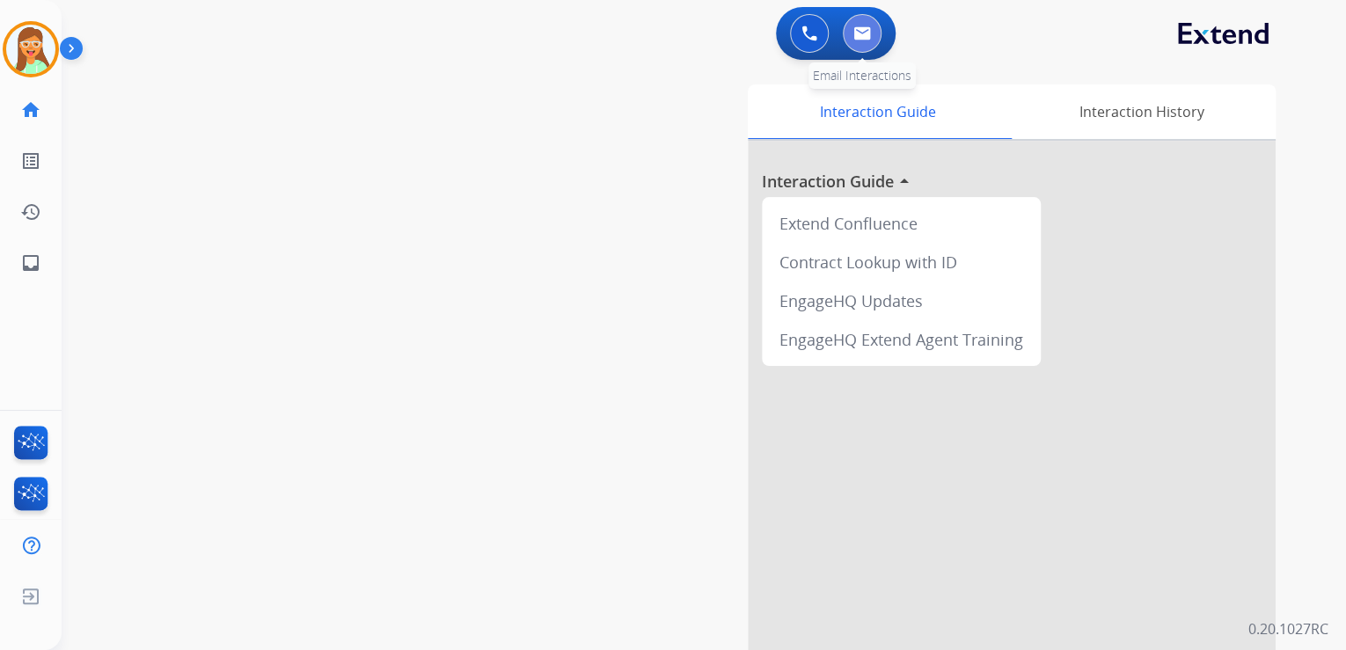
click at [868, 28] on img at bounding box center [862, 33] width 18 height 14
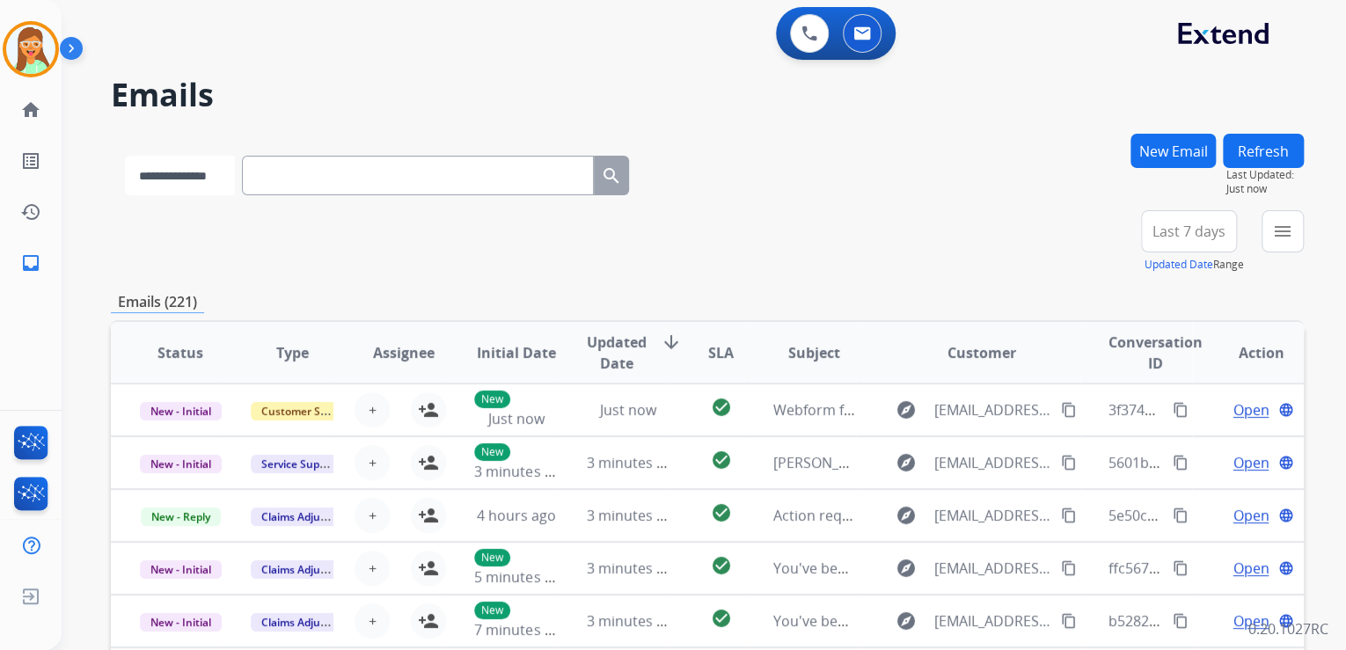
click at [212, 169] on select "**********" at bounding box center [180, 176] width 110 height 40
select select "**********"
click at [125, 156] on select "**********" at bounding box center [180, 176] width 110 height 40
click at [371, 172] on input "text" at bounding box center [420, 176] width 352 height 40
paste input "**********"
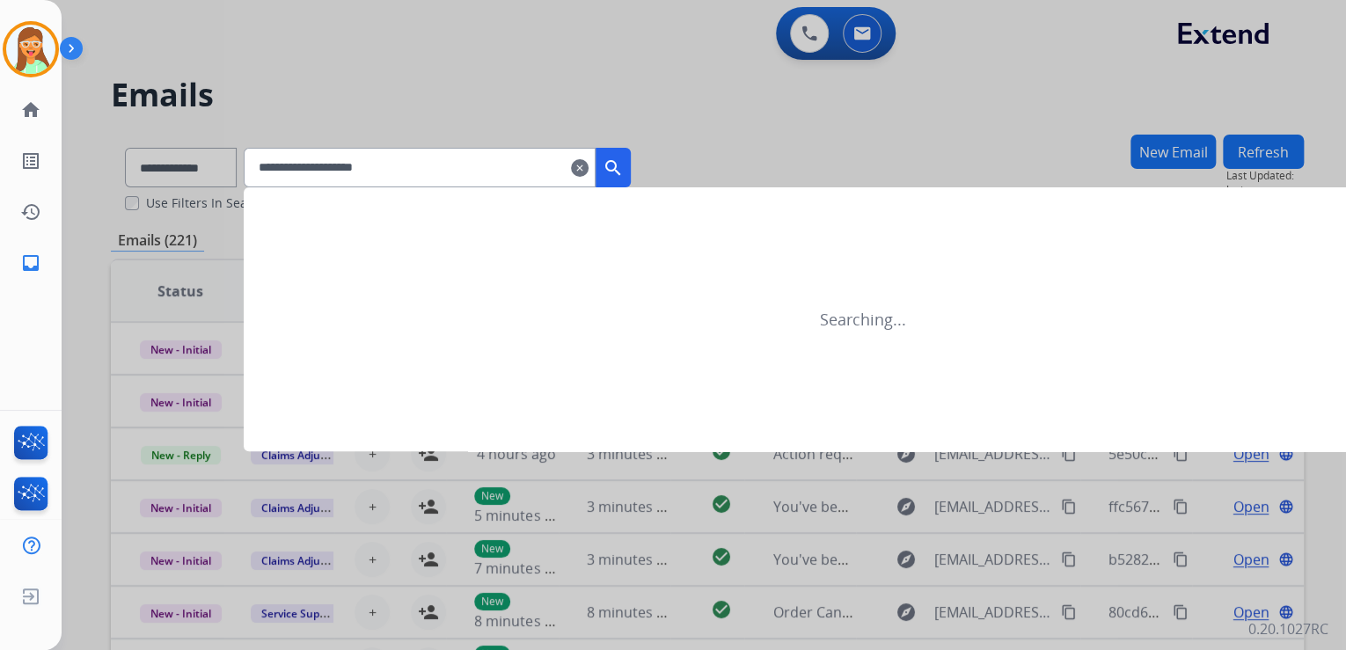
type input "**********"
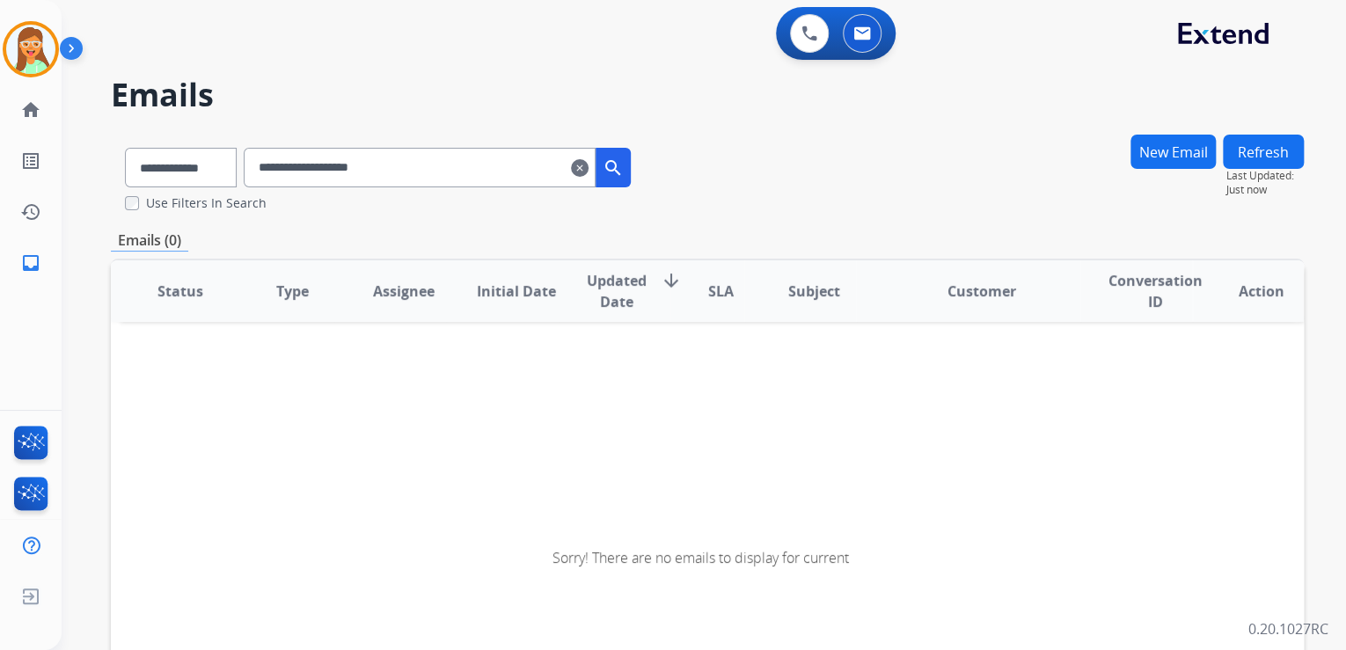
click at [280, 170] on input "**********" at bounding box center [420, 168] width 352 height 40
click at [1174, 165] on button "New Email" at bounding box center [1173, 152] width 85 height 34
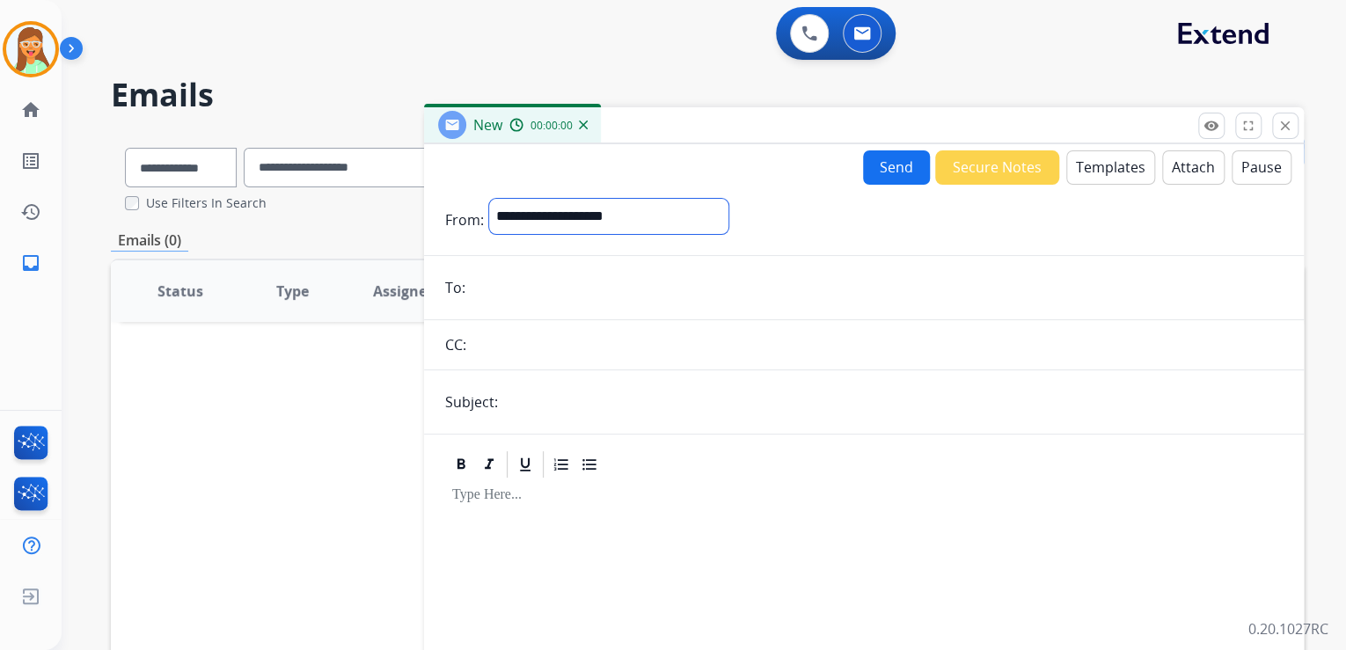
click at [507, 224] on select "**********" at bounding box center [608, 216] width 239 height 35
click at [489, 199] on select "**********" at bounding box center [608, 216] width 239 height 35
click at [647, 224] on select "**********" at bounding box center [608, 216] width 239 height 35
select select "**********"
click at [489, 199] on select "**********" at bounding box center [608, 216] width 239 height 35
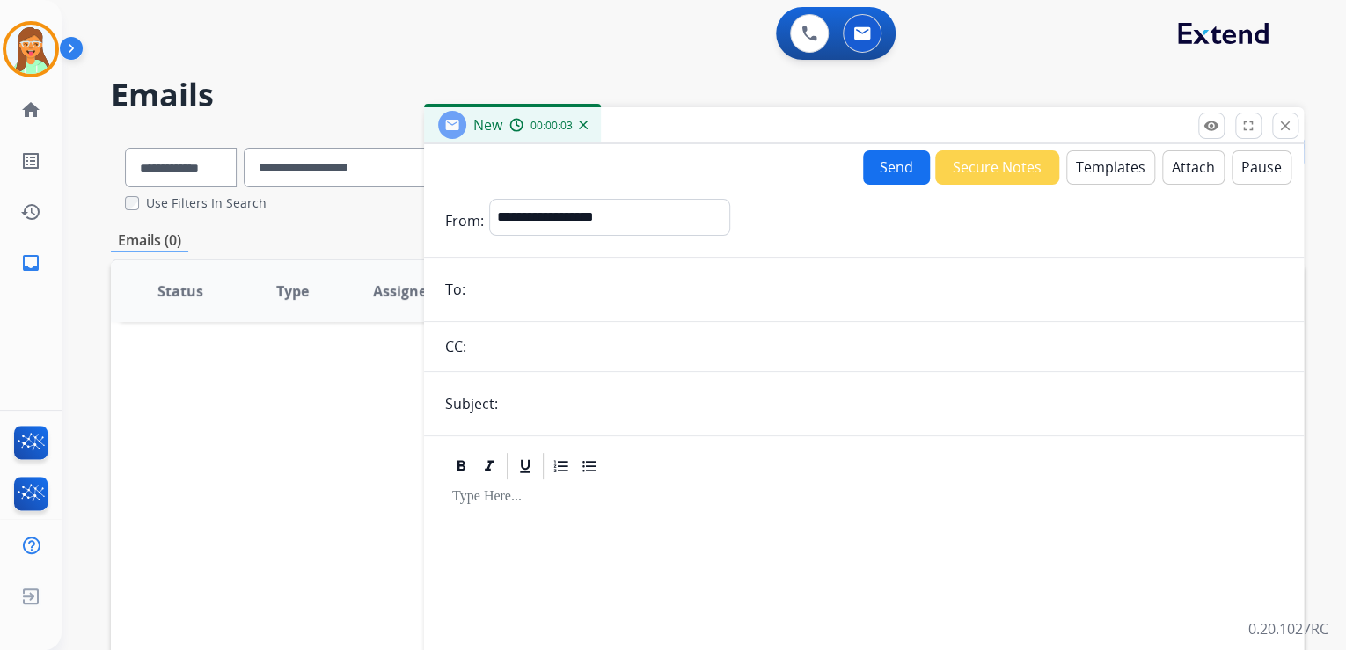
click at [556, 291] on input "email" at bounding box center [877, 289] width 812 height 35
paste input "**********"
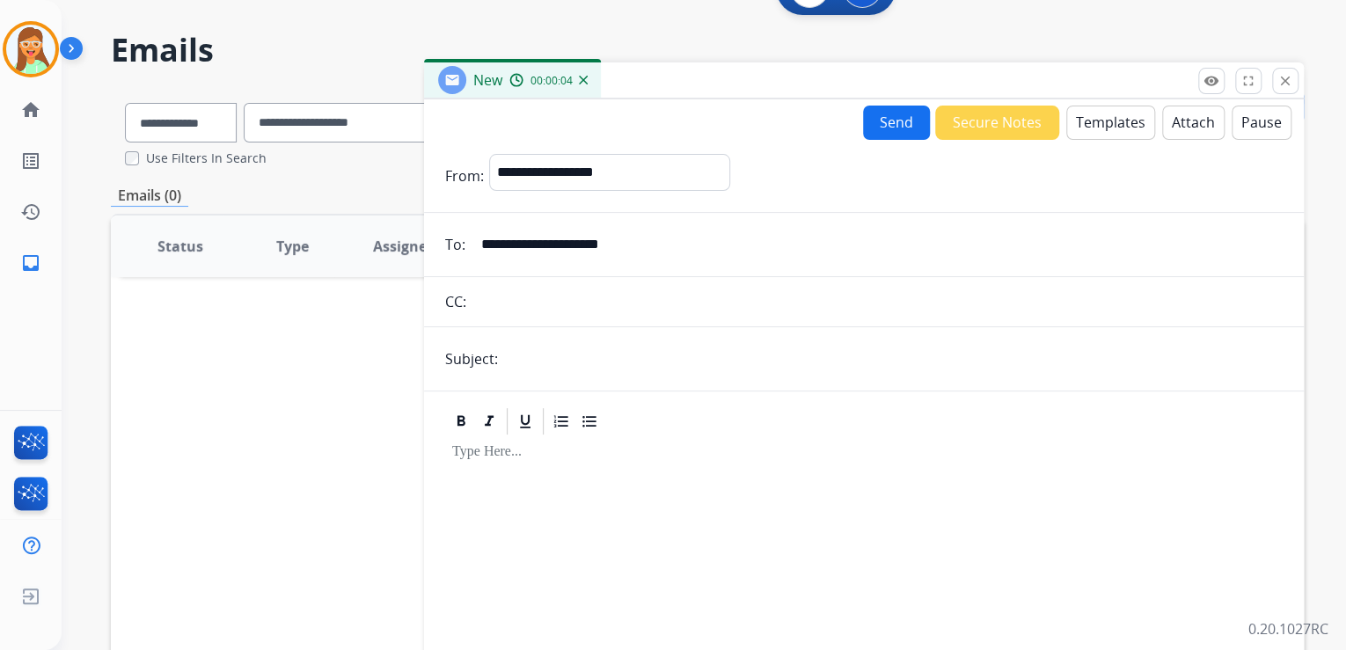
scroll to position [70, 0]
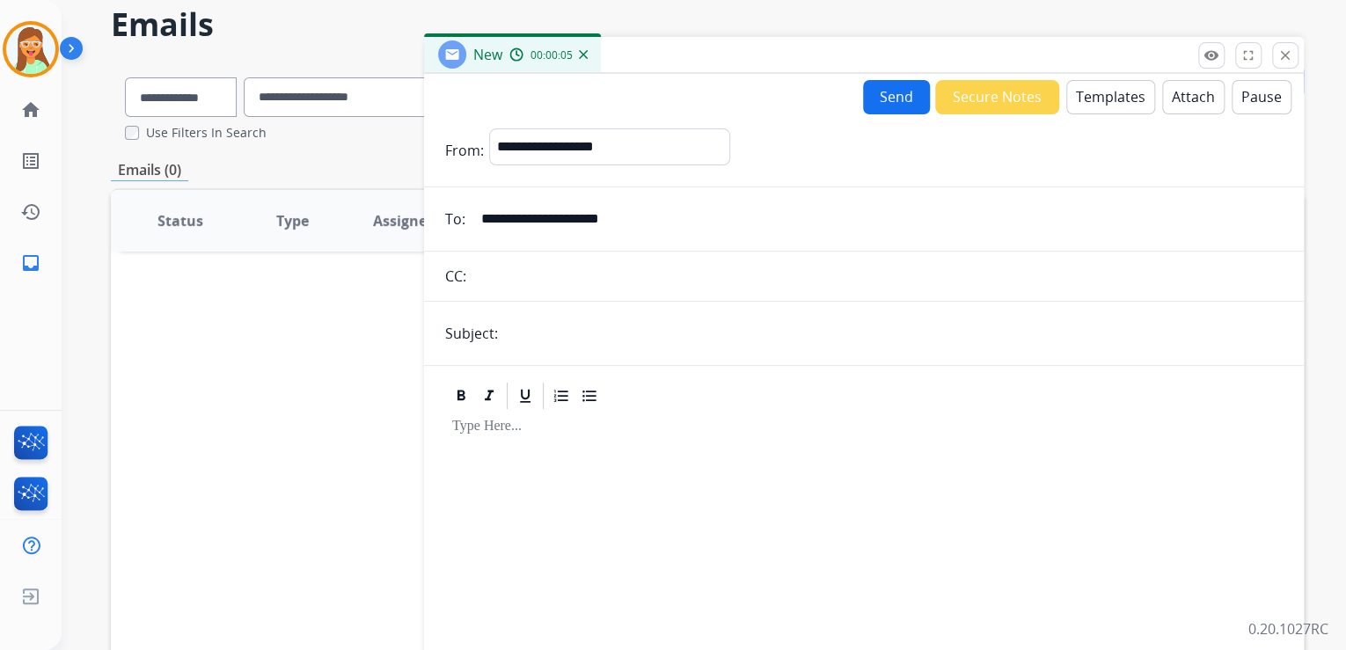
type input "**********"
click at [621, 326] on input "text" at bounding box center [893, 333] width 780 height 35
type input "*"
type input "**********"
click at [1073, 99] on button "Templates" at bounding box center [1110, 97] width 89 height 34
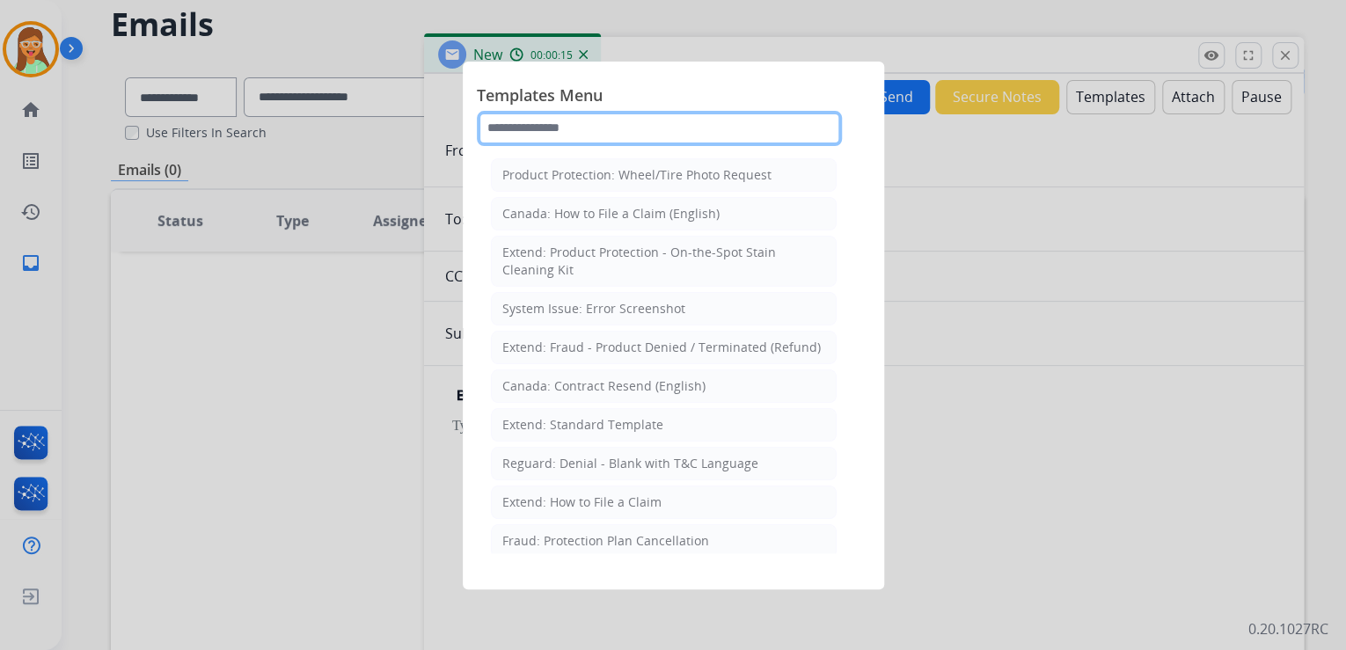
click at [628, 122] on input "text" at bounding box center [659, 128] width 365 height 35
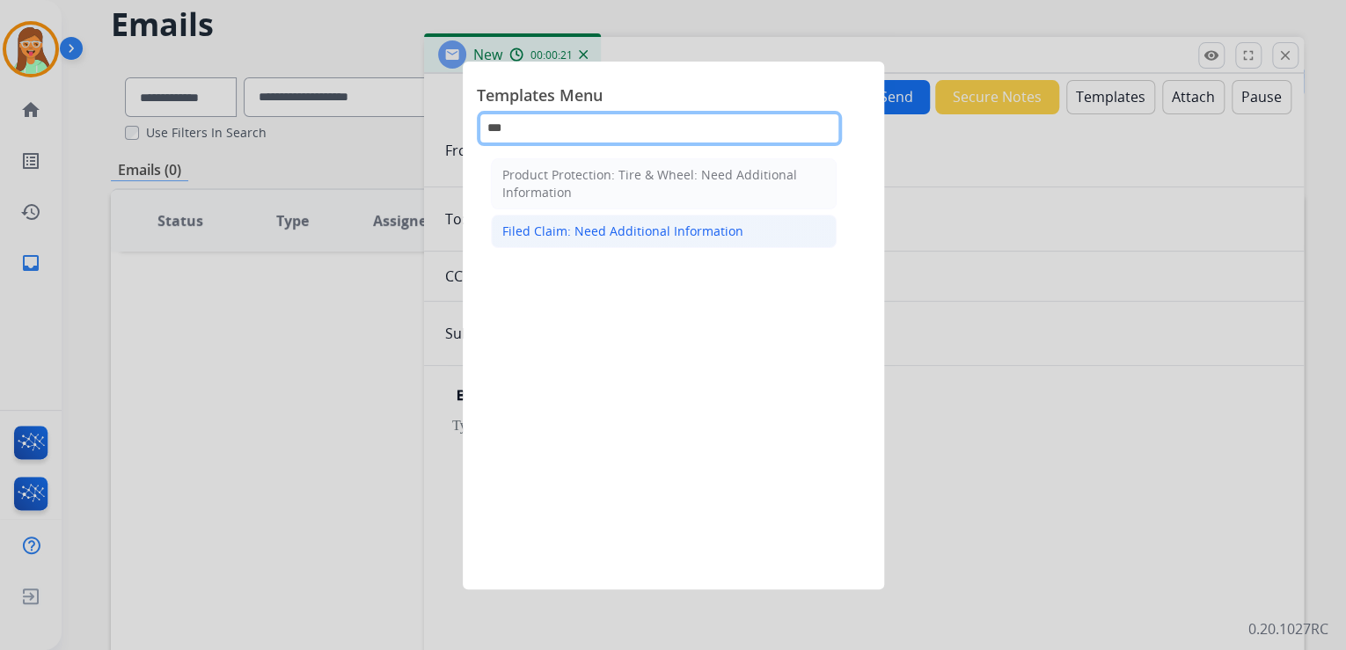
type input "***"
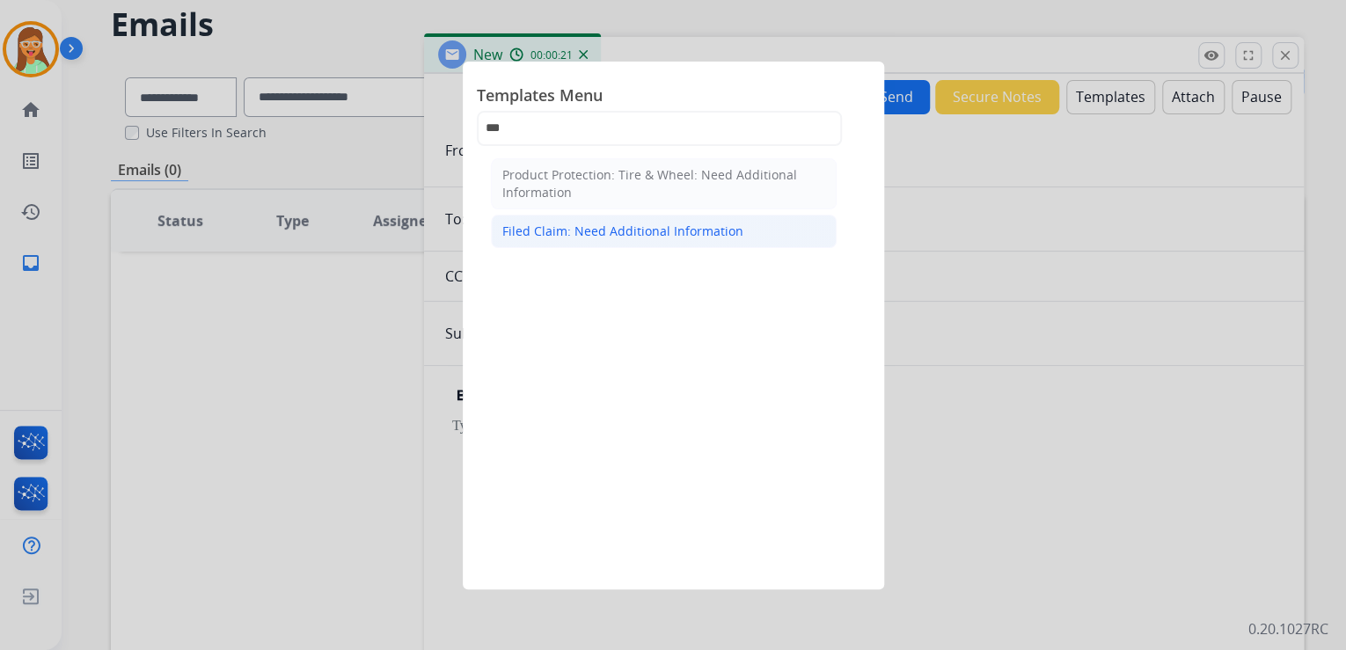
click at [607, 225] on div "Filed Claim: Need Additional Information" at bounding box center [622, 232] width 241 height 18
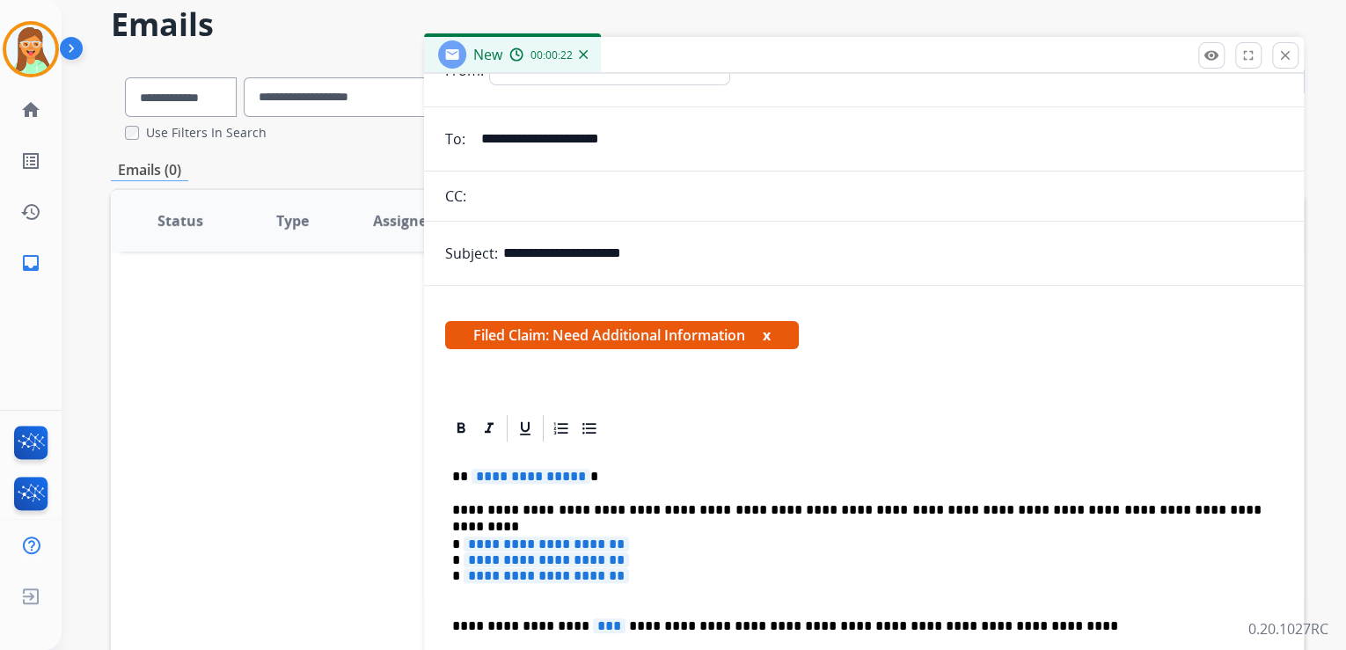
scroll to position [211, 0]
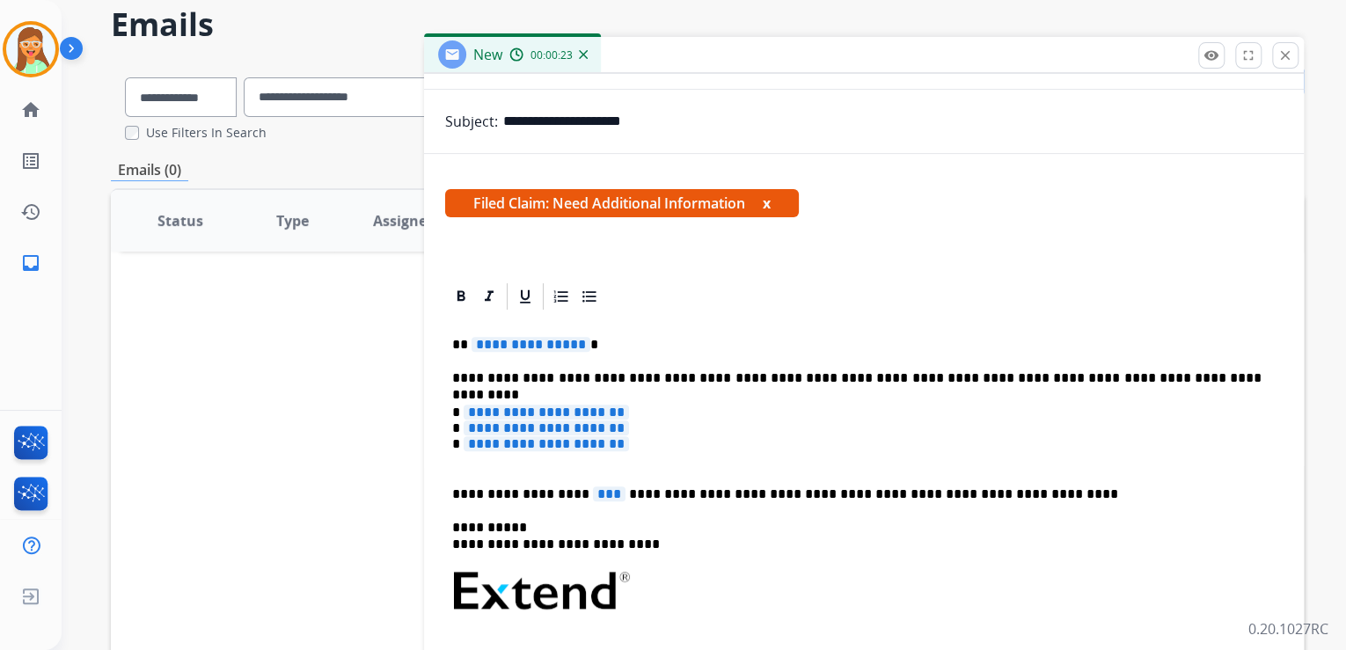
click at [540, 345] on span "**********" at bounding box center [531, 344] width 119 height 15
click at [593, 494] on span "***" at bounding box center [609, 494] width 33 height 15
click at [565, 448] on span "**********" at bounding box center [546, 443] width 165 height 15
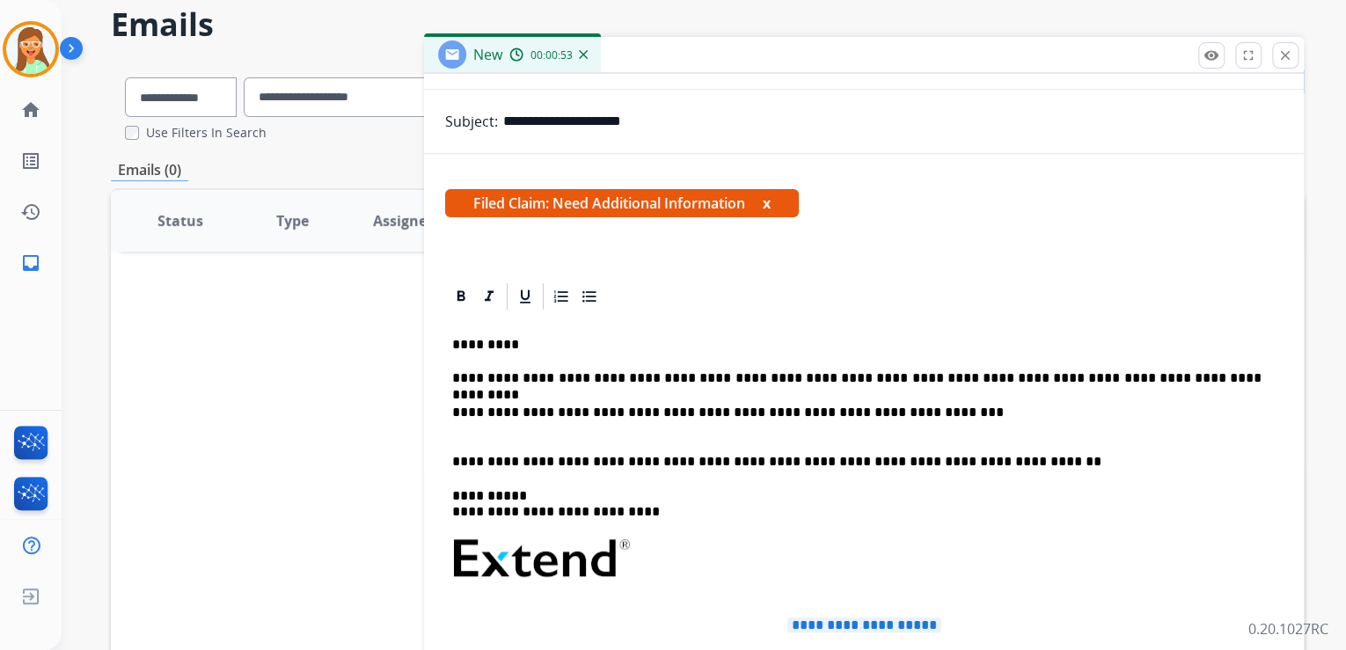
click at [663, 406] on p "**********" at bounding box center [856, 421] width 809 height 33
click at [1101, 411] on p "**********" at bounding box center [856, 421] width 809 height 33
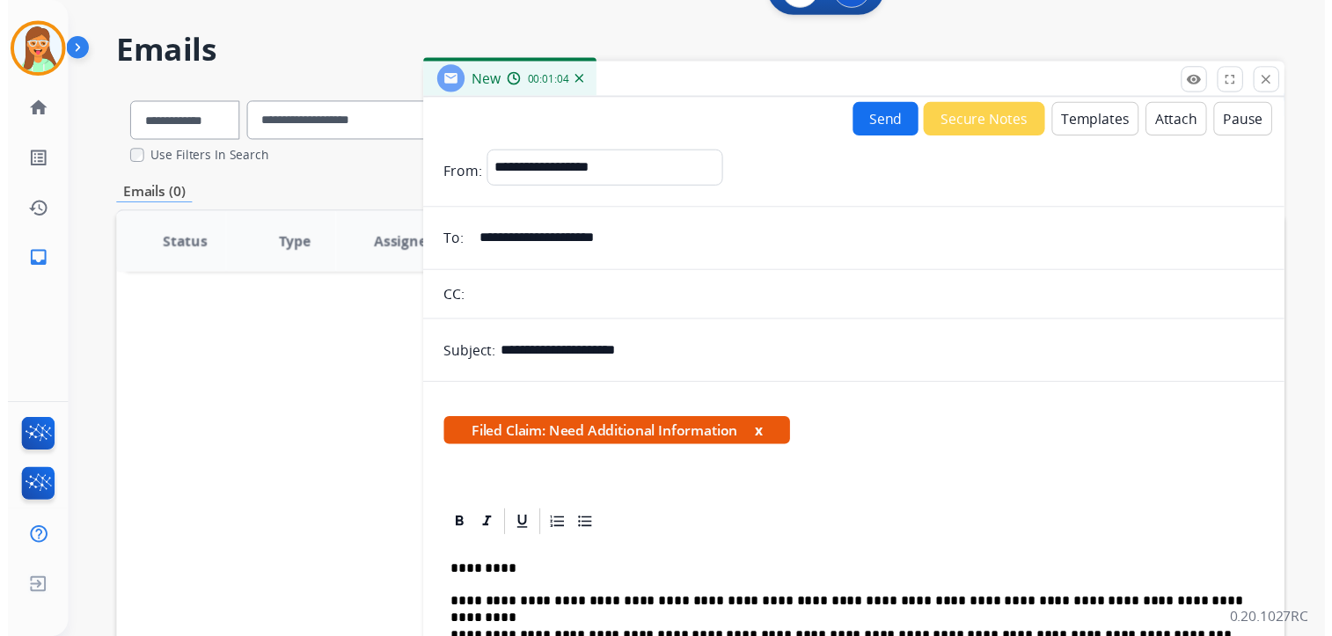
scroll to position [0, 0]
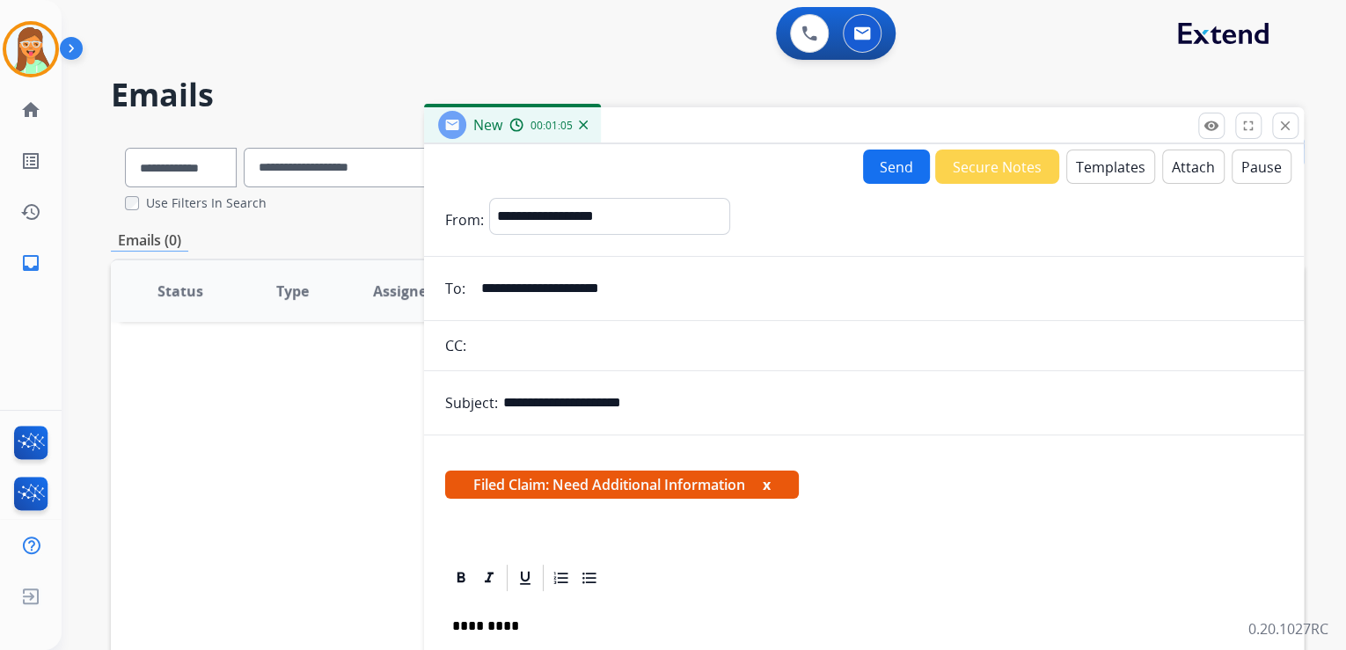
click at [897, 169] on button "Send" at bounding box center [896, 167] width 67 height 34
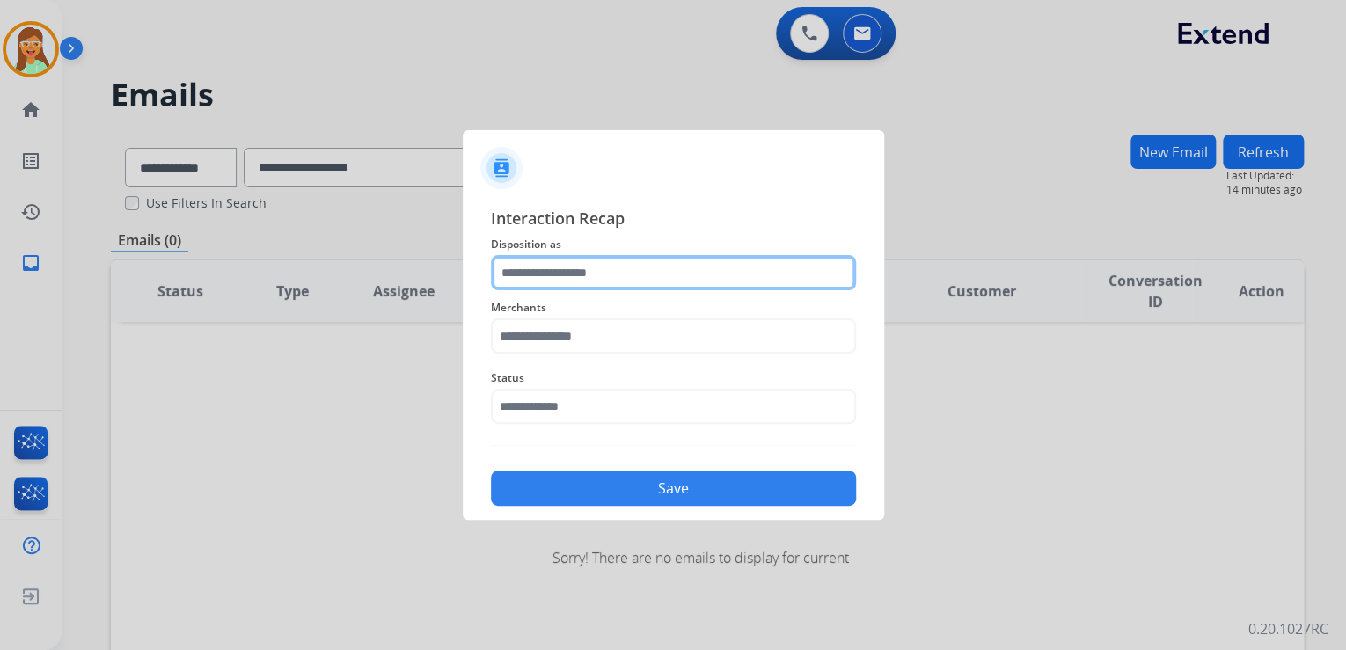
click at [635, 280] on input "text" at bounding box center [673, 272] width 365 height 35
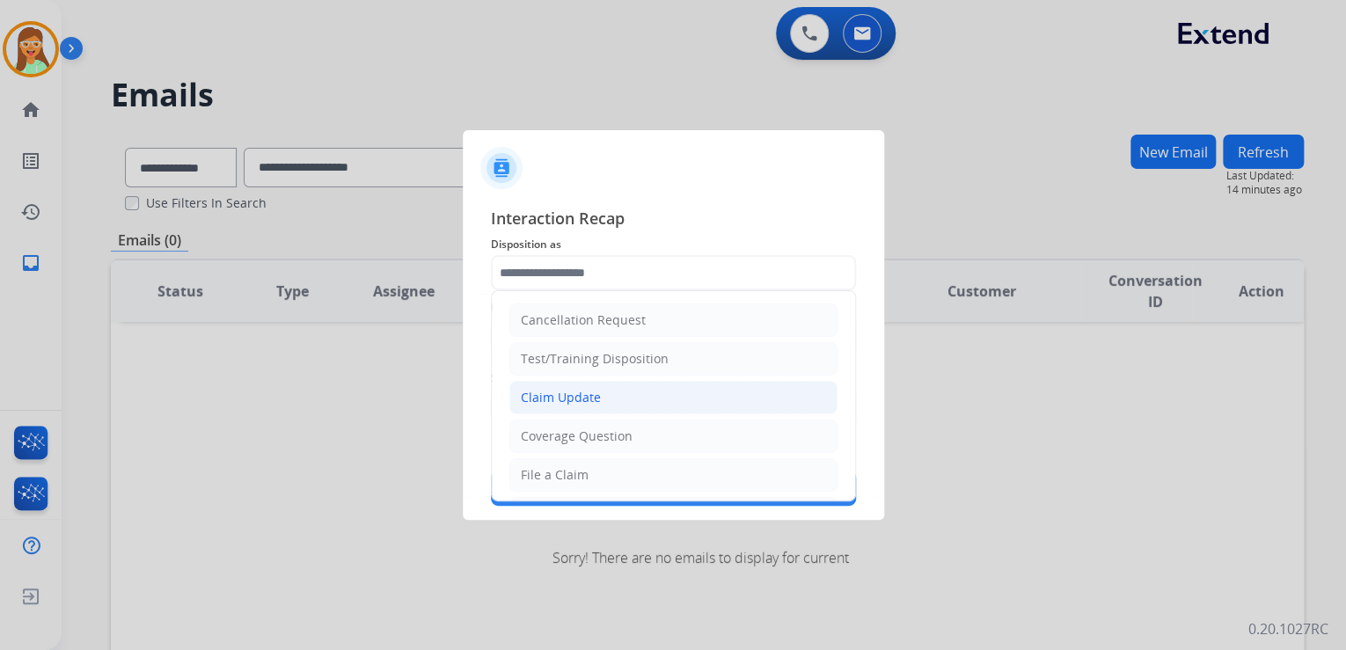
click at [633, 397] on li "Claim Update" at bounding box center [673, 397] width 328 height 33
type input "**********"
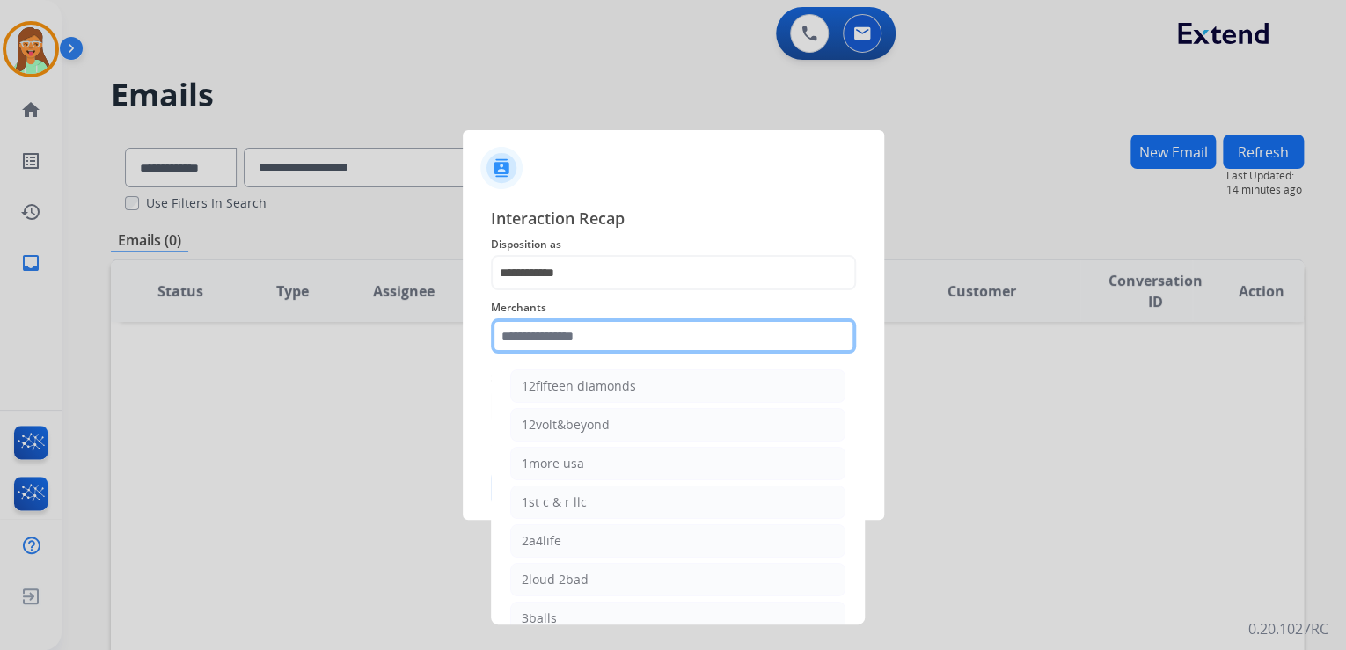
click at [613, 338] on input "text" at bounding box center [673, 335] width 365 height 35
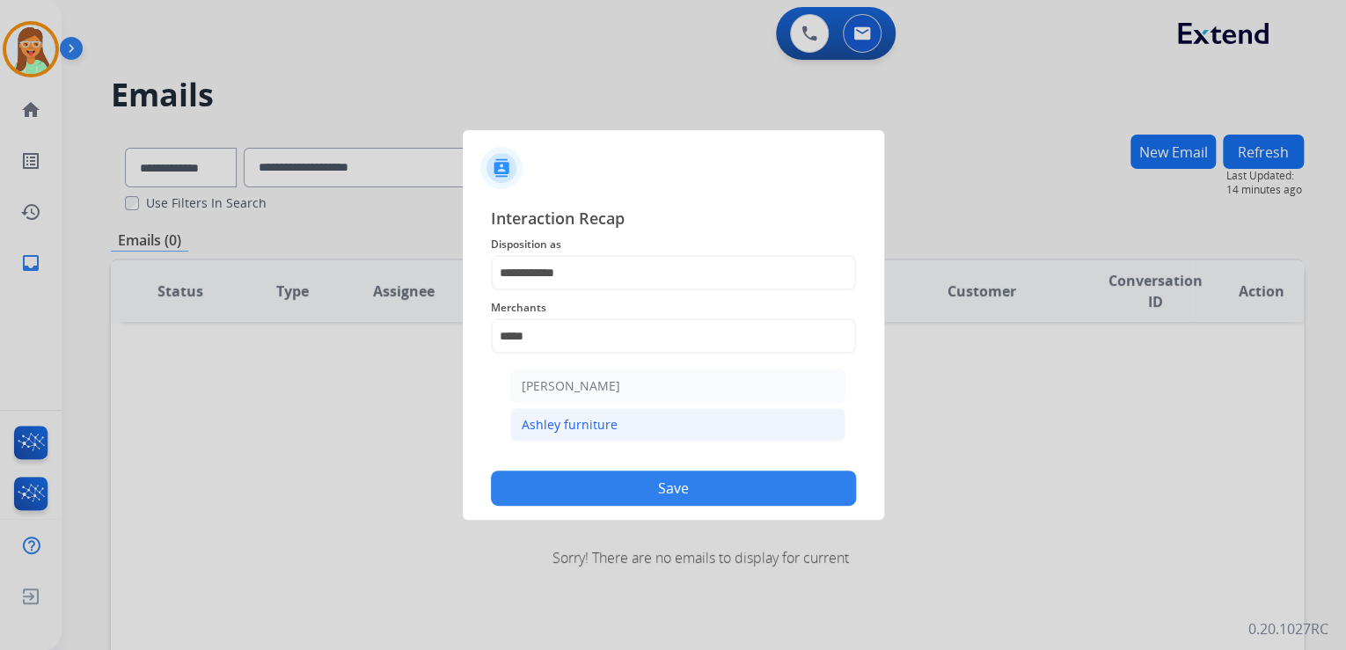
click at [590, 425] on div "Ashley furniture" at bounding box center [570, 425] width 96 height 18
type input "**********"
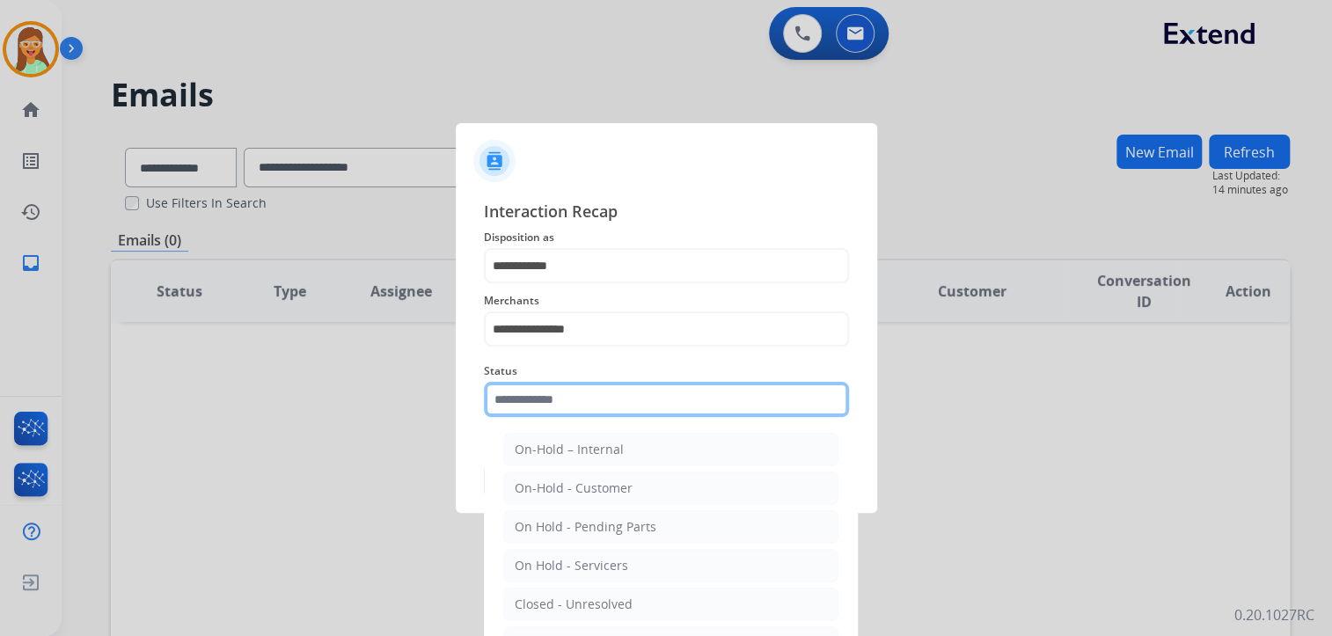
click at [588, 399] on input "text" at bounding box center [666, 399] width 365 height 35
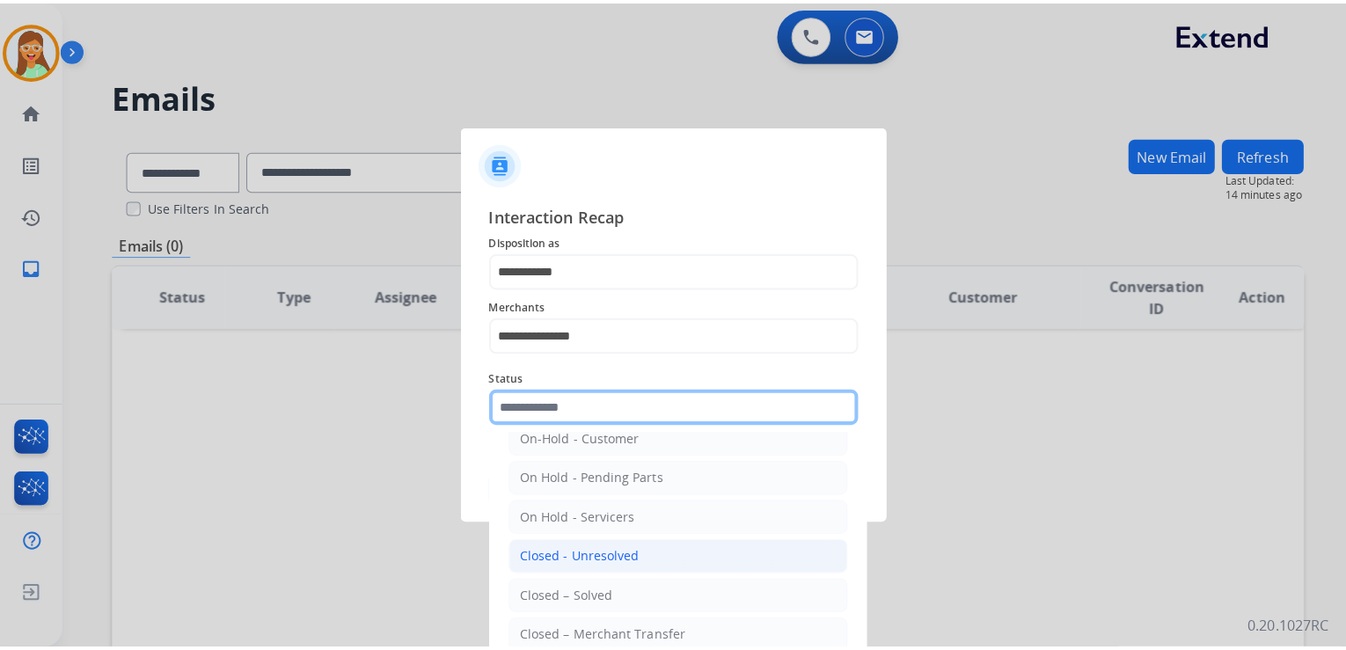
scroll to position [102, 0]
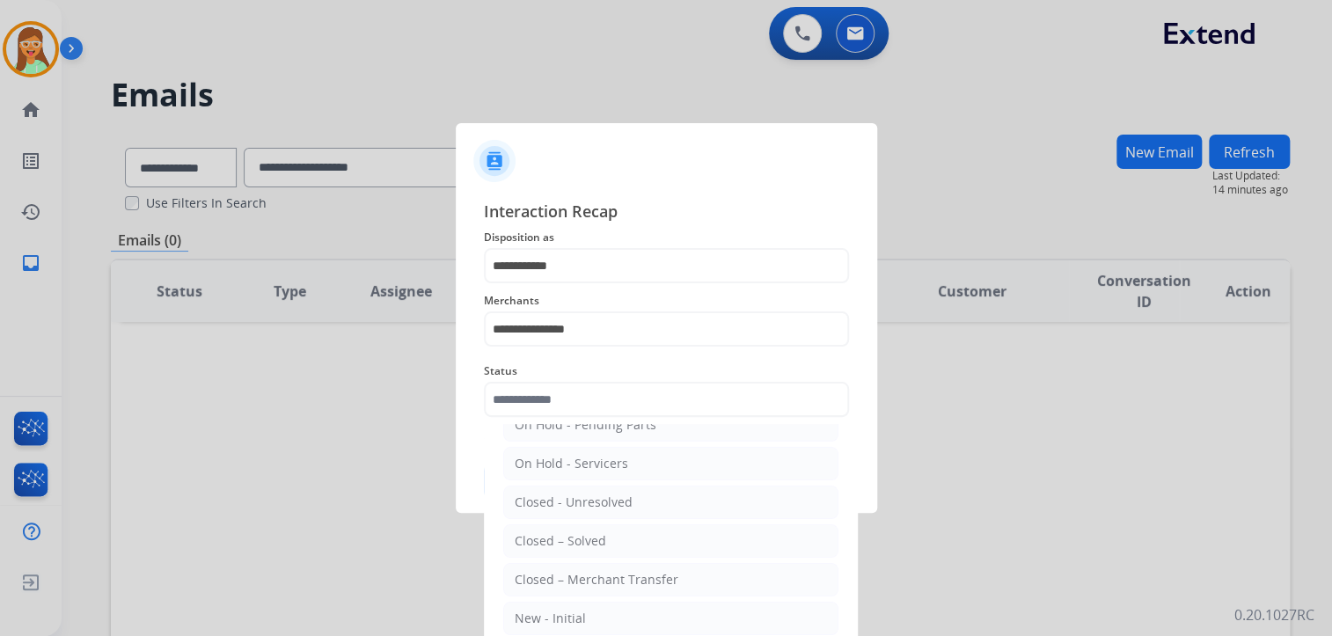
click at [589, 543] on div "Closed – Solved" at bounding box center [561, 541] width 92 height 18
type input "**********"
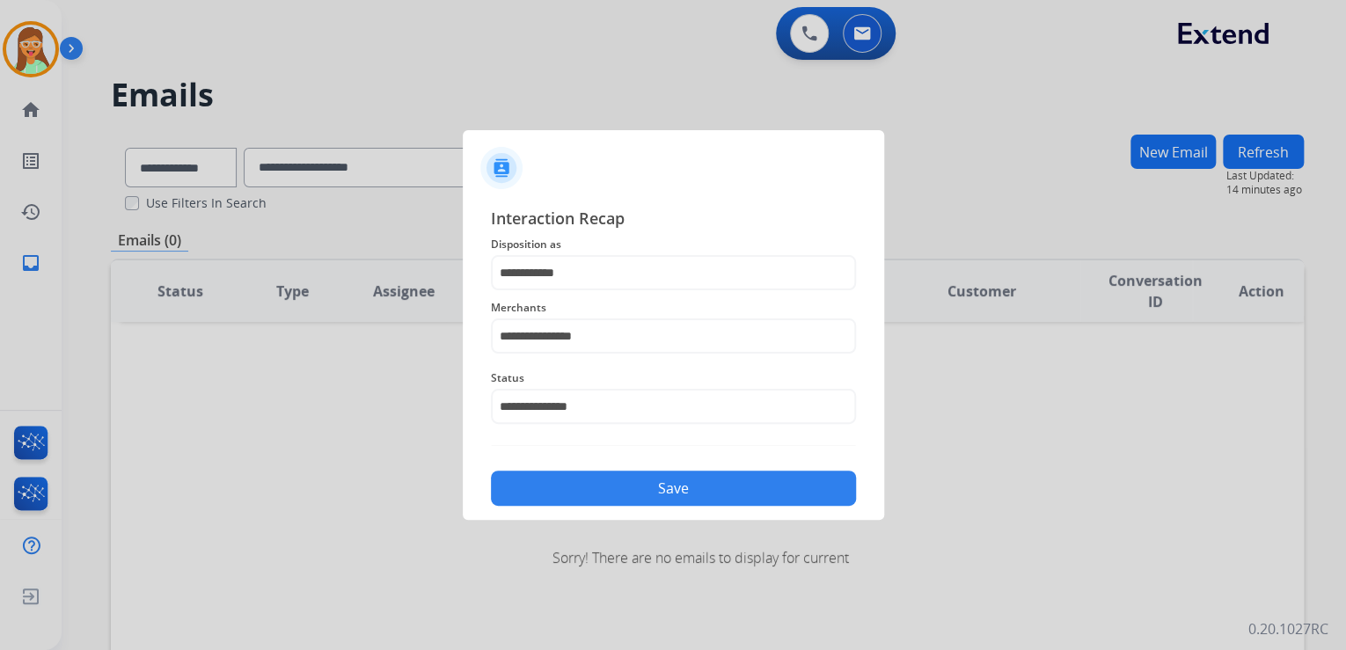
click at [631, 497] on button "Save" at bounding box center [673, 488] width 365 height 35
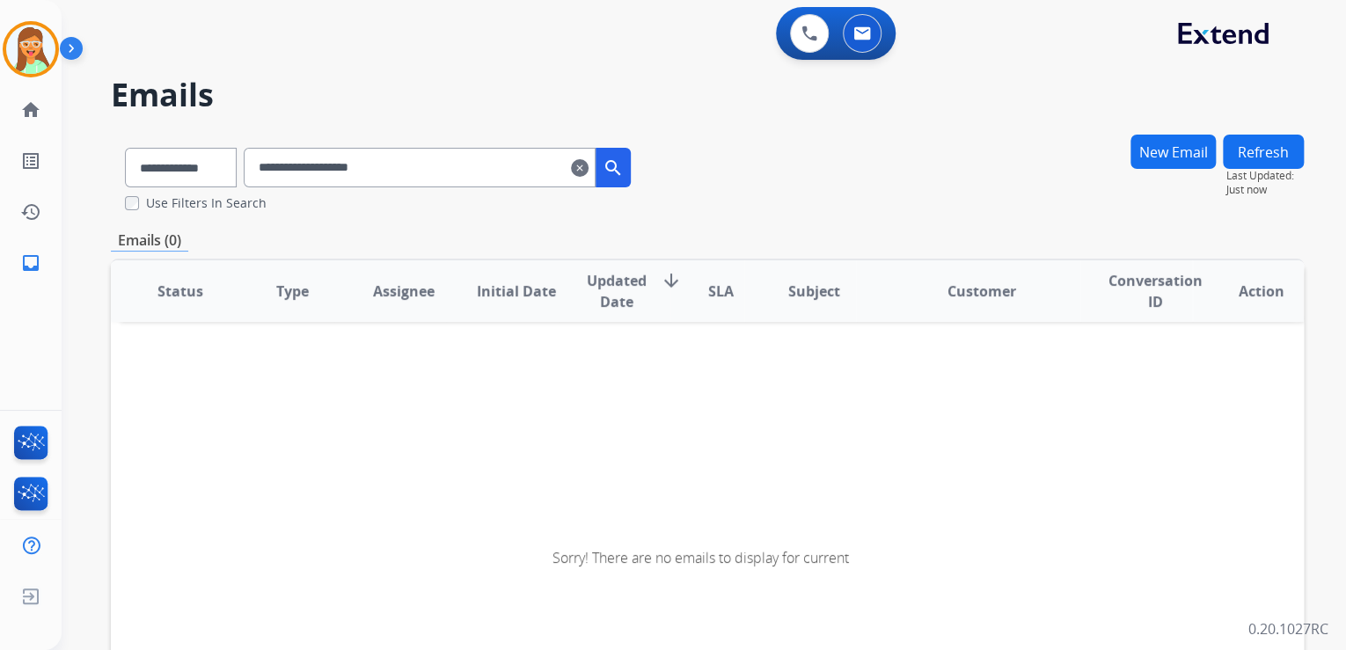
click at [589, 166] on mat-icon "clear" at bounding box center [580, 167] width 18 height 21
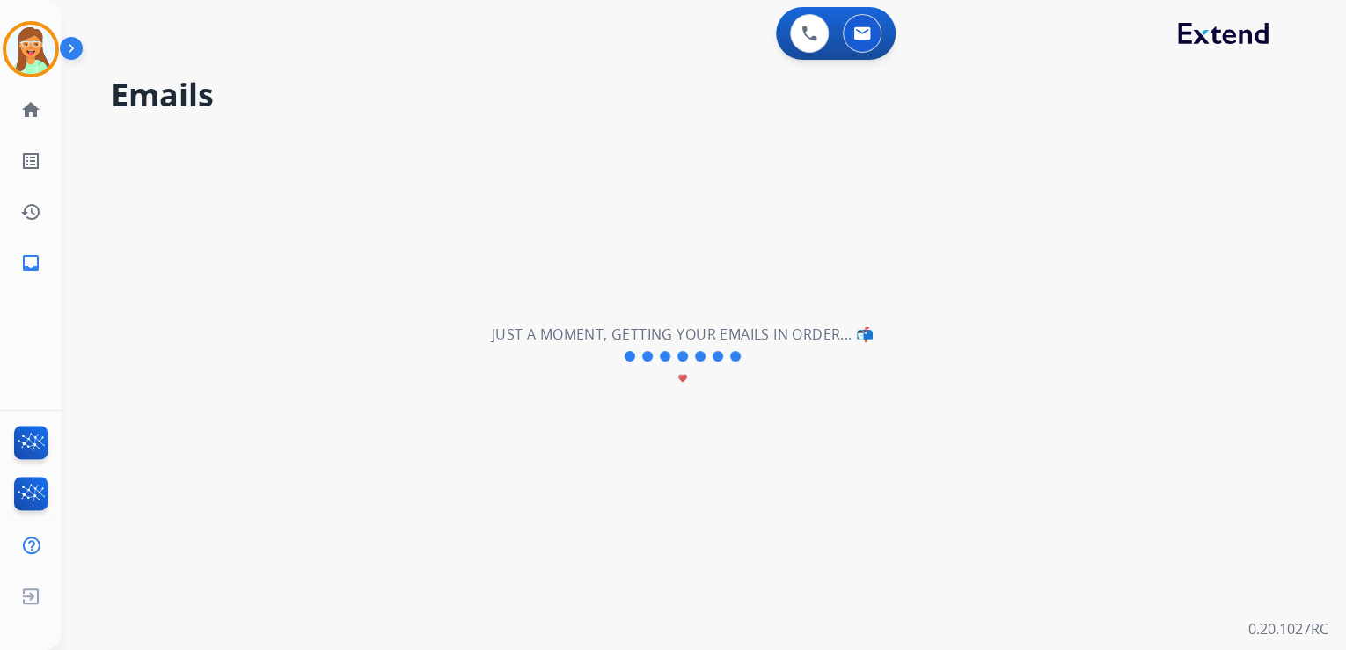
select select "**********"
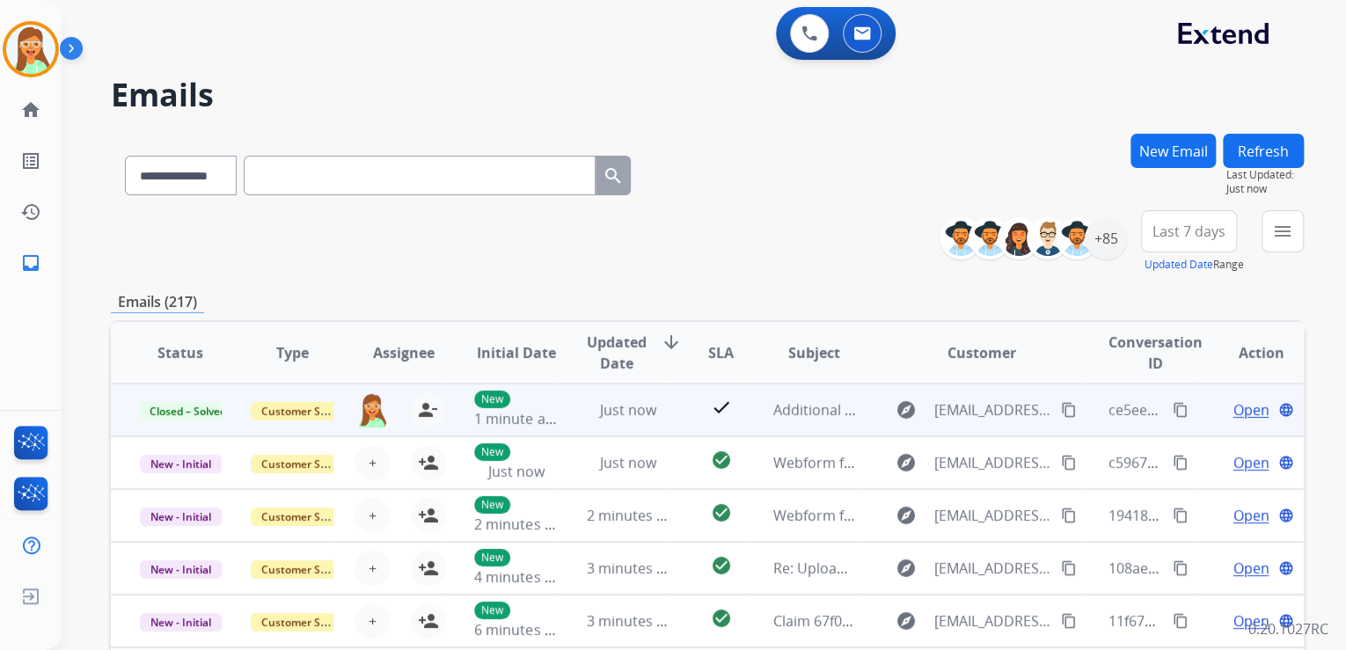
click at [1192, 409] on td "Open language" at bounding box center [1248, 410] width 112 height 53
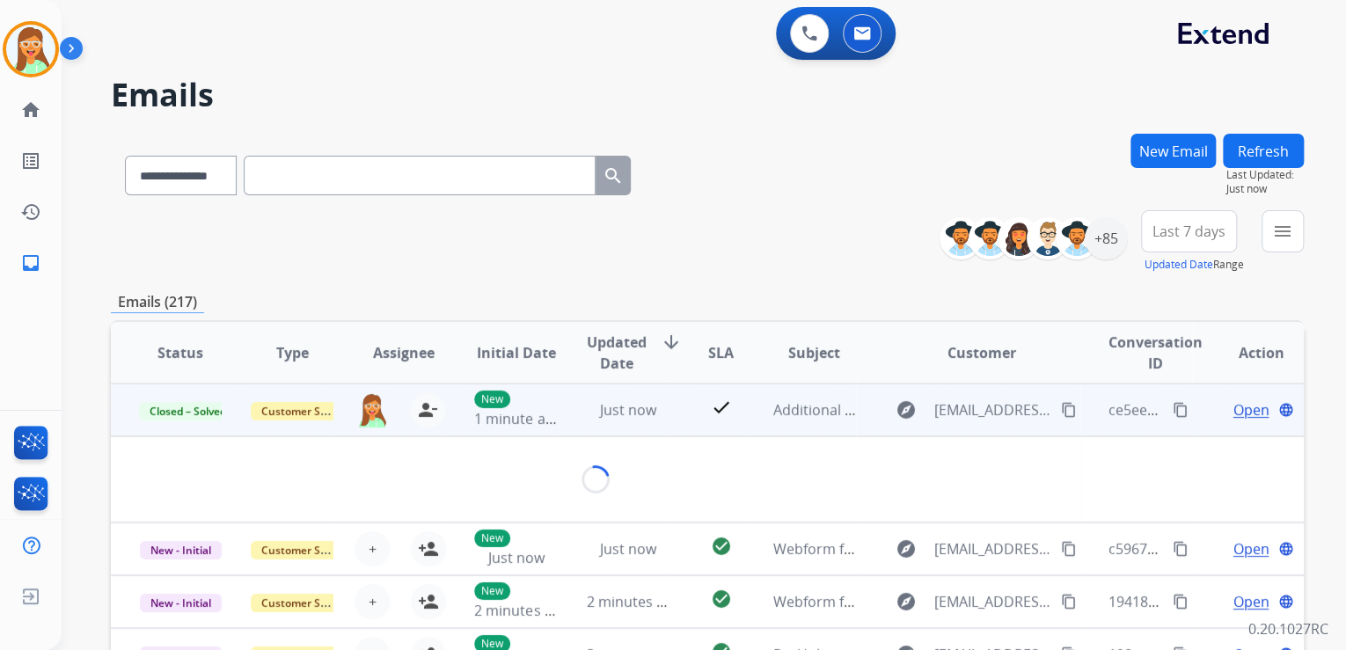
click at [1173, 410] on mat-icon "content_copy" at bounding box center [1181, 410] width 16 height 16
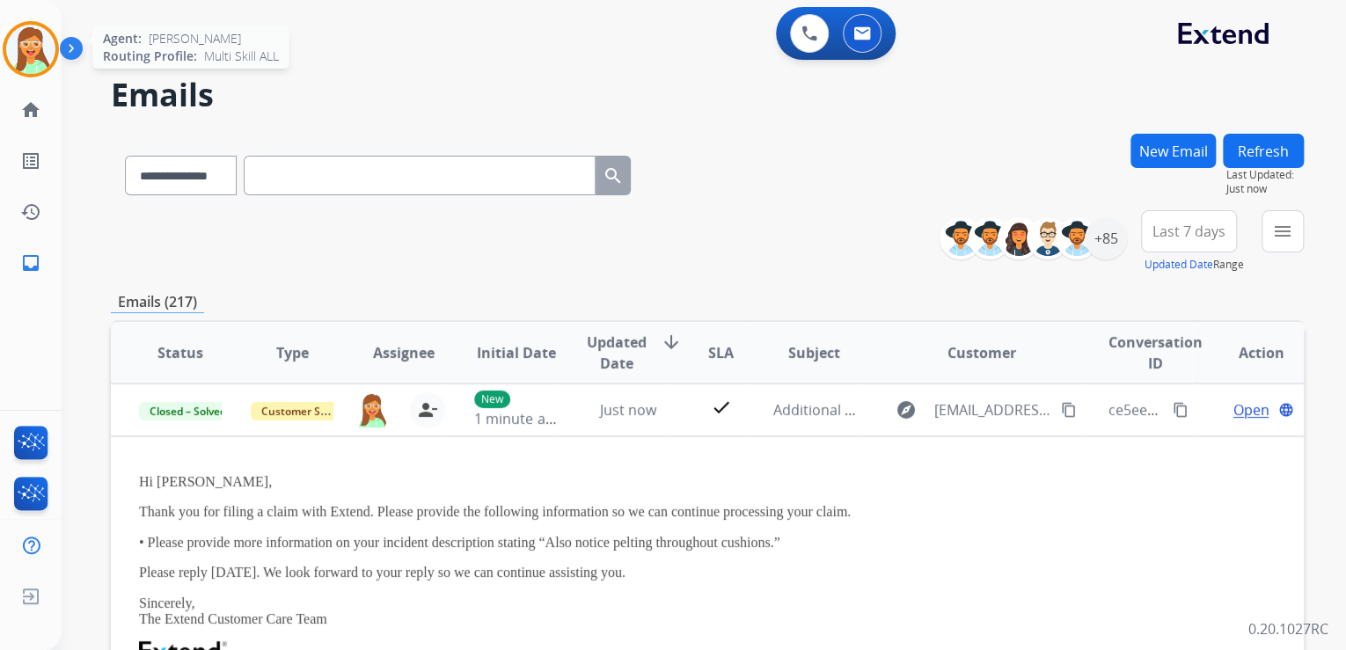
click at [19, 46] on img at bounding box center [30, 49] width 49 height 49
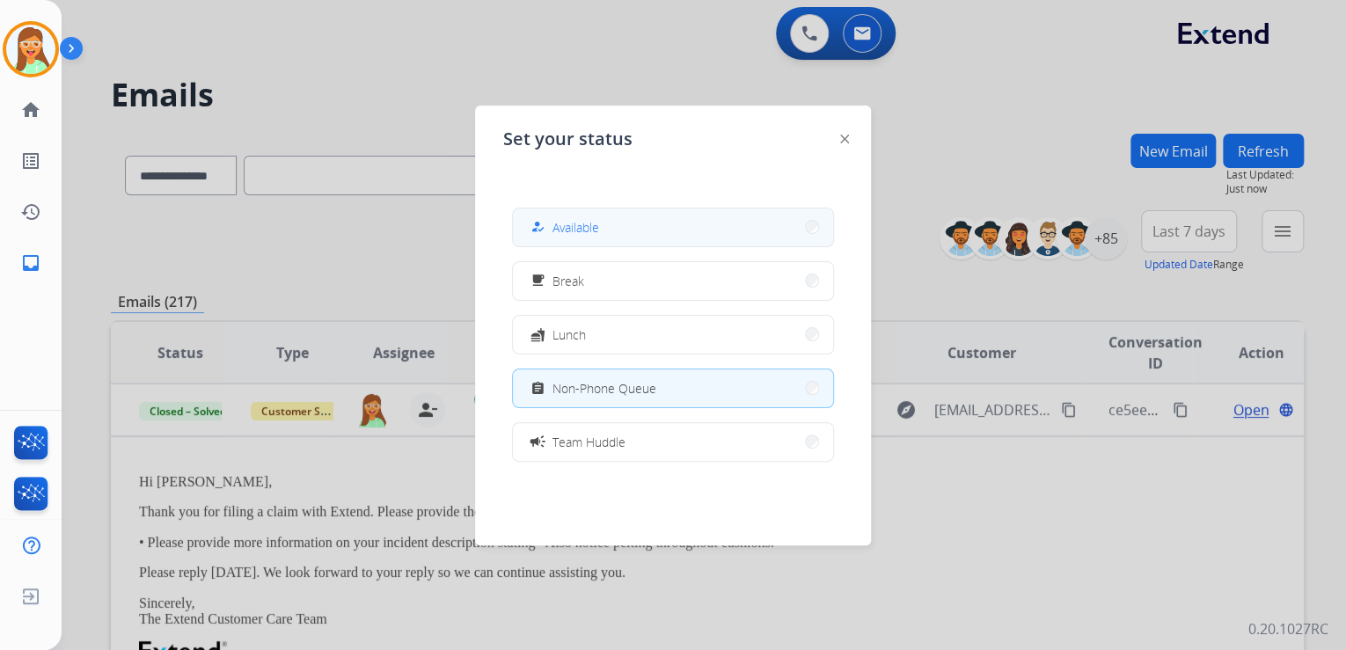
click at [613, 220] on button "how_to_reg Available" at bounding box center [673, 228] width 320 height 38
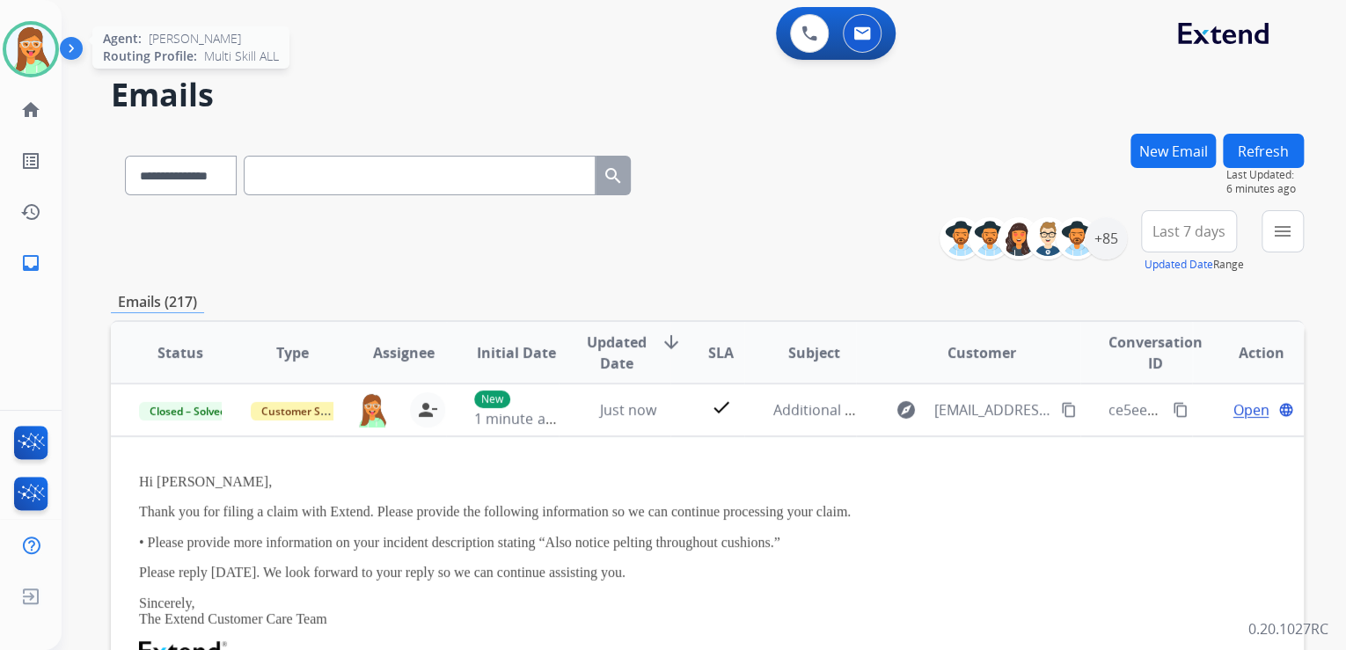
click at [18, 56] on img at bounding box center [30, 49] width 49 height 49
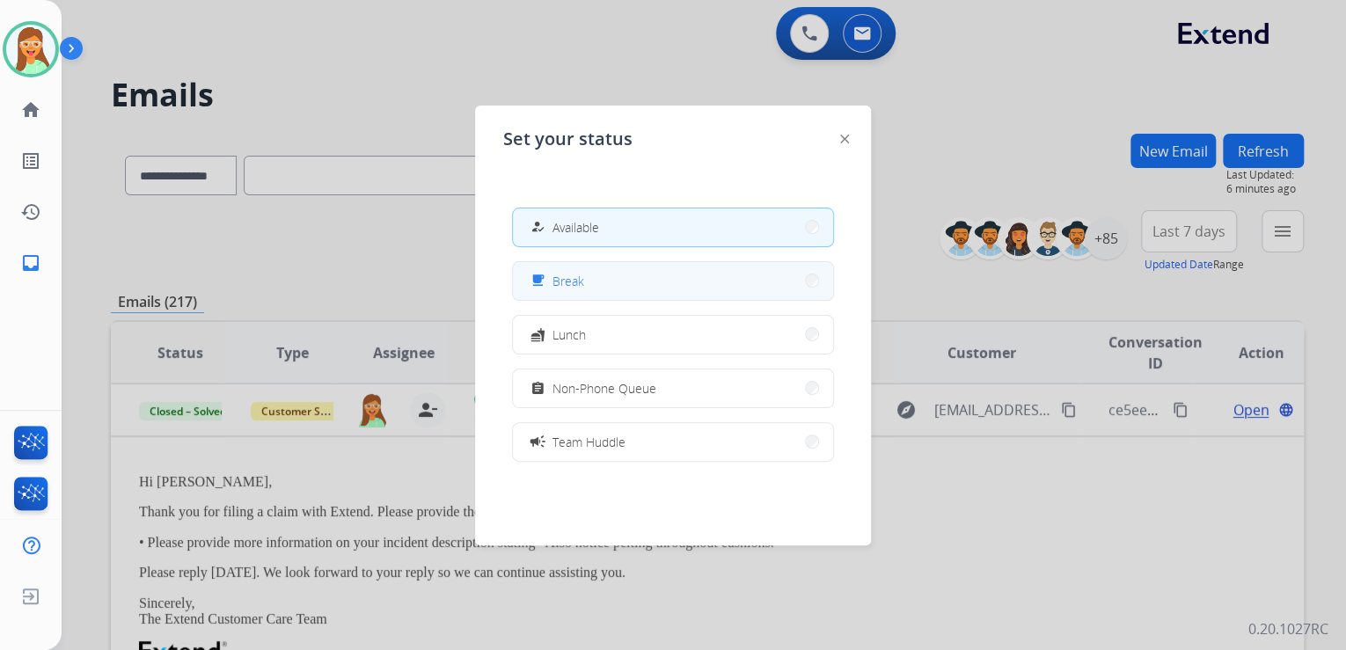
click at [619, 289] on button "free_breakfast Break" at bounding box center [673, 281] width 320 height 38
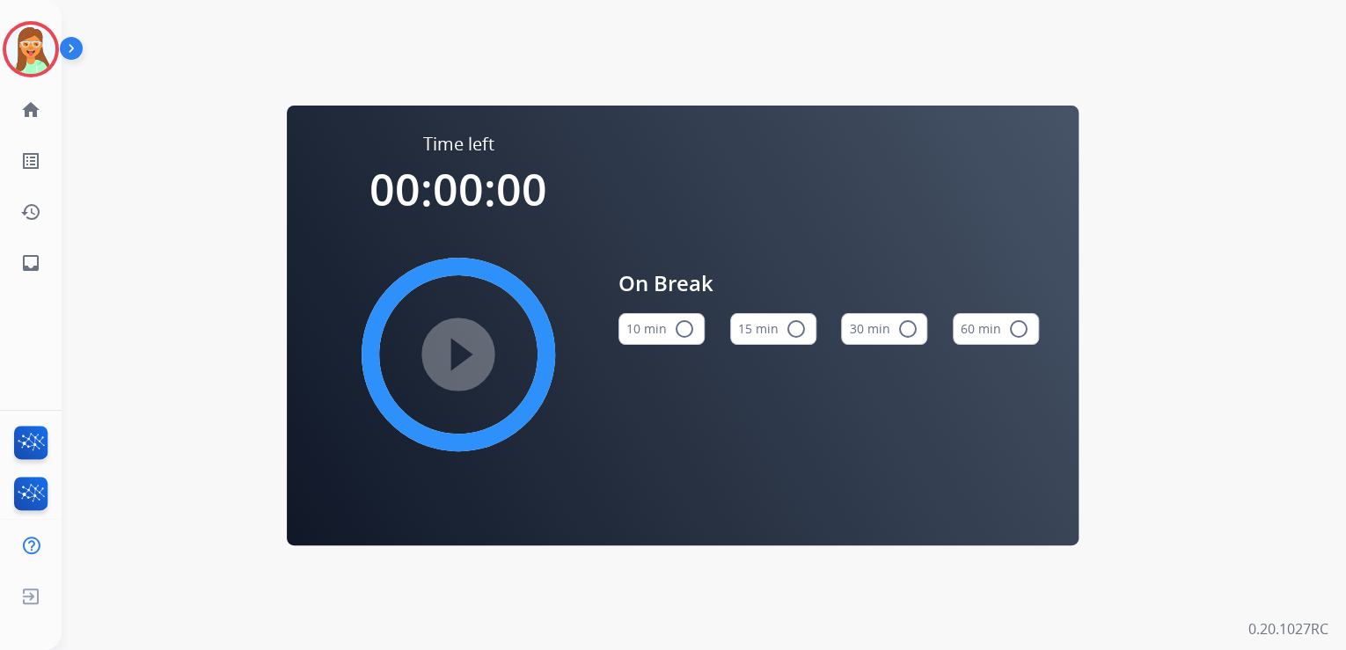
click at [764, 324] on button "15 min radio_button_unchecked" at bounding box center [773, 329] width 86 height 32
click at [469, 344] on mat-icon "play_circle_filled" at bounding box center [458, 354] width 21 height 21
click at [34, 48] on img at bounding box center [30, 49] width 49 height 49
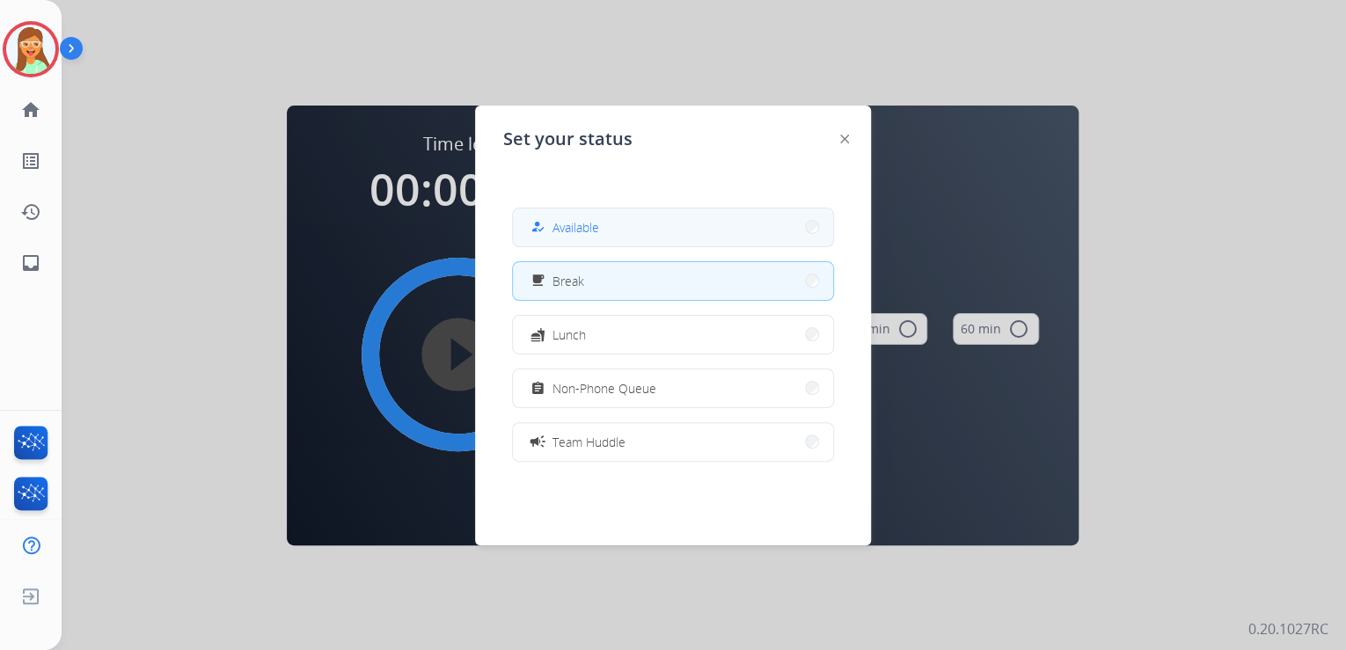
click at [623, 229] on button "how_to_reg Available" at bounding box center [673, 228] width 320 height 38
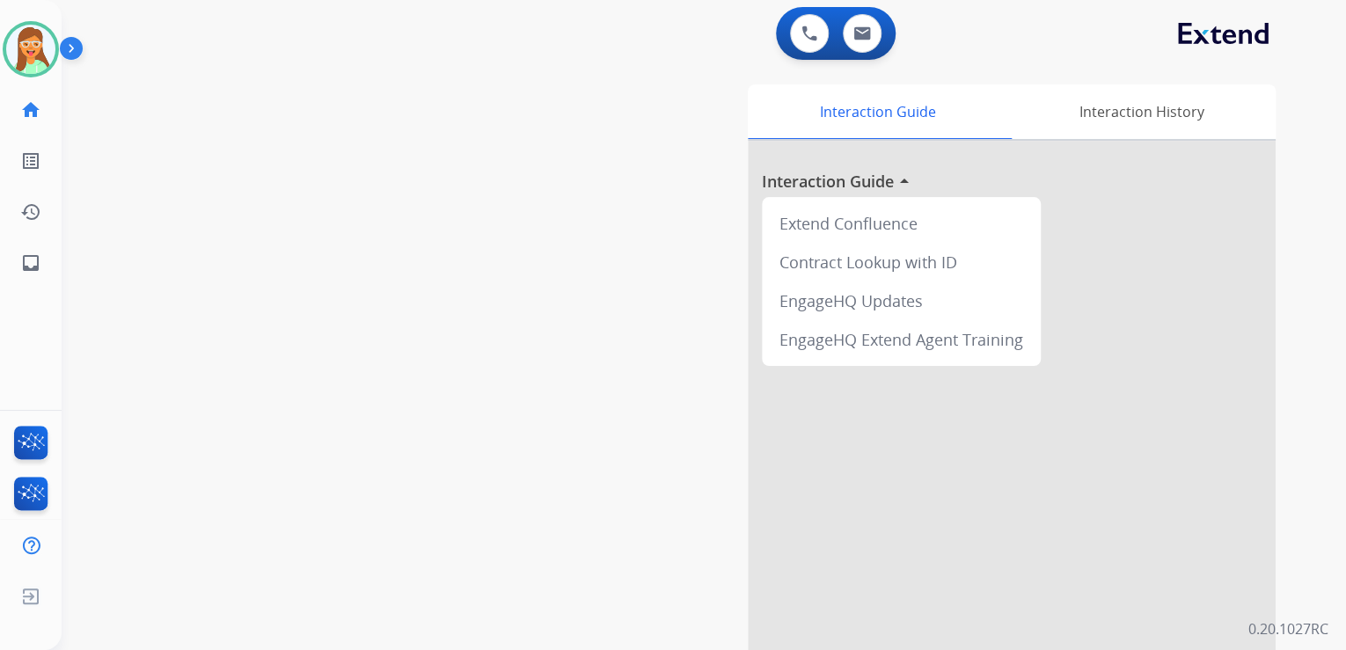
click at [232, 92] on div "swap_horiz Break voice bridge close_fullscreen Connect 3-Way Call merge_type Se…" at bounding box center [683, 430] width 1242 height 734
click at [26, 40] on img at bounding box center [30, 49] width 49 height 49
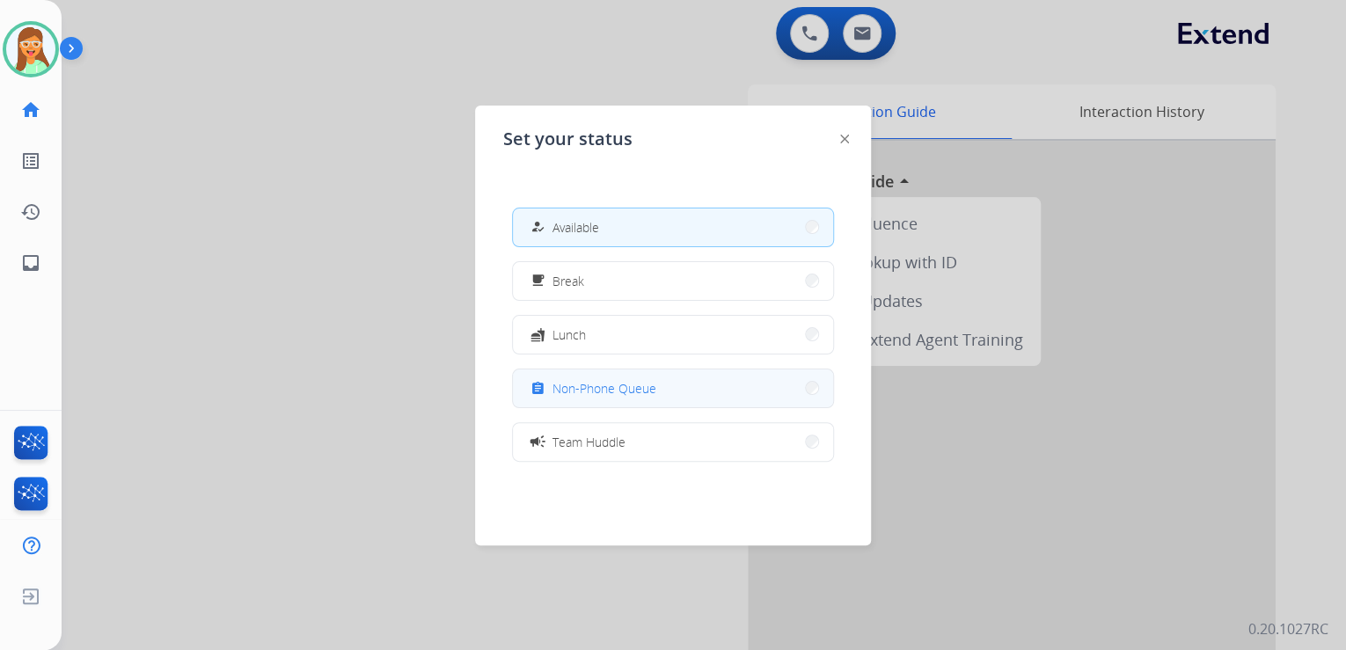
drag, startPoint x: 663, startPoint y: 387, endPoint x: 670, endPoint y: 369, distance: 19.8
click at [663, 385] on button "assignment Non-Phone Queue" at bounding box center [673, 389] width 320 height 38
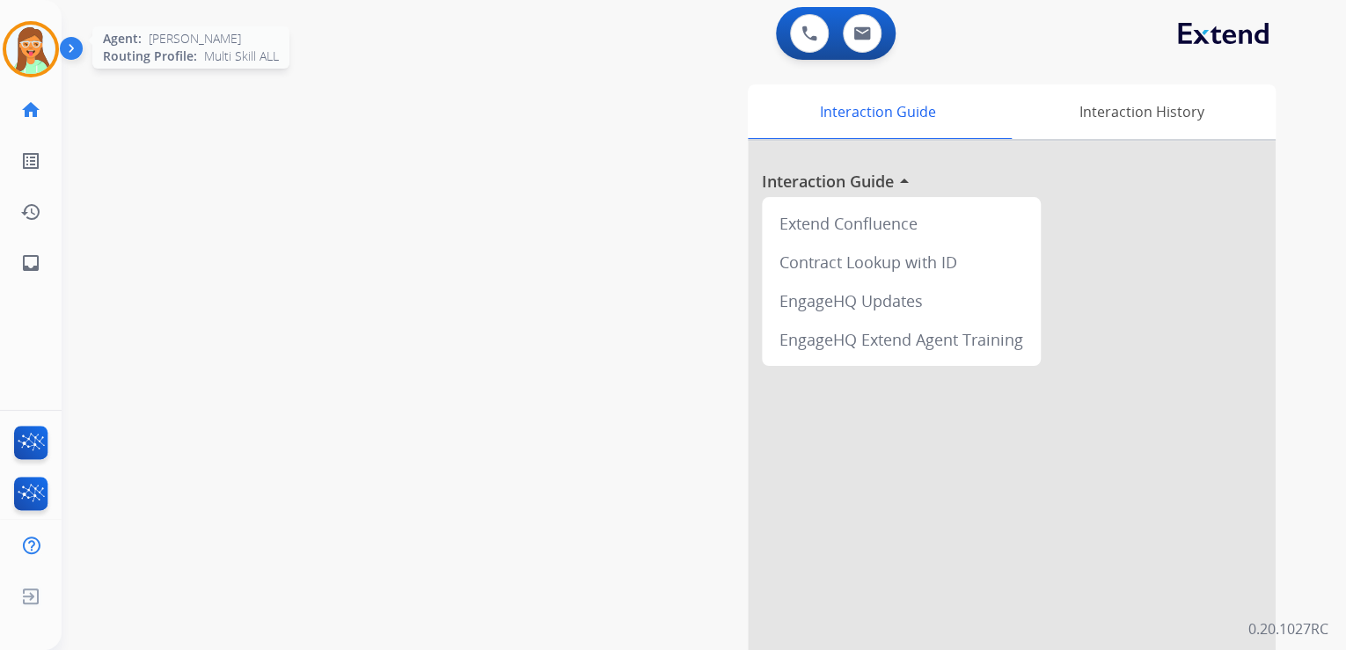
click at [22, 37] on img at bounding box center [30, 49] width 49 height 49
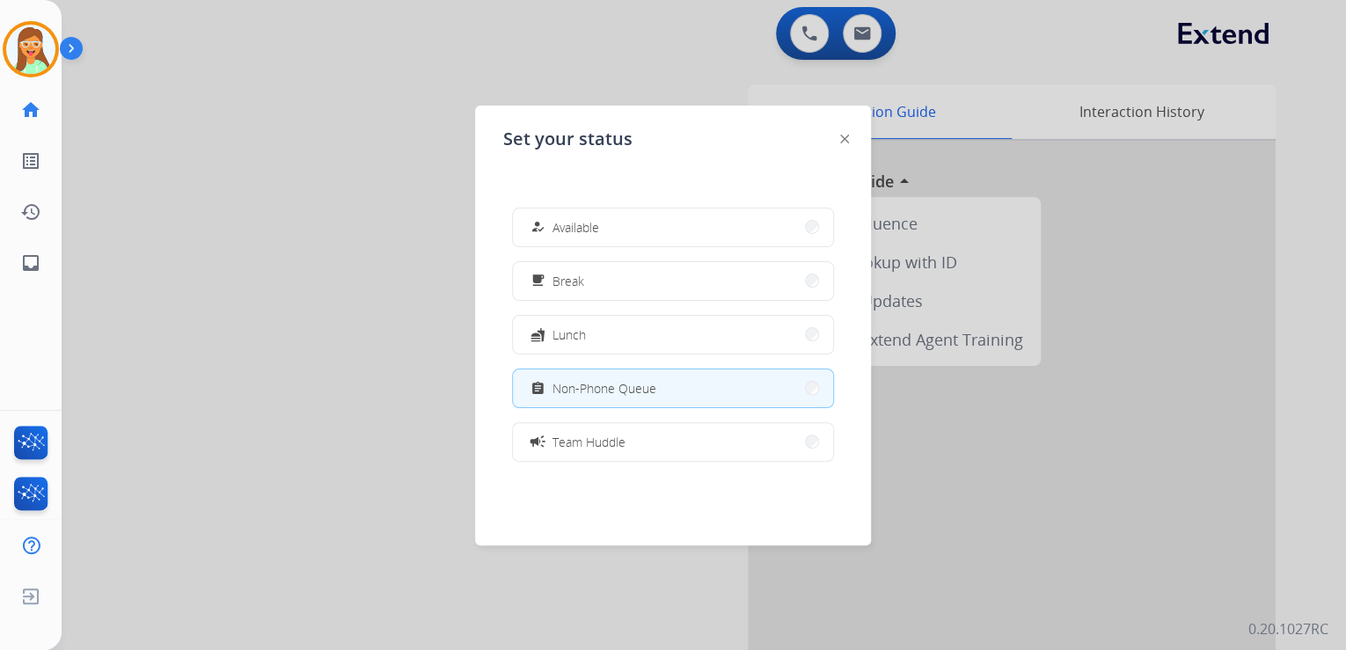
drag, startPoint x: 679, startPoint y: 217, endPoint x: 682, endPoint y: 205, distance: 12.6
click at [679, 209] on button "how_to_reg Available" at bounding box center [673, 228] width 320 height 38
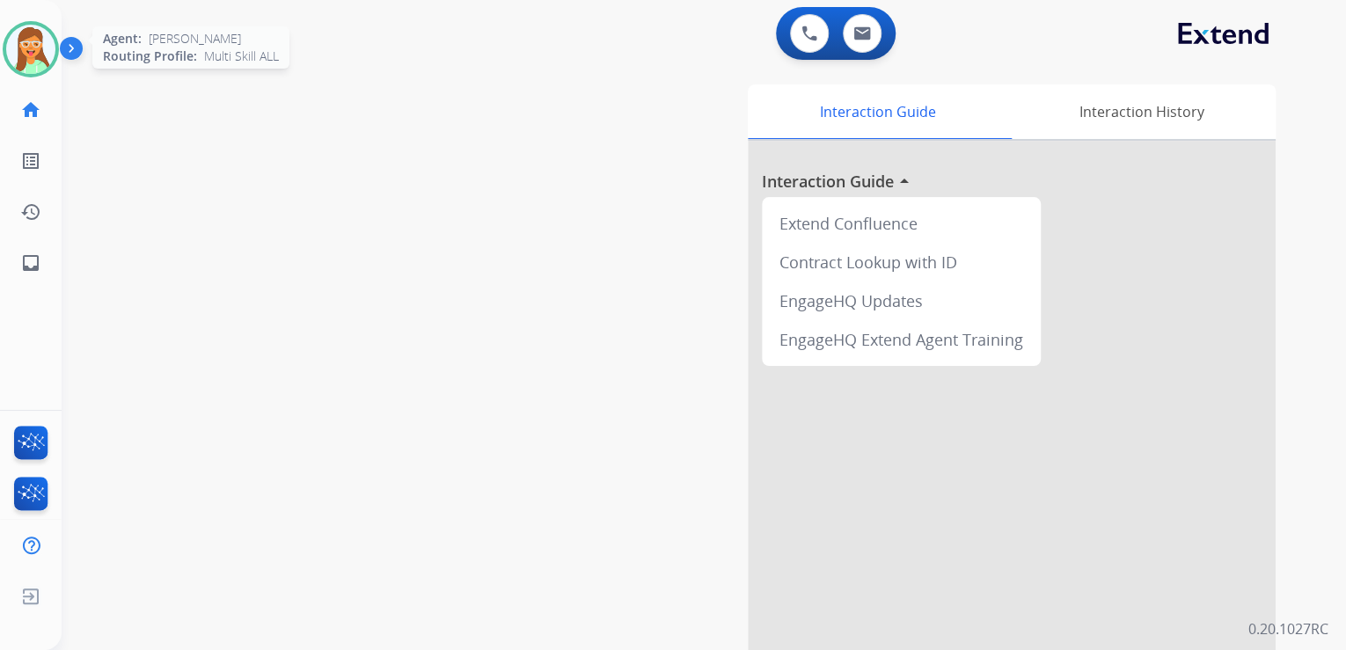
click at [15, 46] on img at bounding box center [30, 49] width 49 height 49
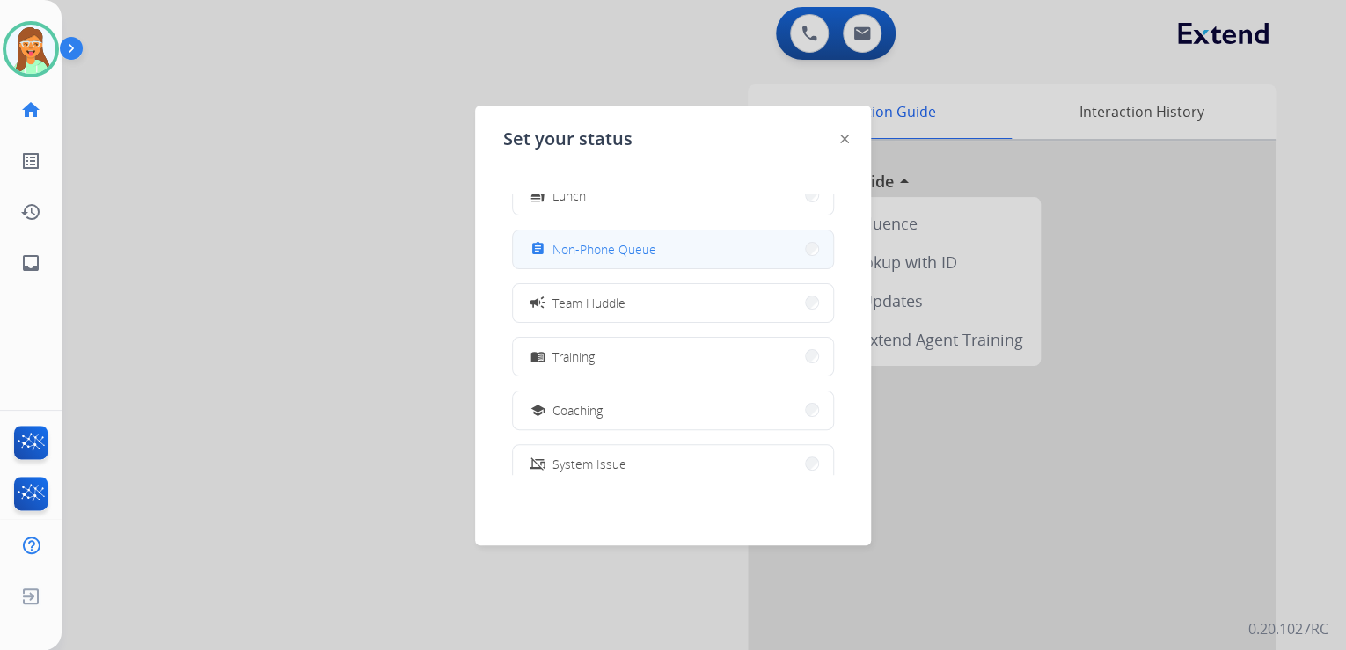
scroll to position [141, 0]
click at [658, 264] on button "assignment Non-Phone Queue" at bounding box center [673, 248] width 320 height 38
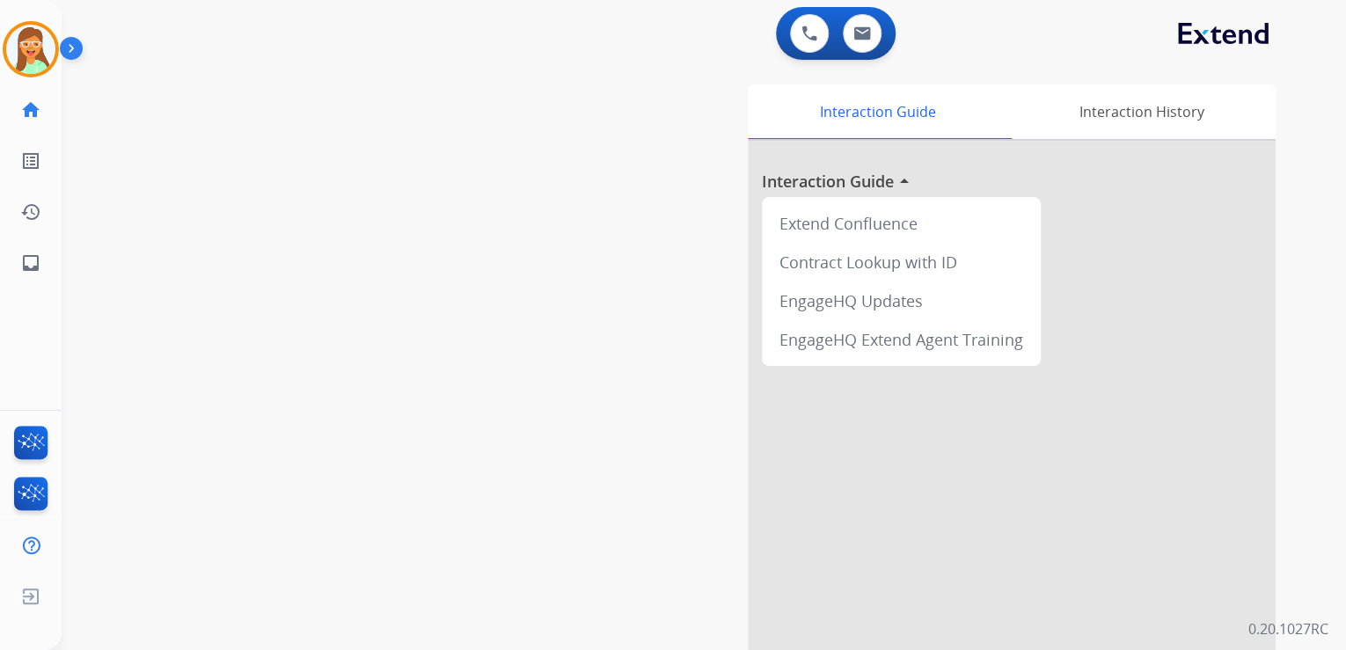
click at [59, 56] on div "[PERSON_NAME] Queue Edit Avatar Agent: [PERSON_NAME] Profile: Multi Skill ALL" at bounding box center [31, 49] width 62 height 56
click at [38, 51] on img at bounding box center [30, 49] width 49 height 49
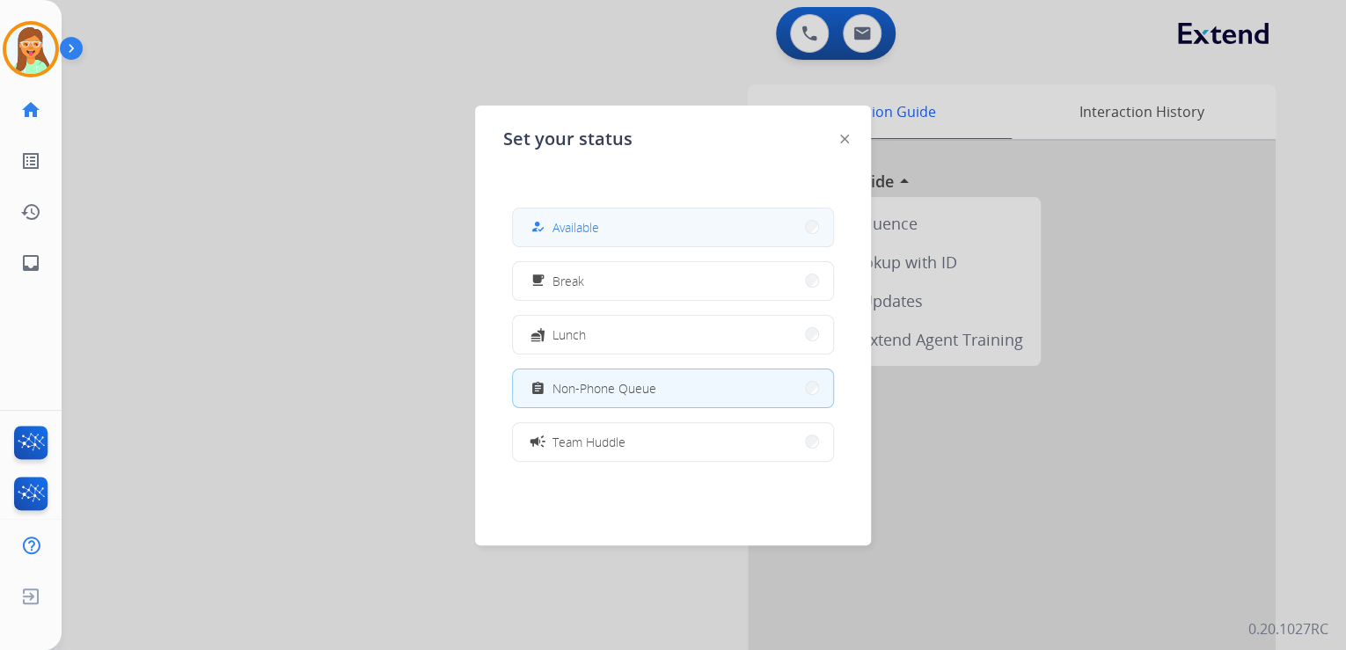
click at [586, 223] on span "Available" at bounding box center [576, 227] width 47 height 18
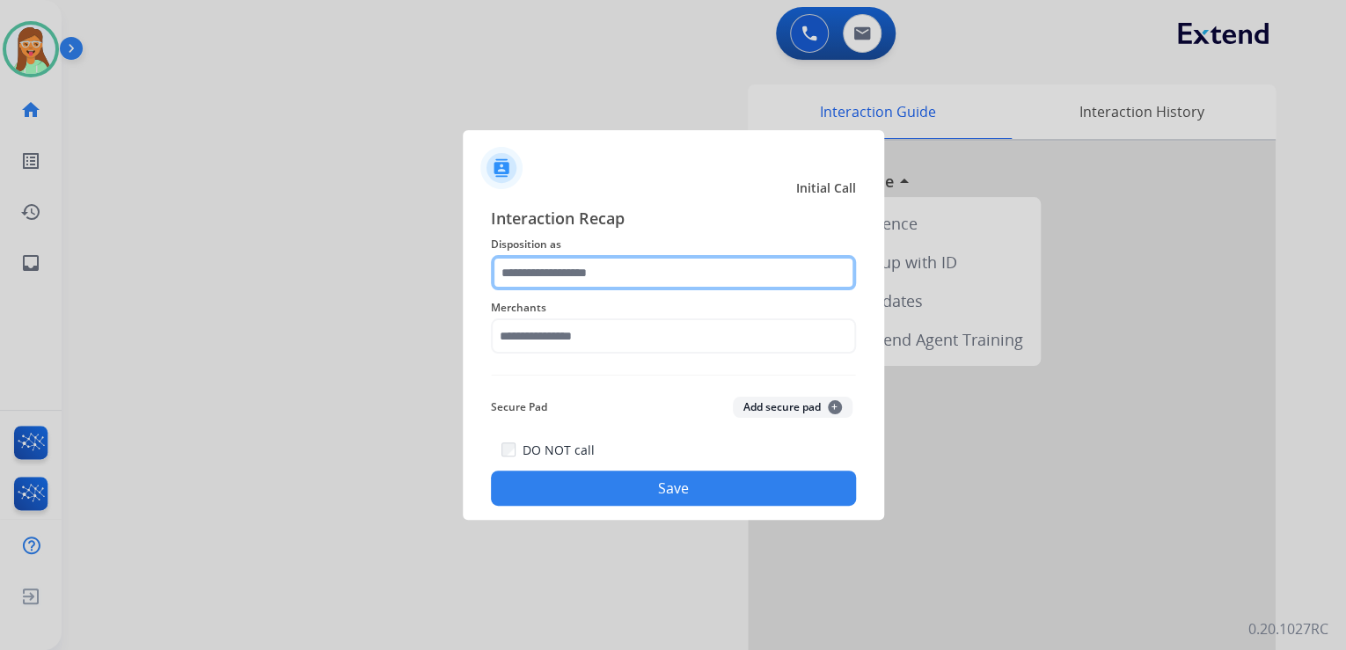
click at [562, 268] on input "text" at bounding box center [673, 272] width 365 height 35
click at [654, 276] on input "text" at bounding box center [673, 272] width 365 height 35
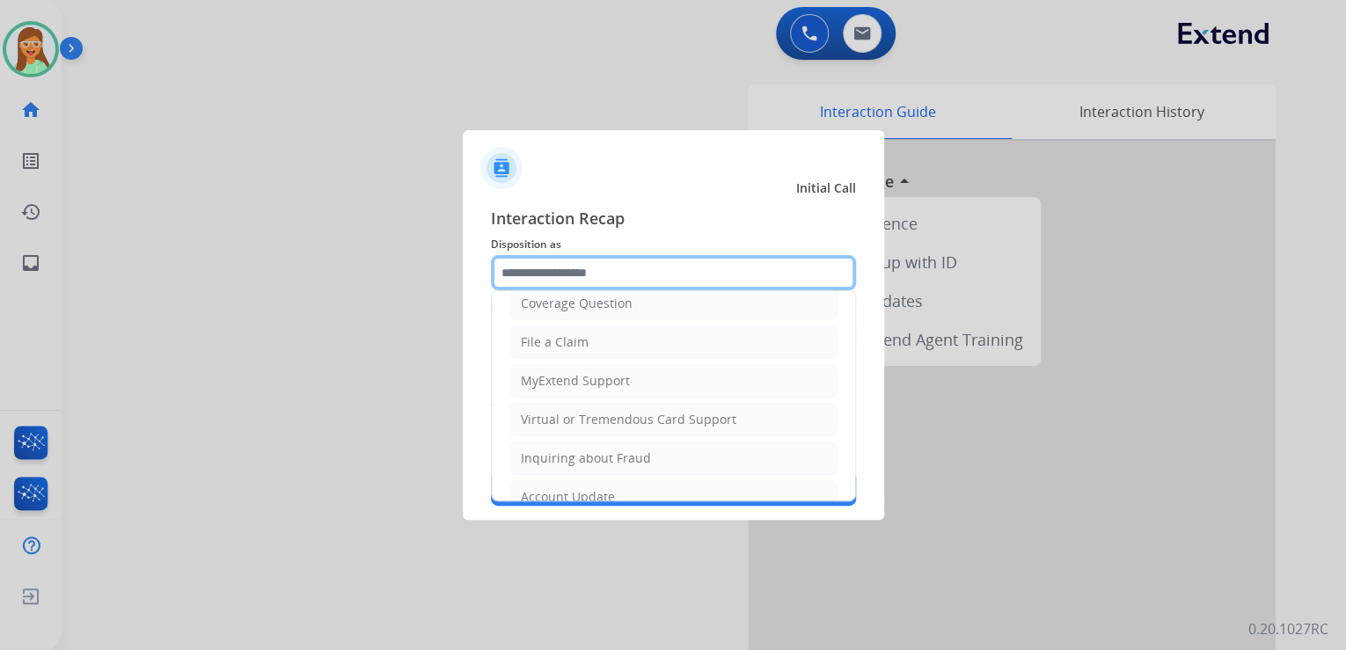
scroll to position [269, 0]
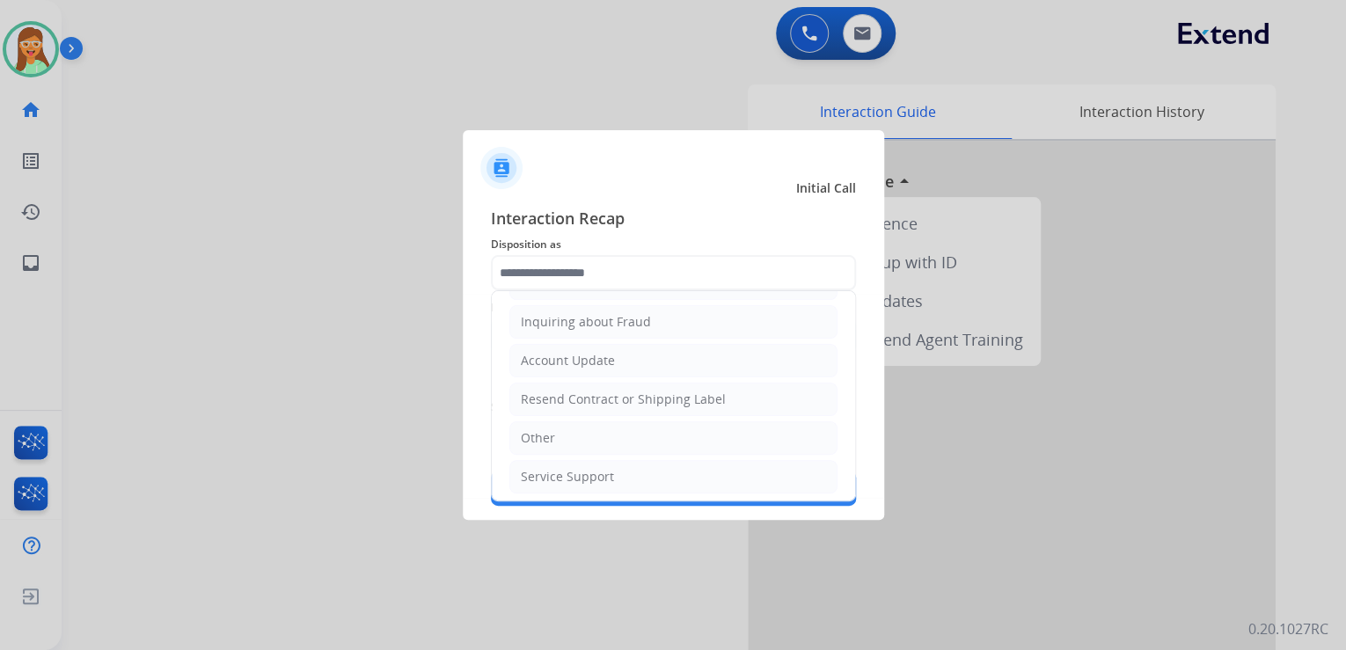
drag, startPoint x: 603, startPoint y: 433, endPoint x: 623, endPoint y: 363, distance: 72.4
click at [604, 431] on li "Other" at bounding box center [673, 437] width 328 height 33
type input "*****"
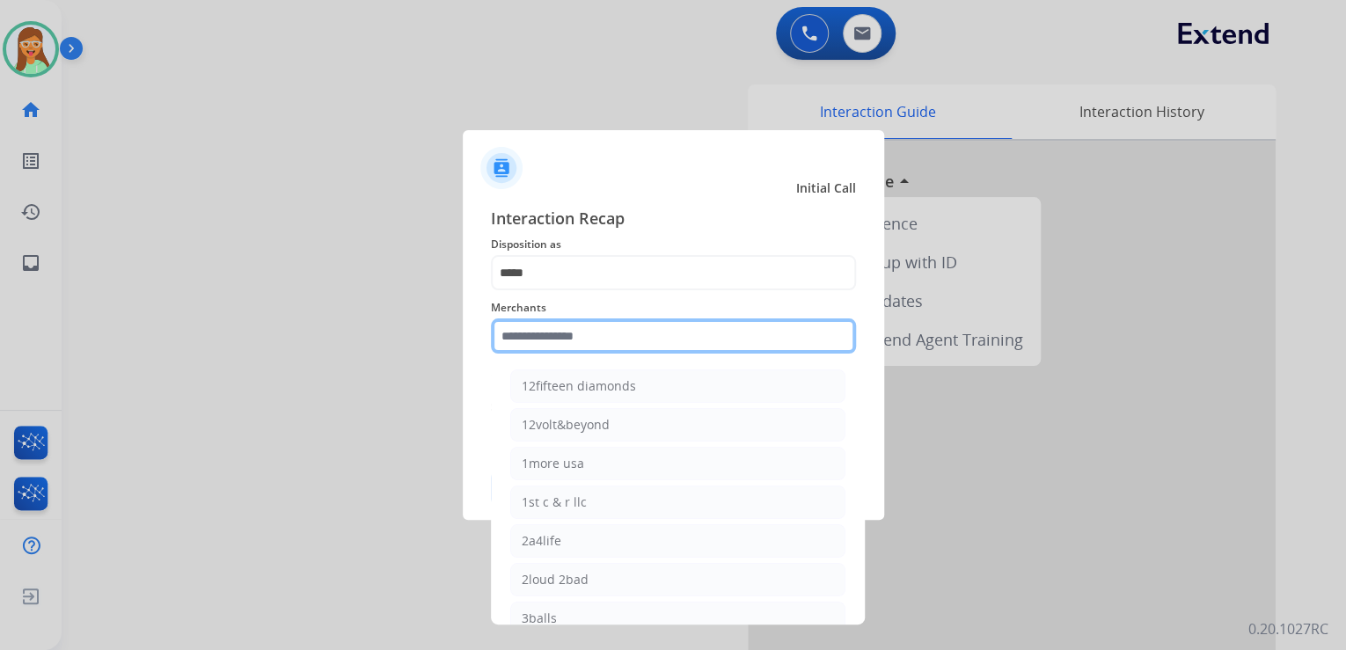
click at [627, 345] on input "text" at bounding box center [673, 335] width 365 height 35
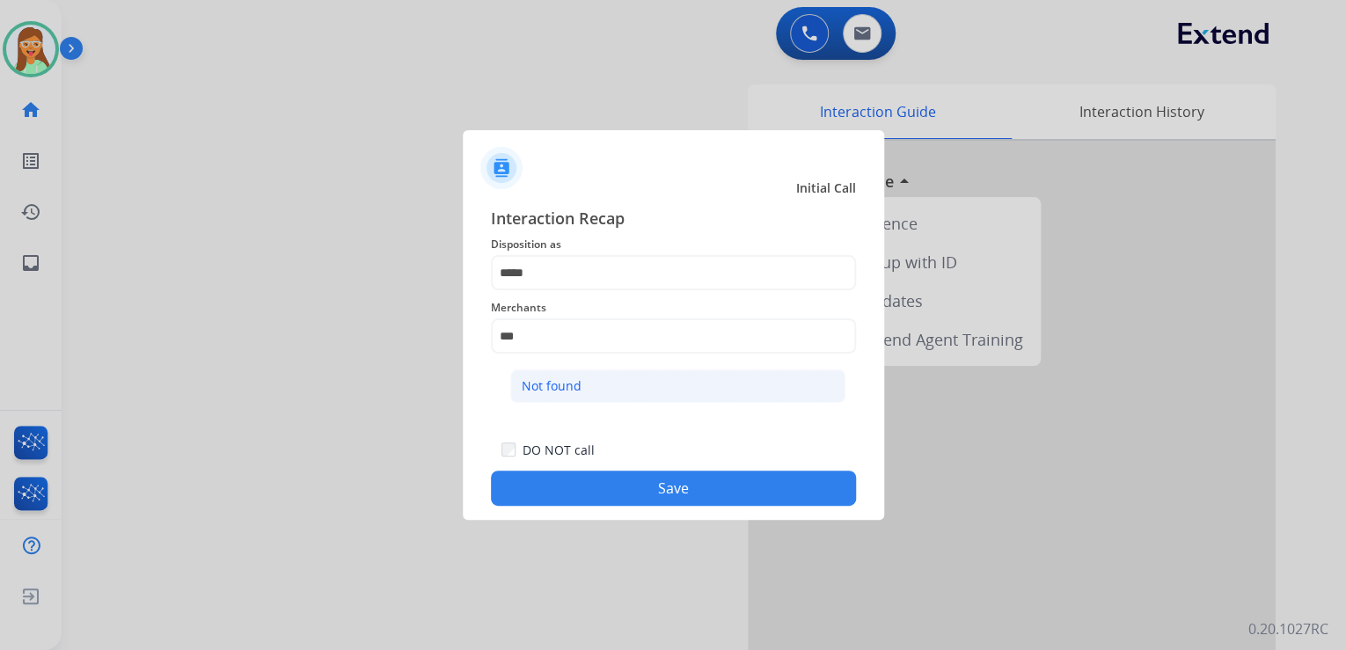
click at [662, 383] on li "Not found" at bounding box center [677, 386] width 335 height 33
type input "*********"
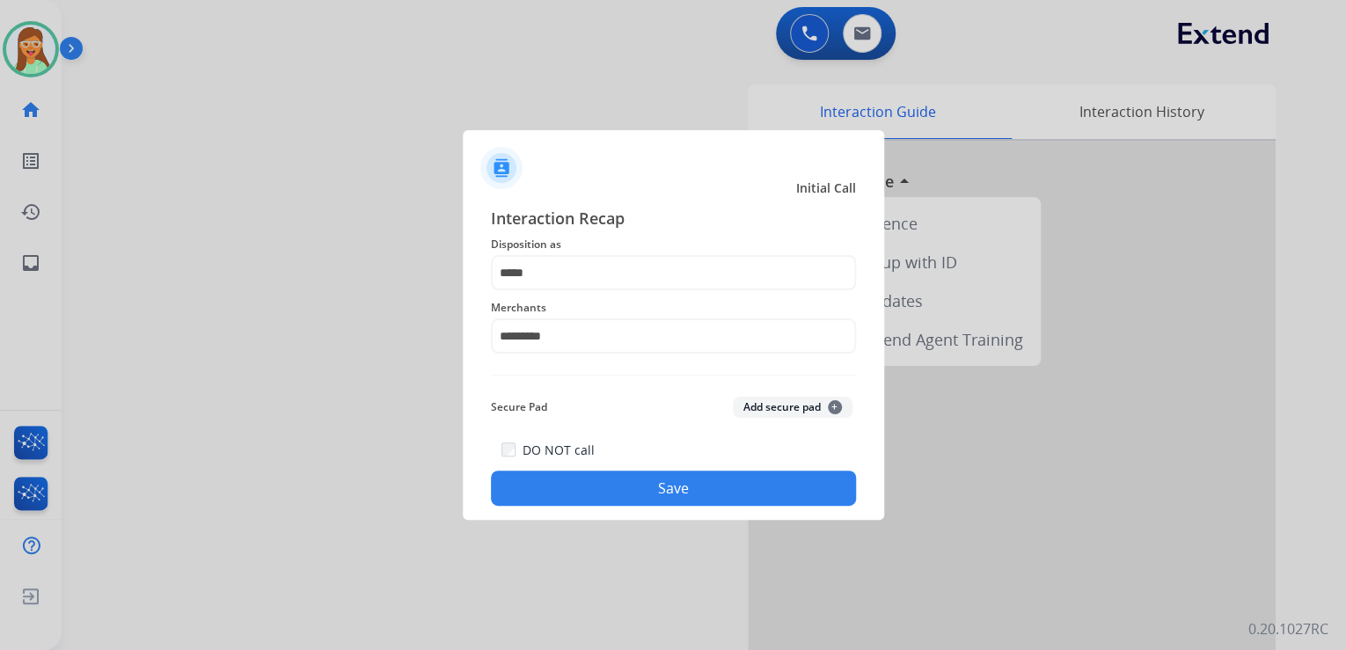
click at [693, 498] on button "Save" at bounding box center [673, 488] width 365 height 35
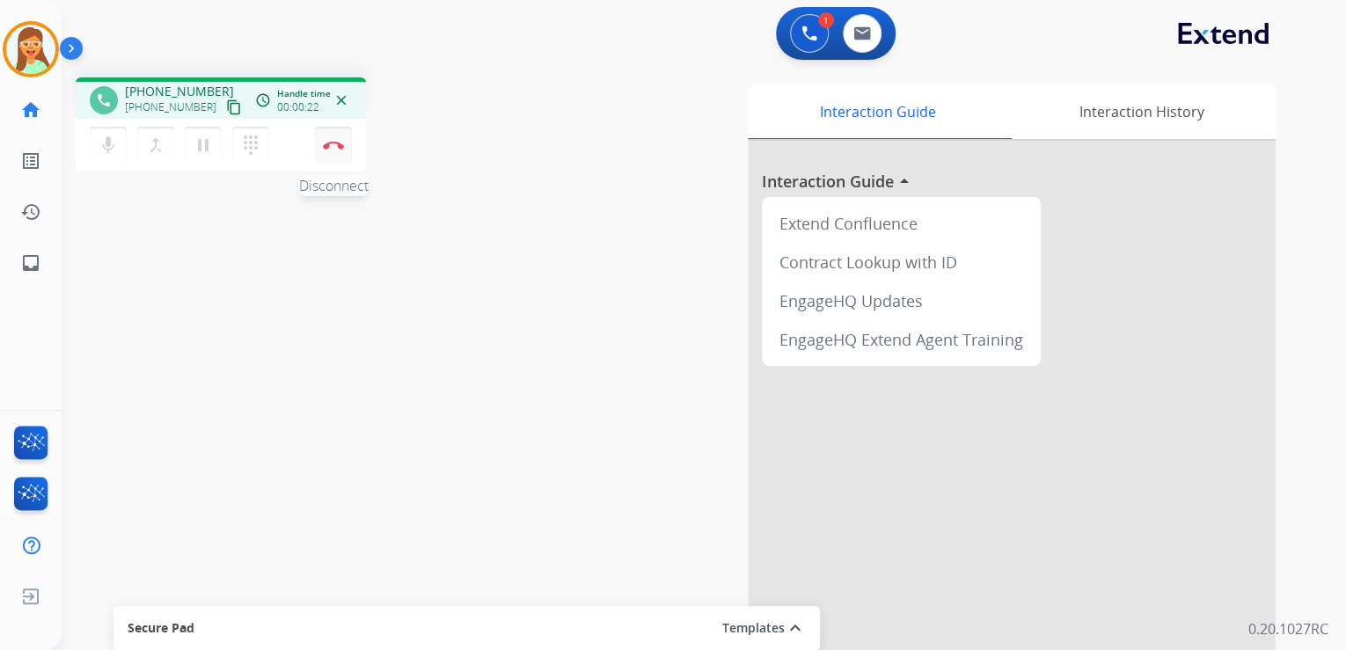
click at [338, 140] on button "Disconnect" at bounding box center [333, 145] width 37 height 37
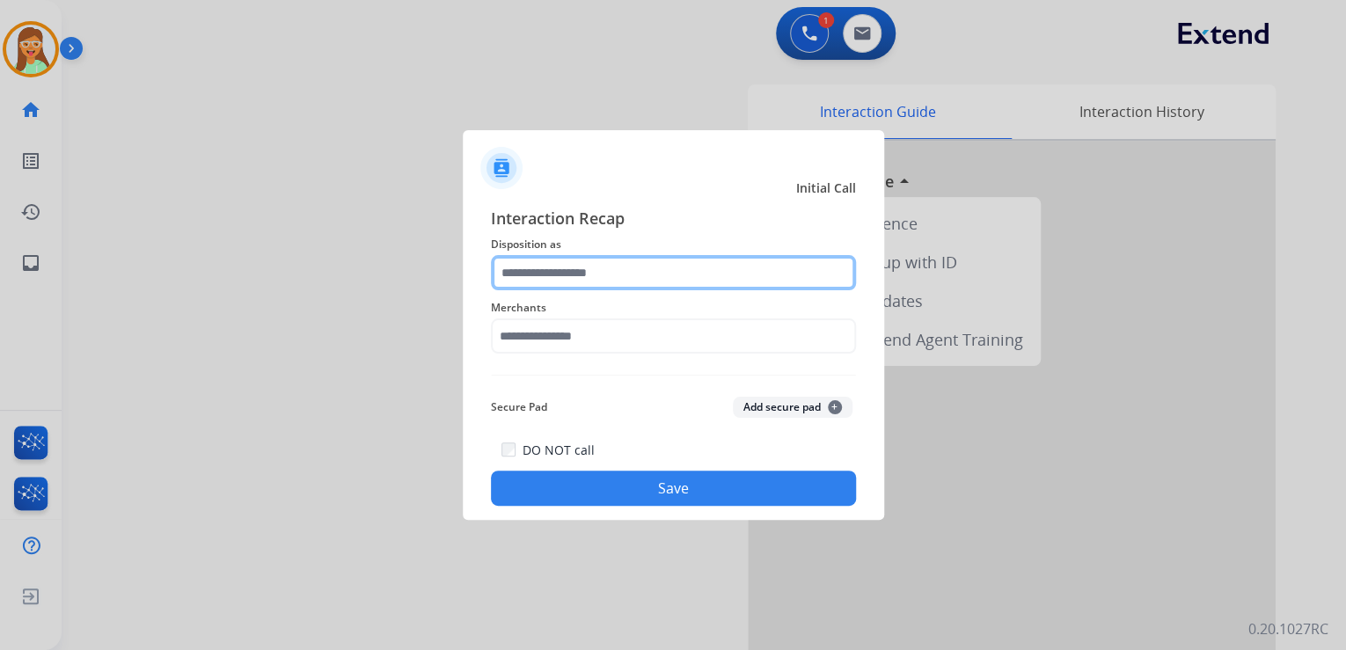
click at [799, 276] on input "text" at bounding box center [673, 272] width 365 height 35
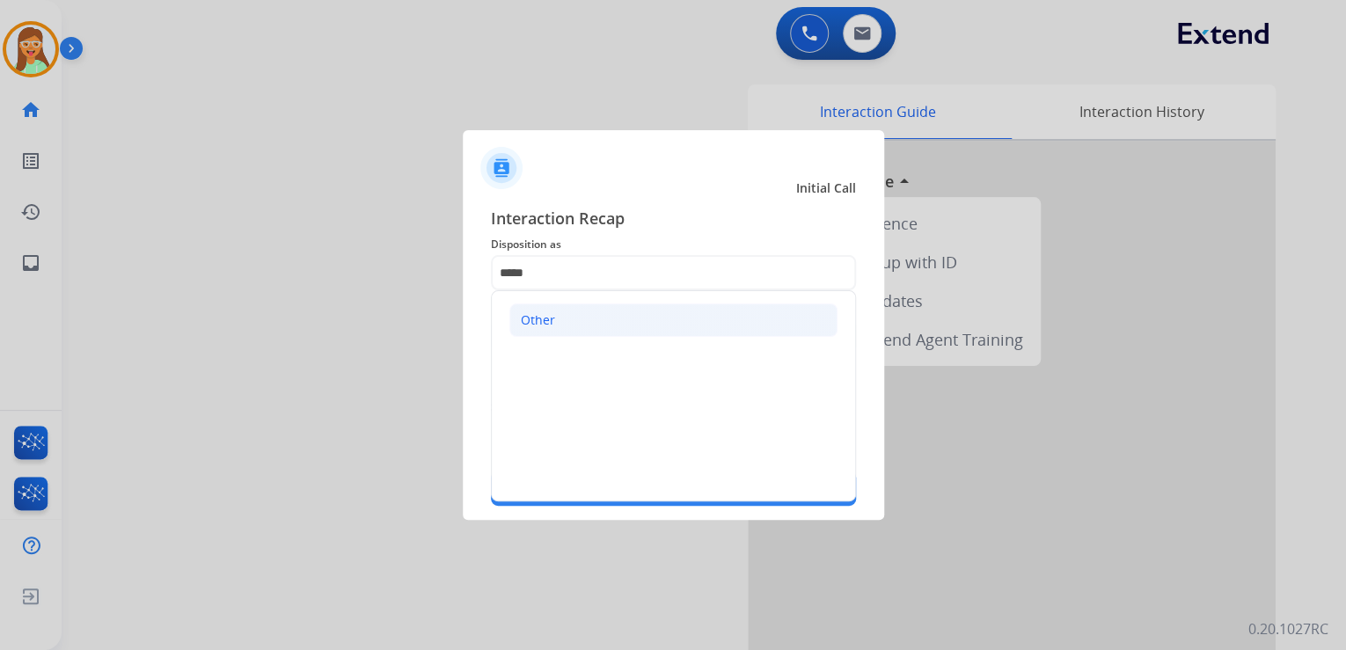
click at [681, 331] on li "Other" at bounding box center [673, 320] width 328 height 33
type input "*****"
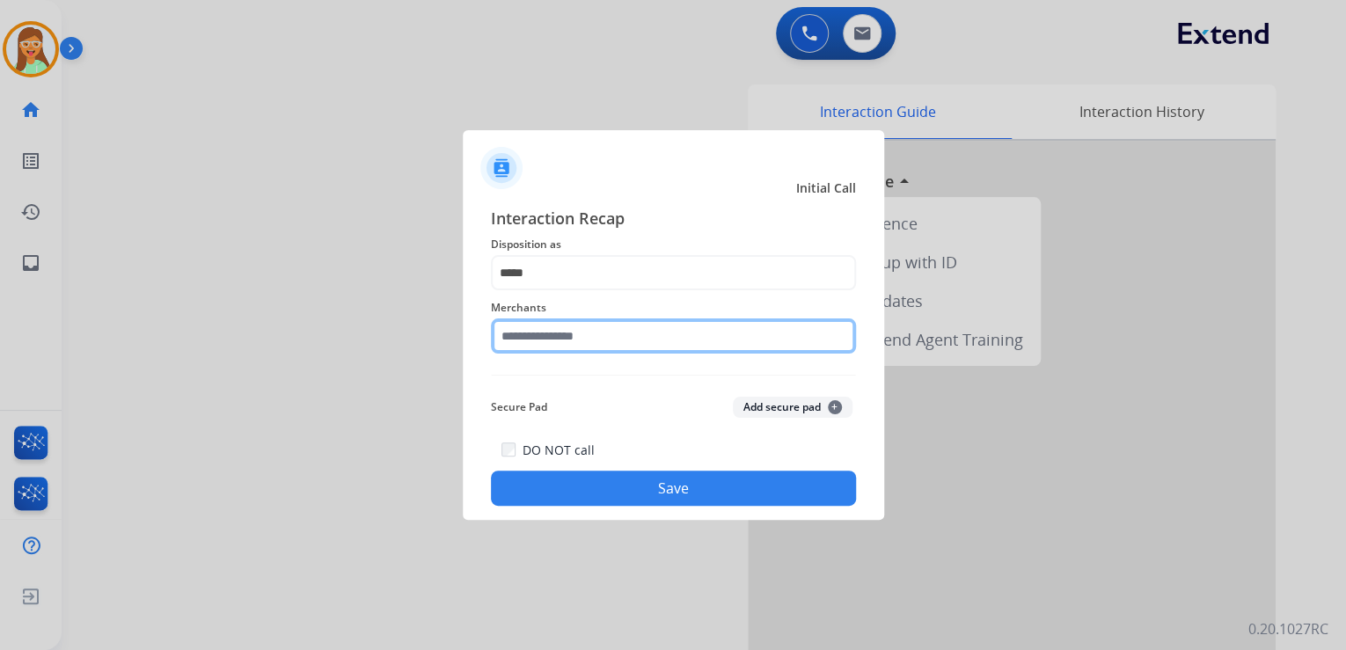
click at [677, 341] on input "text" at bounding box center [673, 335] width 365 height 35
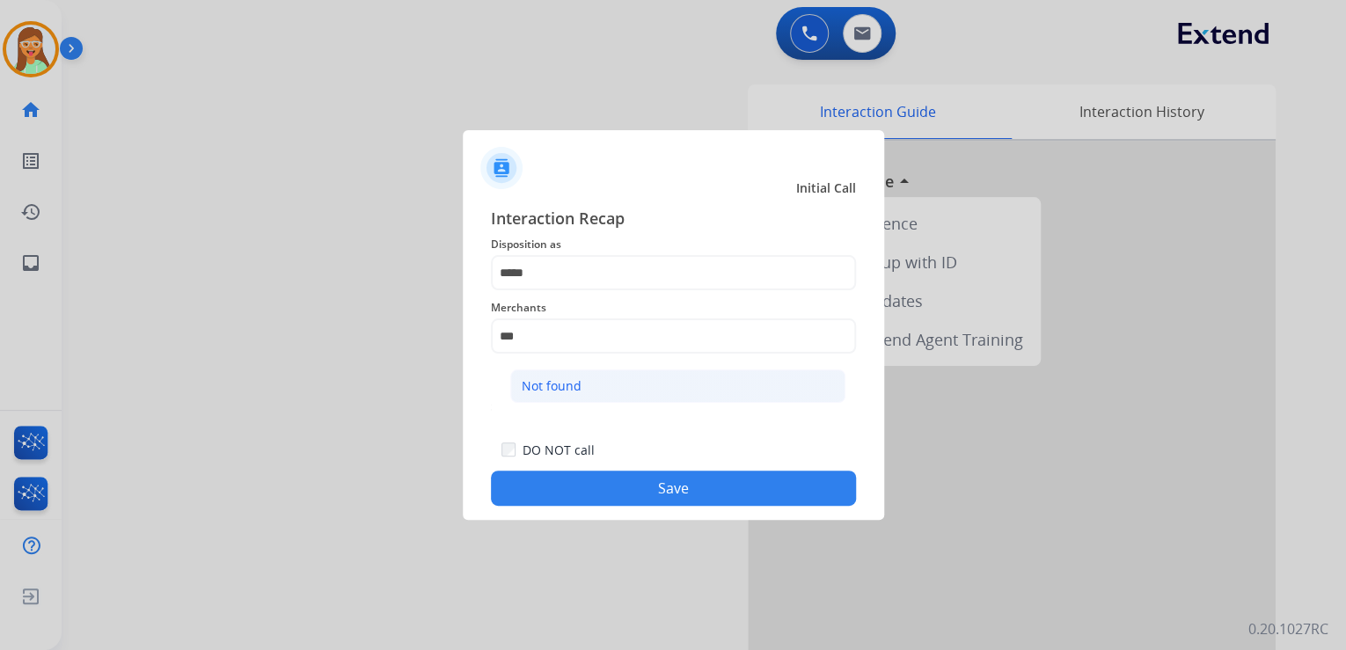
click at [718, 386] on li "Not found" at bounding box center [677, 386] width 335 height 33
type input "*********"
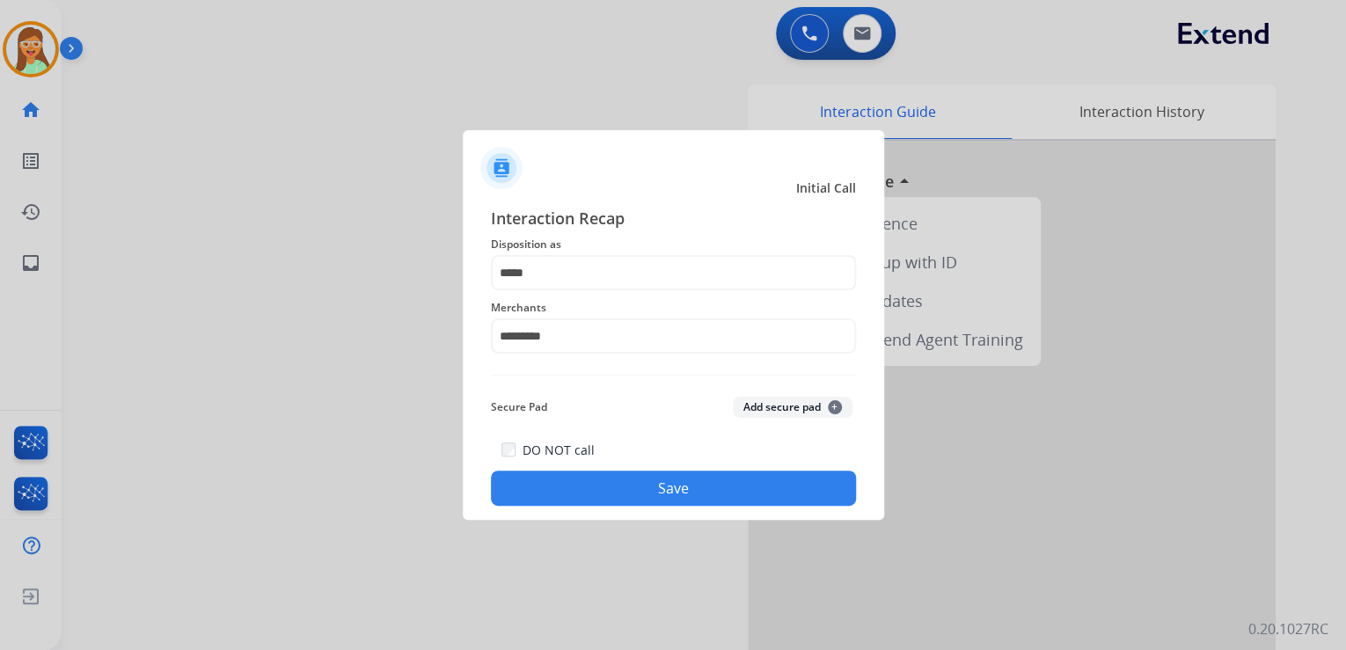
click at [711, 480] on button "Save" at bounding box center [673, 488] width 365 height 35
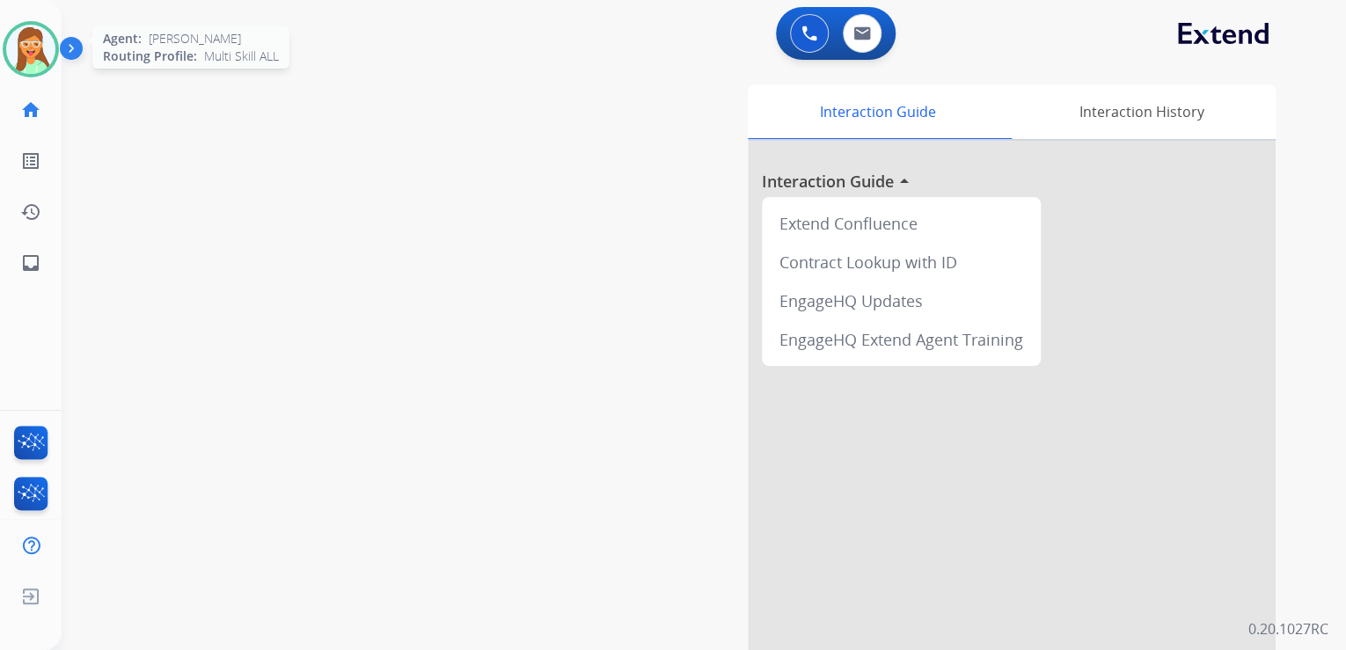
click at [23, 40] on img at bounding box center [30, 49] width 49 height 49
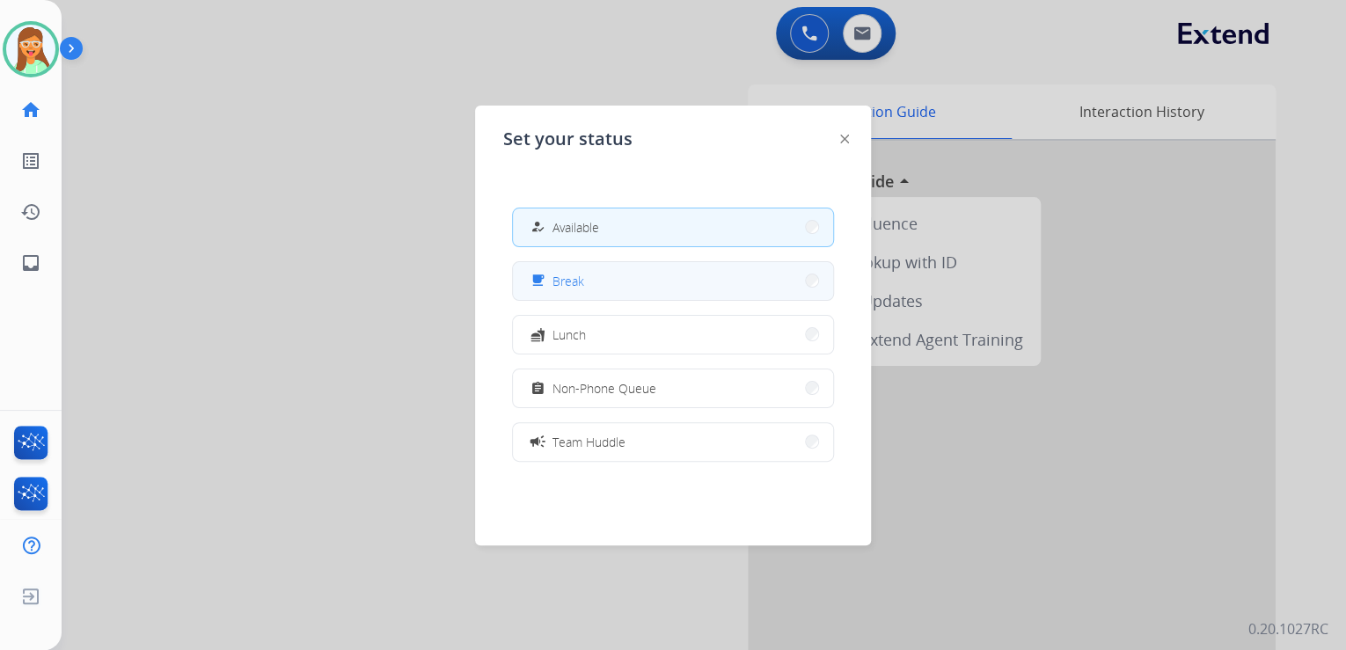
click at [610, 282] on button "free_breakfast Break" at bounding box center [673, 281] width 320 height 38
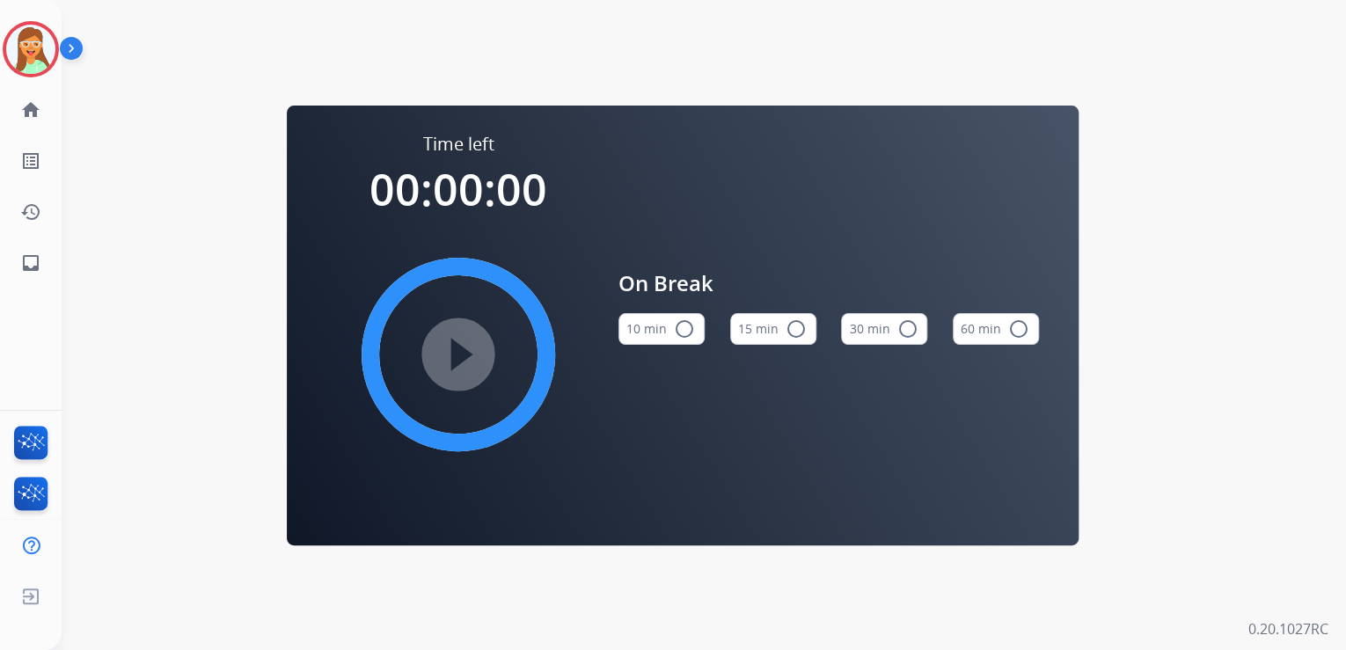
click at [790, 327] on mat-icon "radio_button_unchecked" at bounding box center [796, 328] width 21 height 21
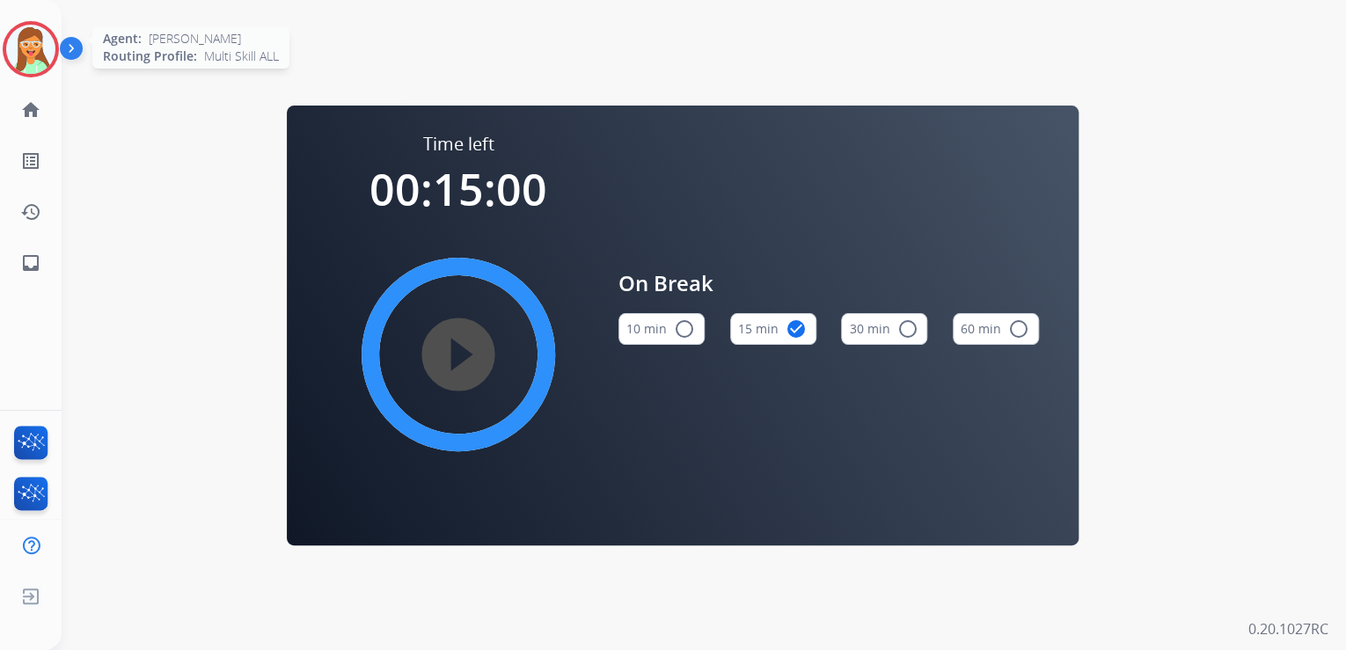
click at [43, 46] on img at bounding box center [30, 49] width 49 height 49
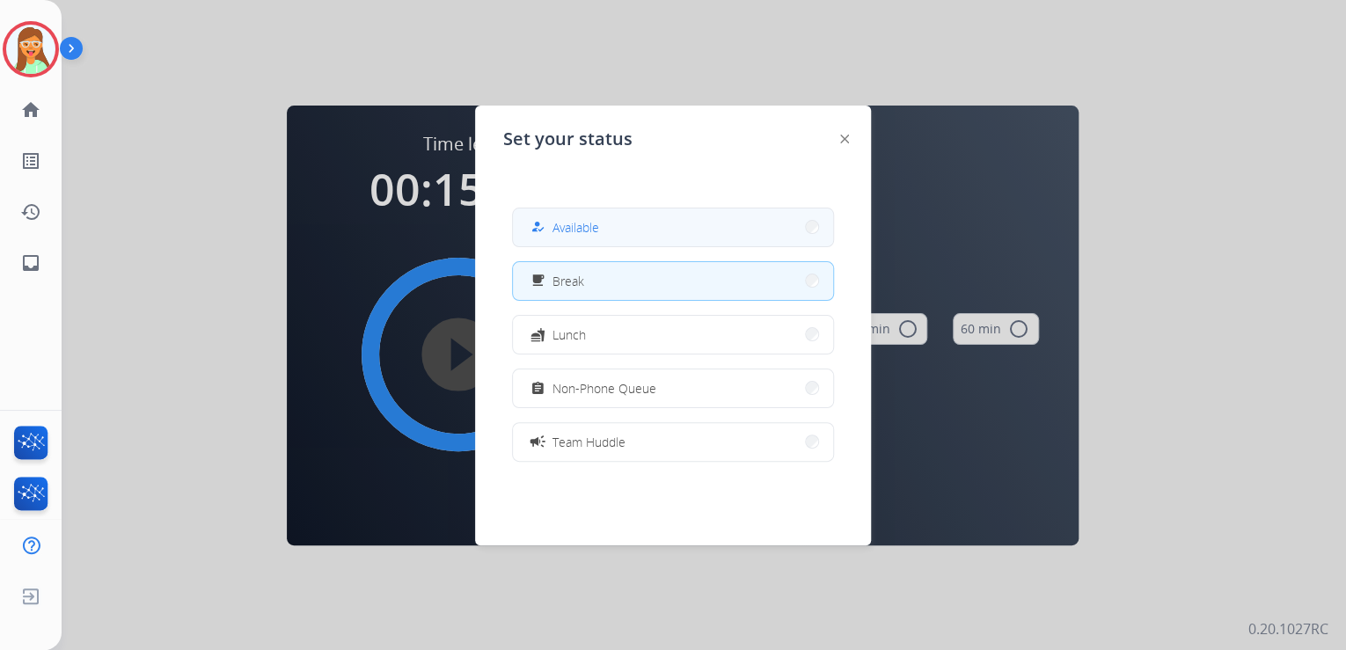
click at [775, 230] on button "how_to_reg Available" at bounding box center [673, 228] width 320 height 38
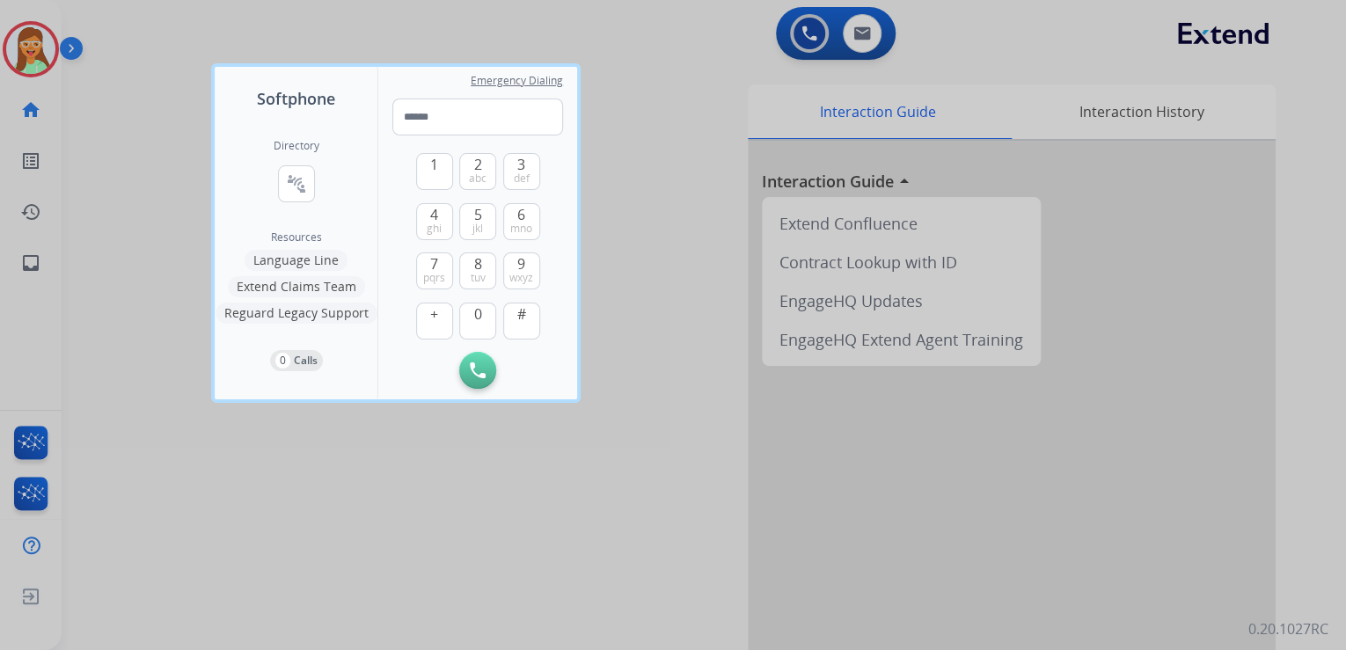
drag, startPoint x: 0, startPoint y: 33, endPoint x: 25, endPoint y: 43, distance: 26.5
click at [0, 34] on div at bounding box center [673, 325] width 1346 height 650
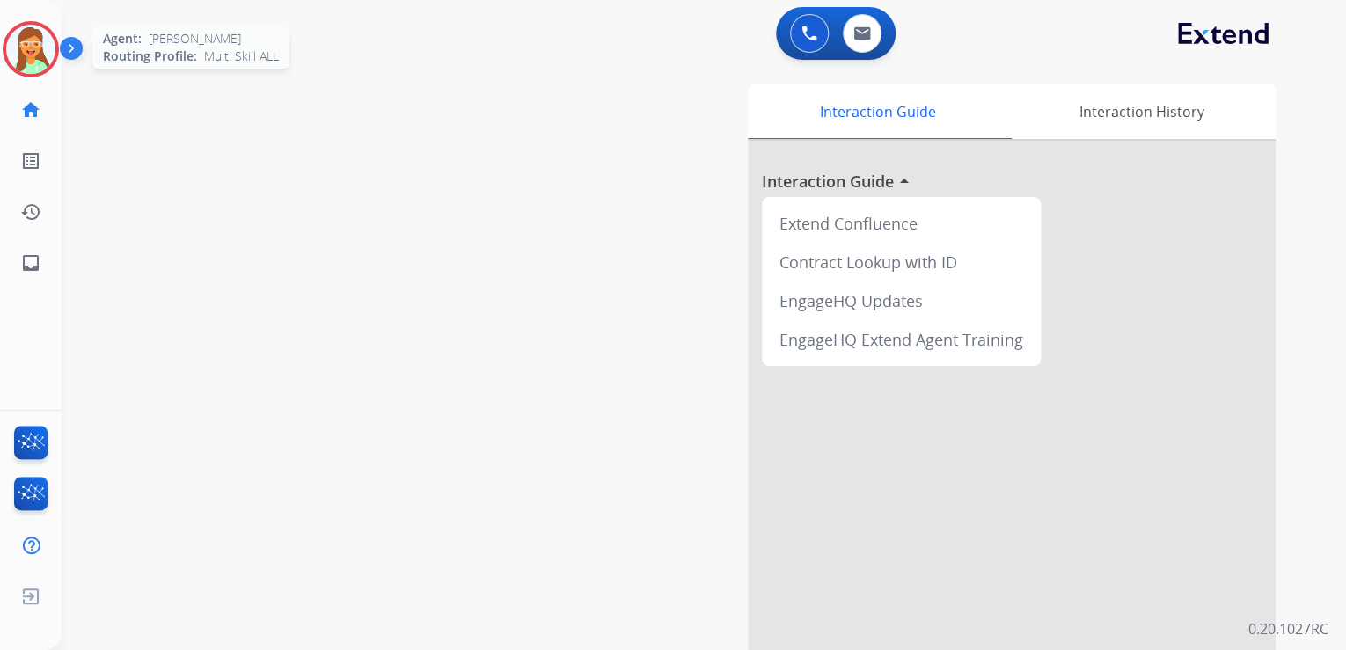
click at [25, 43] on img at bounding box center [30, 49] width 49 height 49
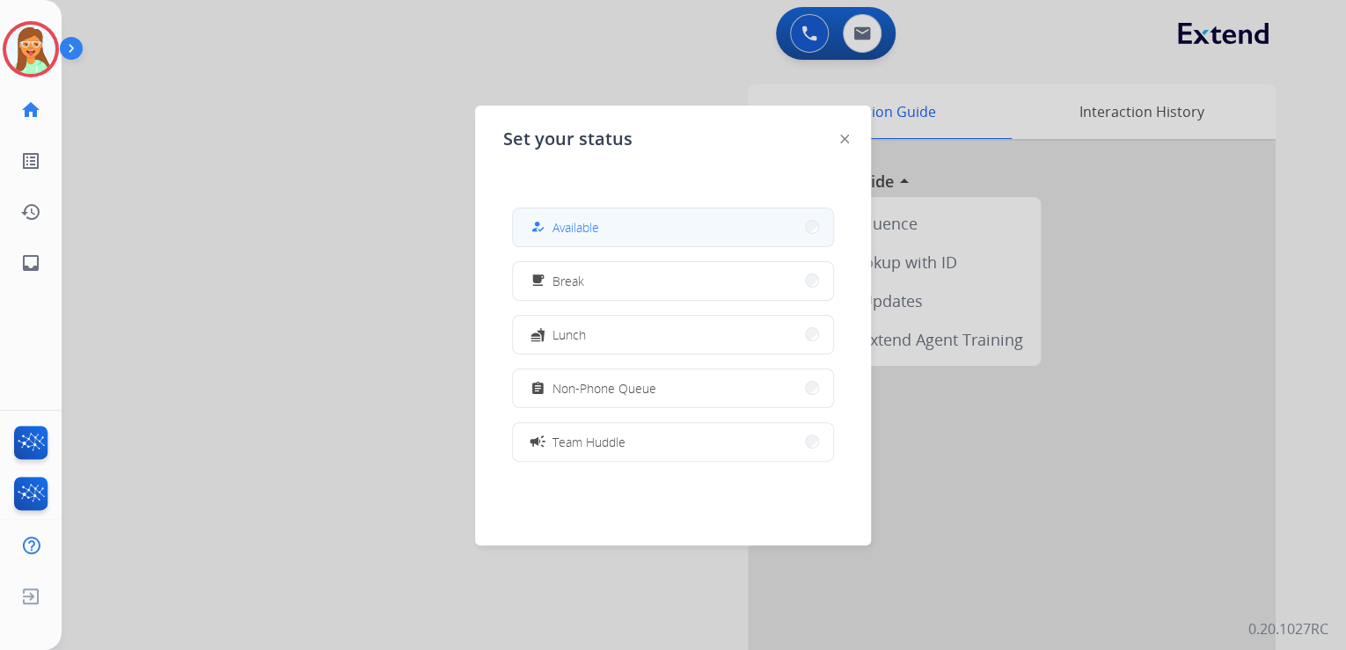
click at [744, 237] on button "how_to_reg Available" at bounding box center [673, 228] width 320 height 38
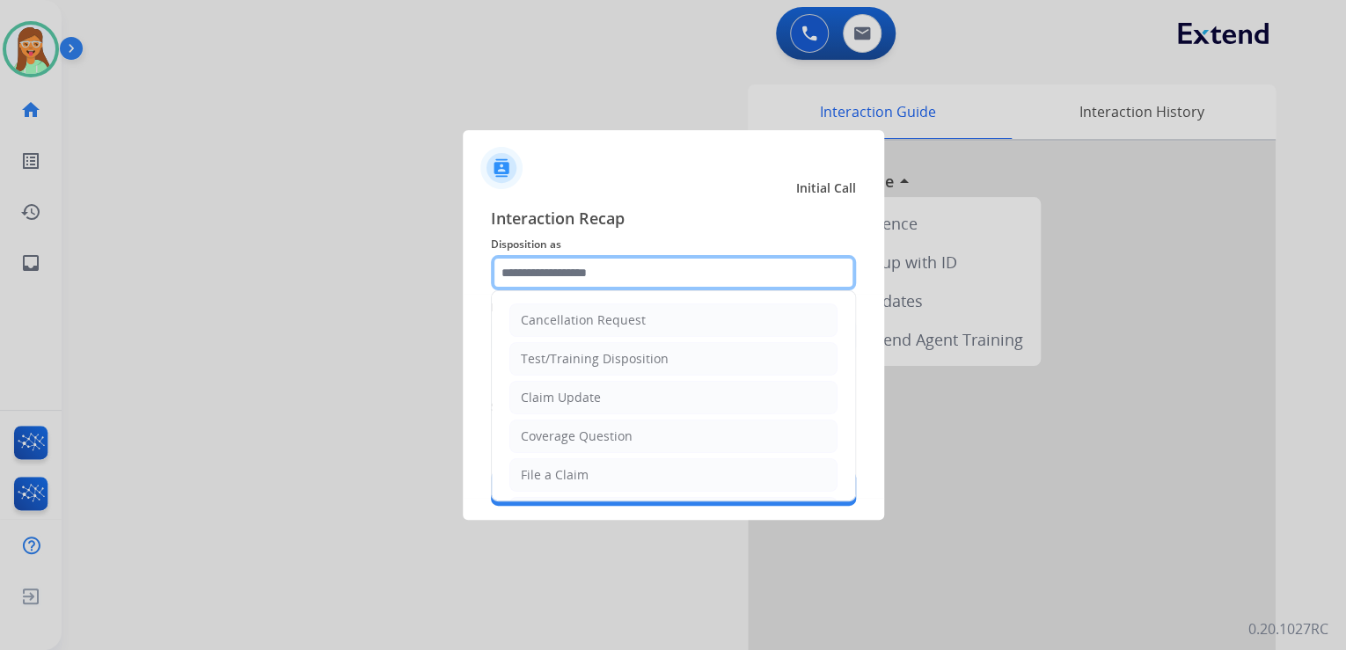
click at [567, 282] on input "text" at bounding box center [673, 272] width 365 height 35
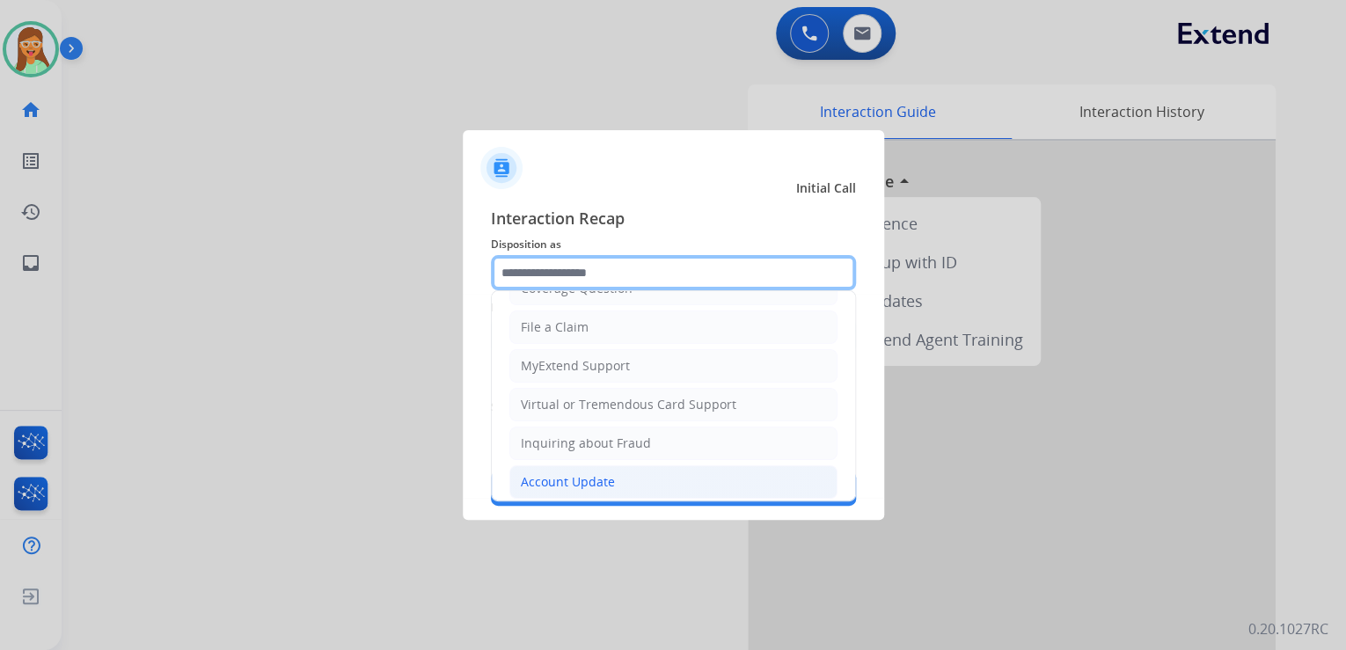
scroll to position [269, 0]
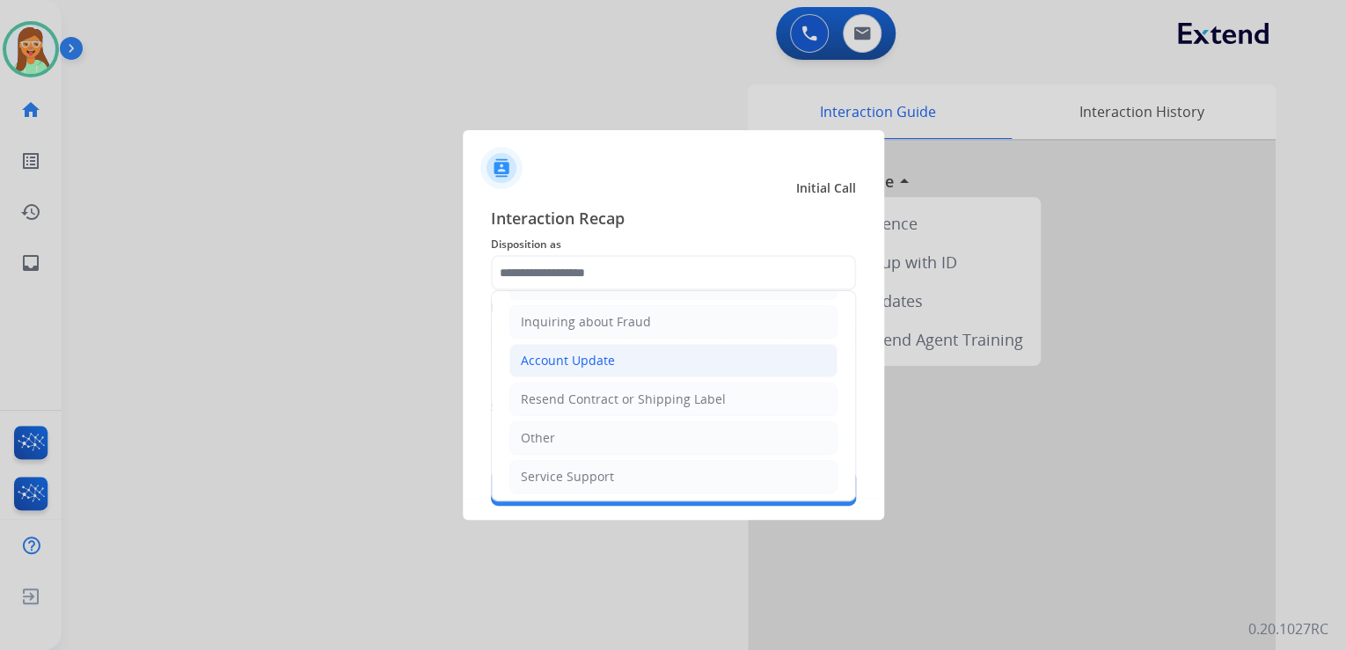
click at [612, 363] on li "Account Update" at bounding box center [673, 360] width 328 height 33
type input "**********"
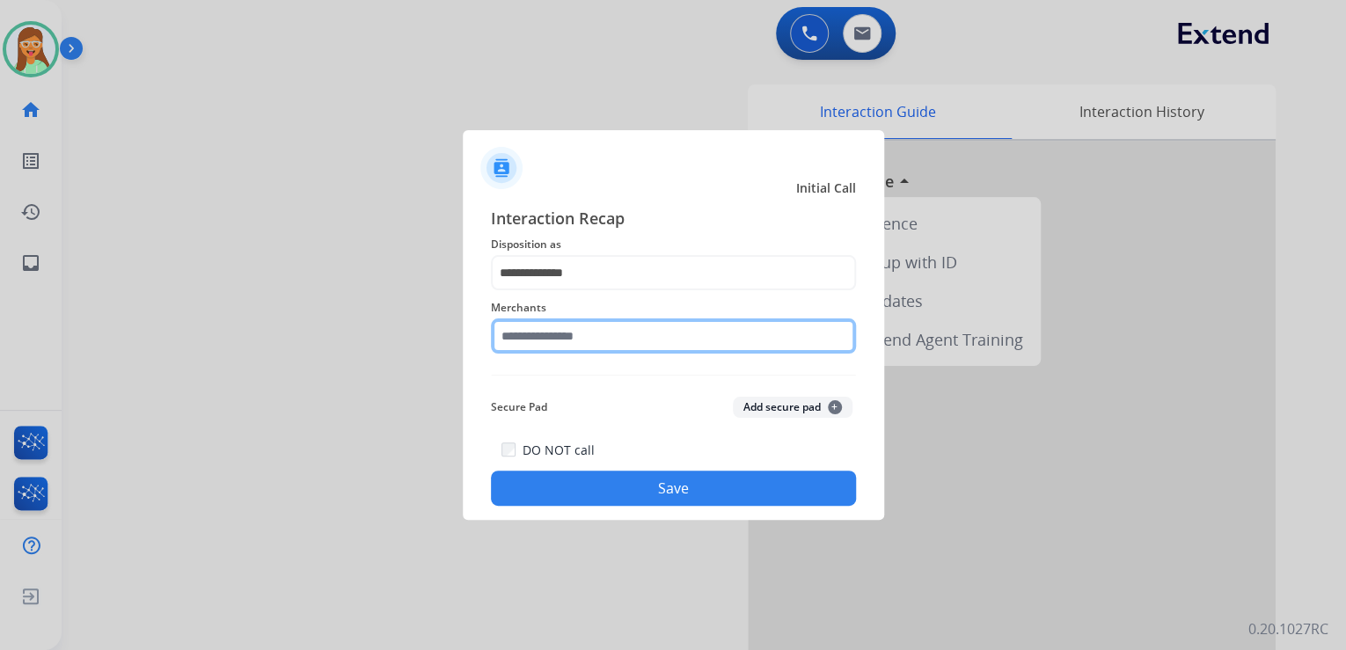
click at [611, 346] on input "text" at bounding box center [673, 335] width 365 height 35
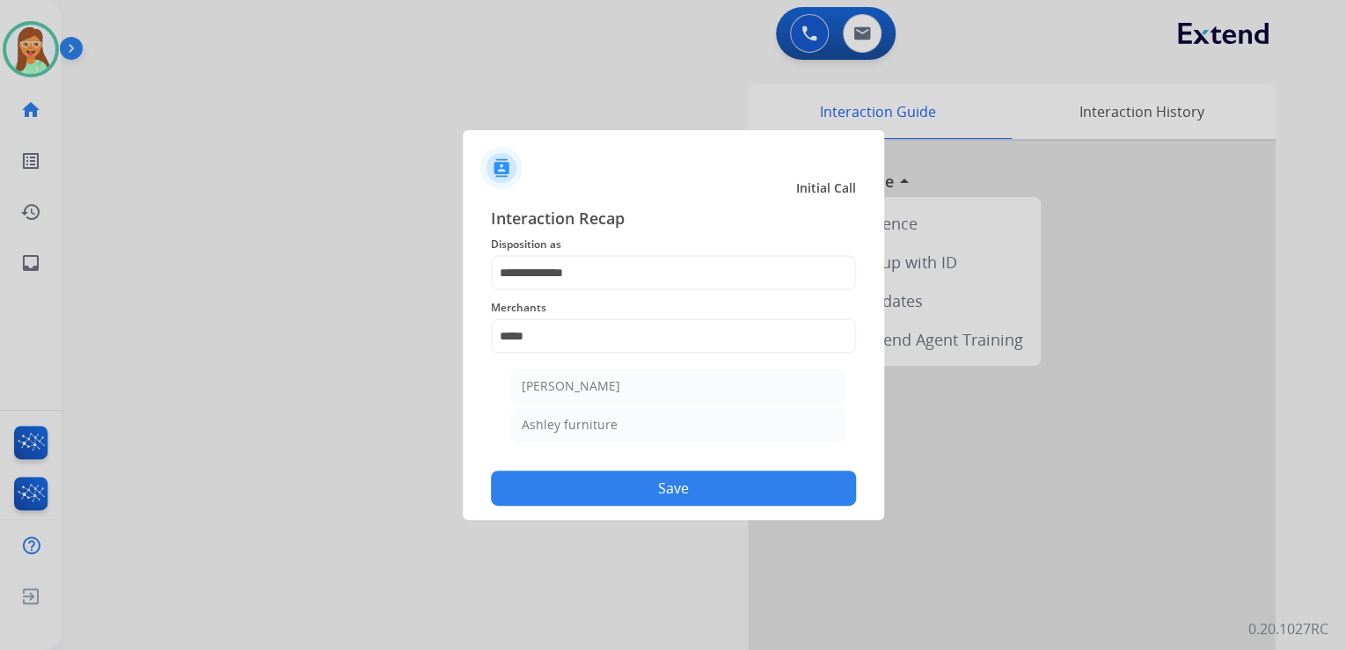
click at [640, 422] on li "Ashley furniture" at bounding box center [677, 424] width 335 height 33
type input "**********"
click at [708, 493] on button "Save" at bounding box center [673, 488] width 365 height 35
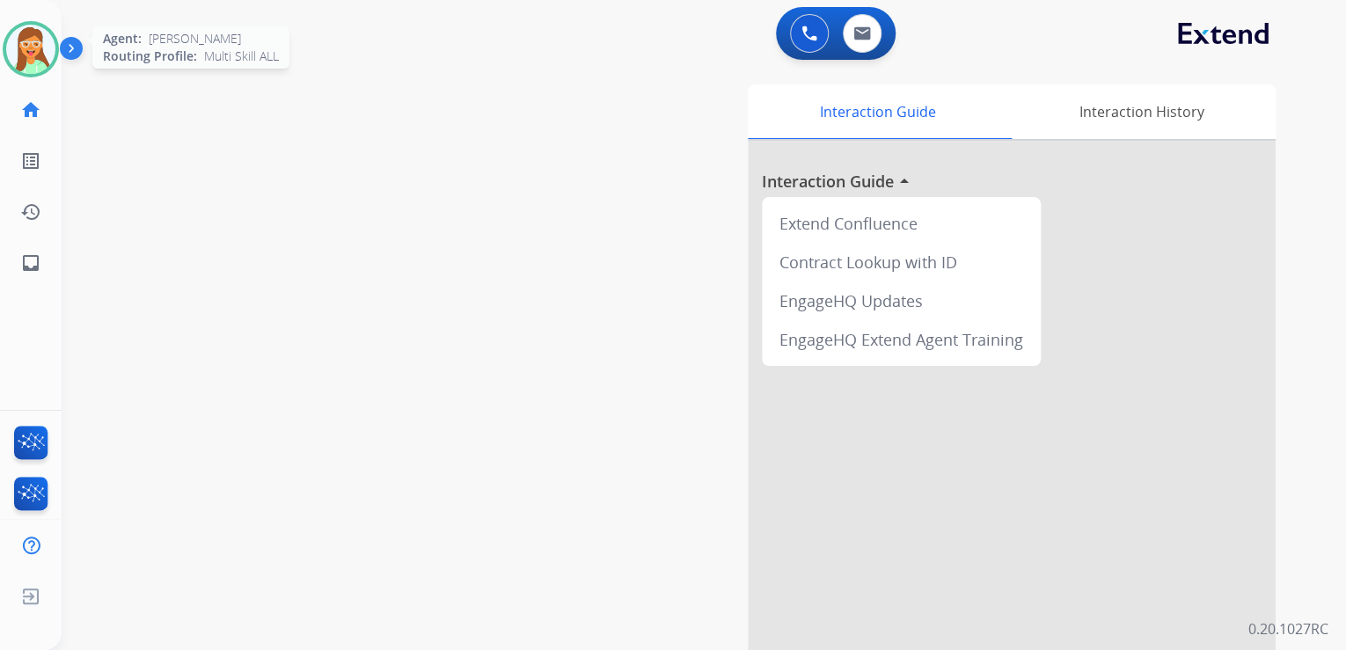
click at [28, 51] on img at bounding box center [30, 49] width 49 height 49
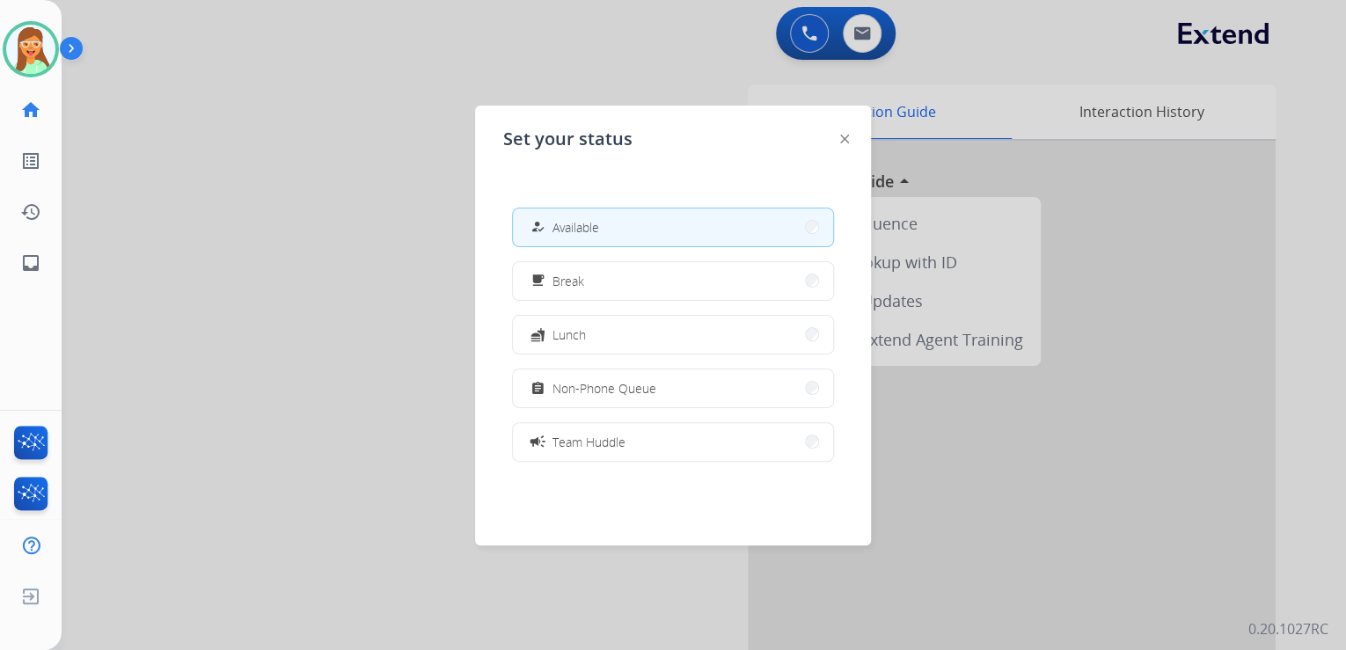
click at [692, 401] on button "assignment Non-Phone Queue" at bounding box center [673, 389] width 320 height 38
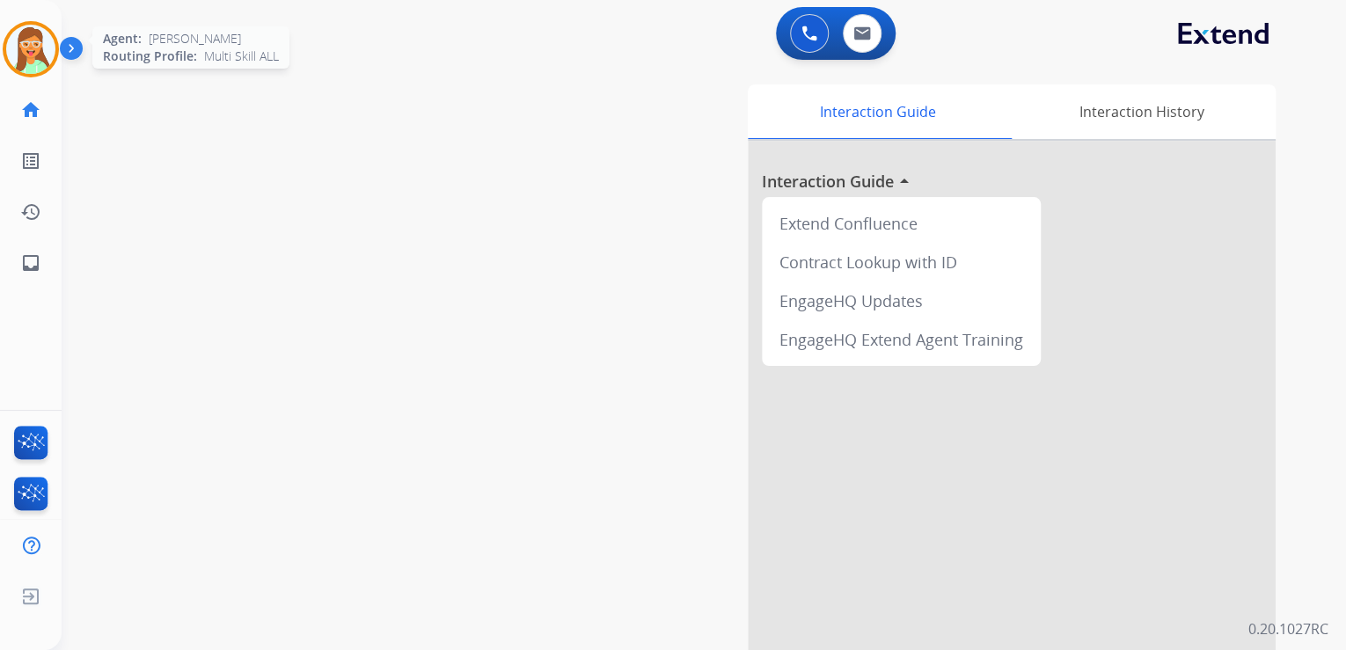
click at [28, 50] on img at bounding box center [30, 49] width 49 height 49
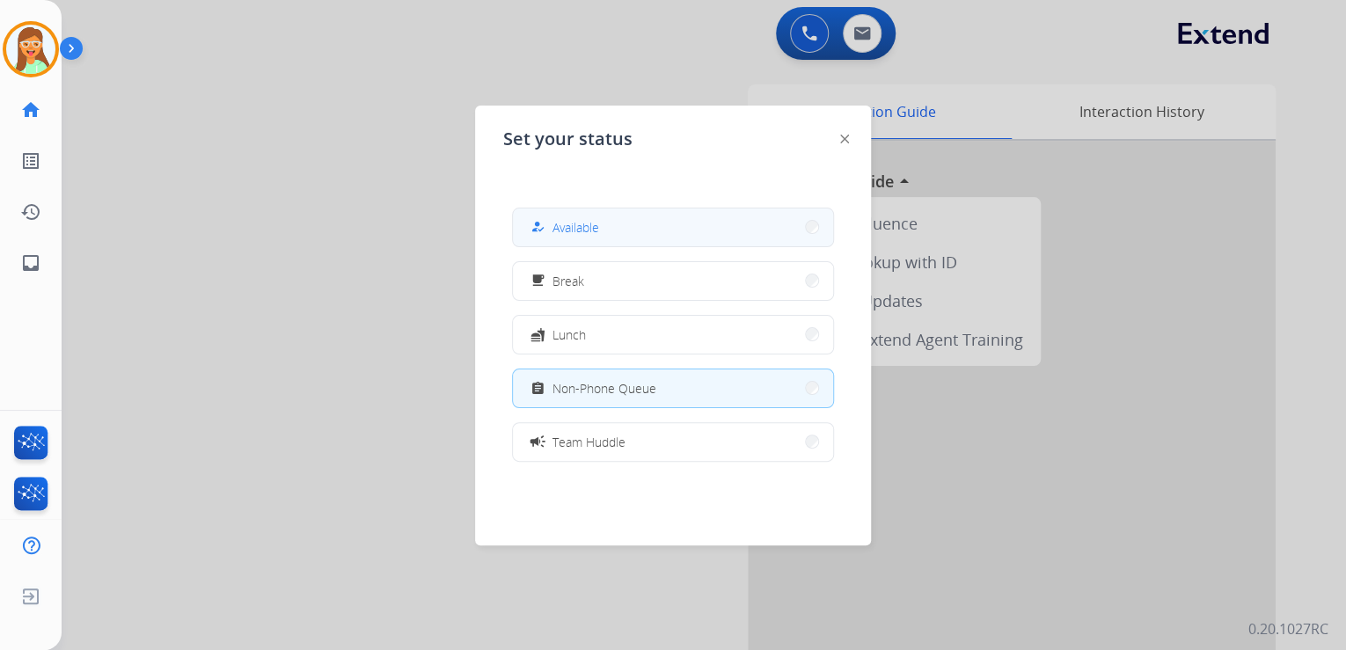
click at [630, 232] on button "how_to_reg Available" at bounding box center [673, 228] width 320 height 38
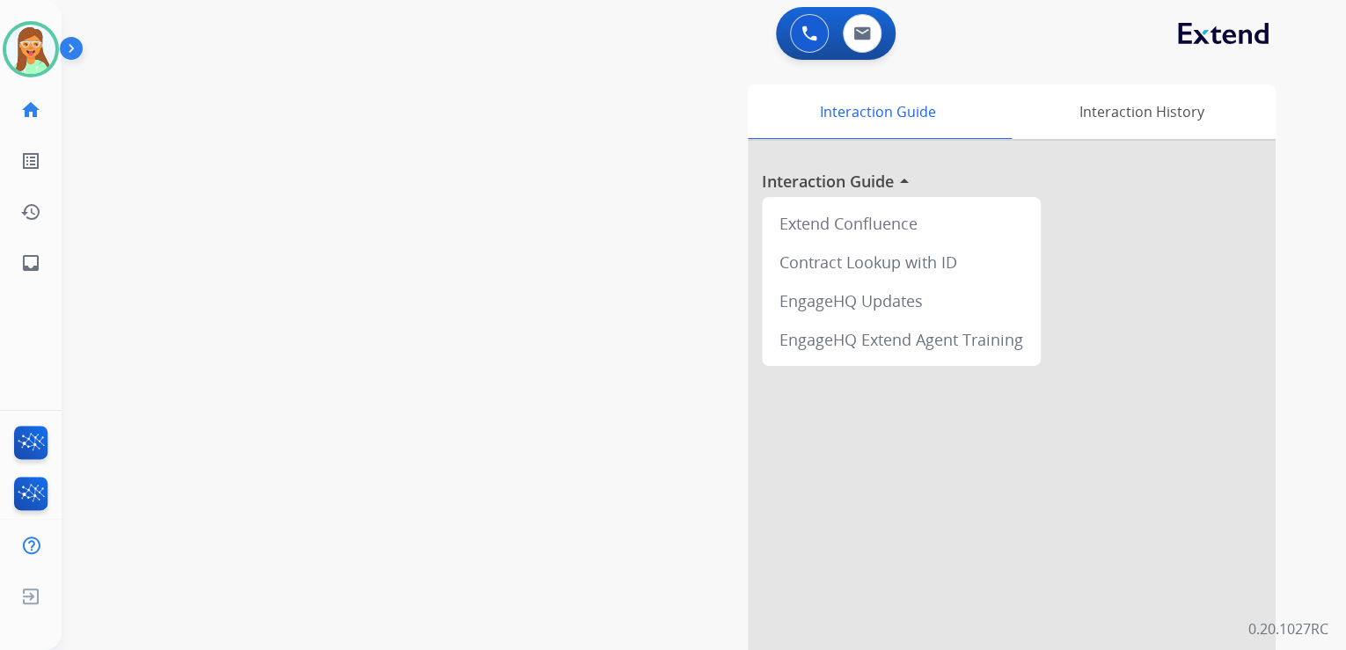
drag, startPoint x: 21, startPoint y: 42, endPoint x: 71, endPoint y: 68, distance: 56.3
click at [21, 43] on img at bounding box center [30, 49] width 49 height 49
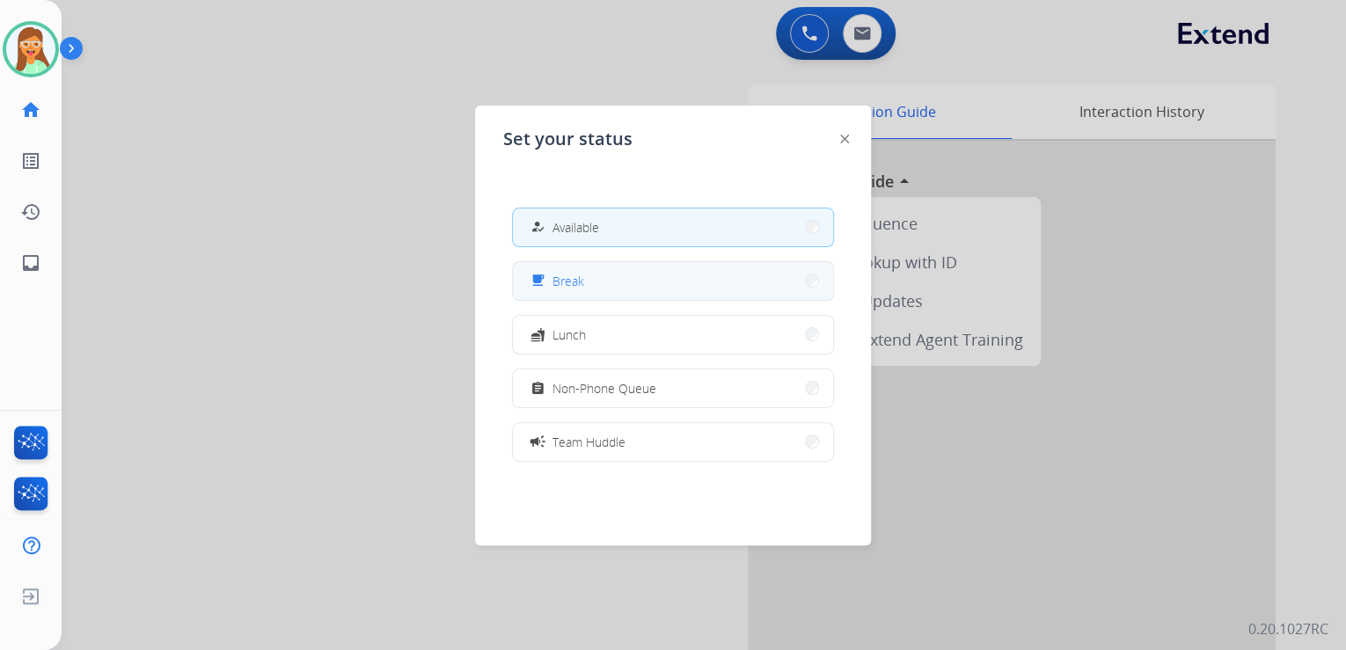
scroll to position [278, 0]
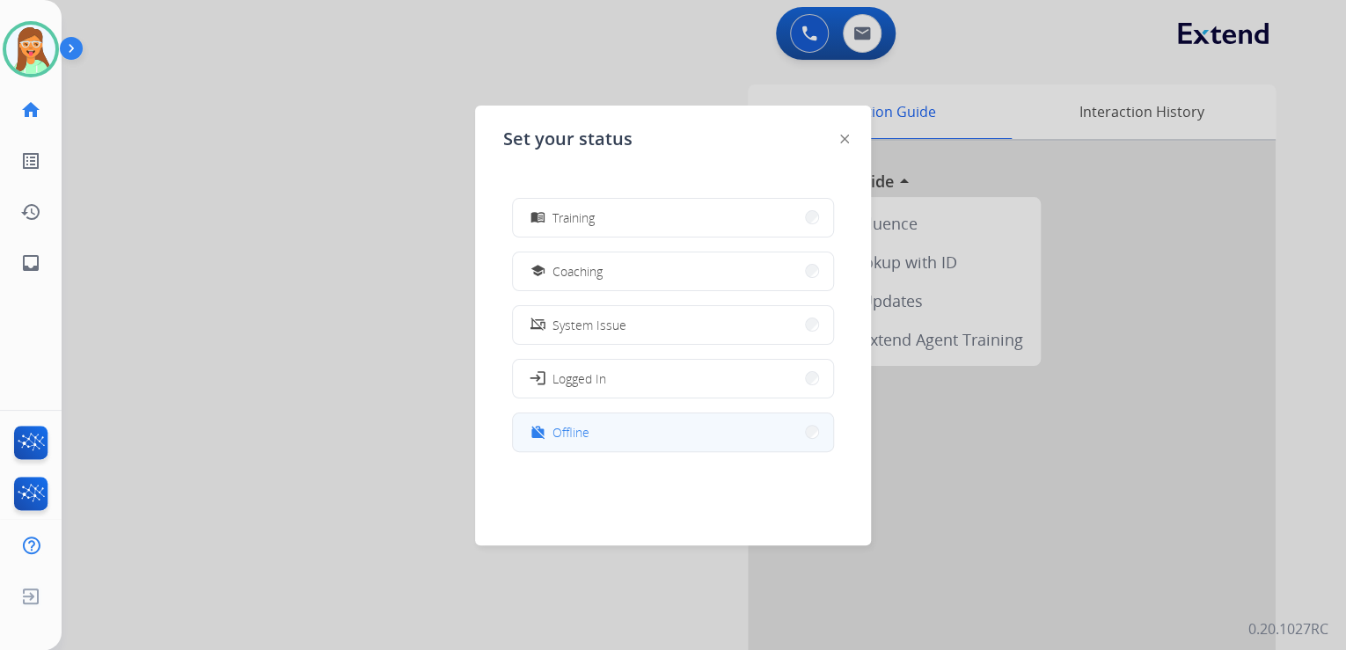
click at [665, 435] on button "work_off Offline" at bounding box center [673, 433] width 320 height 38
